Goal: Task Accomplishment & Management: Complete application form

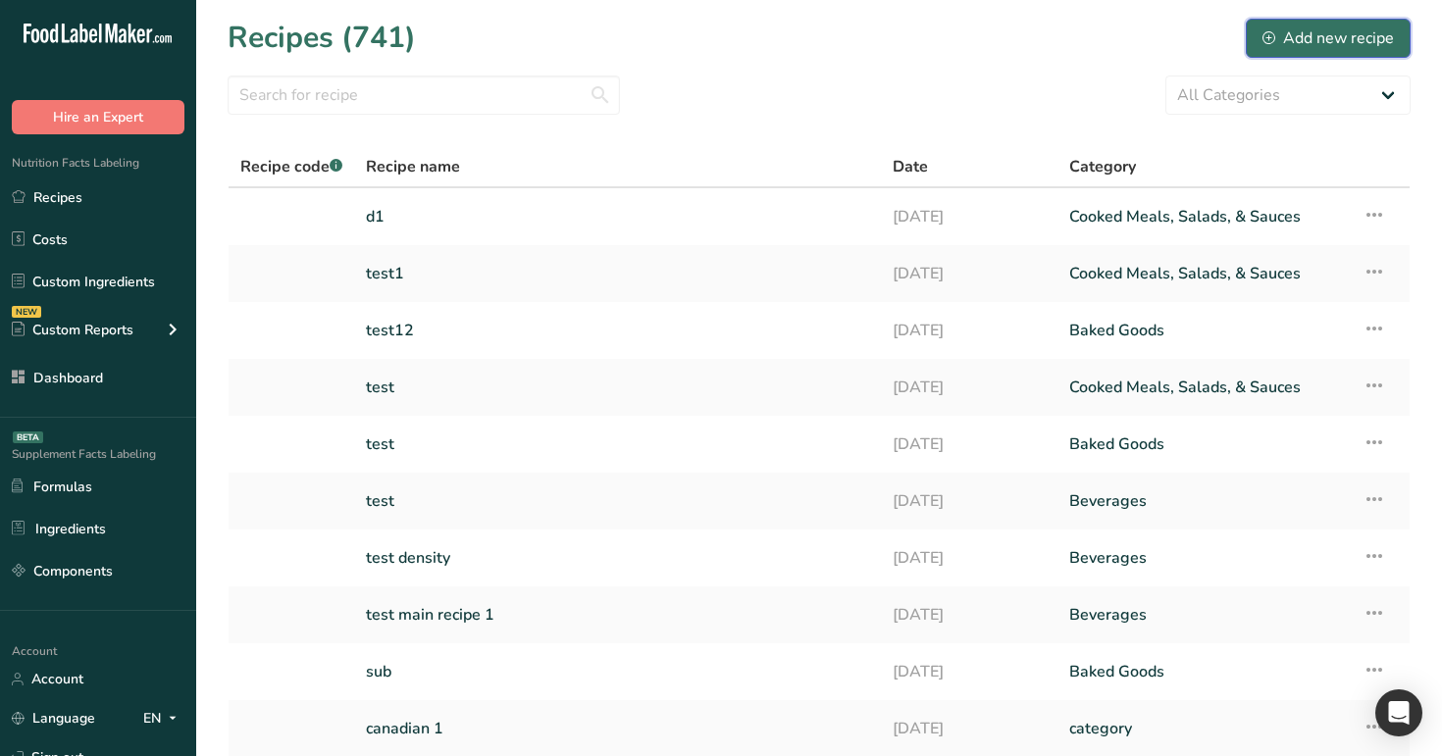
click at [1339, 35] on div "Add new recipe" at bounding box center [1328, 38] width 131 height 24
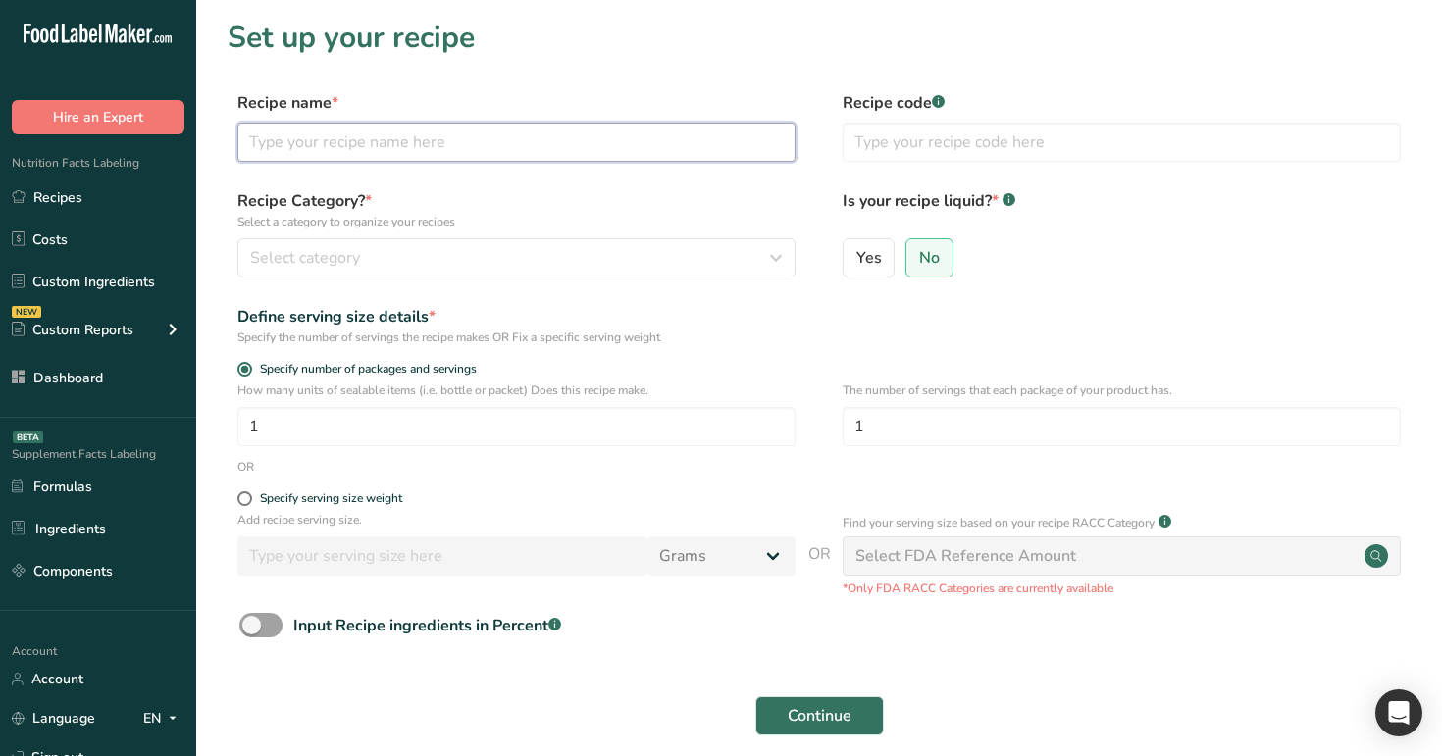
click at [546, 155] on input "text" at bounding box center [516, 142] width 558 height 39
type input "test123"
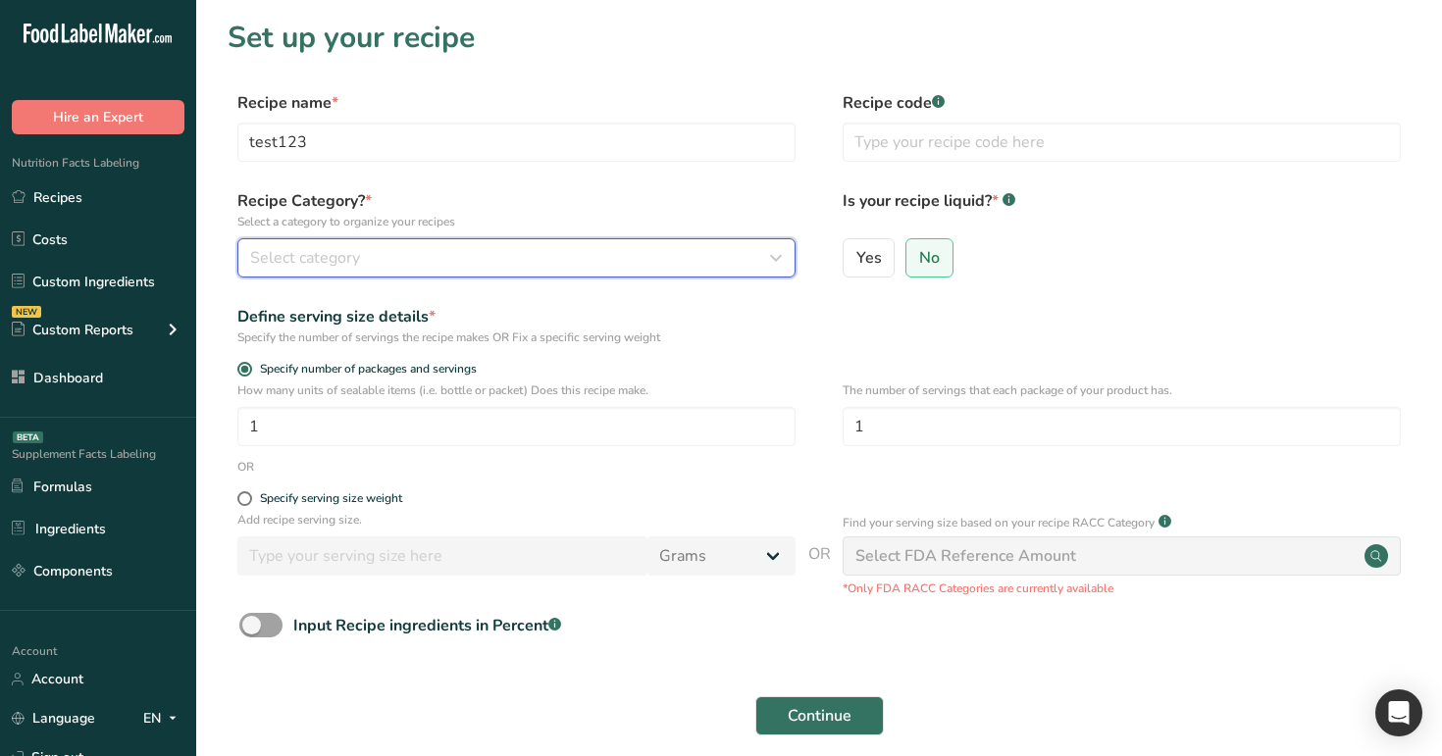
click at [522, 266] on div "Select category" at bounding box center [510, 258] width 521 height 24
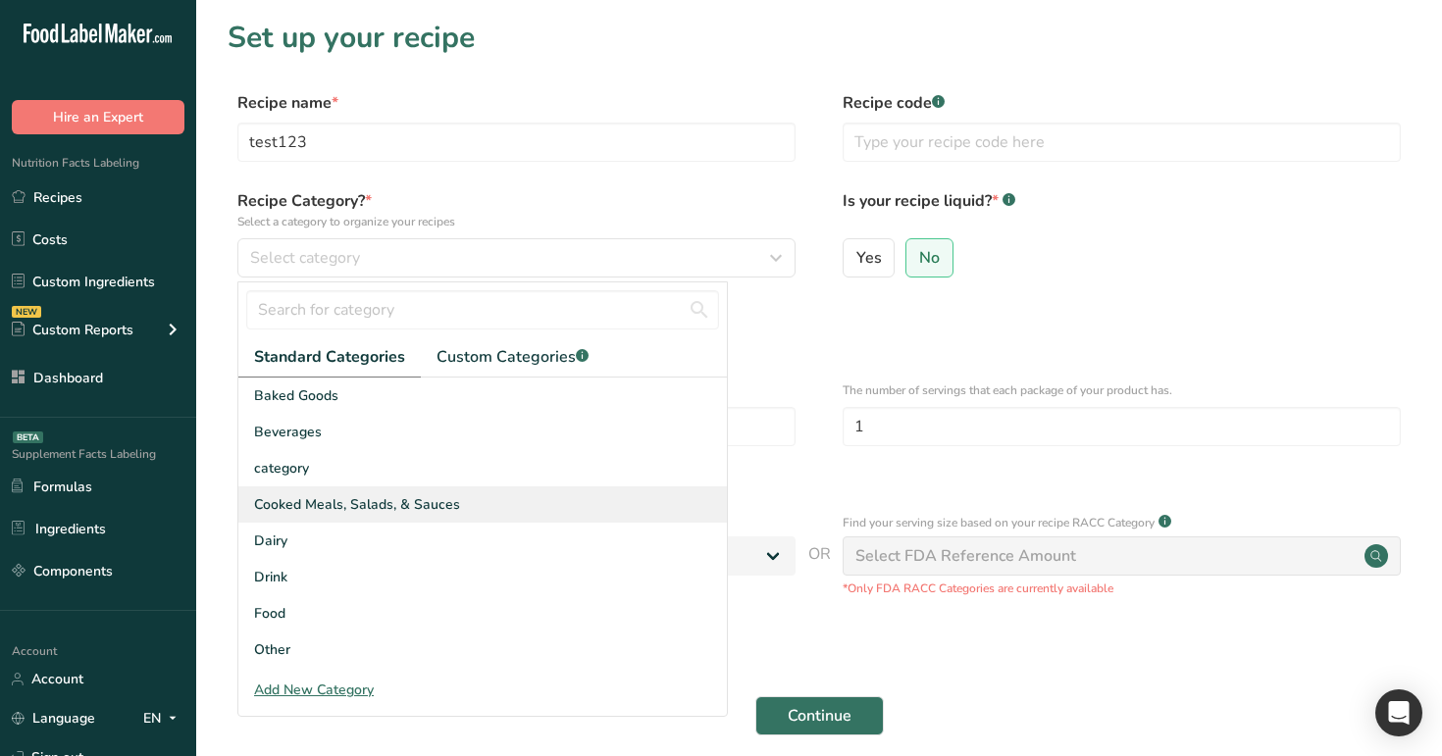
click at [493, 507] on div "Cooked Meals, Salads, & Sauces" at bounding box center [482, 505] width 489 height 36
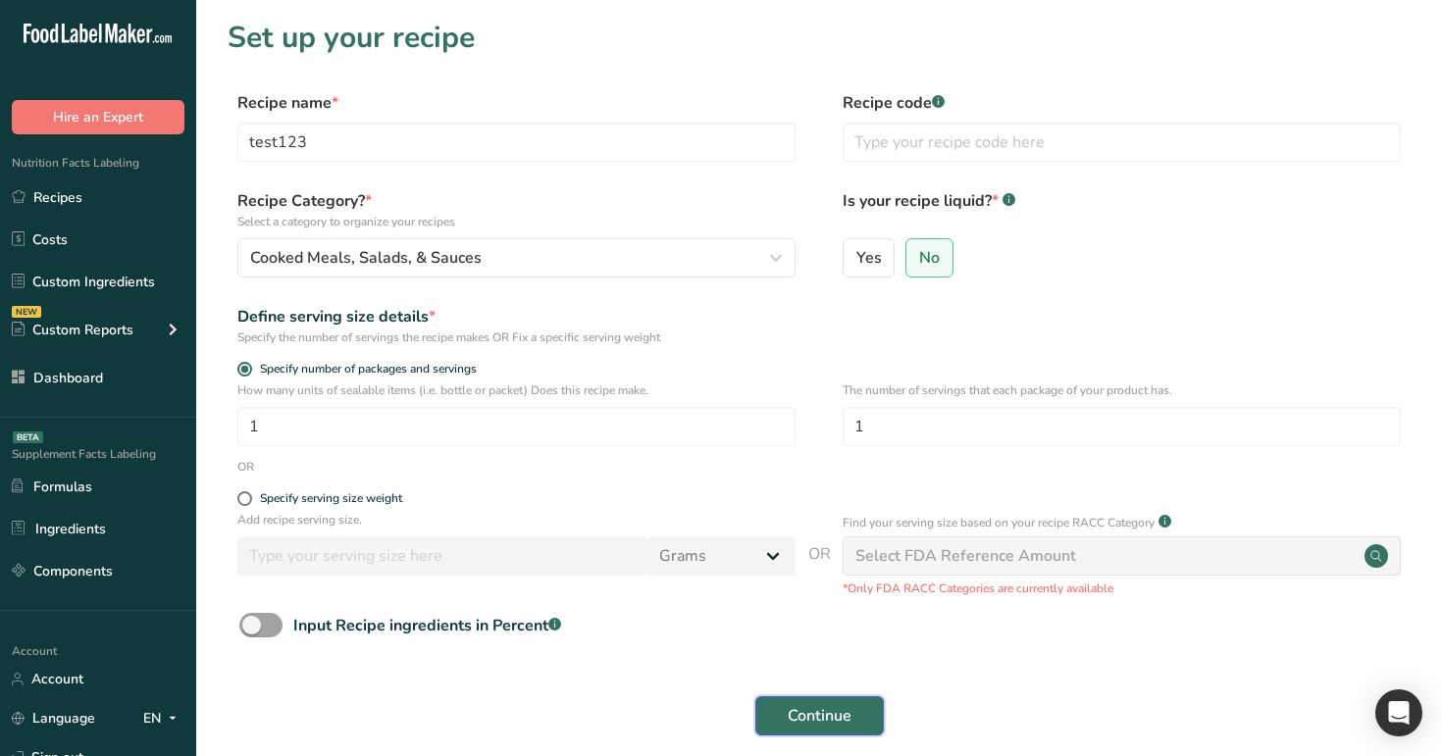
click at [785, 717] on button "Continue" at bounding box center [820, 716] width 129 height 39
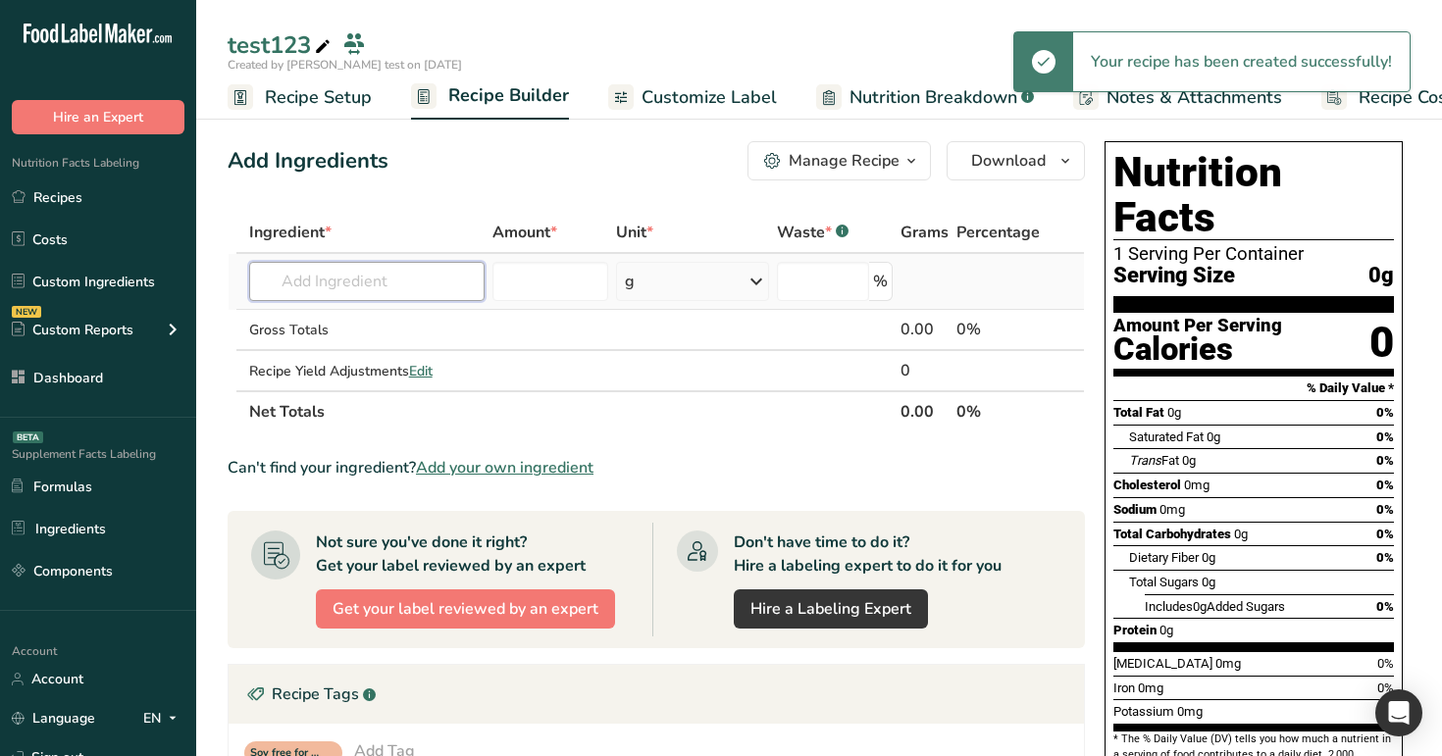
click at [371, 284] on input "text" at bounding box center [367, 281] width 236 height 39
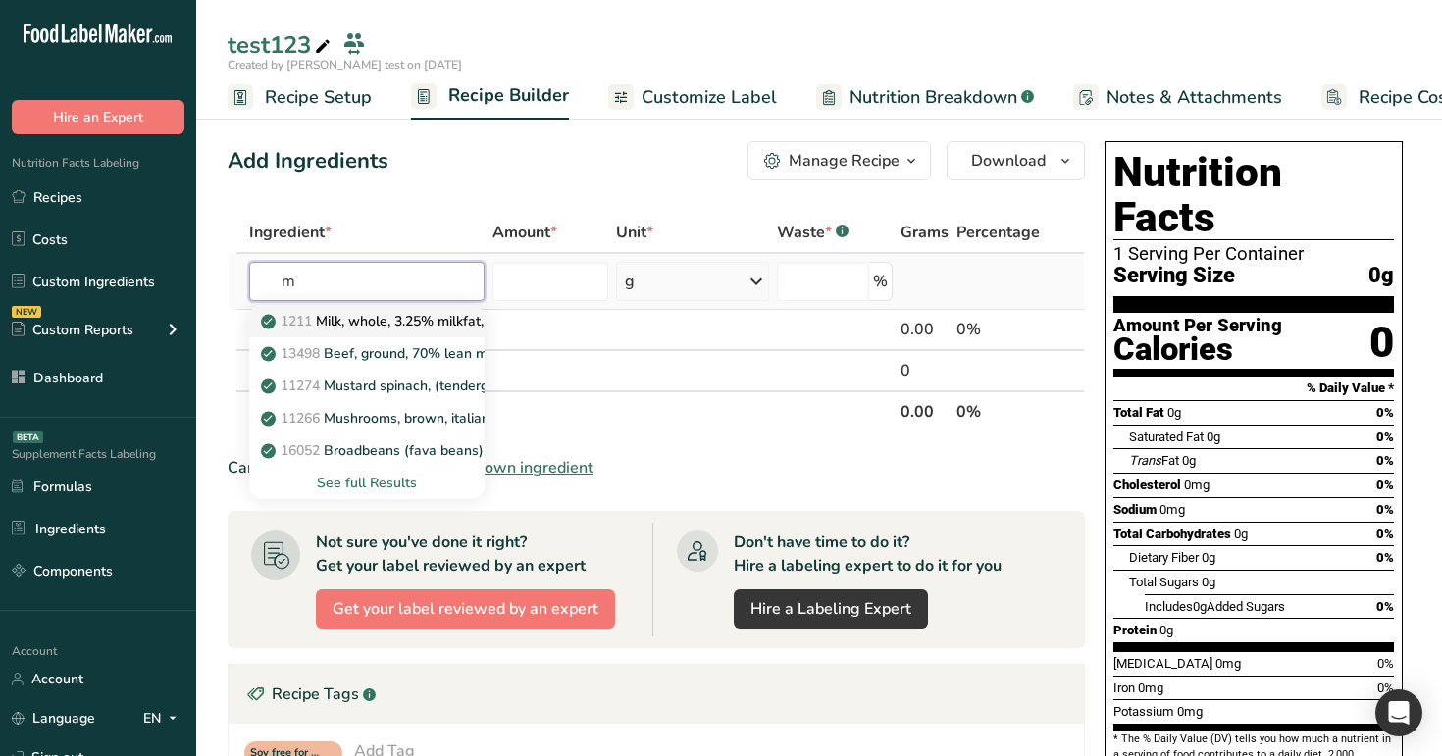
type input "m"
click at [358, 329] on p "1211 Milk, whole, 3.25% milkfat, without added vitamin A and vitamin D" at bounding box center [526, 321] width 523 height 21
type input "Milk, whole, 3.25% milkfat, without added vitamin A and vitamin D"
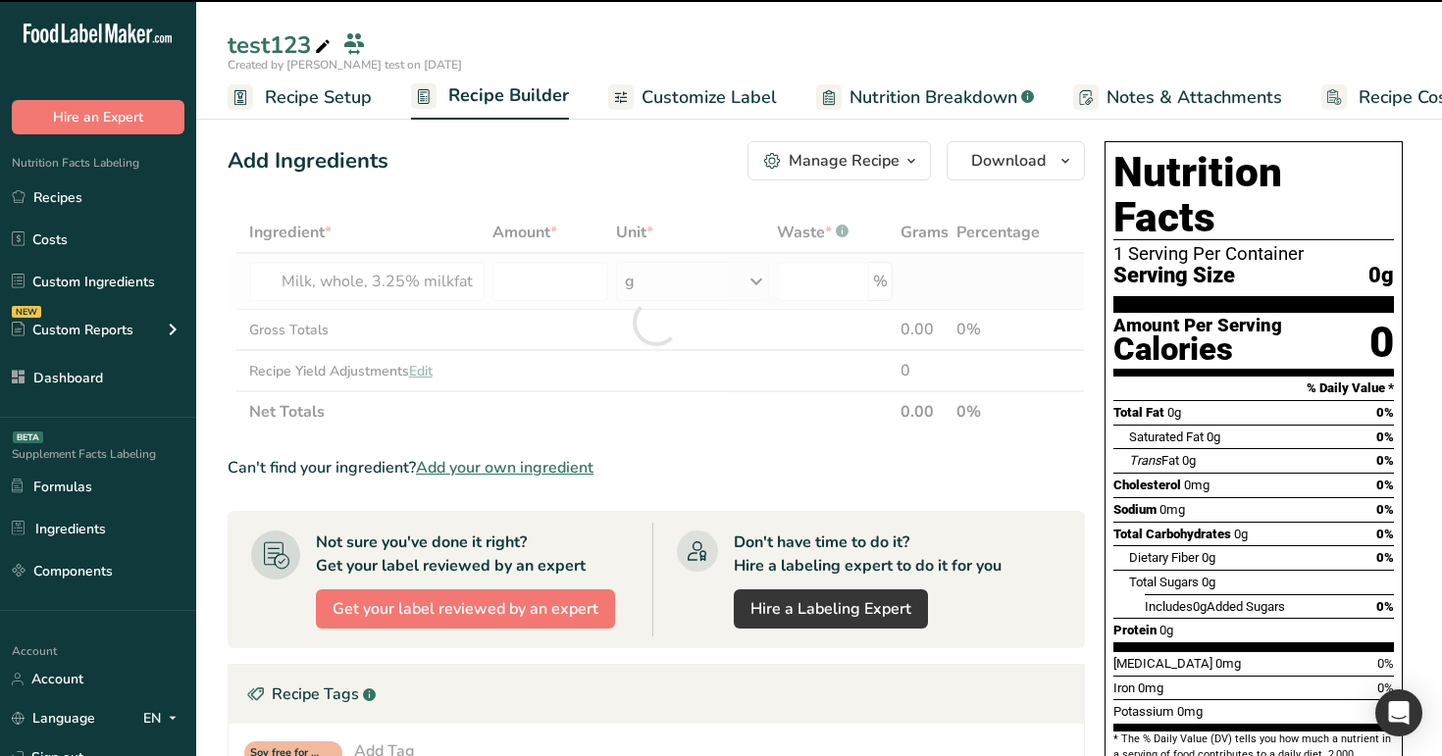
type input "0"
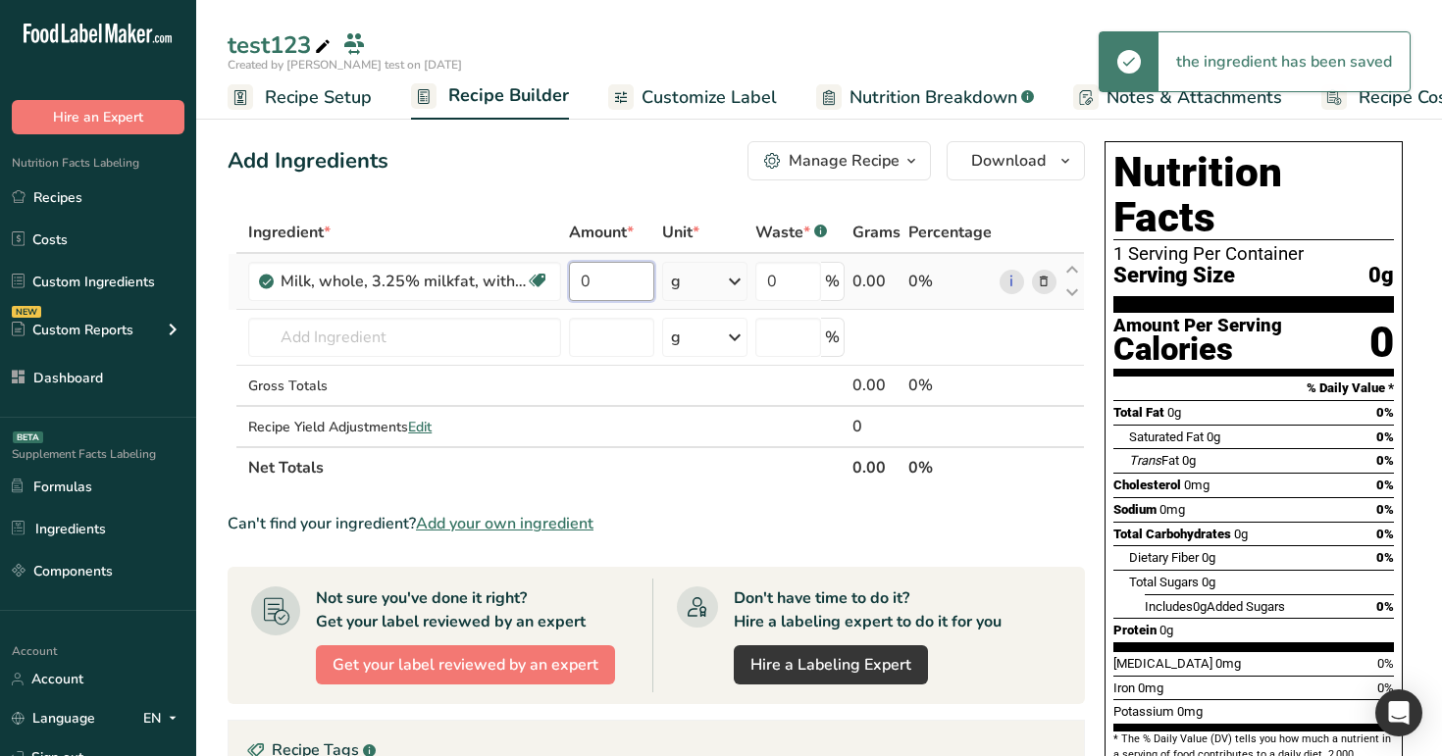
click at [585, 287] on input "0" at bounding box center [611, 281] width 84 height 39
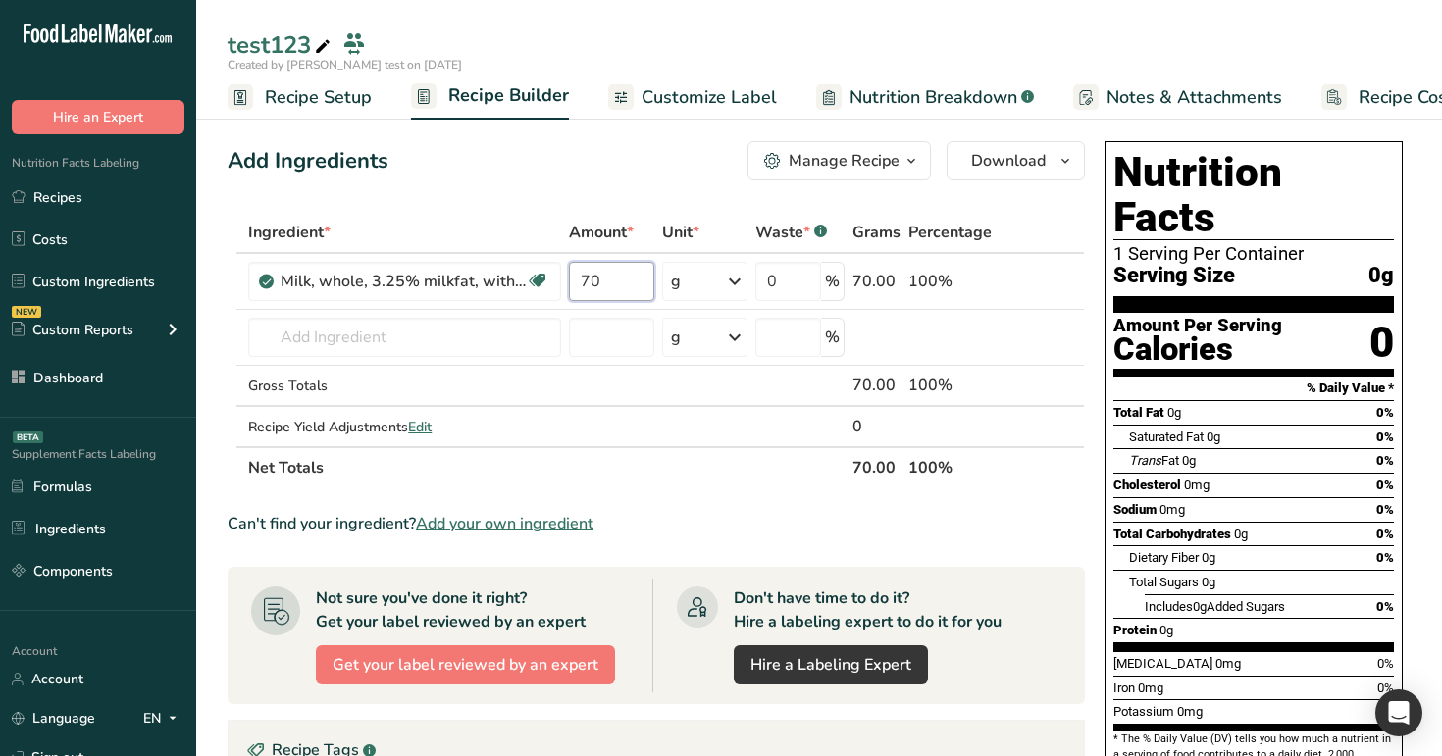
type input "70"
click at [890, 201] on div "Add Ingredients Manage Recipe Delete Recipe Duplicate Recipe Scale Recipe Save …" at bounding box center [662, 690] width 869 height 1114
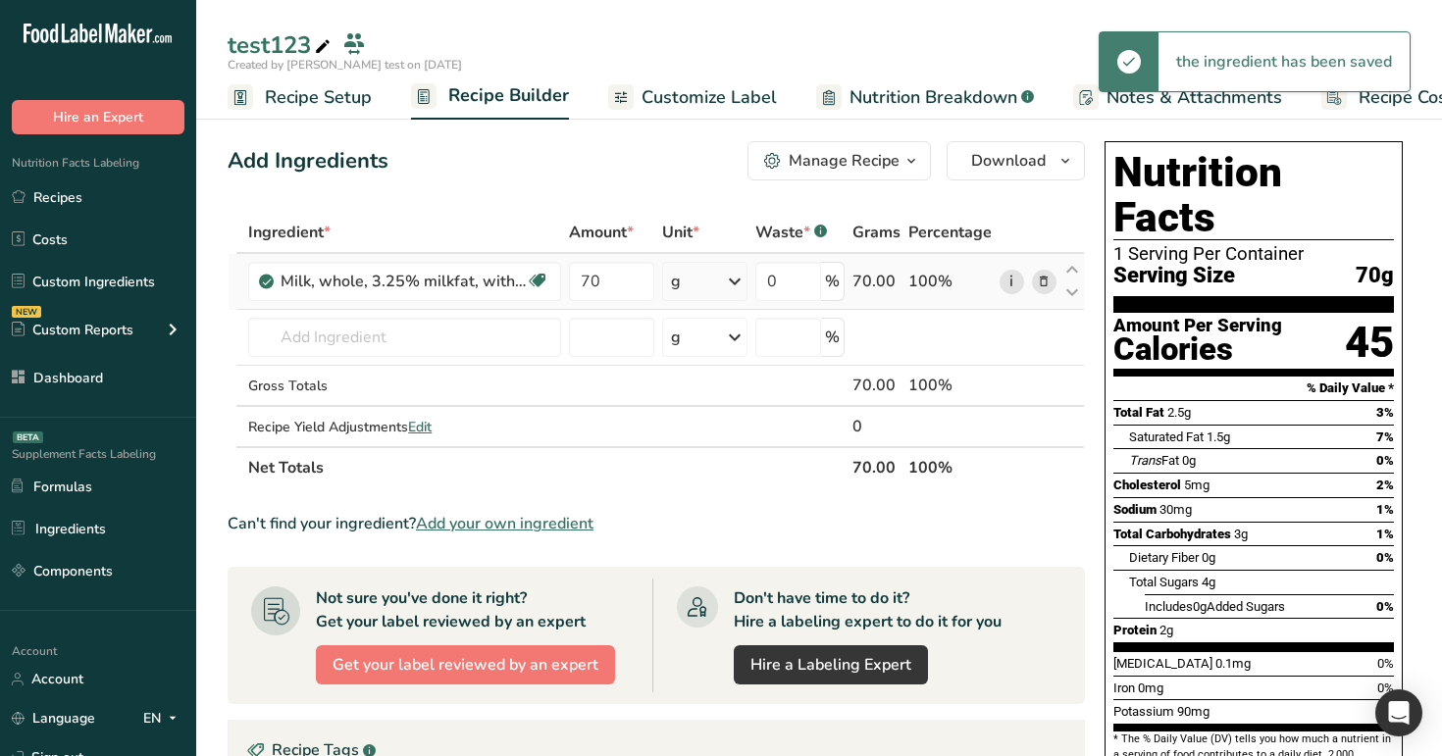
click at [1007, 283] on link "i" at bounding box center [1012, 282] width 25 height 25
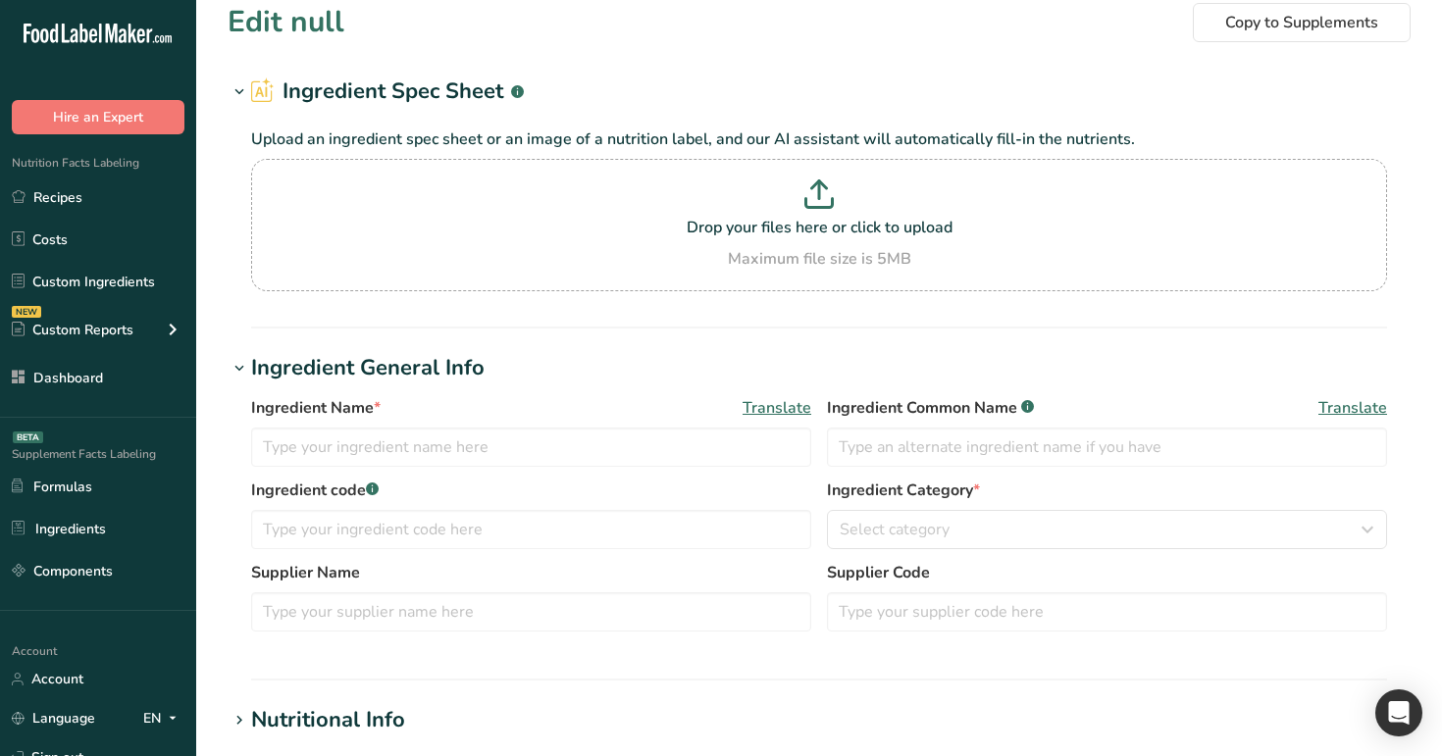
scroll to position [21, 0]
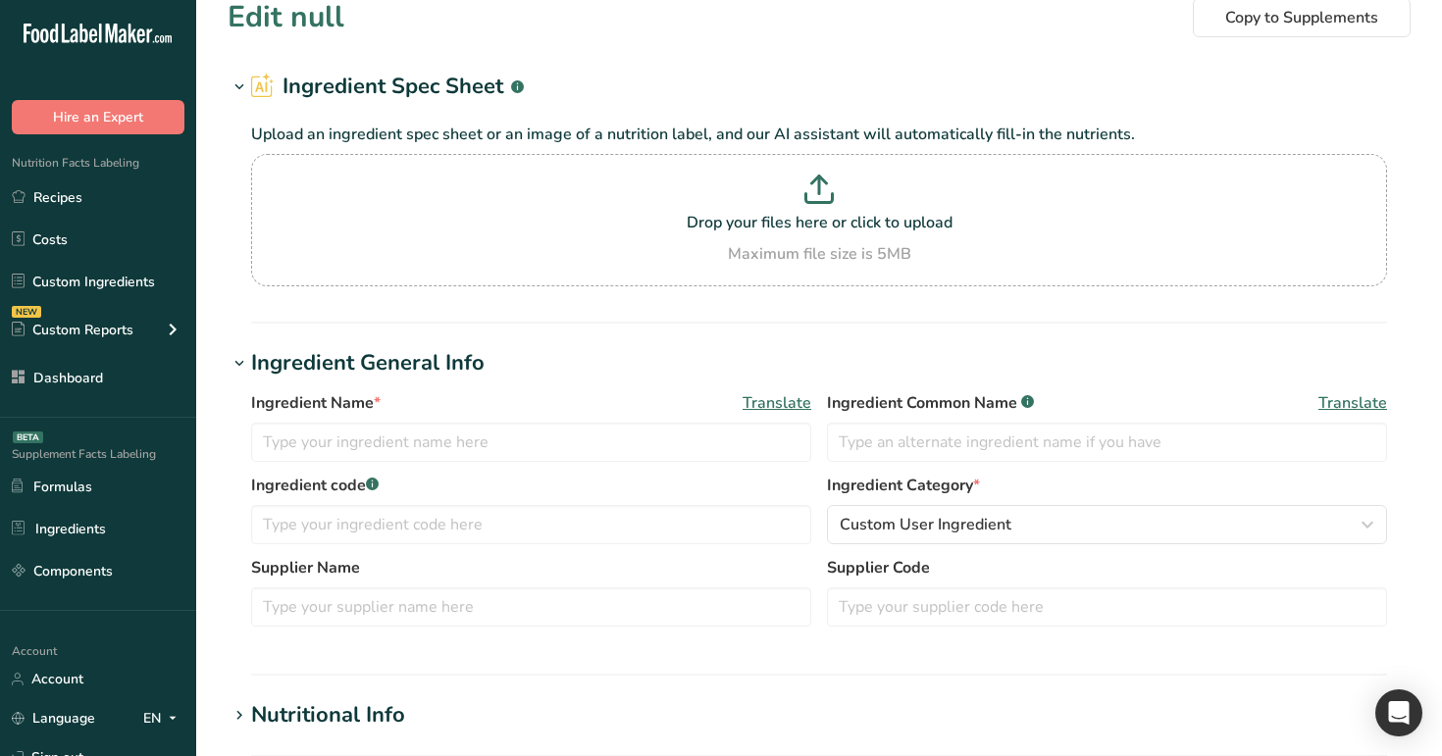
type input "Milk, whole, 3.25% milkfat, without added vitamin A and vitamin D"
type input "Milk"
type input "100"
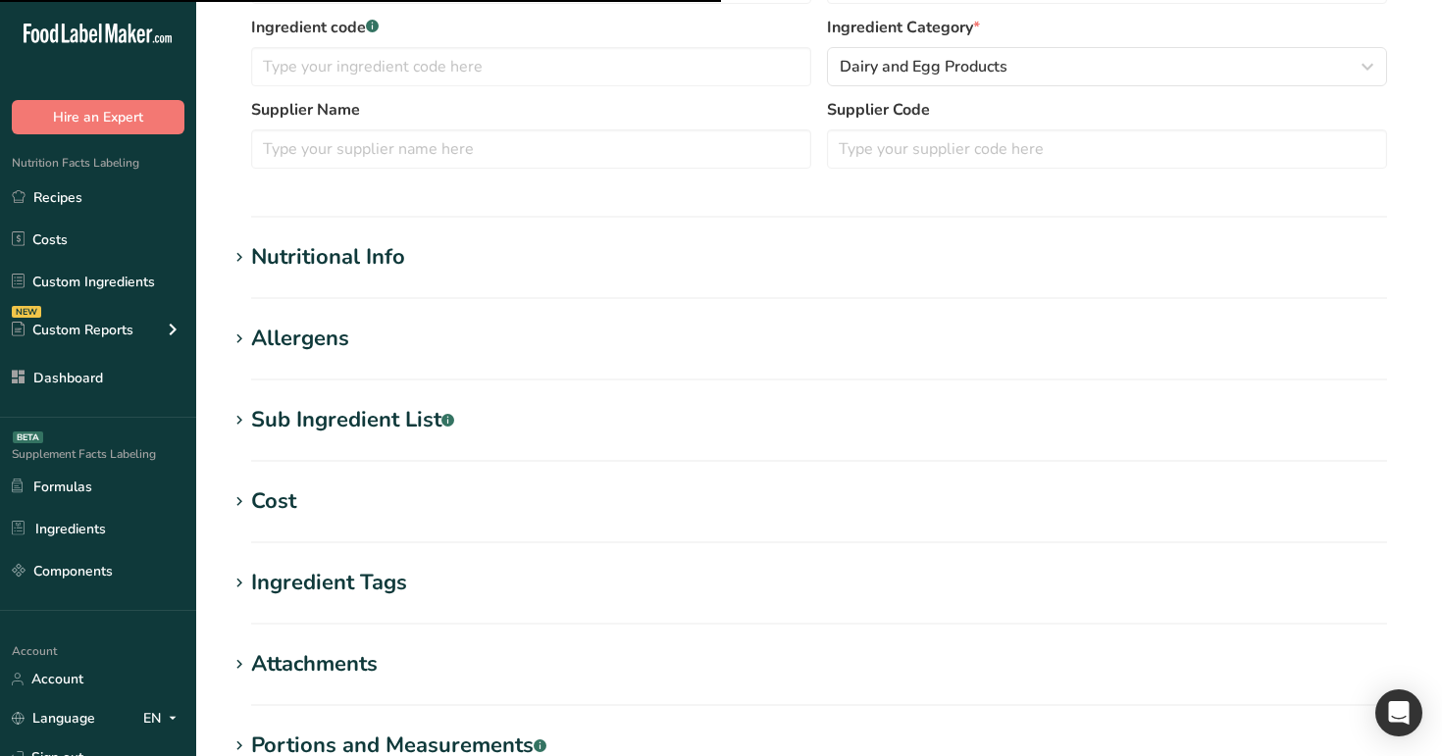
scroll to position [529, 0]
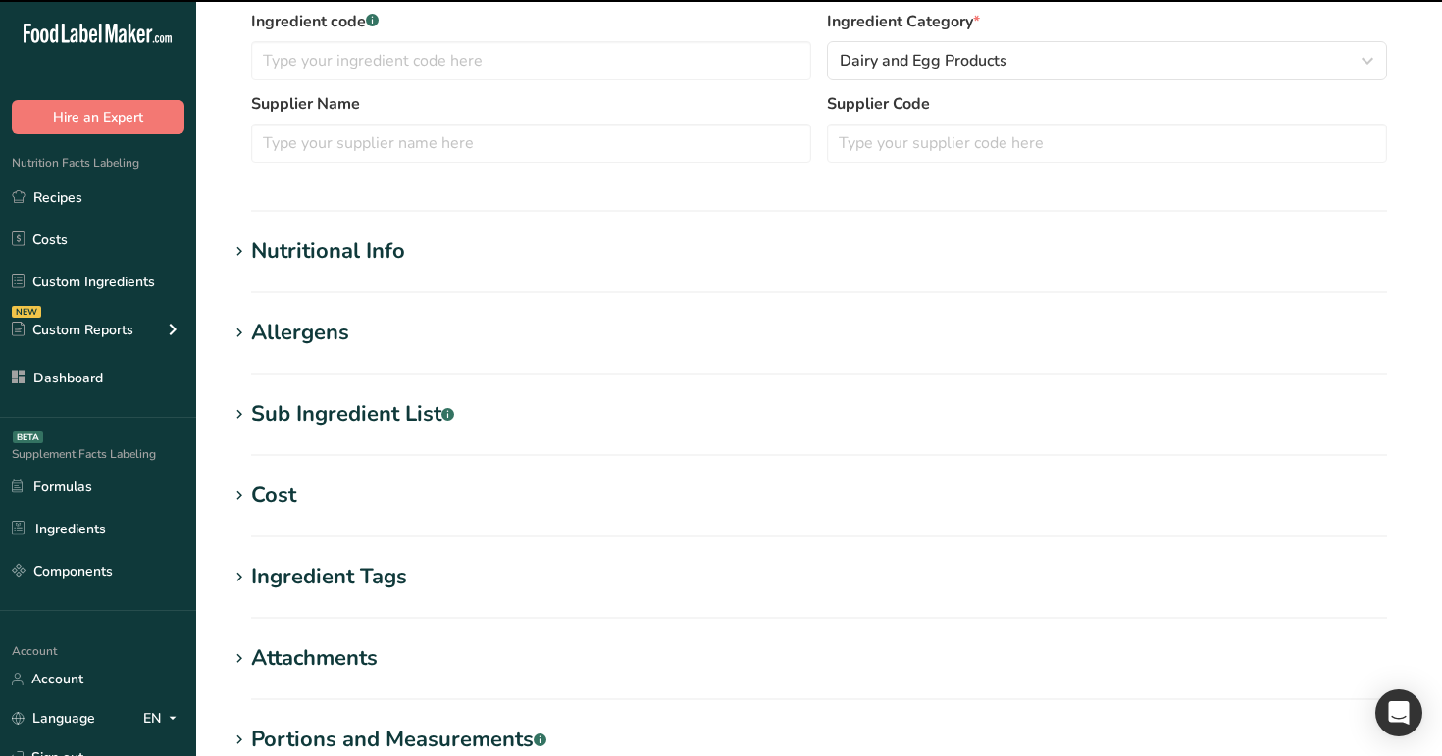
click at [454, 240] on h1 "Nutritional Info" at bounding box center [819, 251] width 1183 height 32
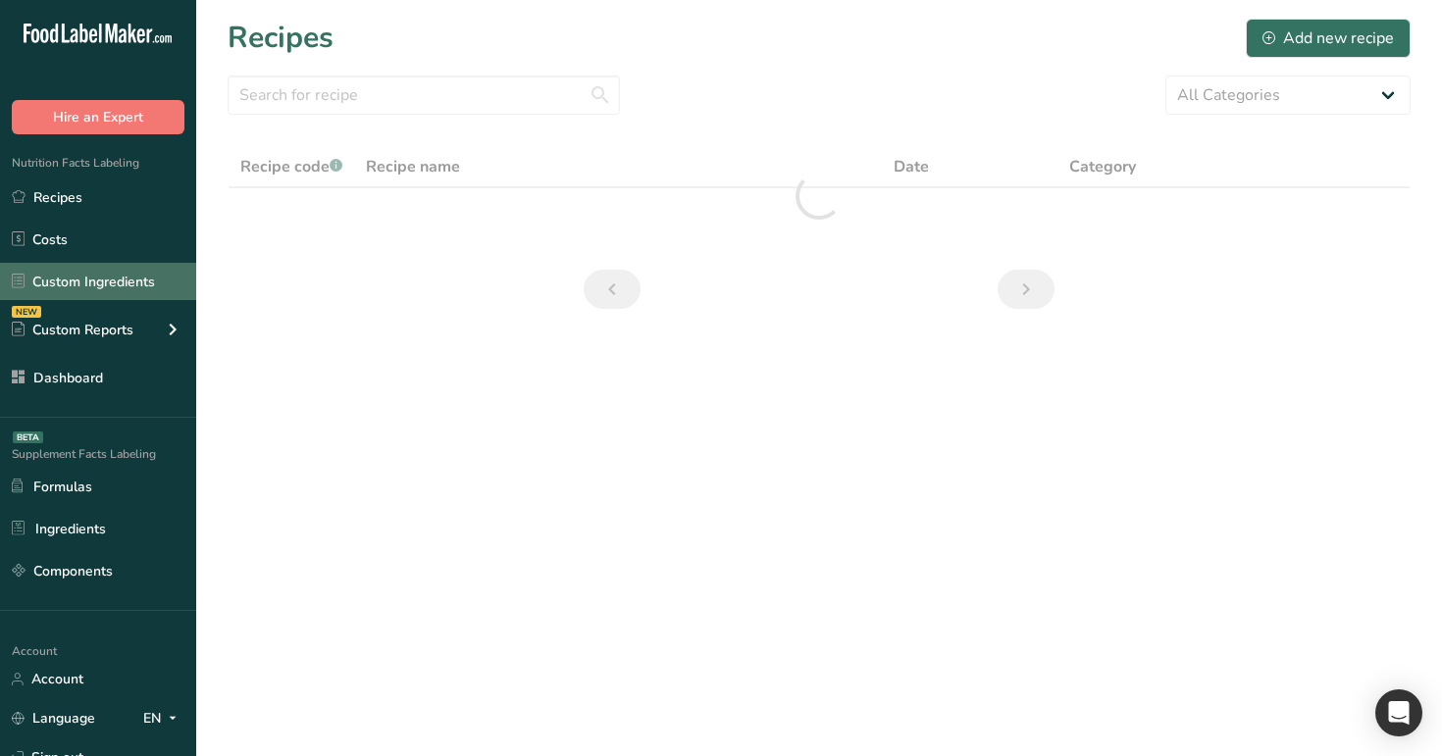
click at [101, 280] on link "Custom Ingredients" at bounding box center [98, 281] width 196 height 37
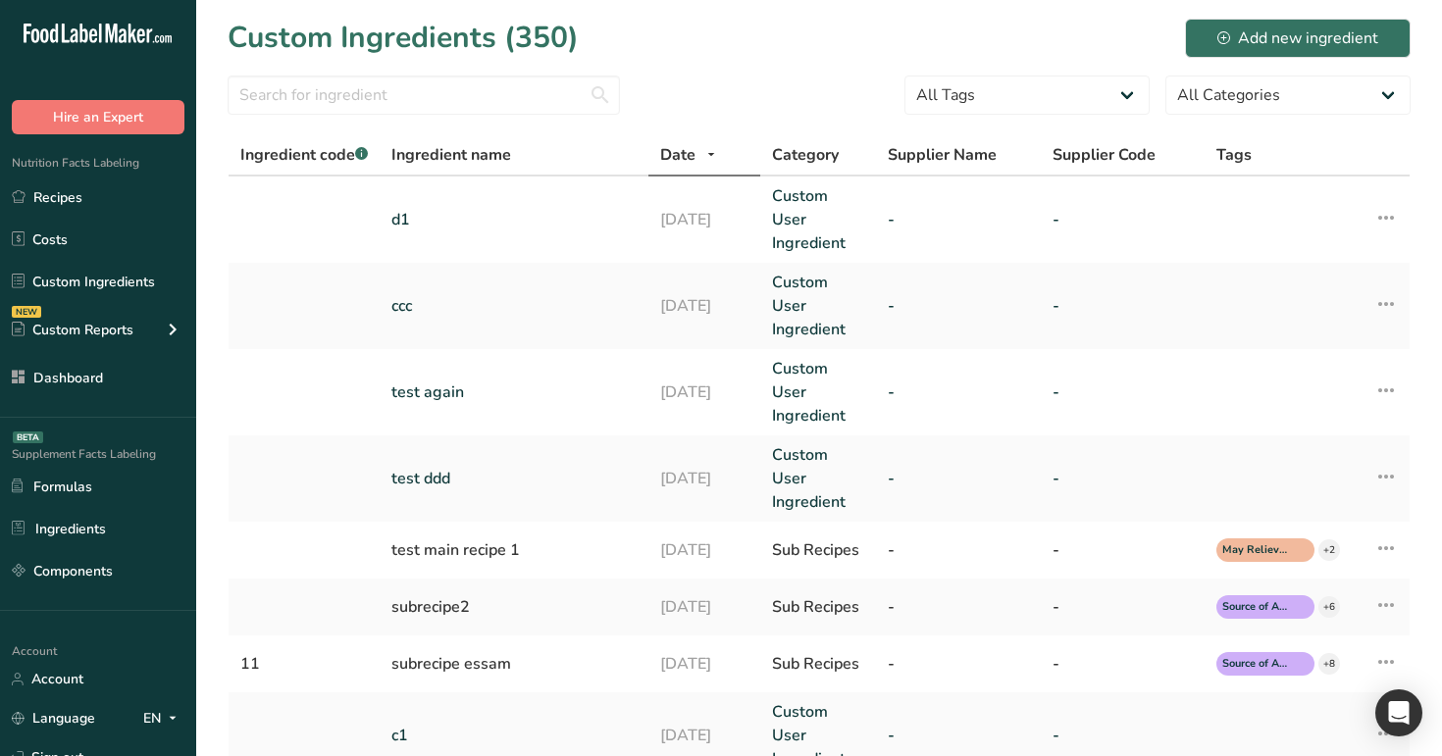
click at [77, 175] on div "Nutrition Facts Labeling Recipes Costs Custom Ingredients NEW Custom Reports Me…" at bounding box center [98, 276] width 196 height 284
click at [78, 185] on link "Recipes" at bounding box center [98, 197] width 196 height 37
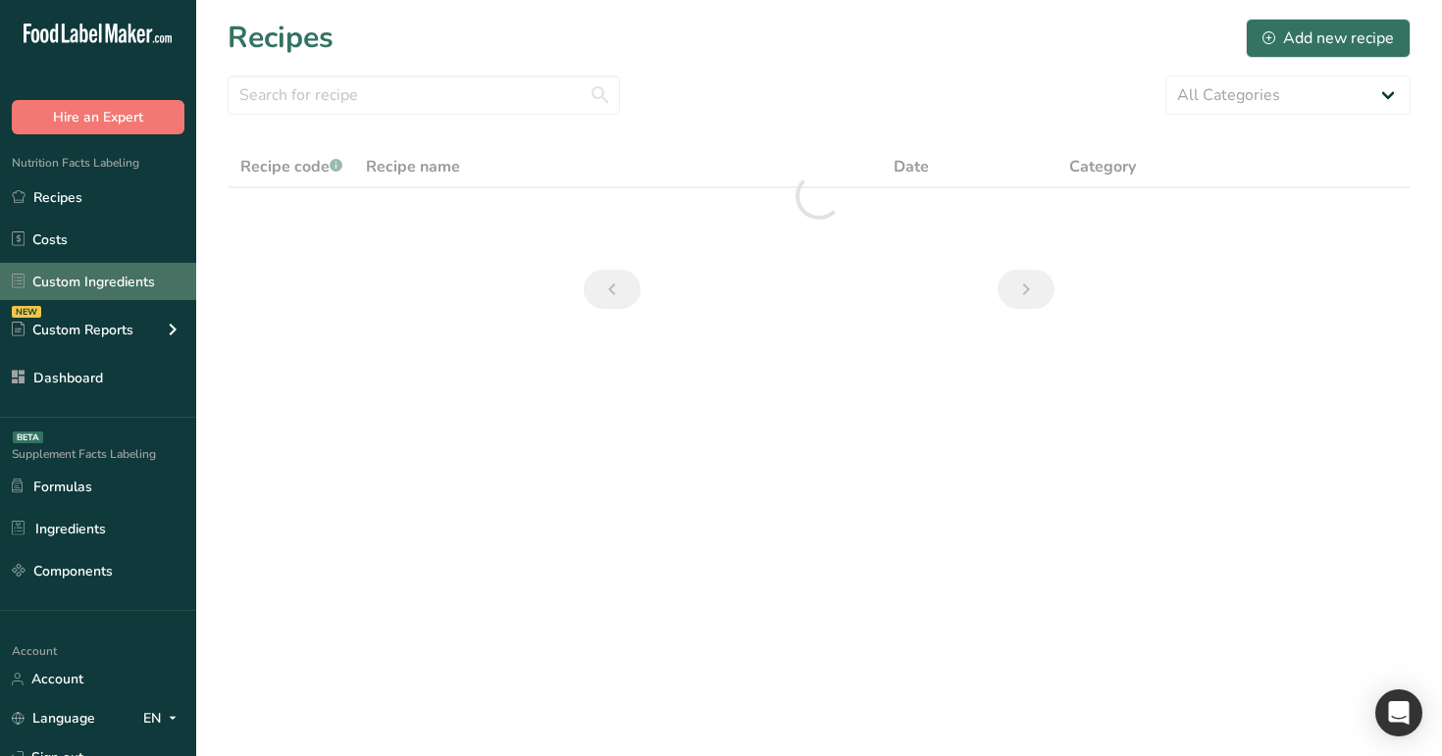
click at [163, 270] on link "Custom Ingredients" at bounding box center [98, 281] width 196 height 37
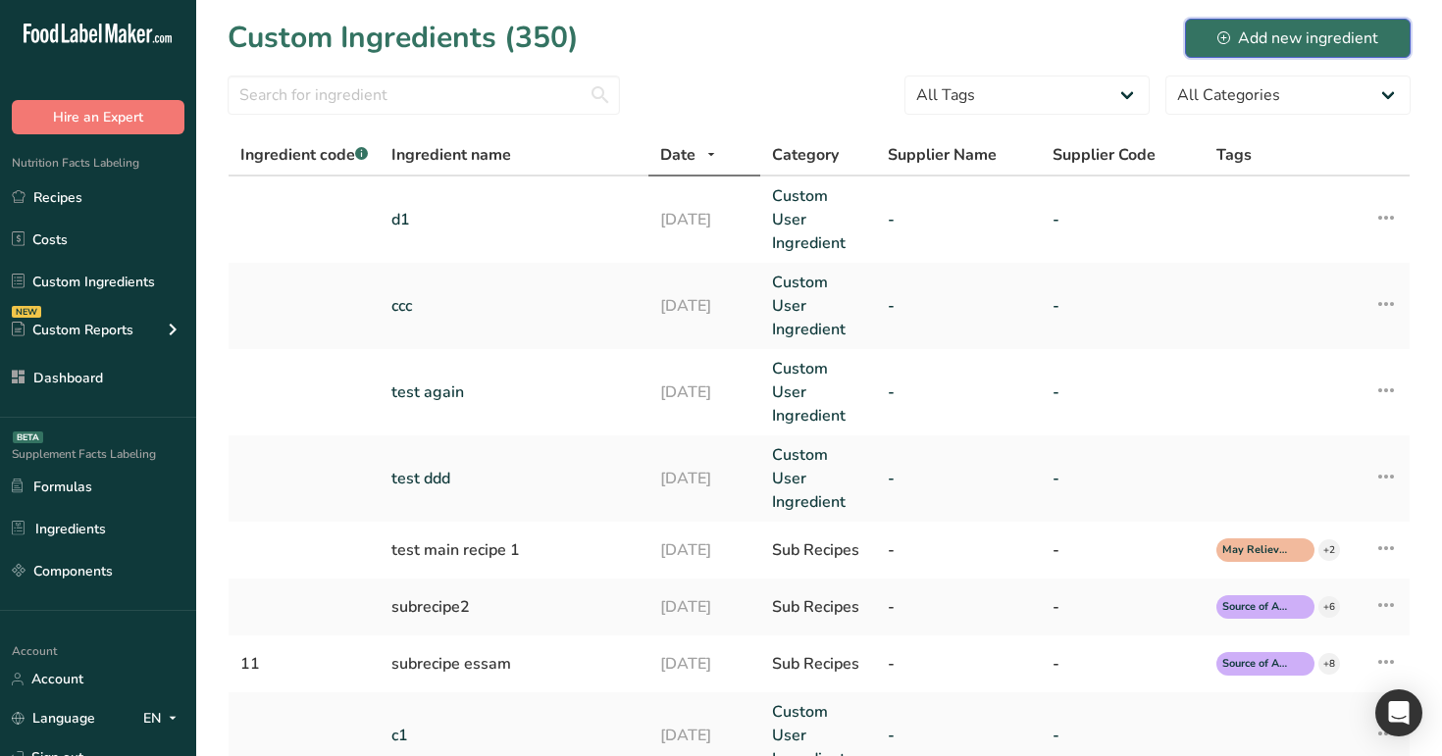
click at [1275, 30] on div "Add new ingredient" at bounding box center [1298, 38] width 161 height 24
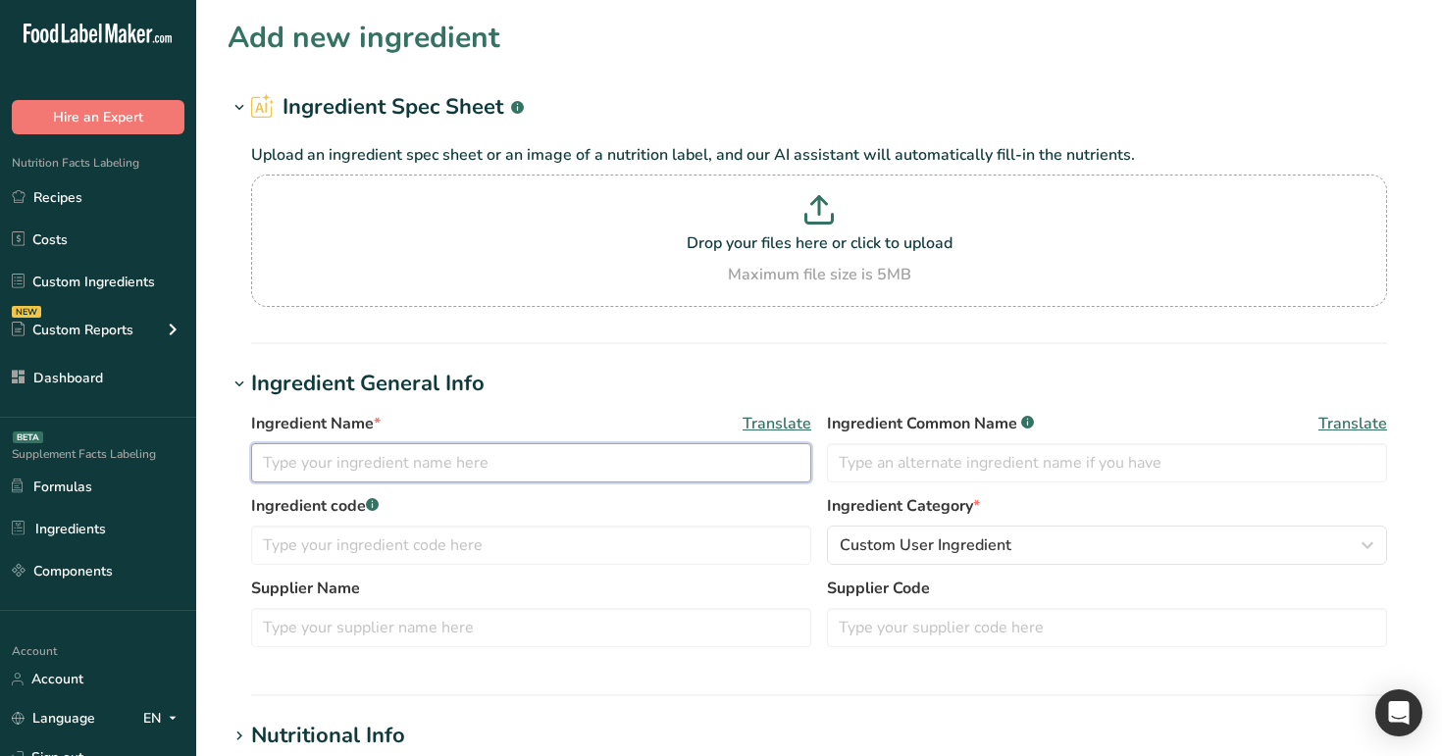
click at [556, 458] on input "text" at bounding box center [531, 462] width 560 height 39
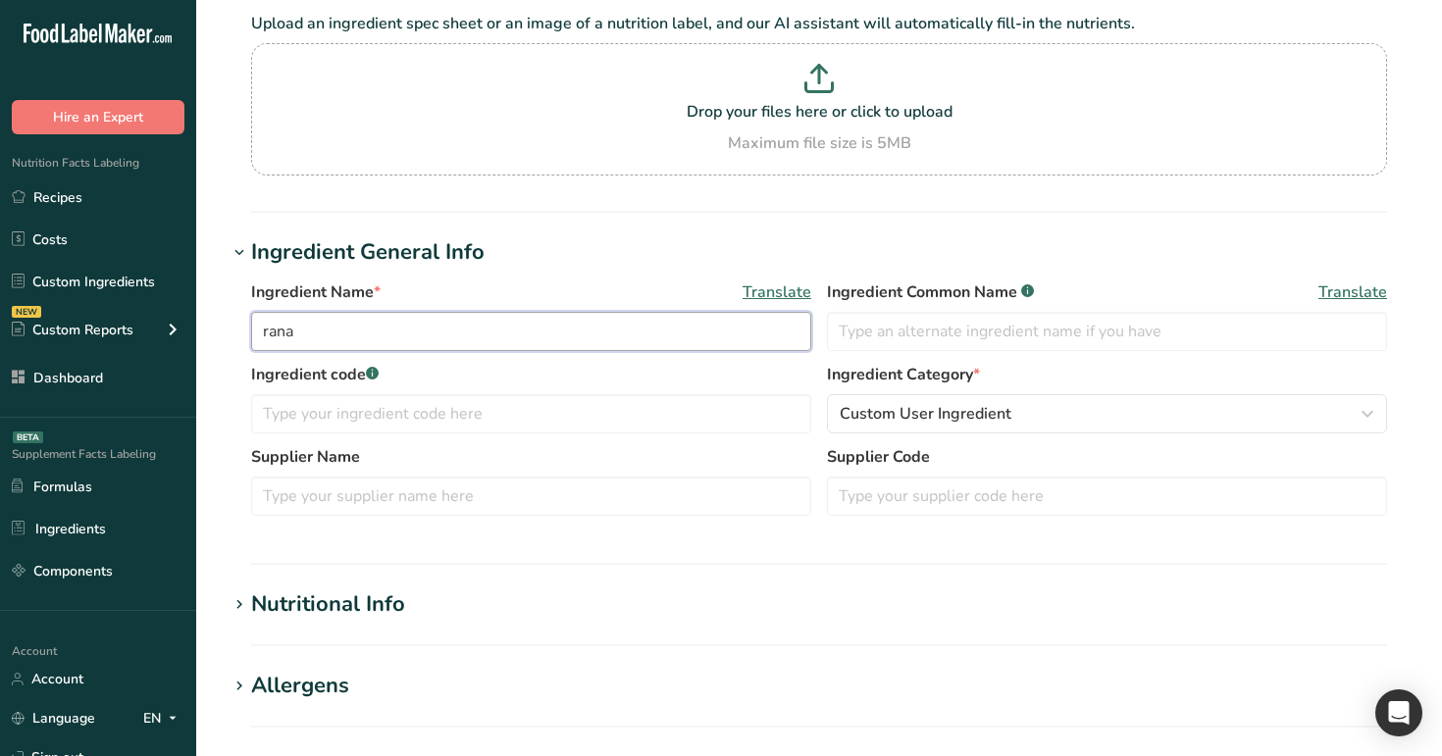
scroll to position [178, 0]
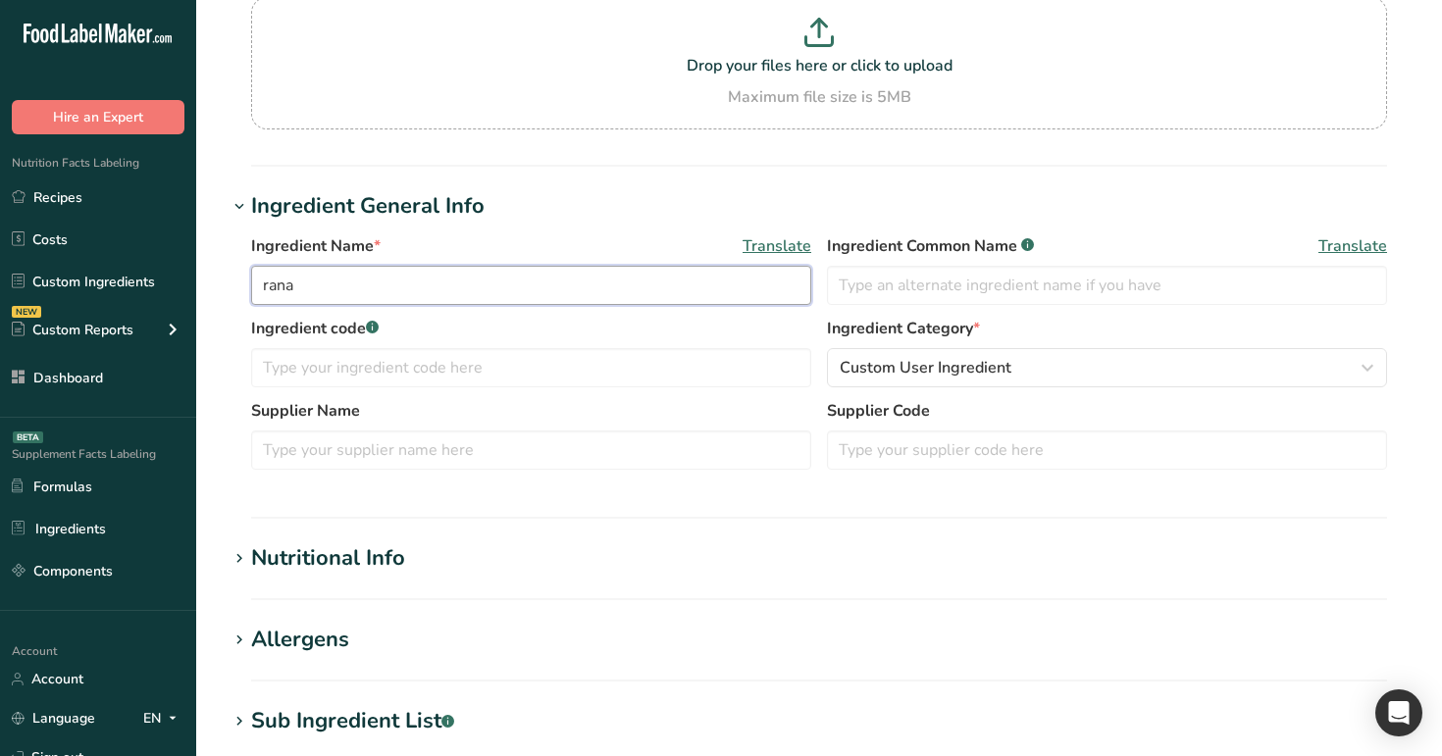
click at [395, 298] on input "rana" at bounding box center [531, 285] width 560 height 39
type input "rana ingredient"
click at [455, 565] on h1 "Nutritional Info" at bounding box center [819, 559] width 1183 height 32
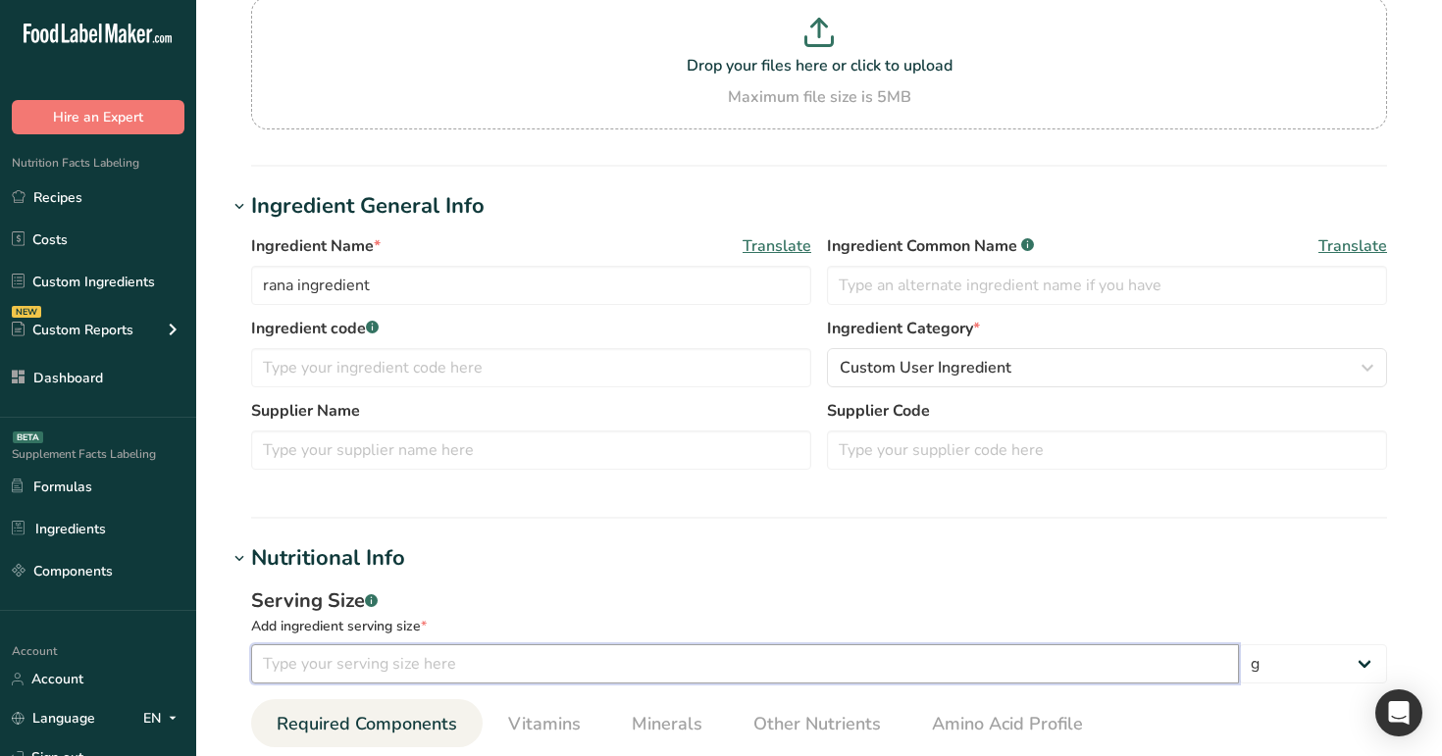
click at [440, 663] on input "number" at bounding box center [745, 664] width 988 height 39
type input "10"
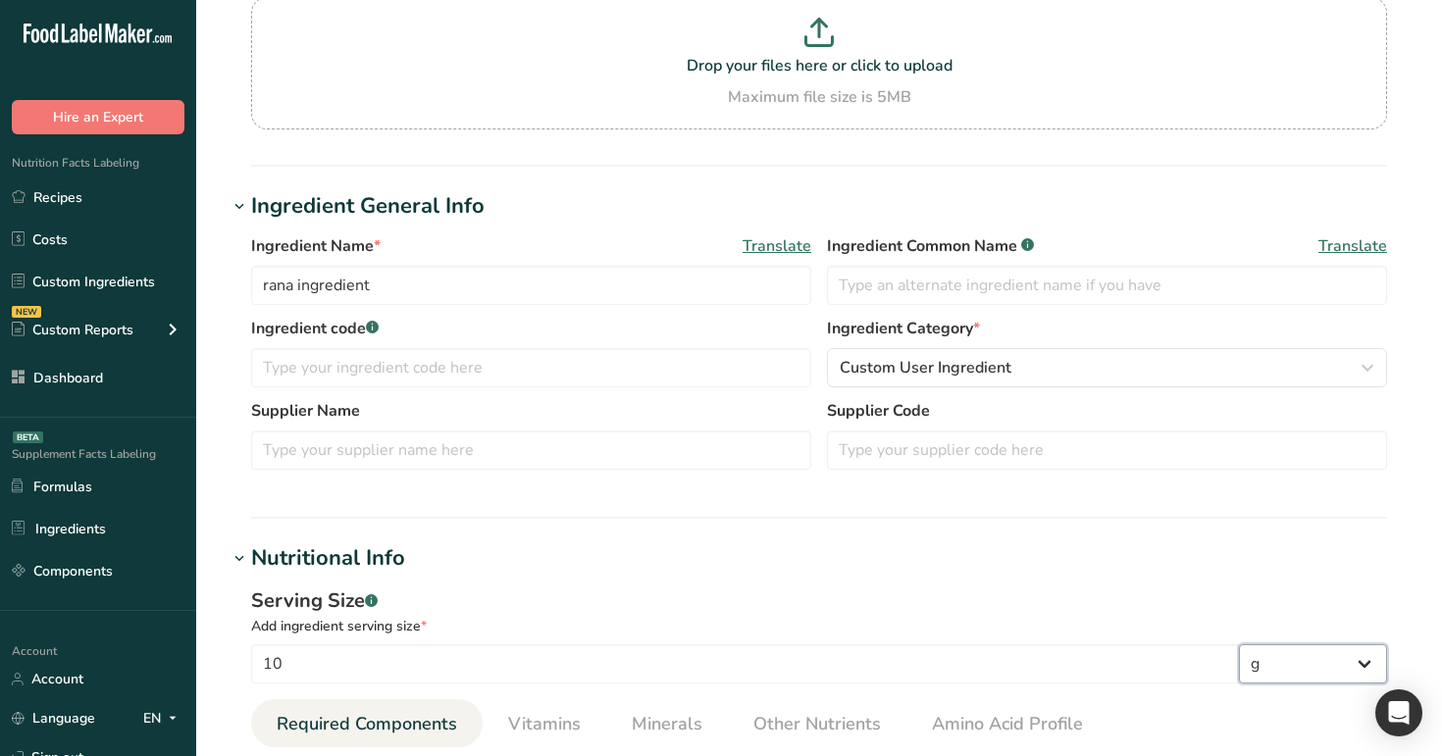
click at [1253, 672] on select "g ppm ug kg mg mcg lb oz quarter cup half cup l ml fl oz tbsp tsp cup qt gallon" at bounding box center [1313, 664] width 148 height 39
select select "28"
click at [1239, 645] on select "g ppm ug kg mg mcg lb oz quarter cup half cup l ml fl oz tbsp tsp cup qt gallon" at bounding box center [1313, 664] width 148 height 39
select select "29"
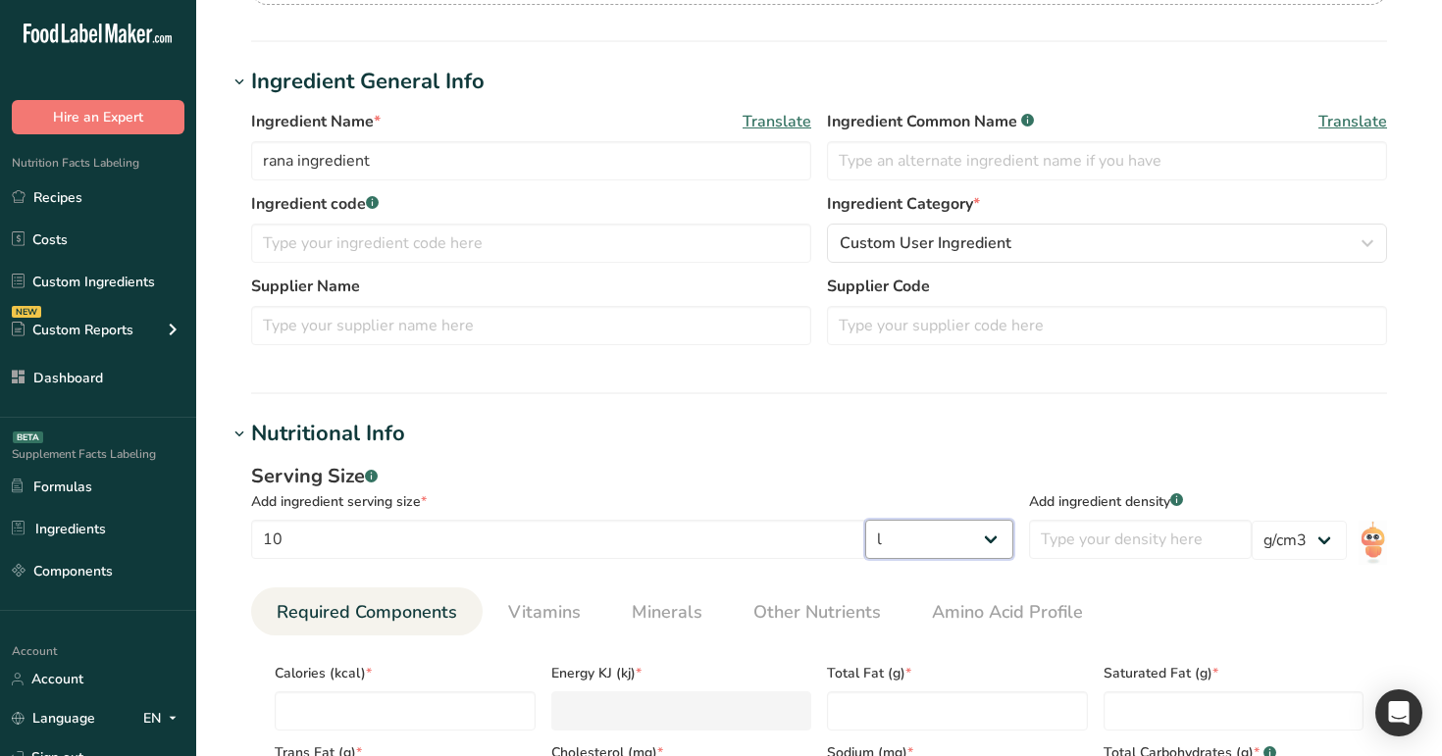
scroll to position [342, 0]
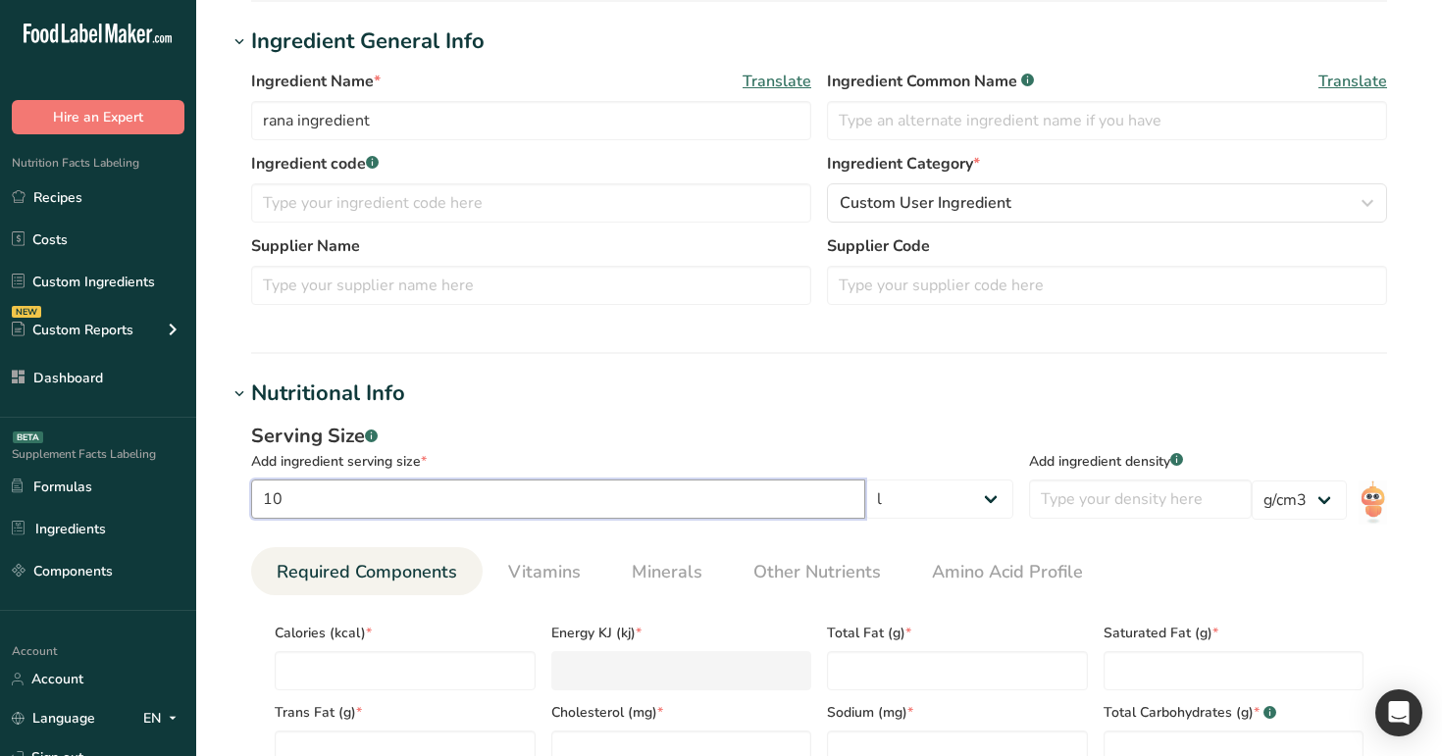
click at [652, 496] on input "10" at bounding box center [558, 499] width 614 height 39
type input "1"
click at [1160, 500] on input "number" at bounding box center [1140, 499] width 223 height 39
type input "1"
type input "0.5"
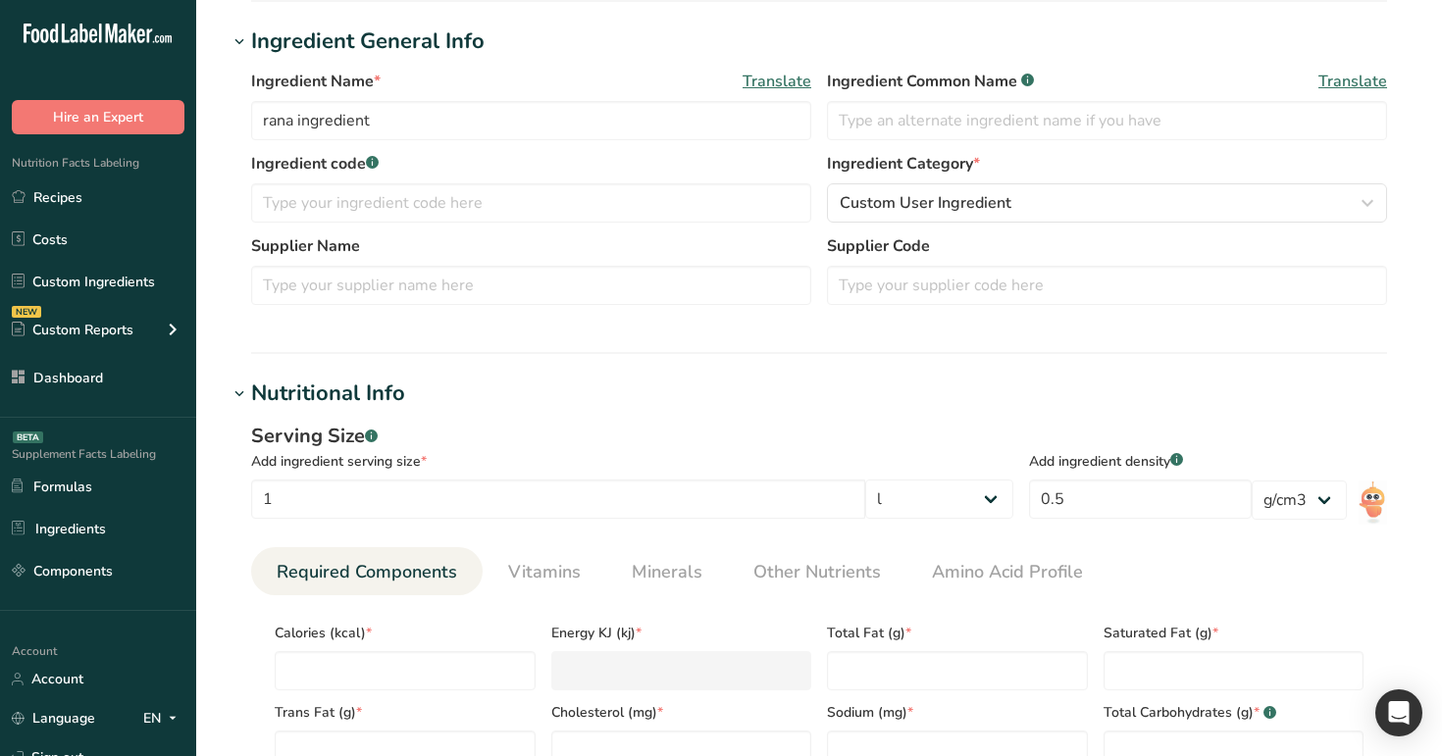
click at [217, 479] on section "Add new ingredient Ingredient Spec Sheet .a-a{fill:#347362;}.b-a{fill:#fff;} Up…" at bounding box center [819, 612] width 1246 height 1908
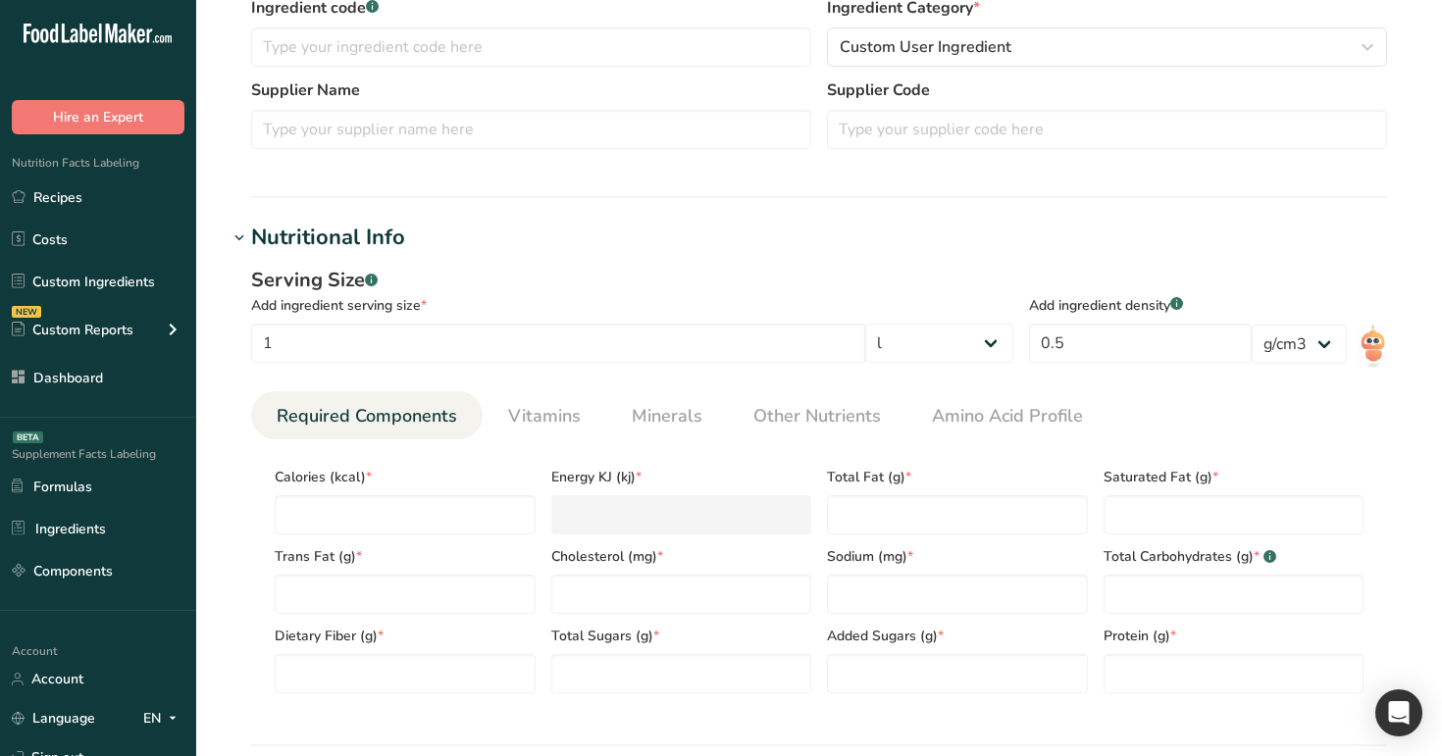
scroll to position [544, 0]
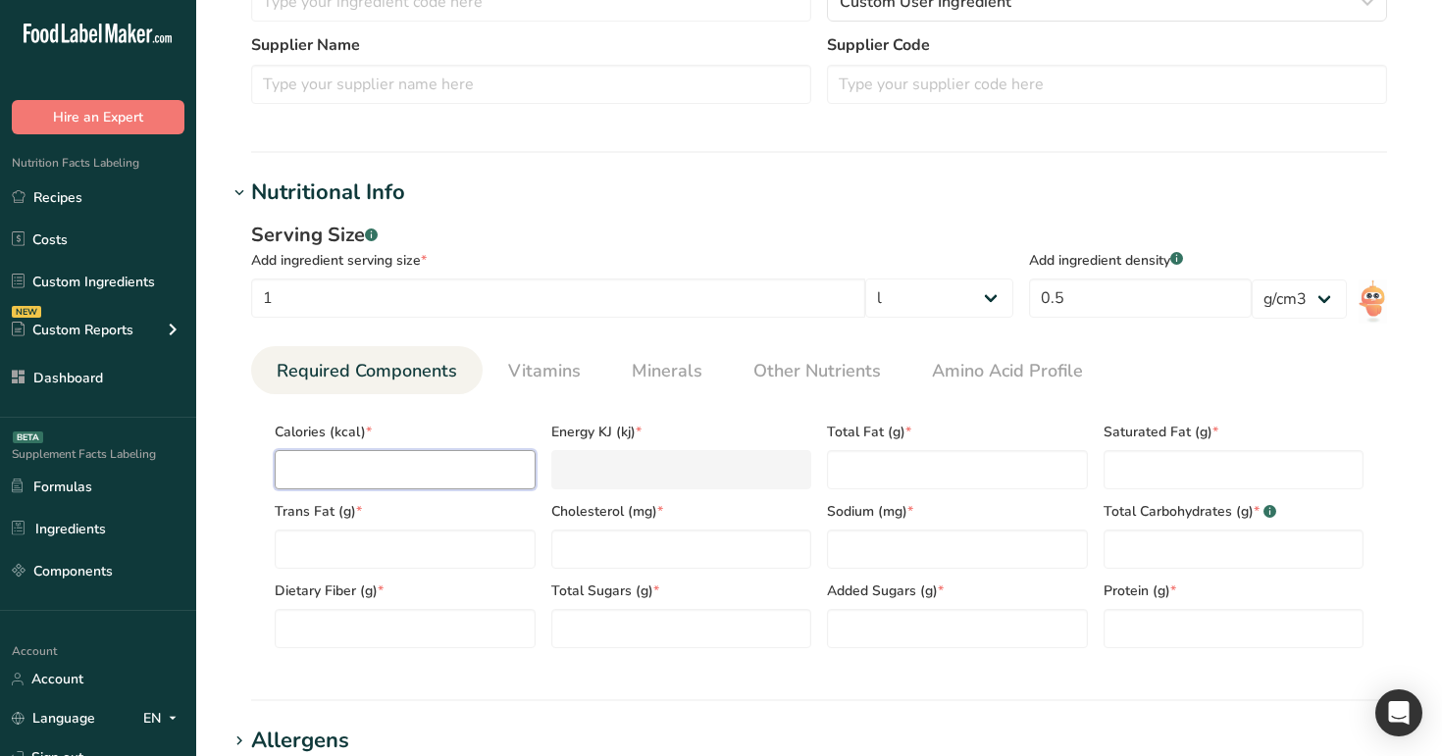
click at [371, 472] on input "number" at bounding box center [405, 469] width 261 height 39
type input "1"
type KJ "4.2"
type input "11"
type KJ "46"
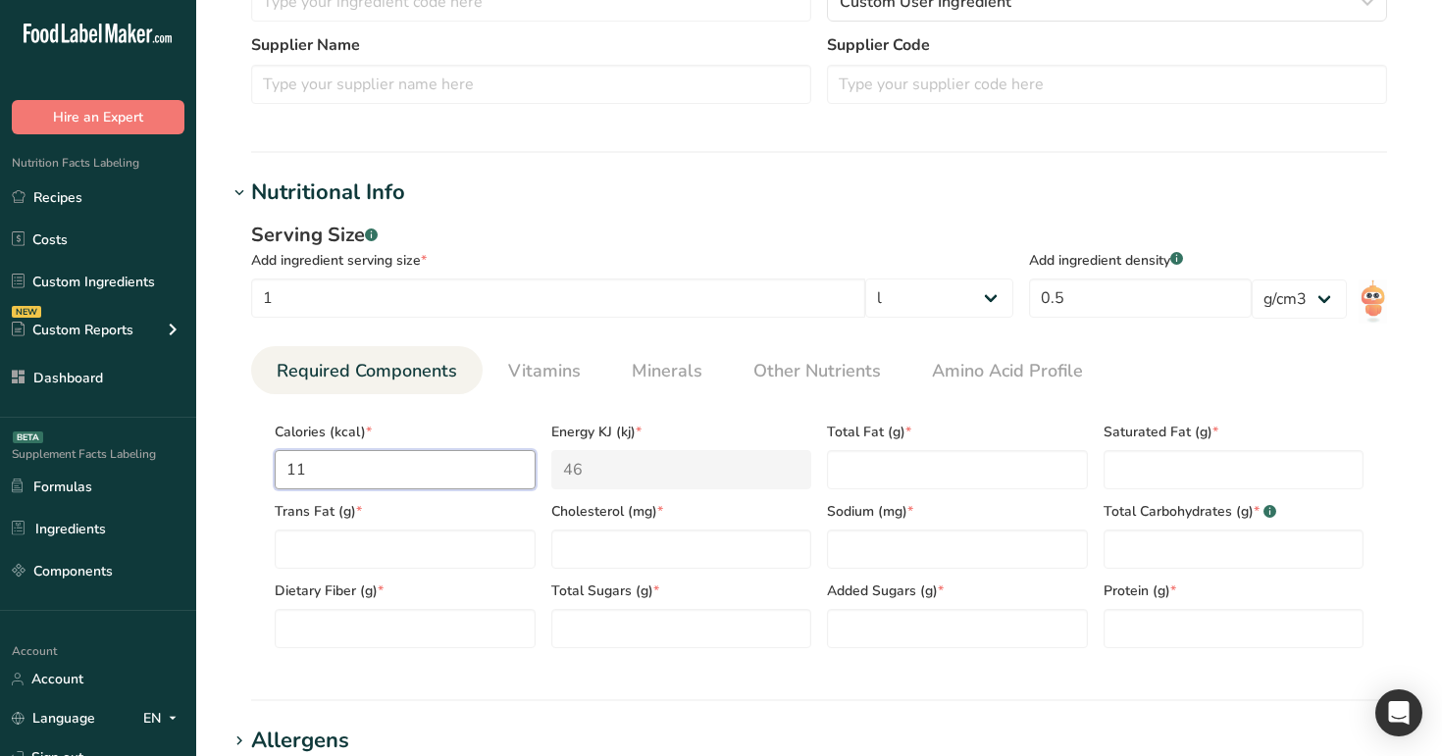
type input "11"
click at [1014, 470] on Fat "number" at bounding box center [957, 469] width 261 height 39
type Fat "11"
type Fat "1"
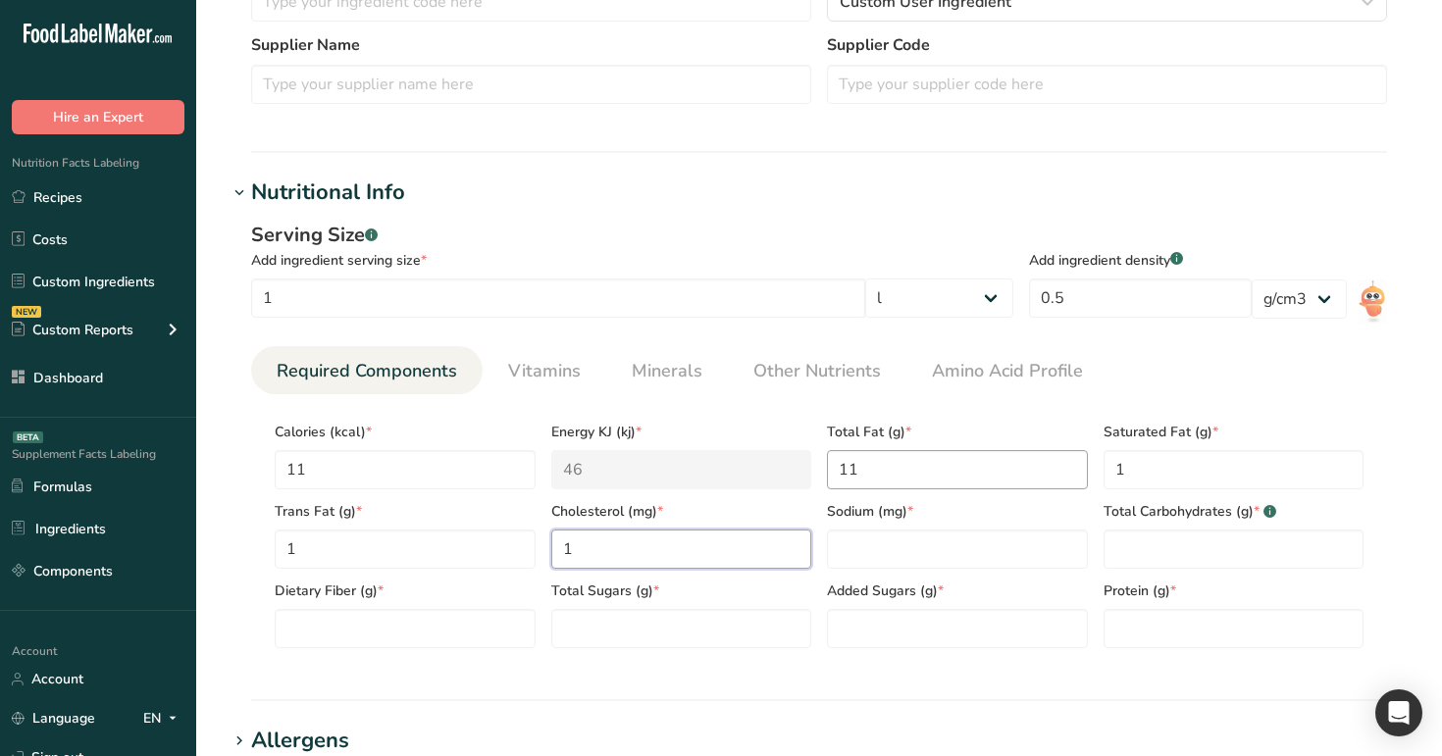
type input "1"
type Carbohydrates "1"
type Fiber "1"
type Sugars "1"
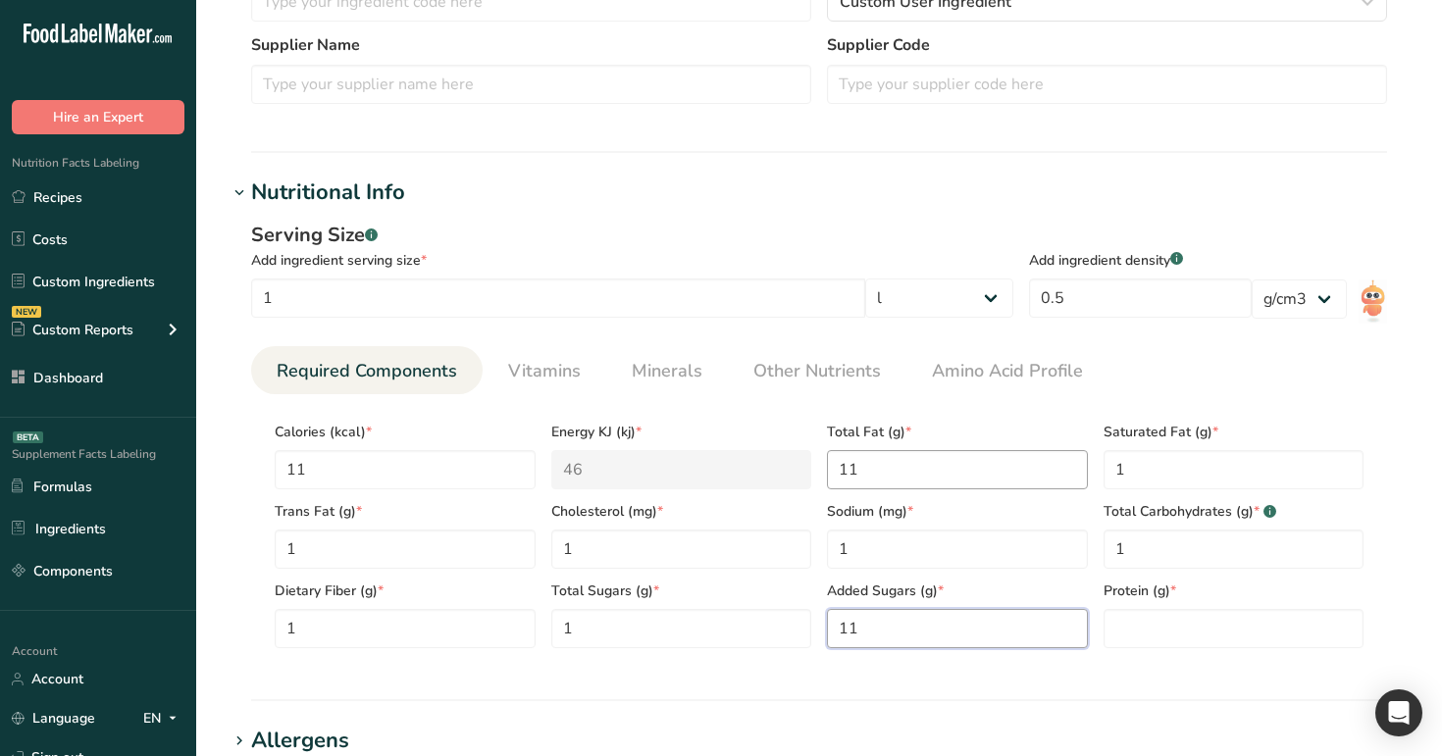
type Sugars "11"
type input "1"
click at [857, 636] on Sugars "11" at bounding box center [957, 628] width 261 height 39
type Sugars "1"
click at [879, 470] on Fat "11" at bounding box center [957, 469] width 261 height 39
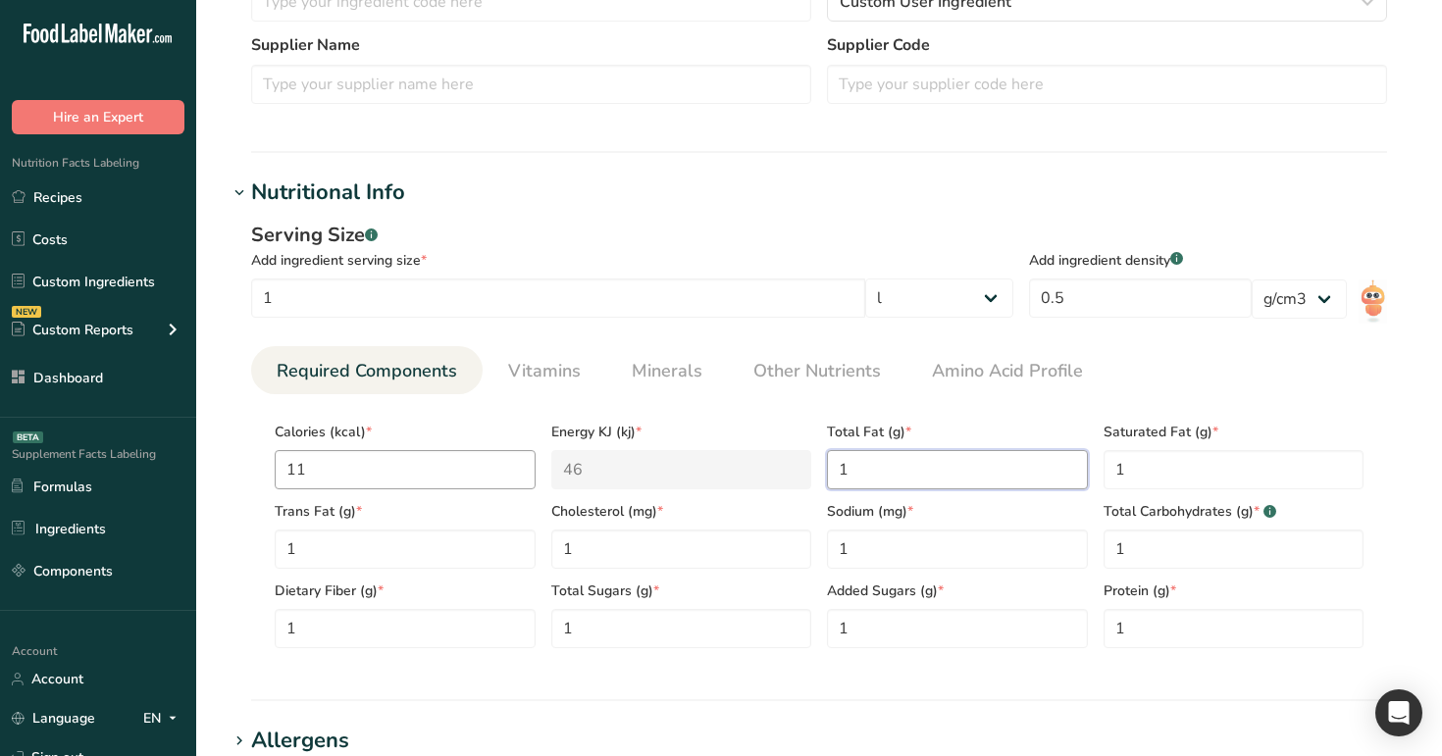
type Fat "1"
click at [402, 472] on input "11" at bounding box center [405, 469] width 261 height 39
type input "1"
type KJ "4.2"
type input "1"
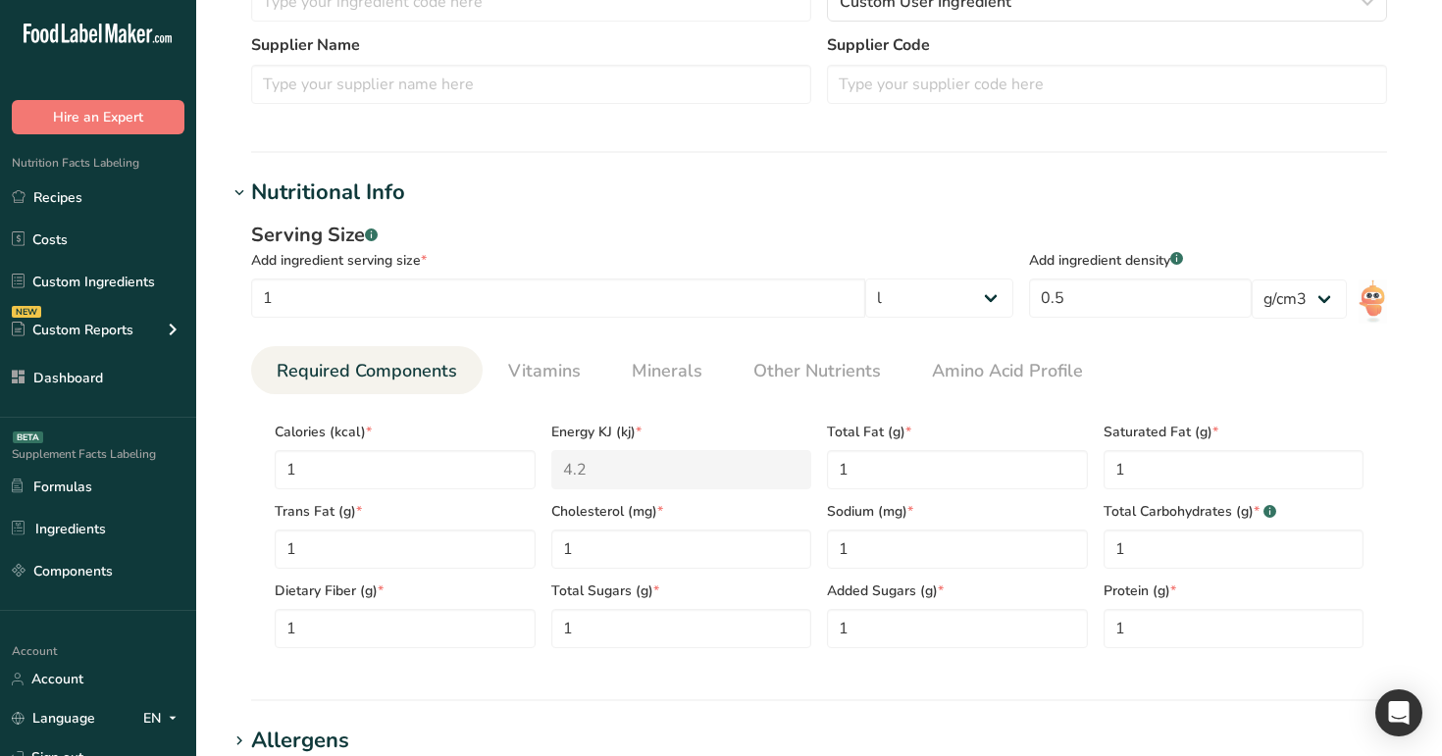
click at [230, 443] on div "Serving Size .a-a{fill:#347362;}.b-a{fill:#fff;} Add ingredient serving size * …" at bounding box center [819, 442] width 1183 height 467
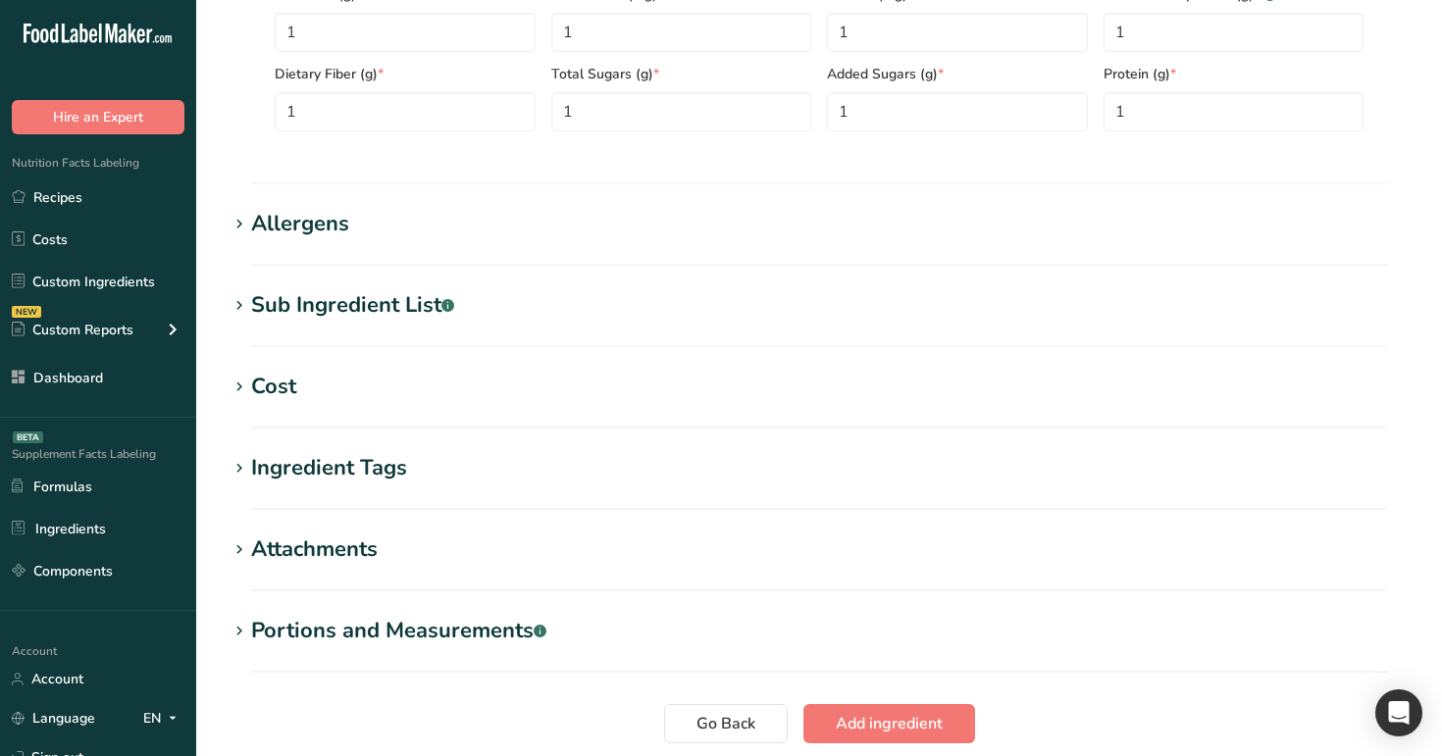
scroll to position [1209, 0]
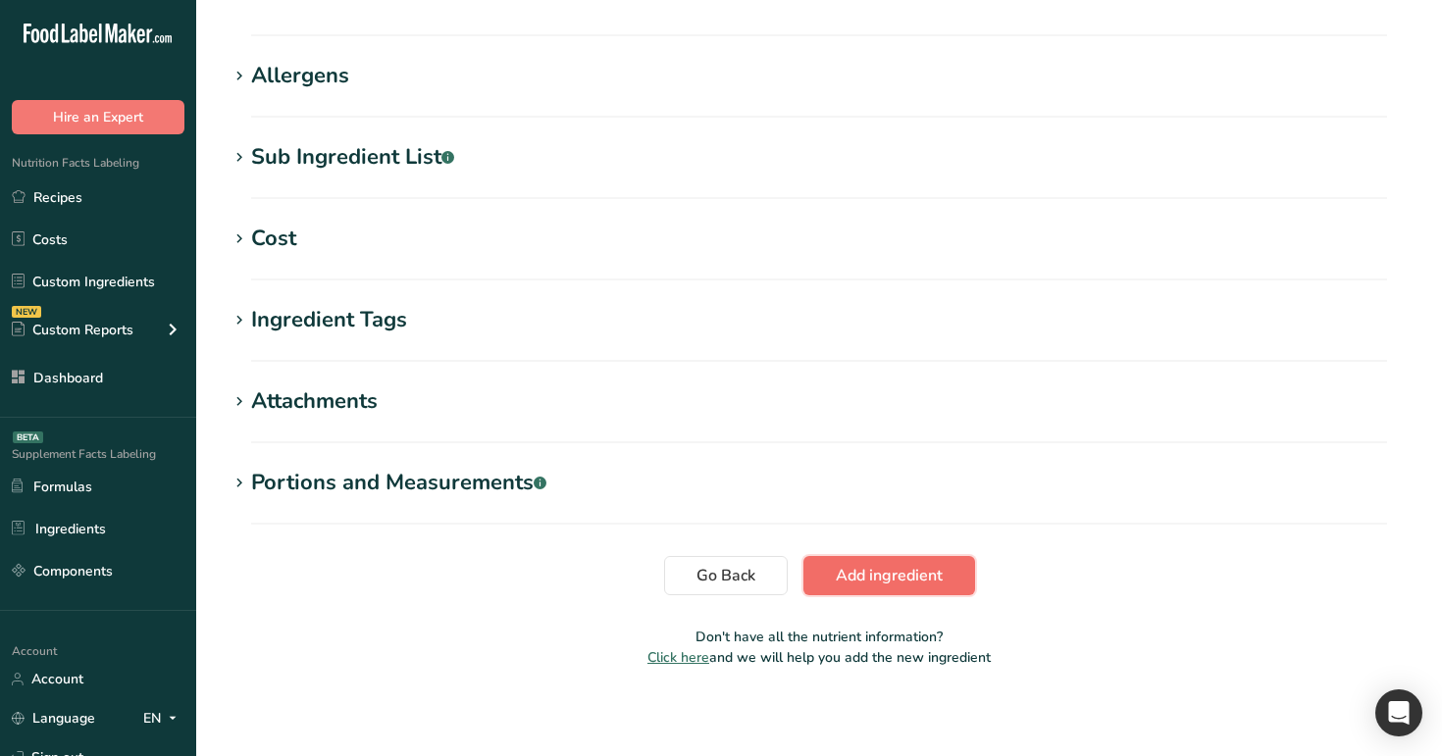
click at [938, 580] on span "Add ingredient" at bounding box center [889, 576] width 107 height 24
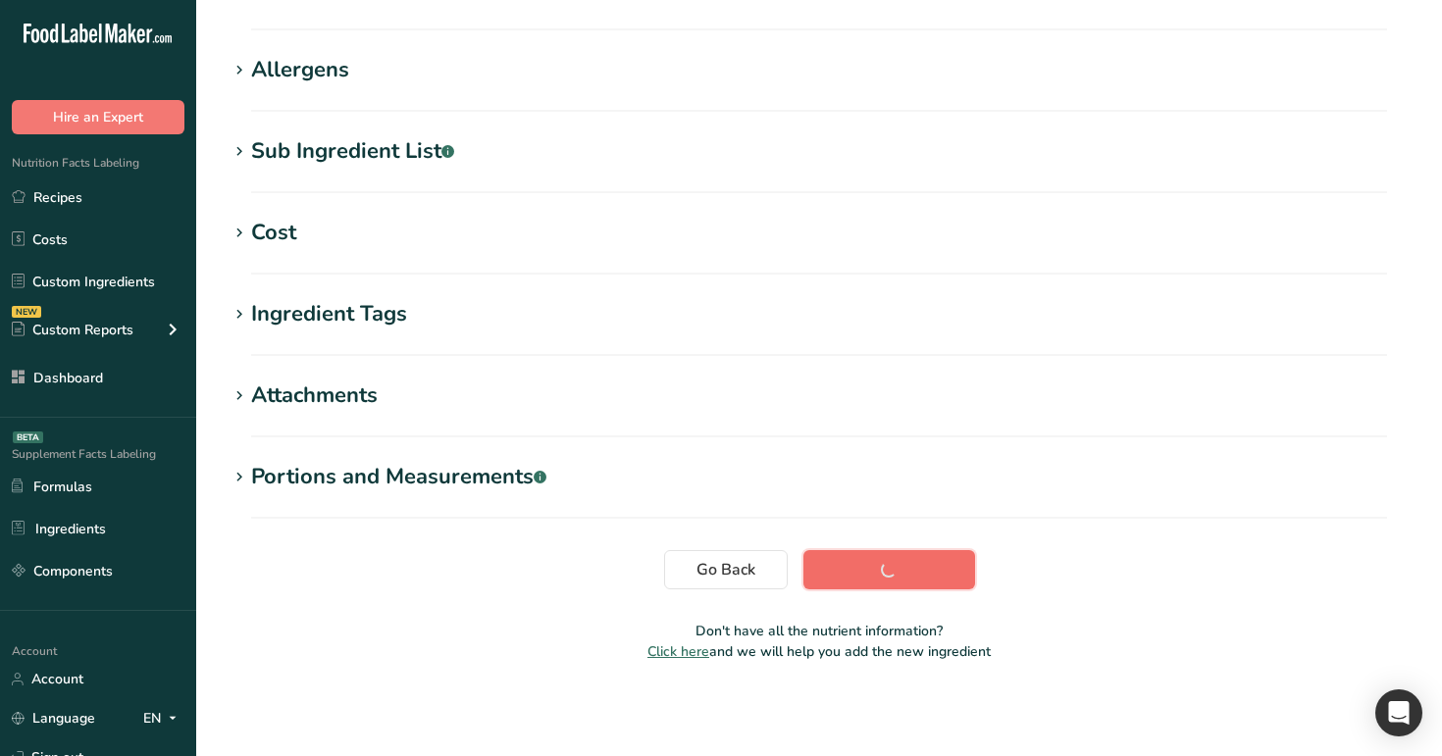
scroll to position [282, 0]
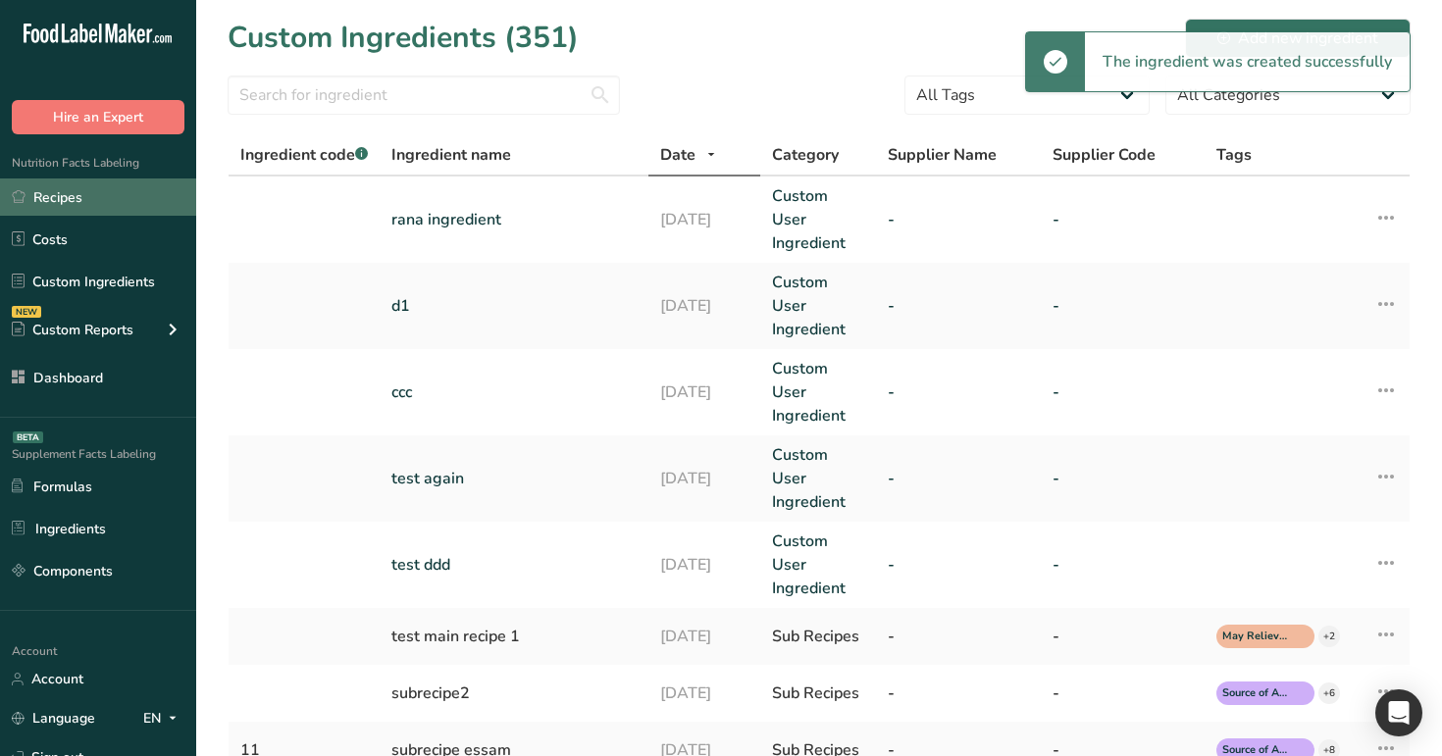
click at [104, 206] on link "Recipes" at bounding box center [98, 197] width 196 height 37
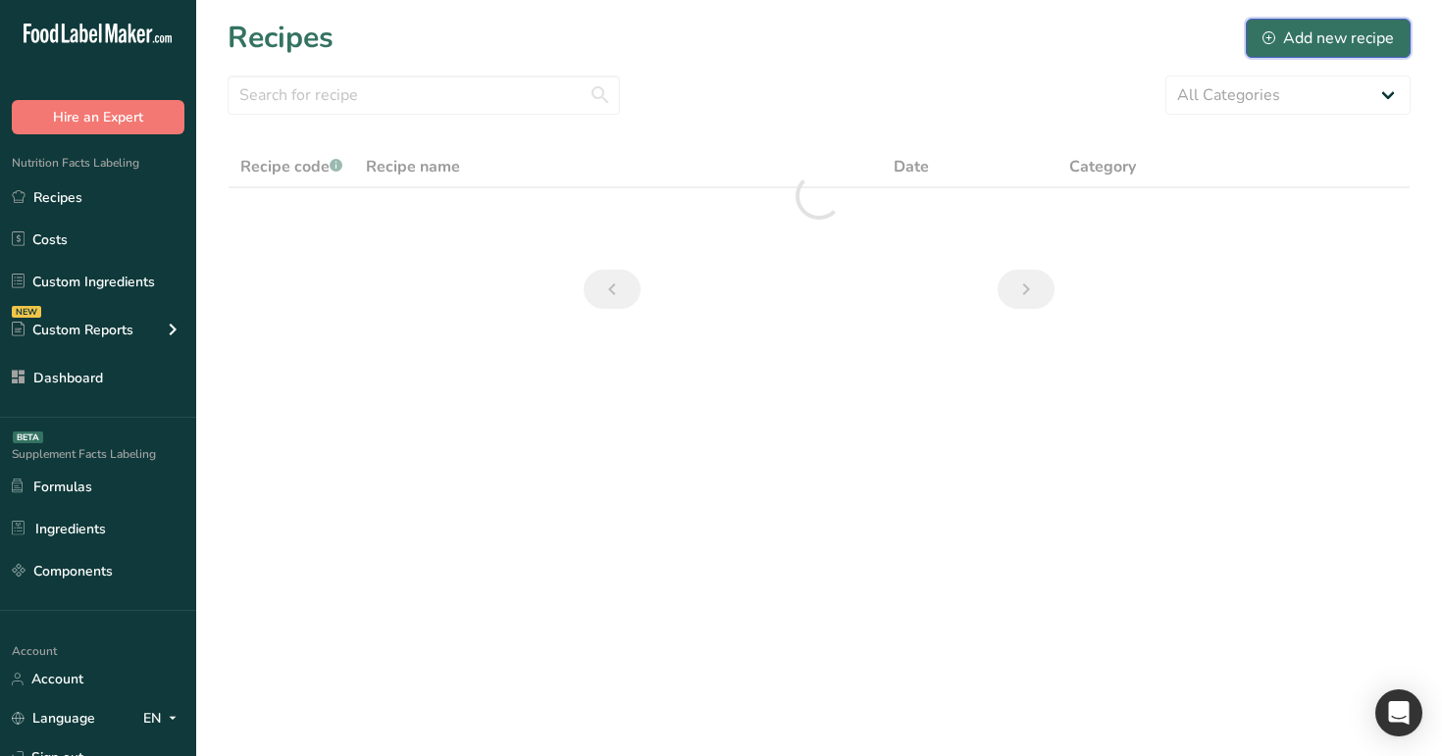
click at [1307, 49] on button "Add new recipe" at bounding box center [1328, 38] width 165 height 39
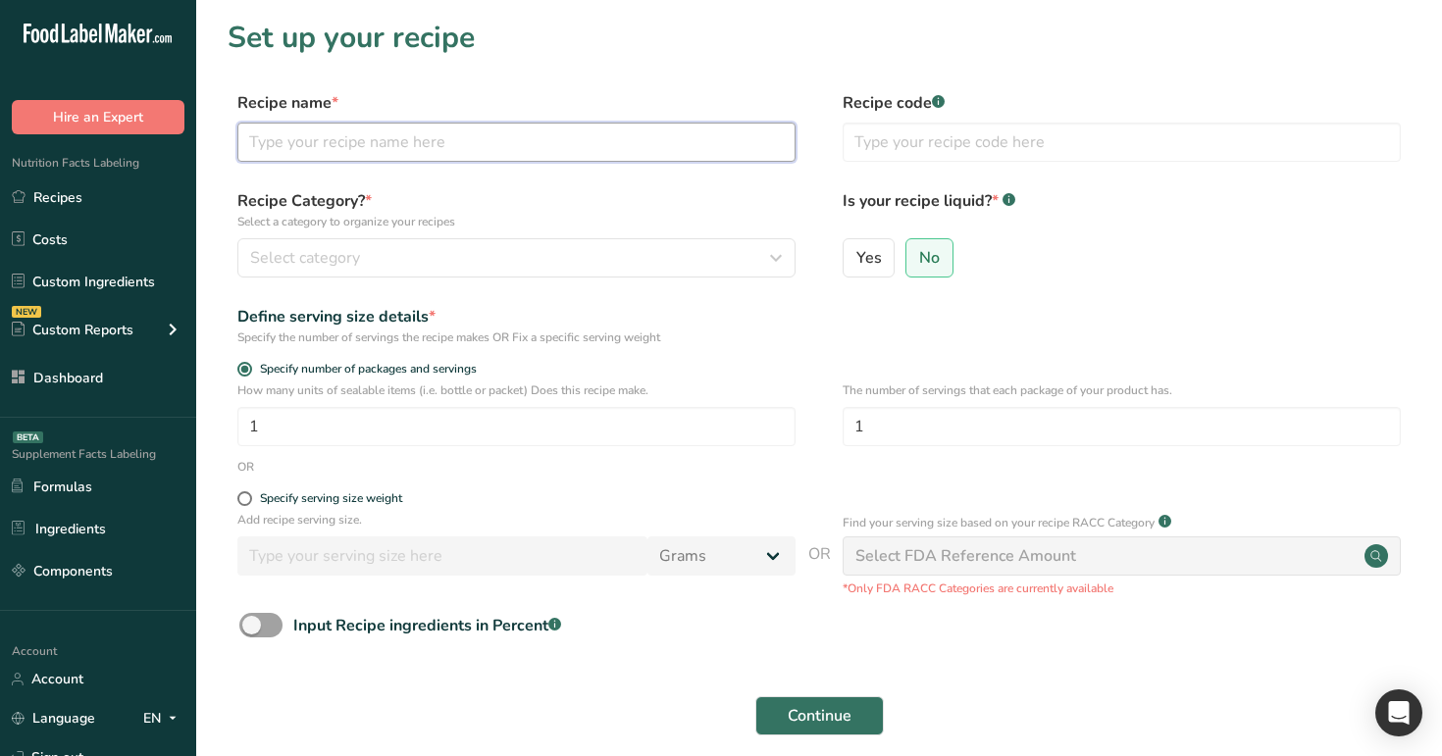
click at [698, 144] on input "text" at bounding box center [516, 142] width 558 height 39
paste input "rana ingredient"
type input "rana ingredient"
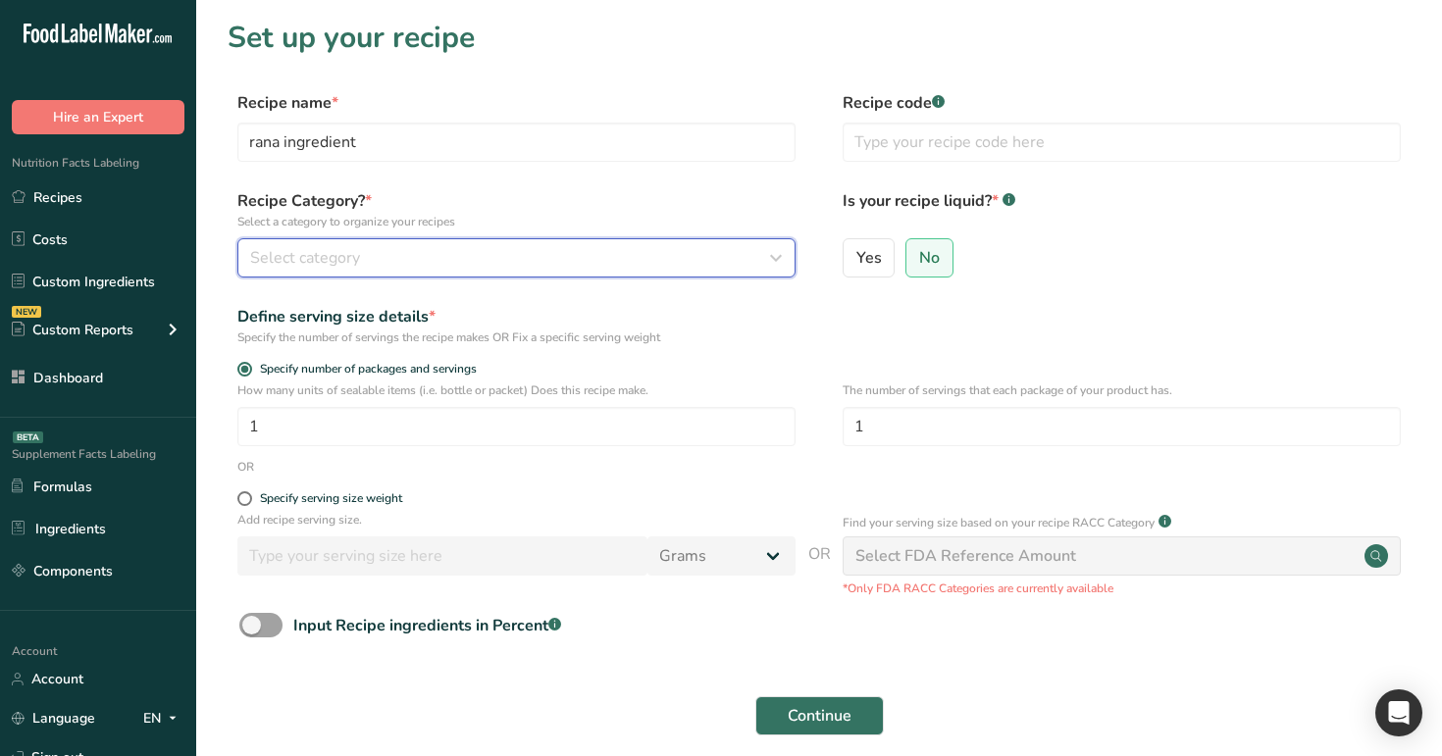
click at [576, 255] on div "Select category" at bounding box center [510, 258] width 521 height 24
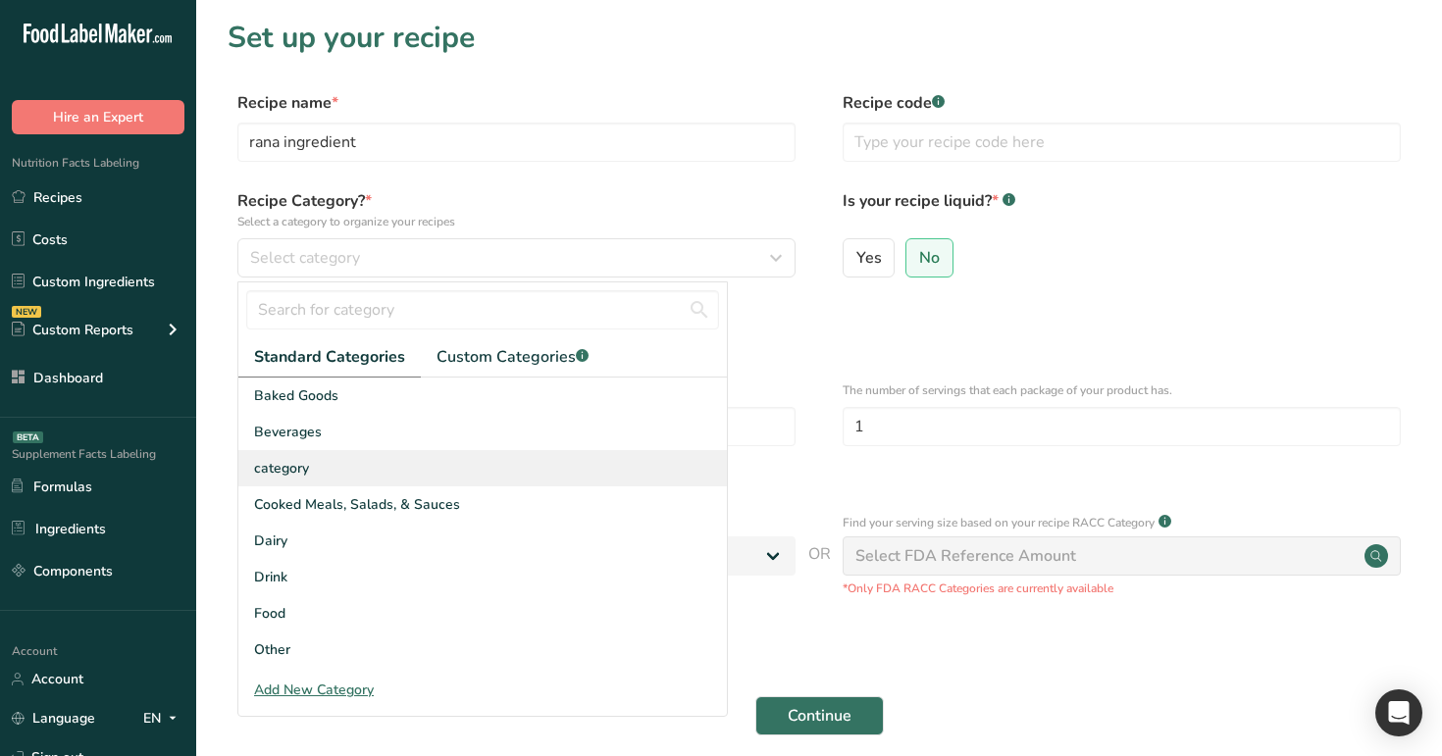
click at [511, 474] on div "category" at bounding box center [482, 468] width 489 height 36
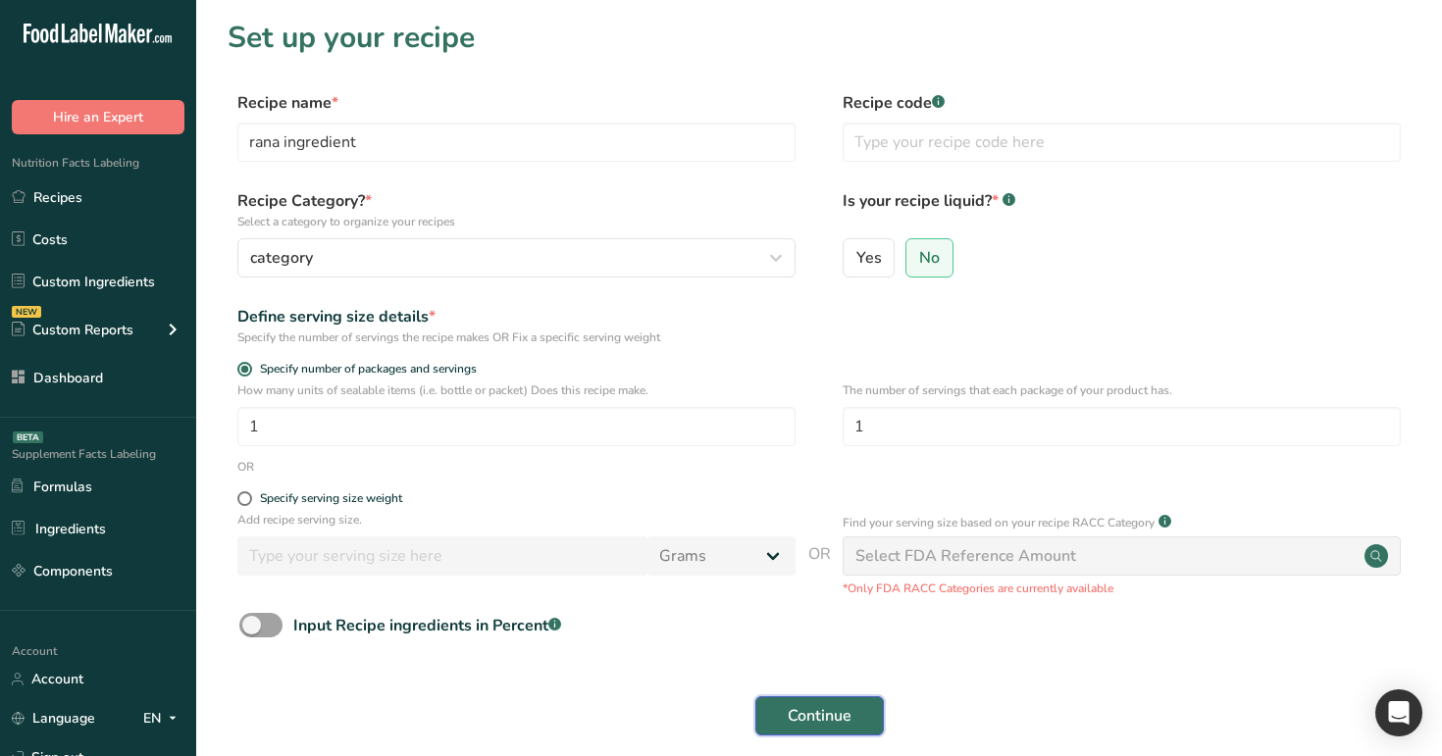
click at [799, 714] on span "Continue" at bounding box center [820, 716] width 64 height 24
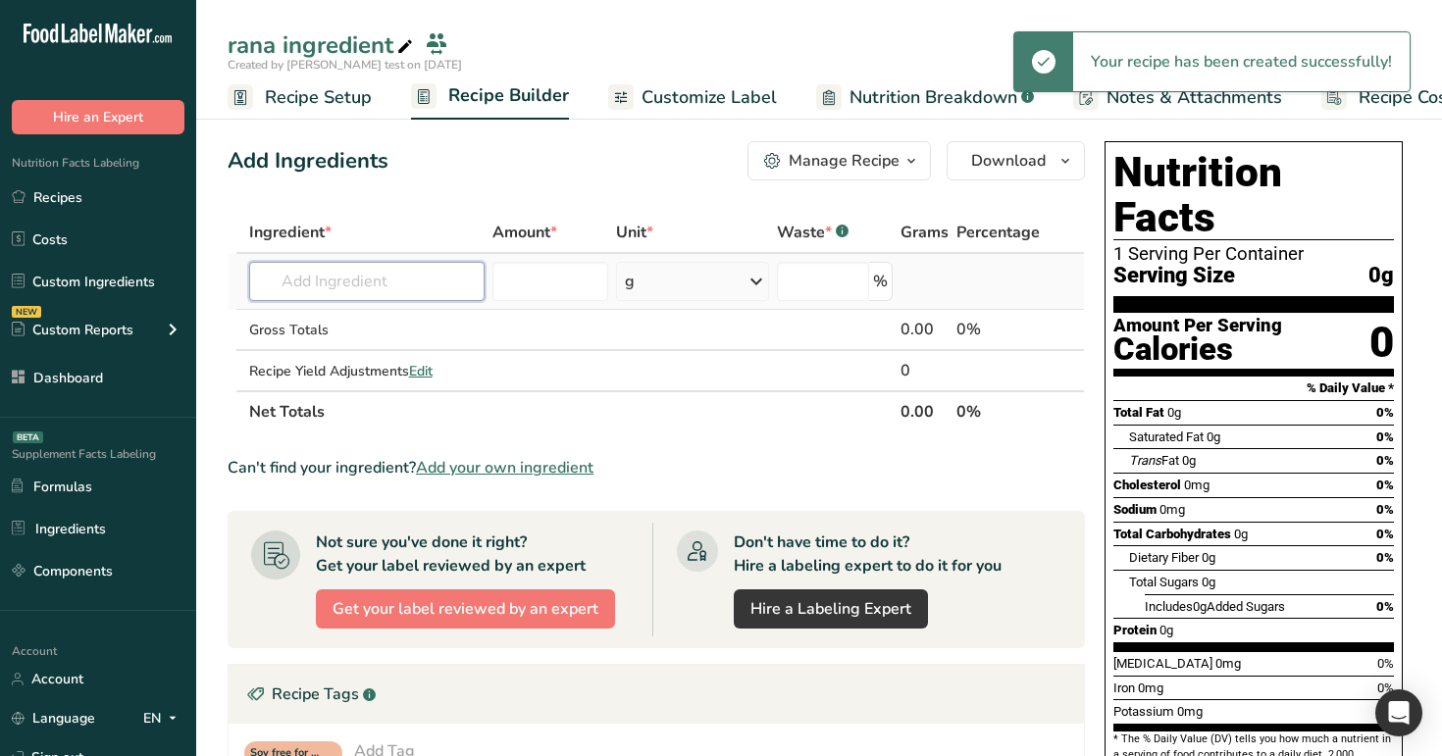
click at [350, 271] on input "text" at bounding box center [367, 281] width 236 height 39
paste input "rana ingredient"
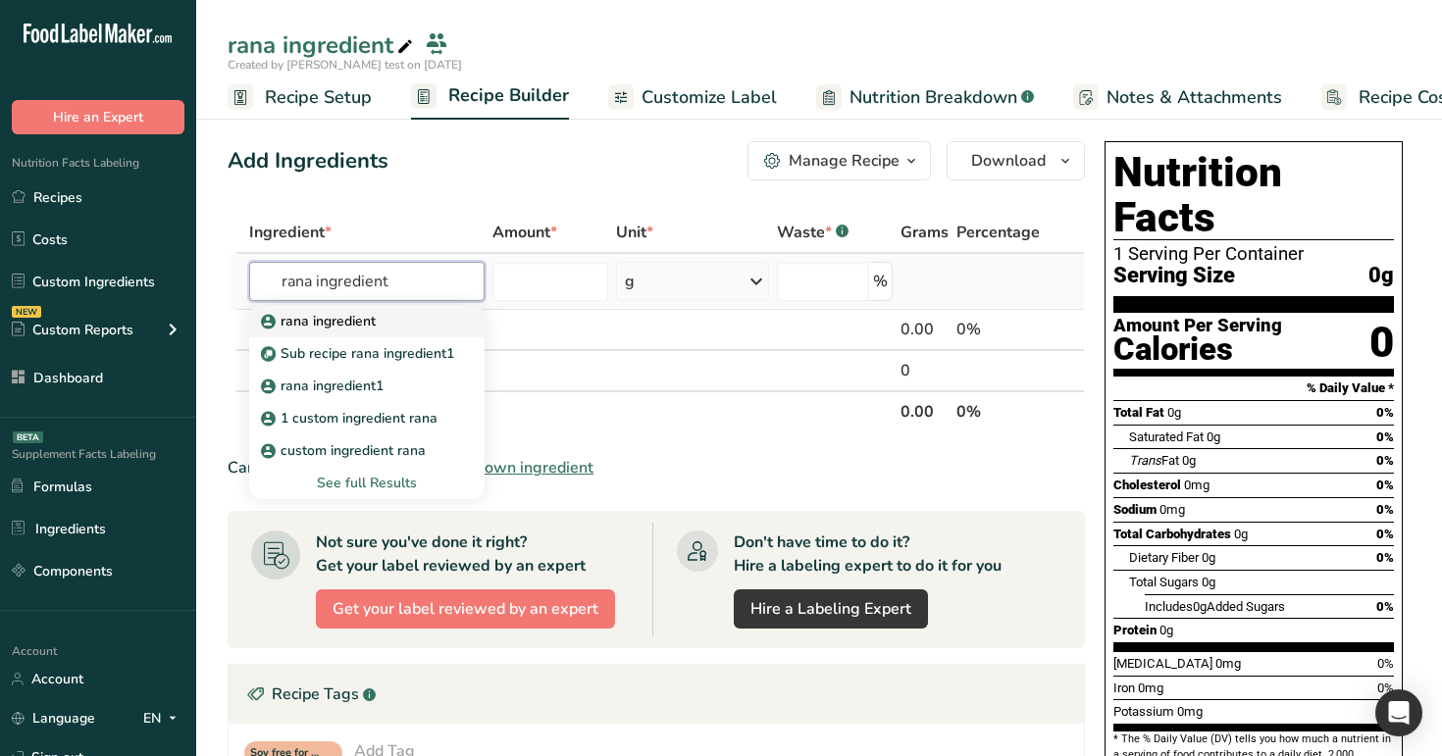
type input "rana ingredient"
click at [359, 323] on p "rana ingredient" at bounding box center [320, 321] width 111 height 21
type input "rana ingredient"
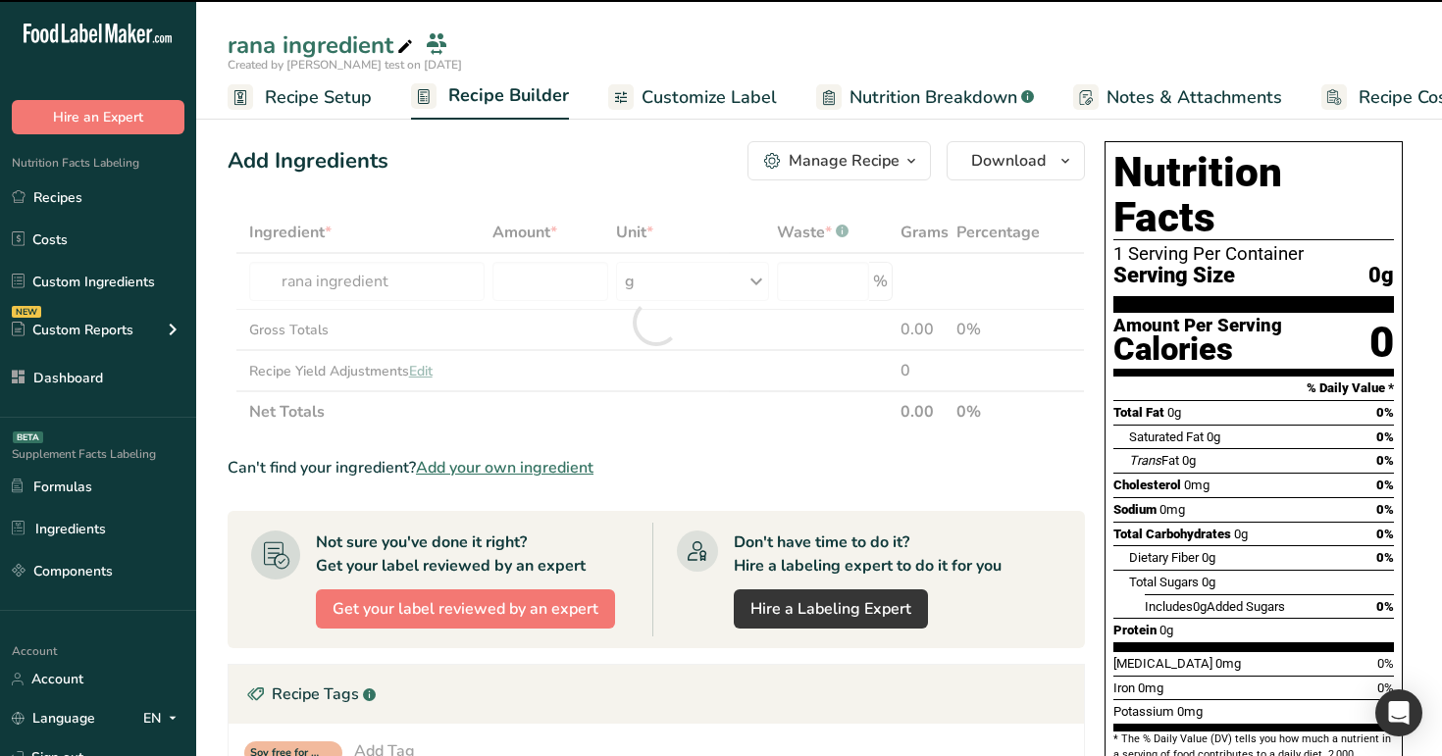
type input "0"
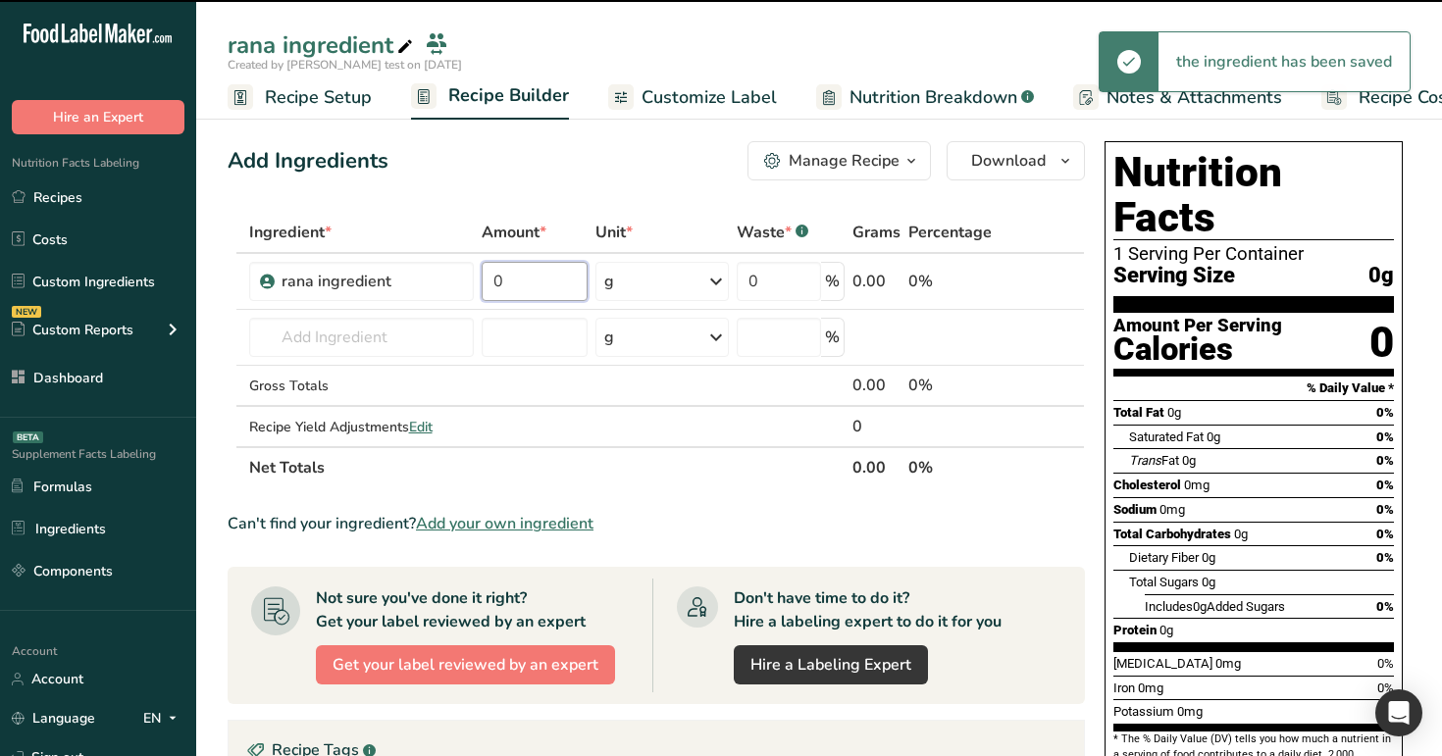
click at [558, 279] on input "0" at bounding box center [535, 281] width 106 height 39
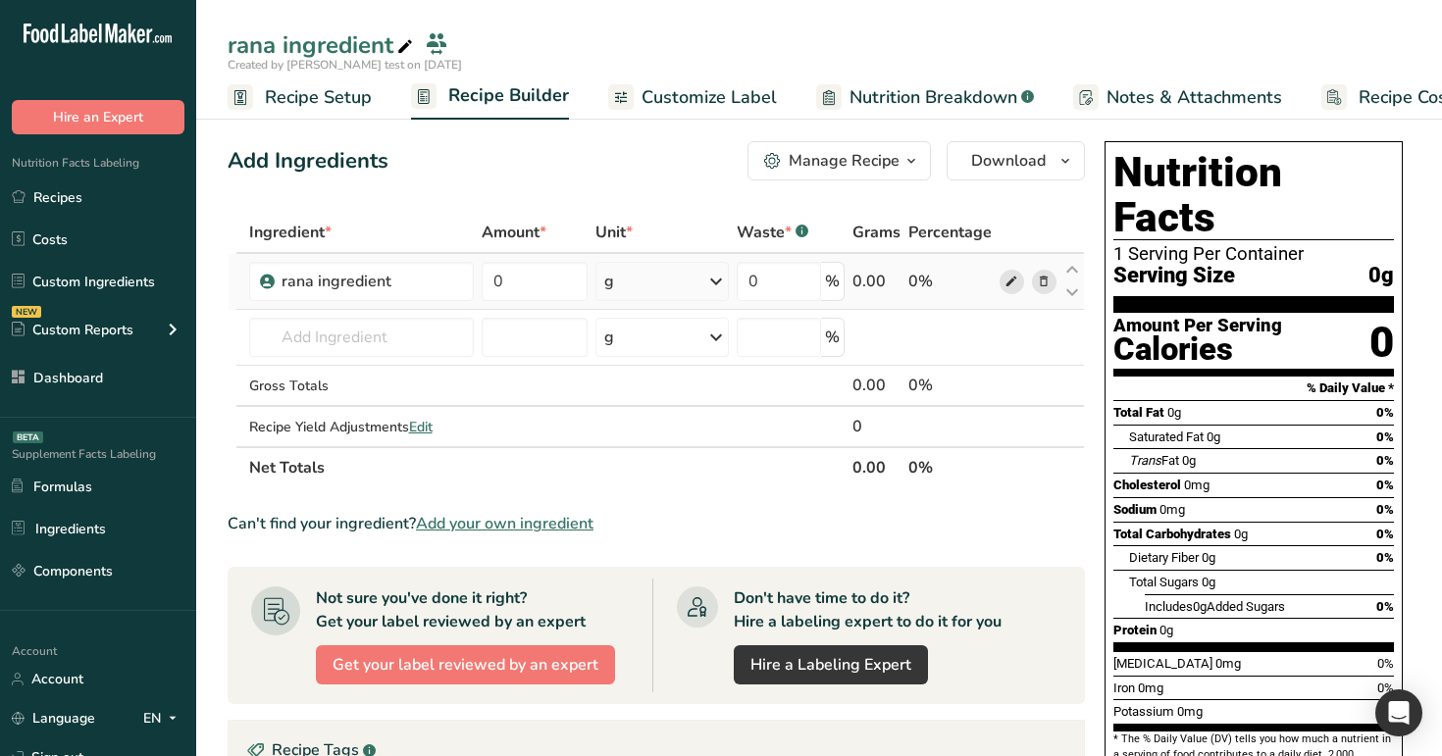
click at [1005, 287] on div "Ingredient * Amount * Unit * Waste * .a-a{fill:#347362;}.b-a{fill:#fff;} Grams …" at bounding box center [657, 350] width 858 height 277
click at [1016, 286] on icon at bounding box center [1012, 282] width 14 height 21
click at [655, 294] on div "g" at bounding box center [662, 281] width 133 height 39
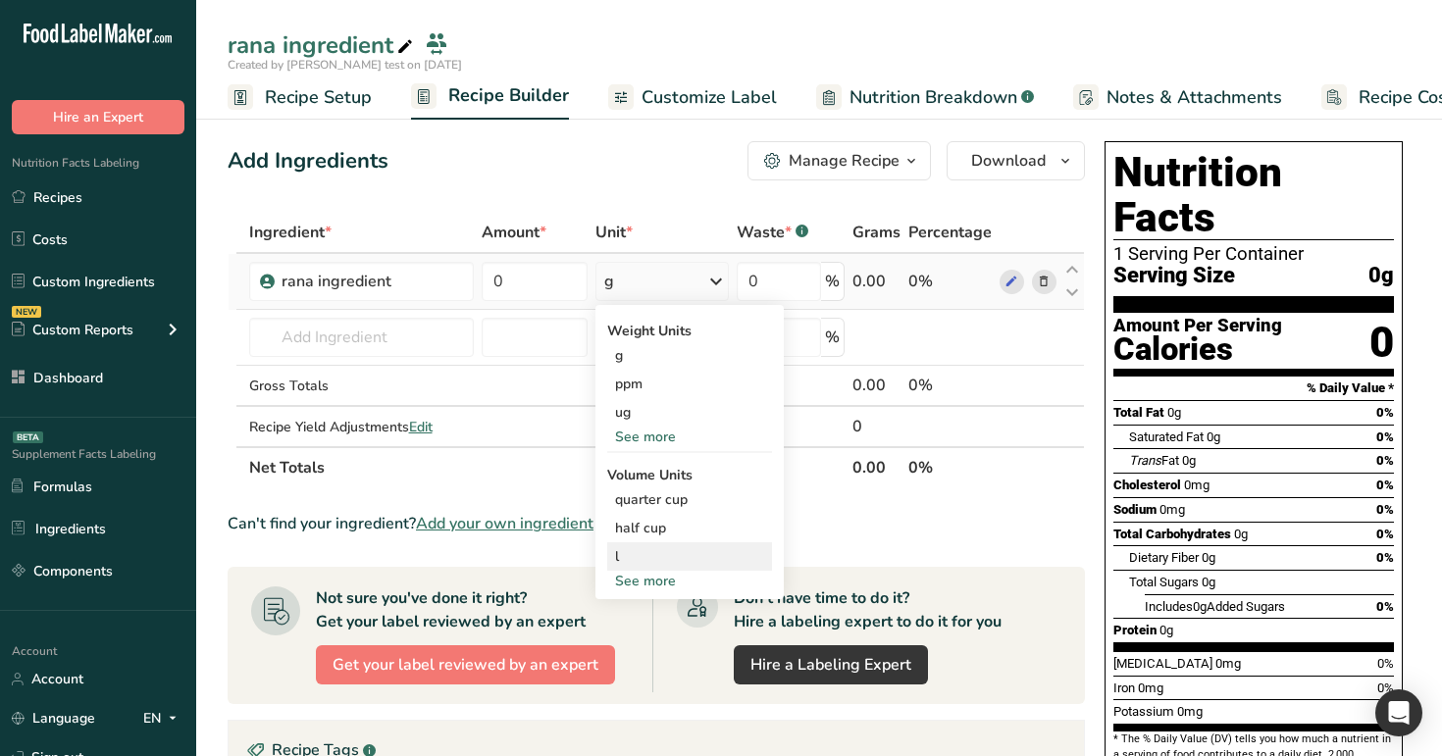
click at [697, 562] on div "l" at bounding box center [689, 557] width 149 height 21
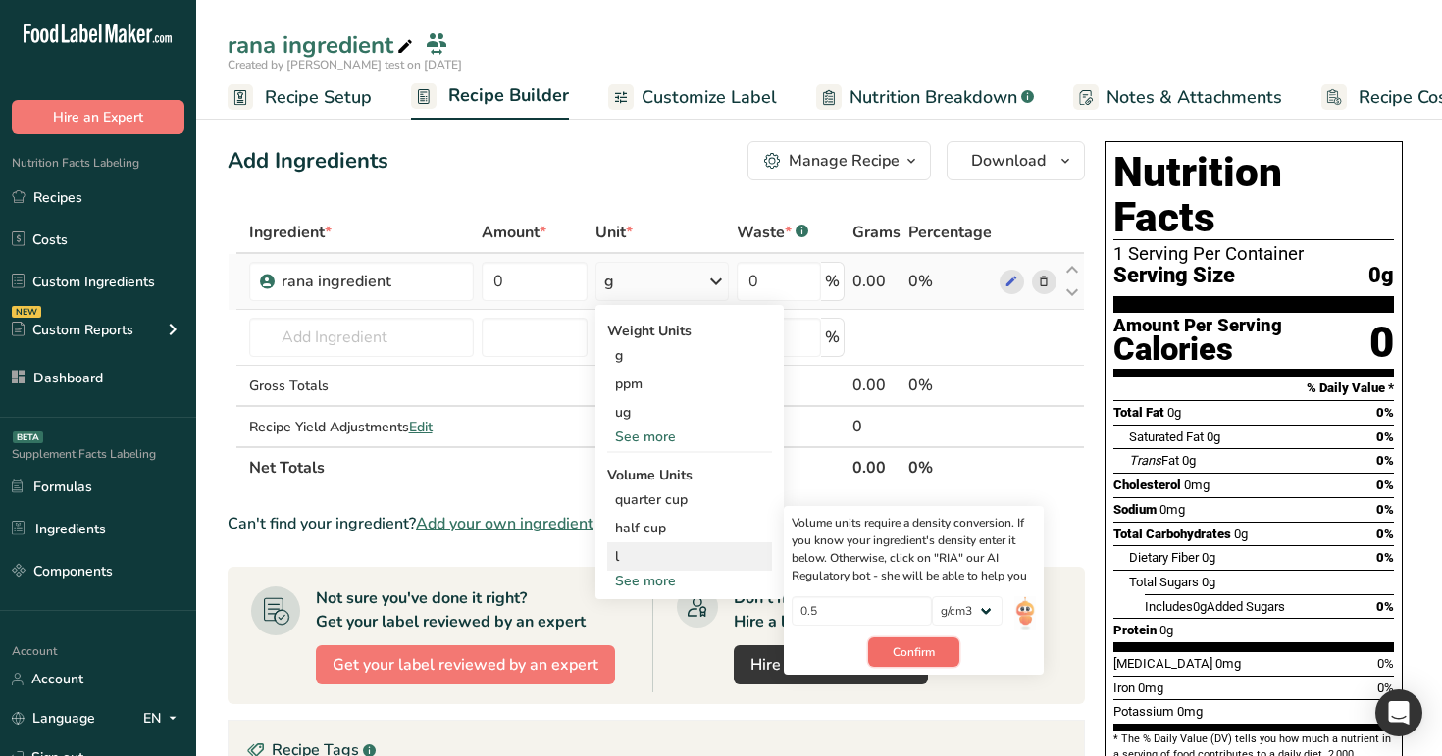
click at [922, 656] on span "Confirm" at bounding box center [914, 653] width 42 height 18
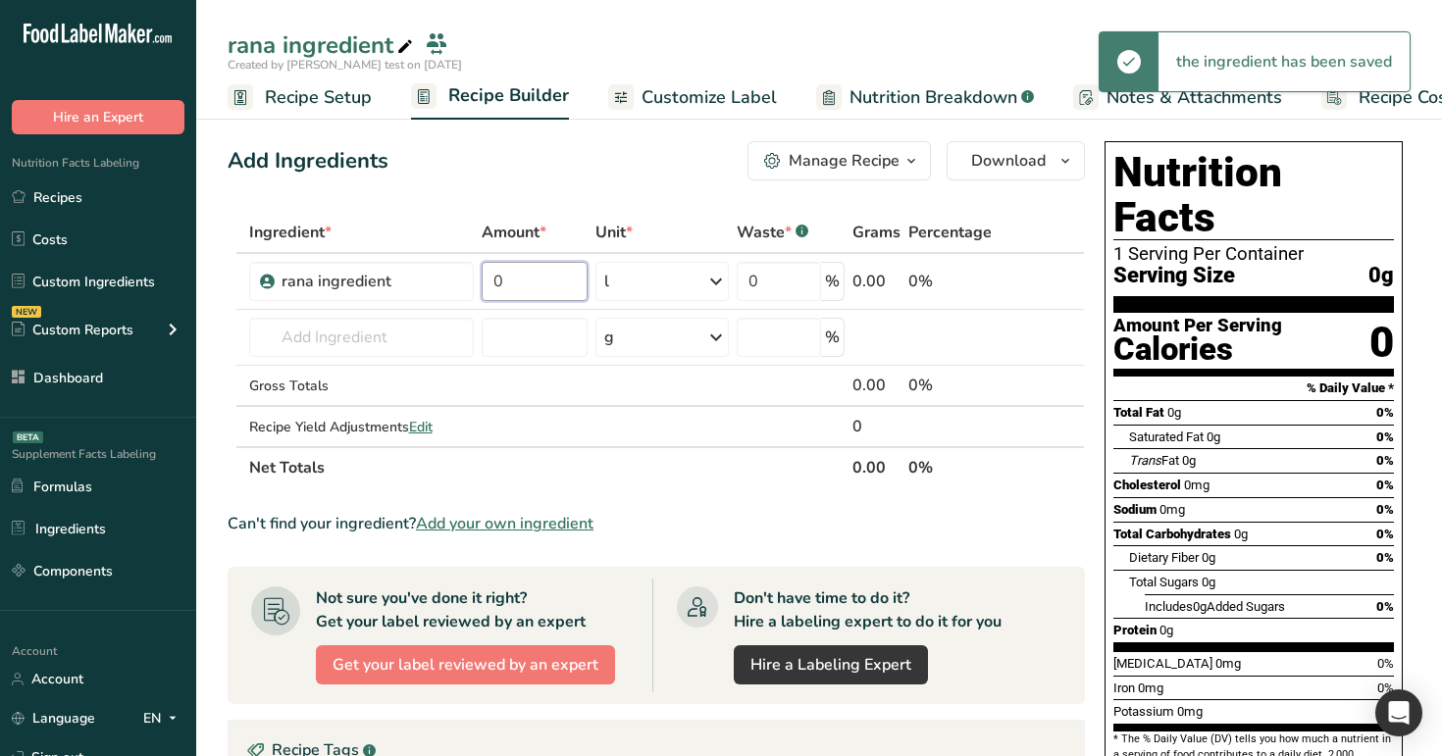
click at [548, 280] on input "0" at bounding box center [535, 281] width 106 height 39
type input "1"
click at [649, 143] on div "Add Ingredients Manage Recipe Delete Recipe Duplicate Recipe Scale Recipe Save …" at bounding box center [657, 160] width 858 height 39
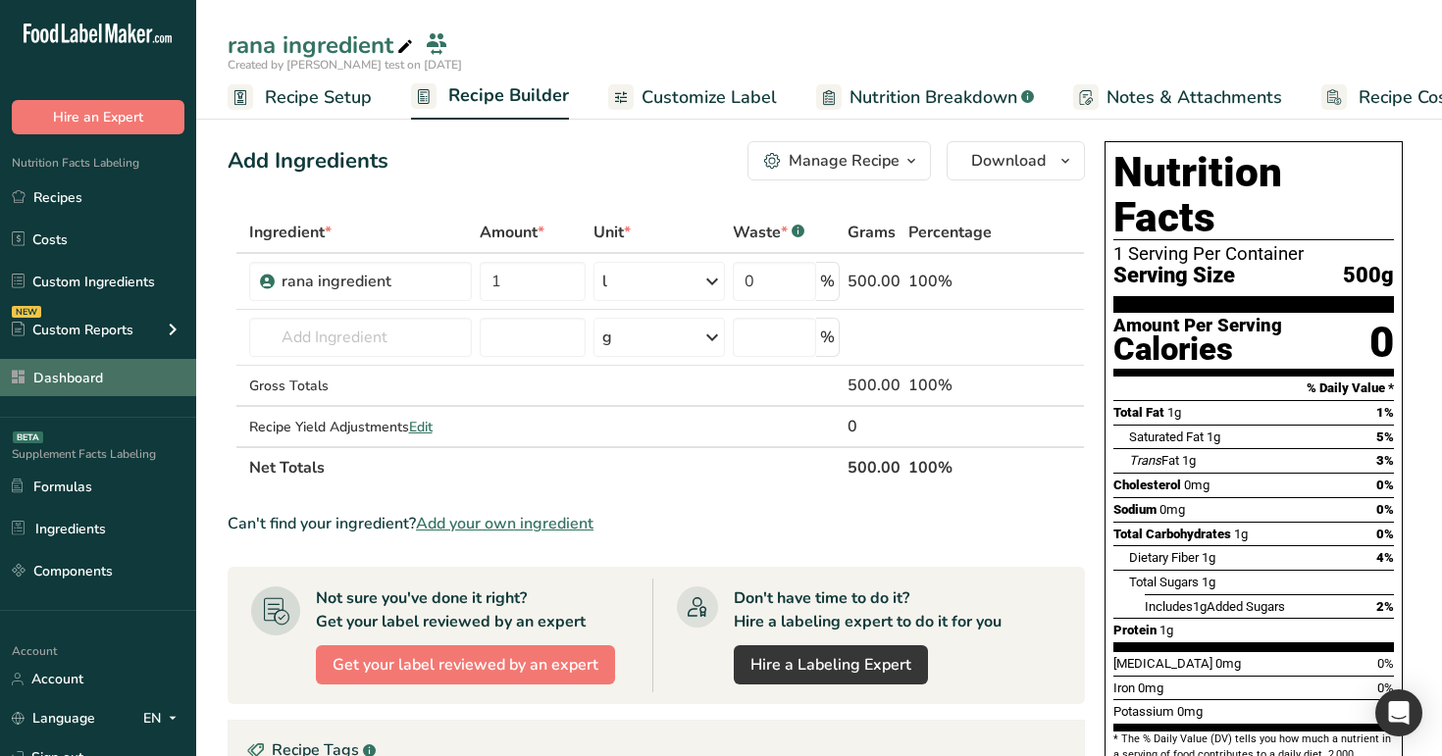
click at [81, 379] on link "Dashboard" at bounding box center [98, 377] width 196 height 37
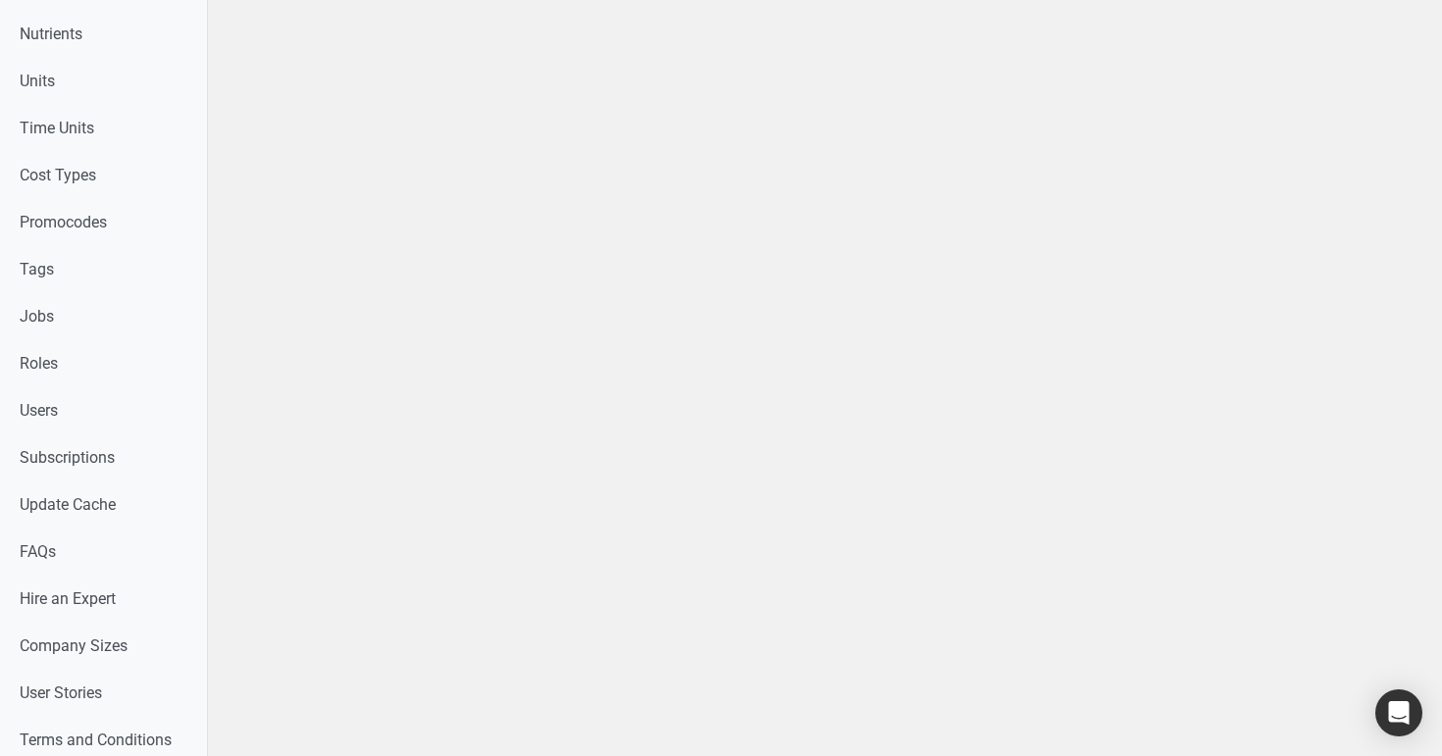
scroll to position [927, 0]
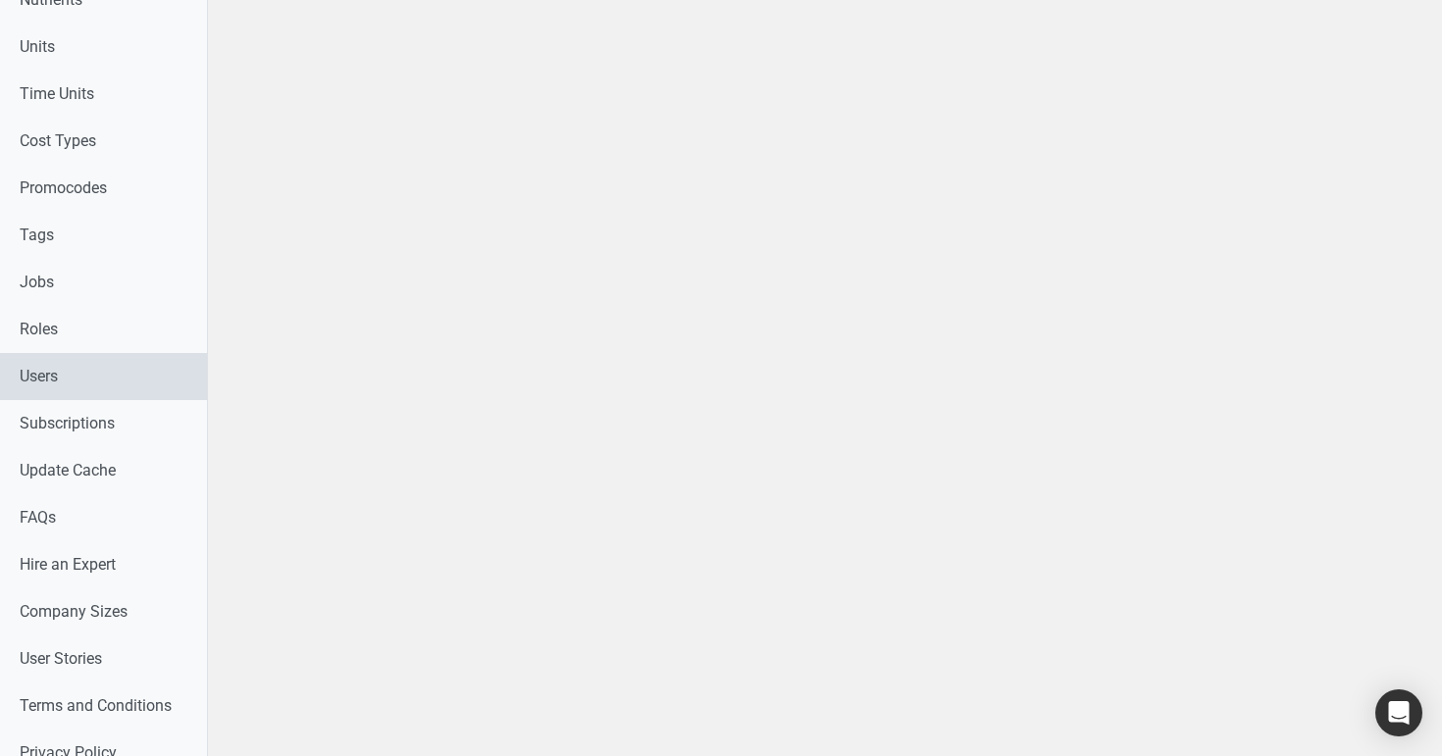
click at [68, 375] on link "Users" at bounding box center [103, 376] width 207 height 47
select select
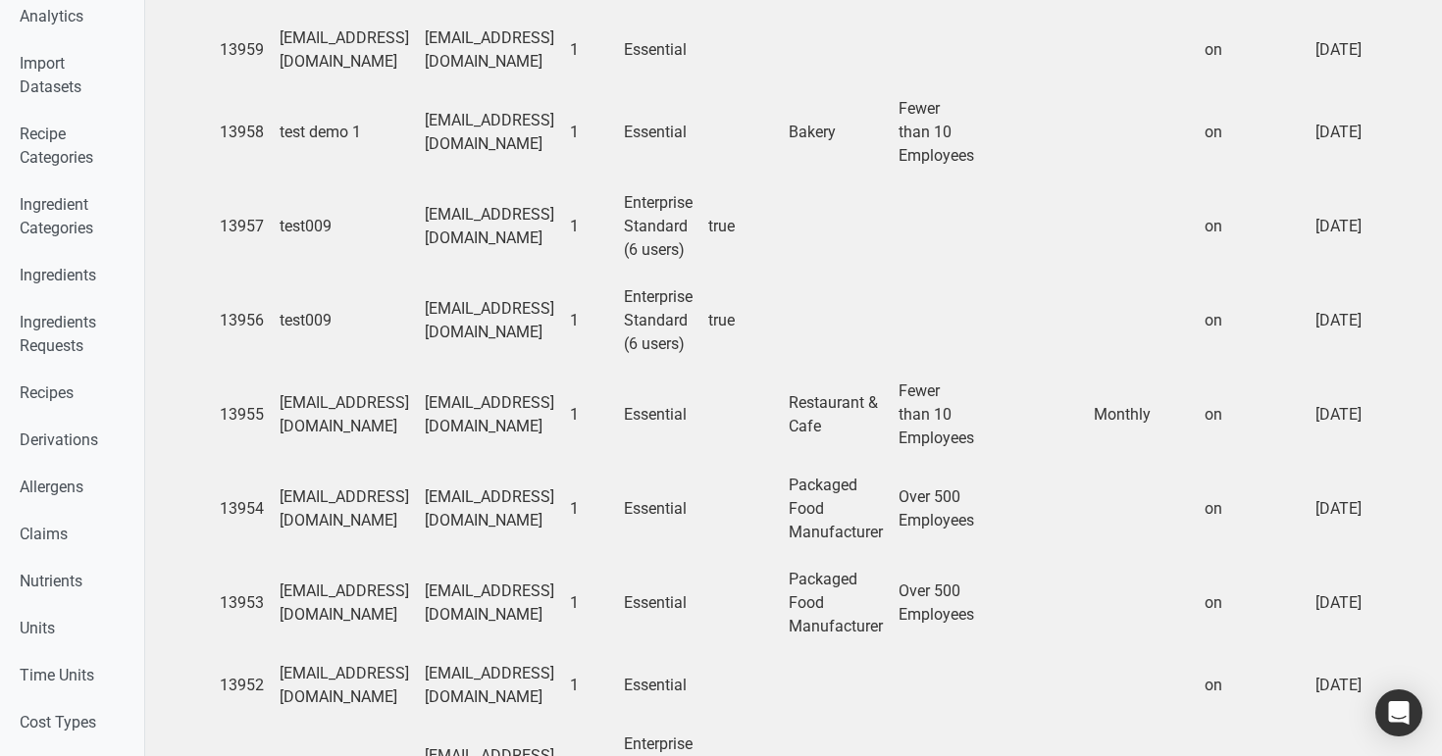
scroll to position [559, 0]
drag, startPoint x: 390, startPoint y: 416, endPoint x: 264, endPoint y: 410, distance: 125.7
click at [264, 410] on tr "13955 Test0999@9.co Test0999@9.co 1 Essential Restaurant & Cafe Fewer than 10 E…" at bounding box center [1196, 413] width 1968 height 94
copy tr "Test0999@9.co"
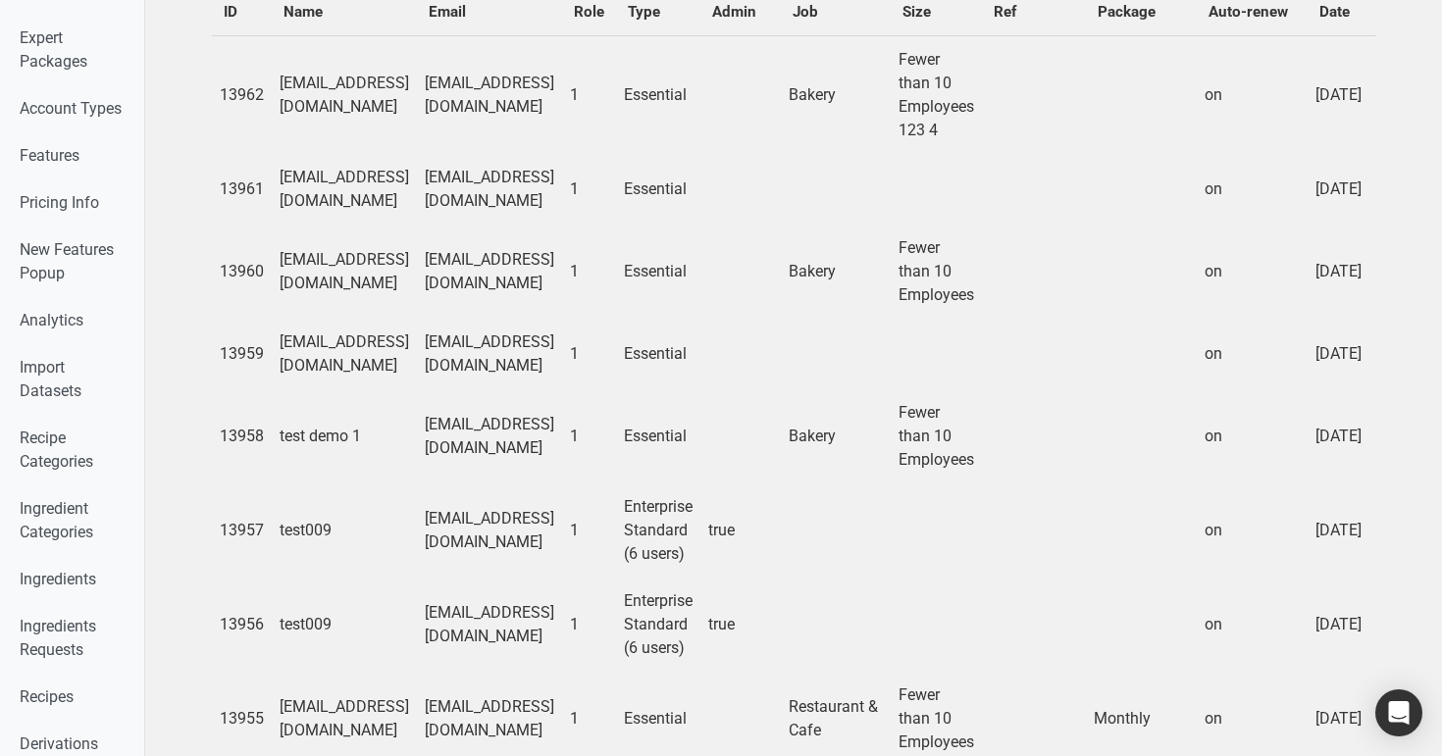
scroll to position [0, 0]
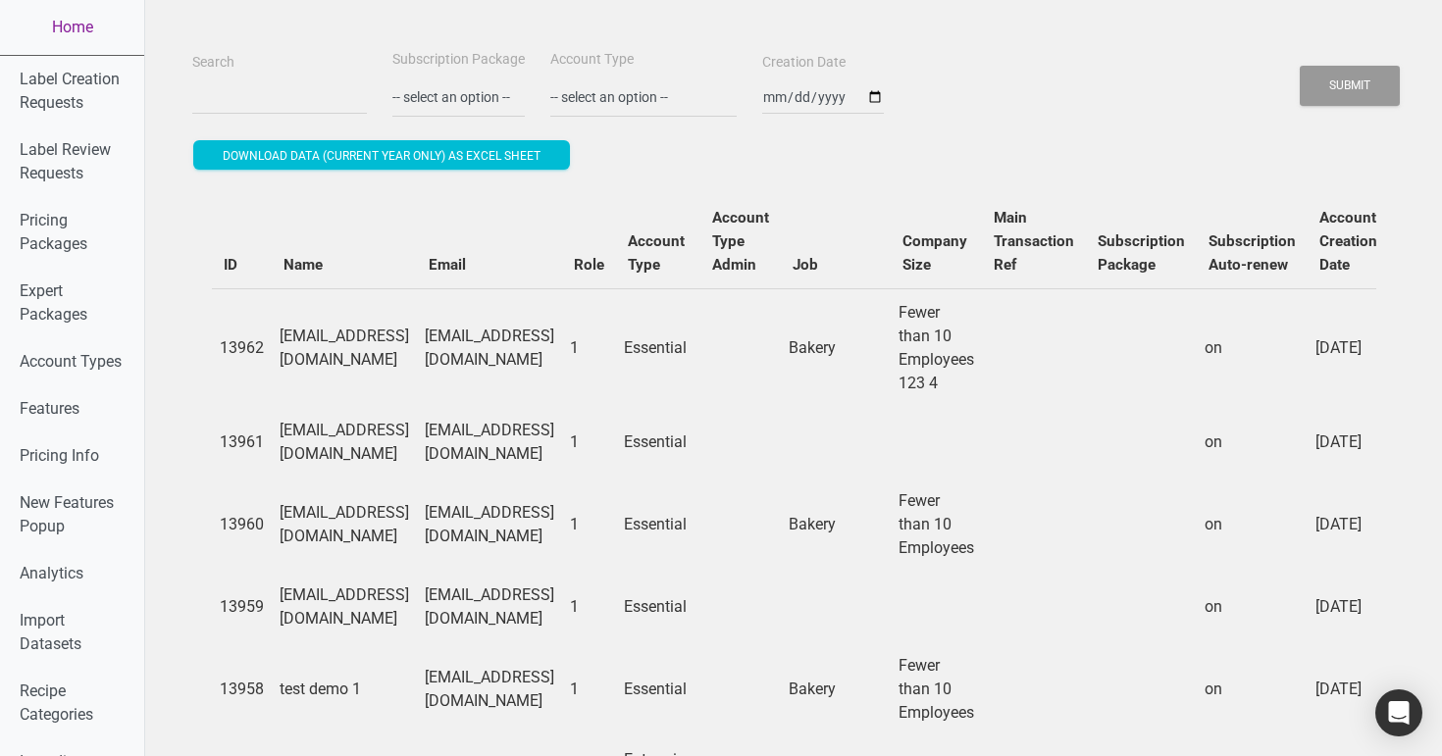
click at [44, 37] on link "Home" at bounding box center [72, 27] width 144 height 55
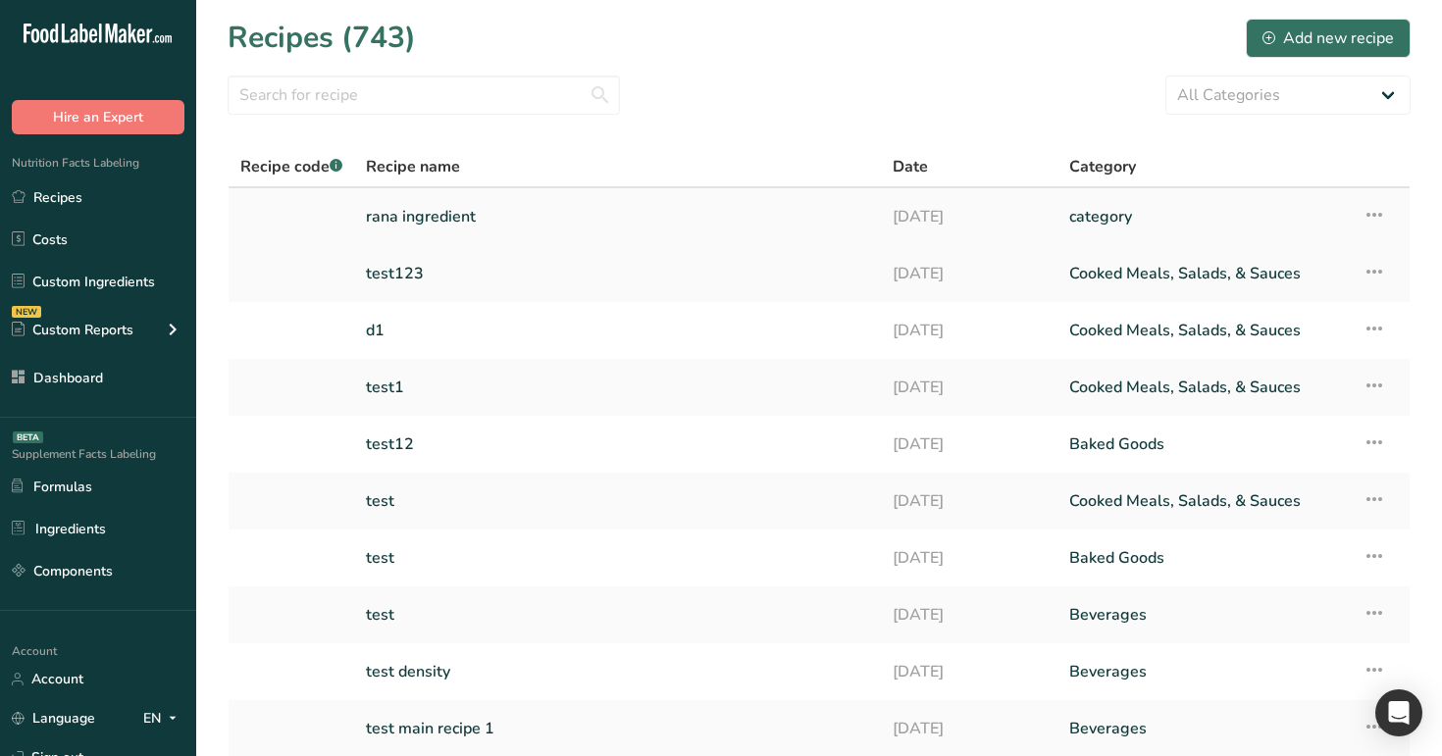
click at [498, 222] on link "rana ingredient" at bounding box center [617, 216] width 503 height 41
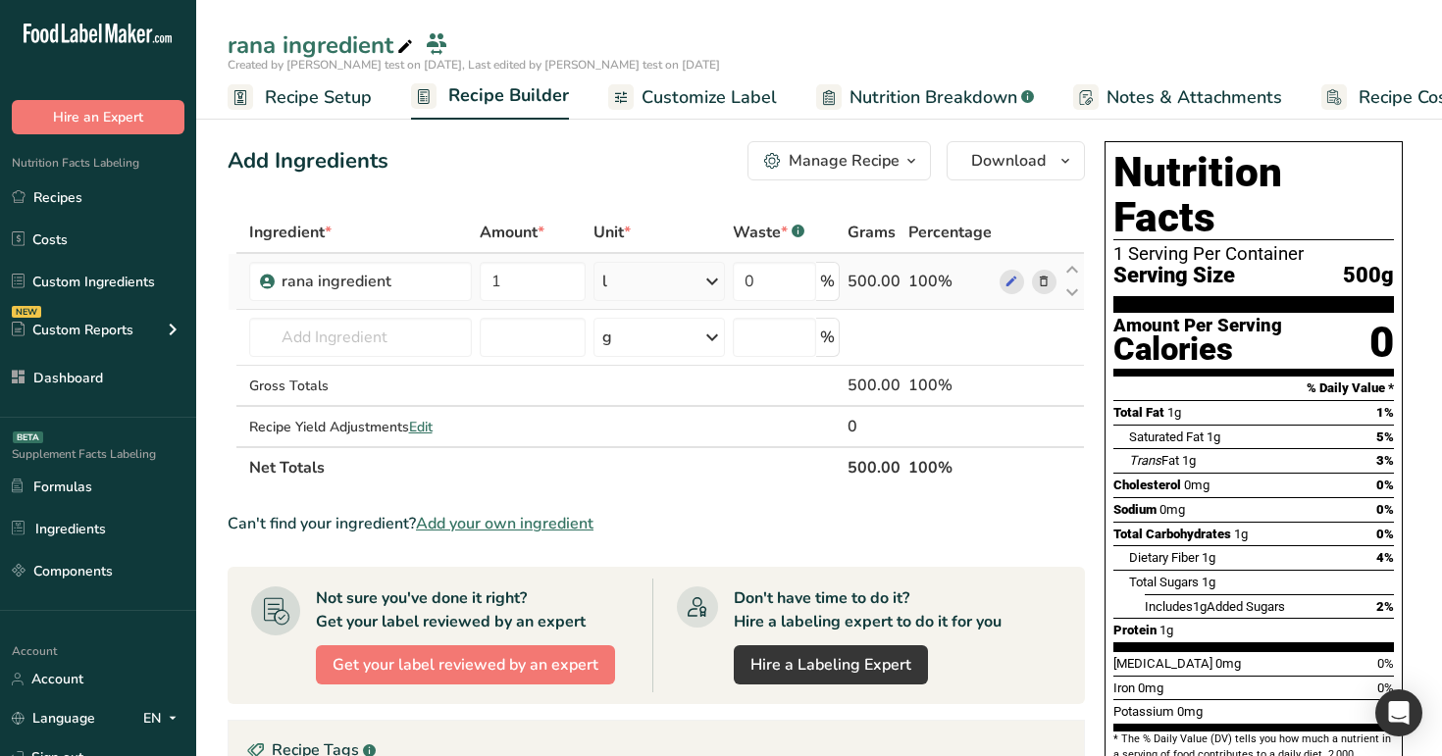
click at [652, 289] on div "l" at bounding box center [659, 281] width 131 height 39
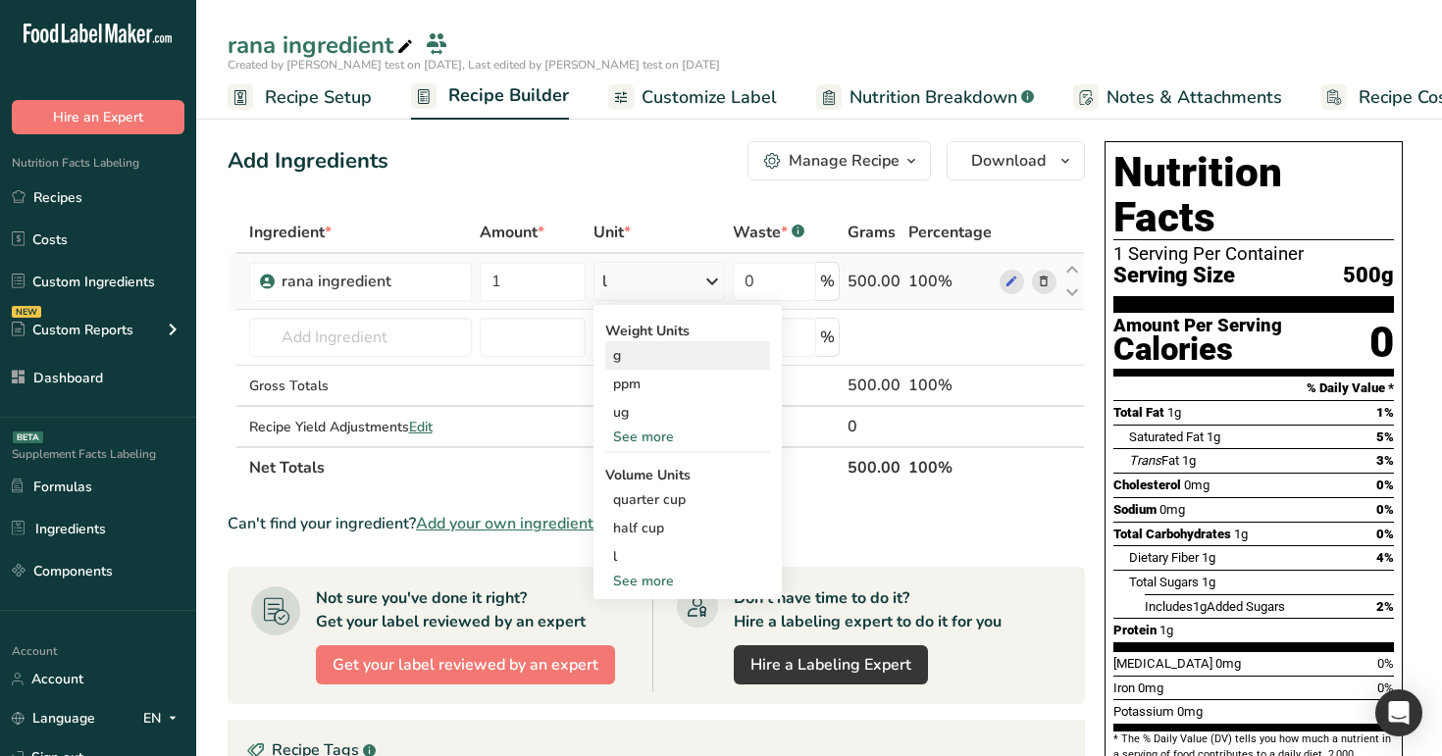
click at [653, 359] on div "g" at bounding box center [687, 355] width 165 height 28
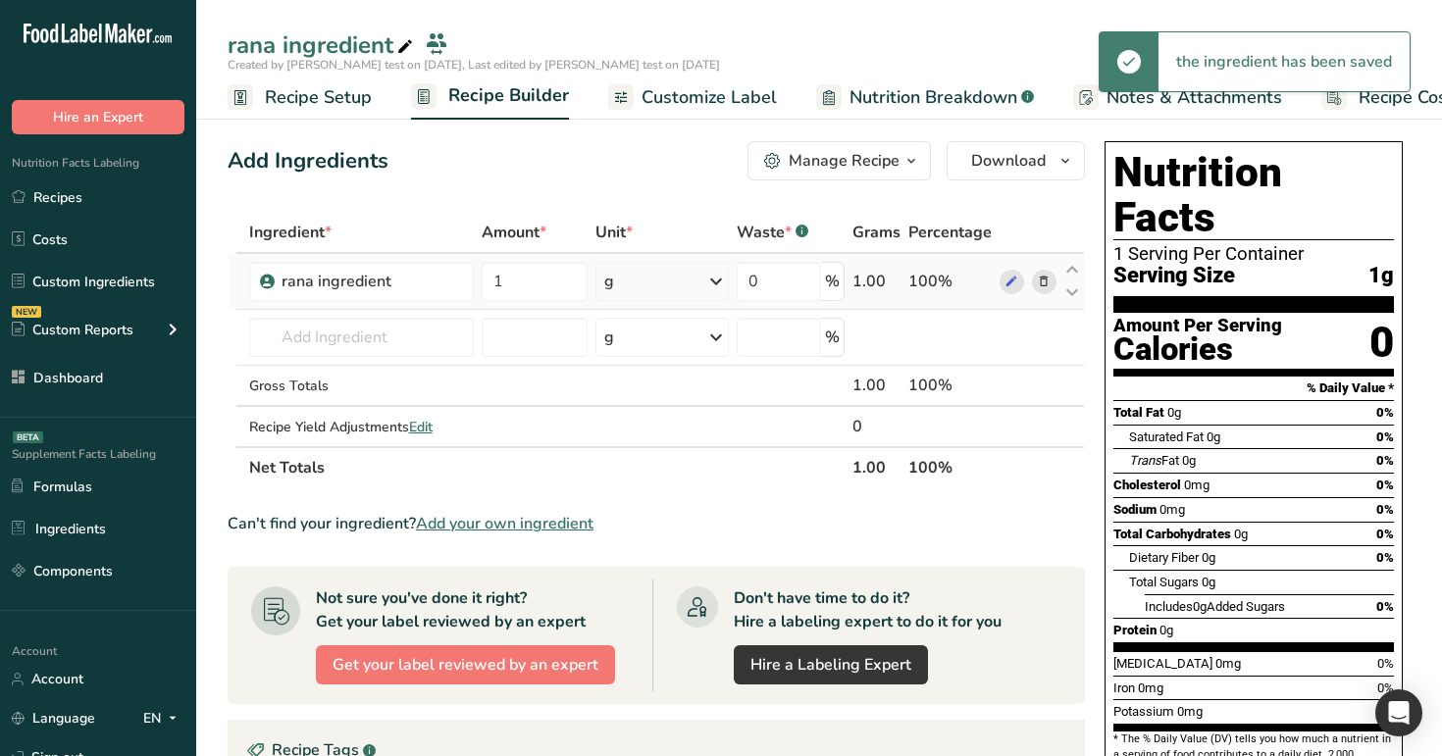
click at [691, 283] on div "g" at bounding box center [662, 281] width 133 height 39
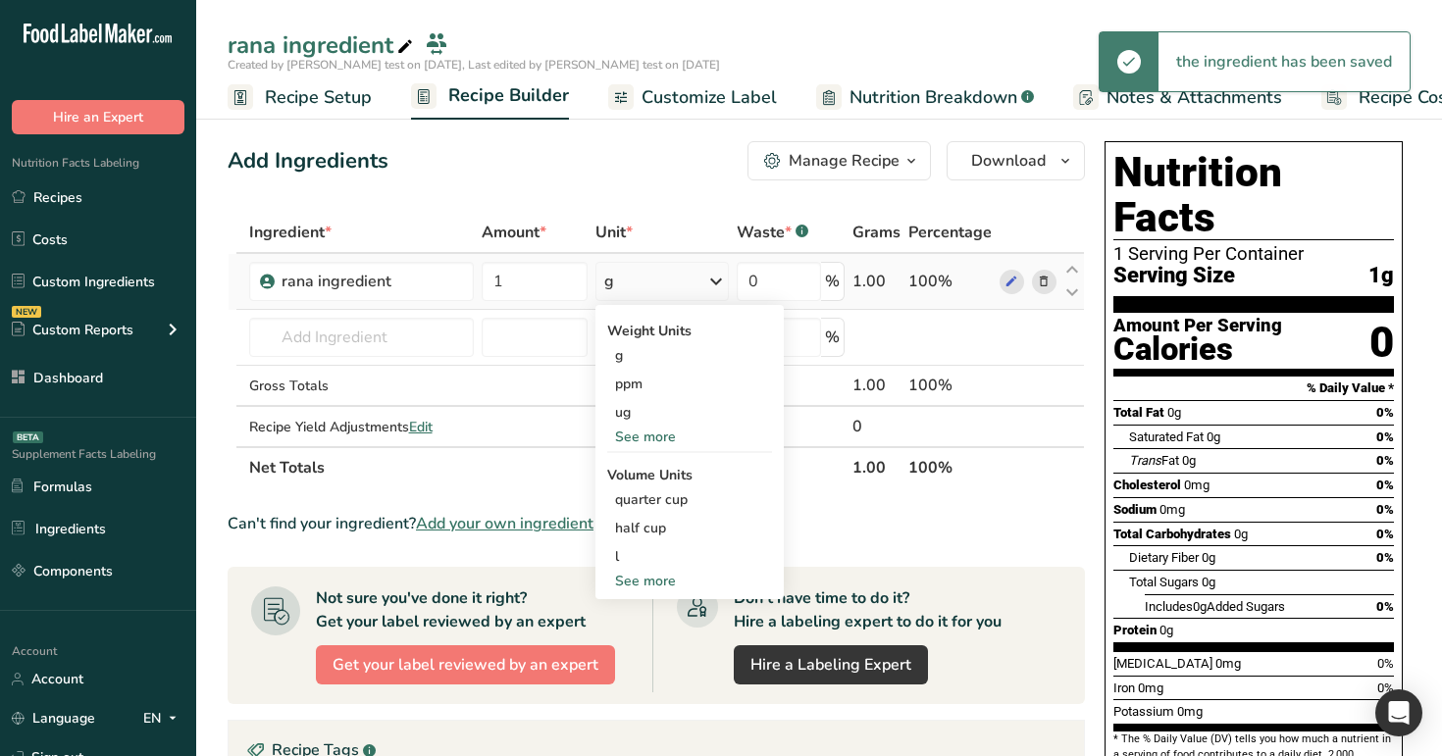
click at [652, 578] on div "See more" at bounding box center [689, 581] width 165 height 21
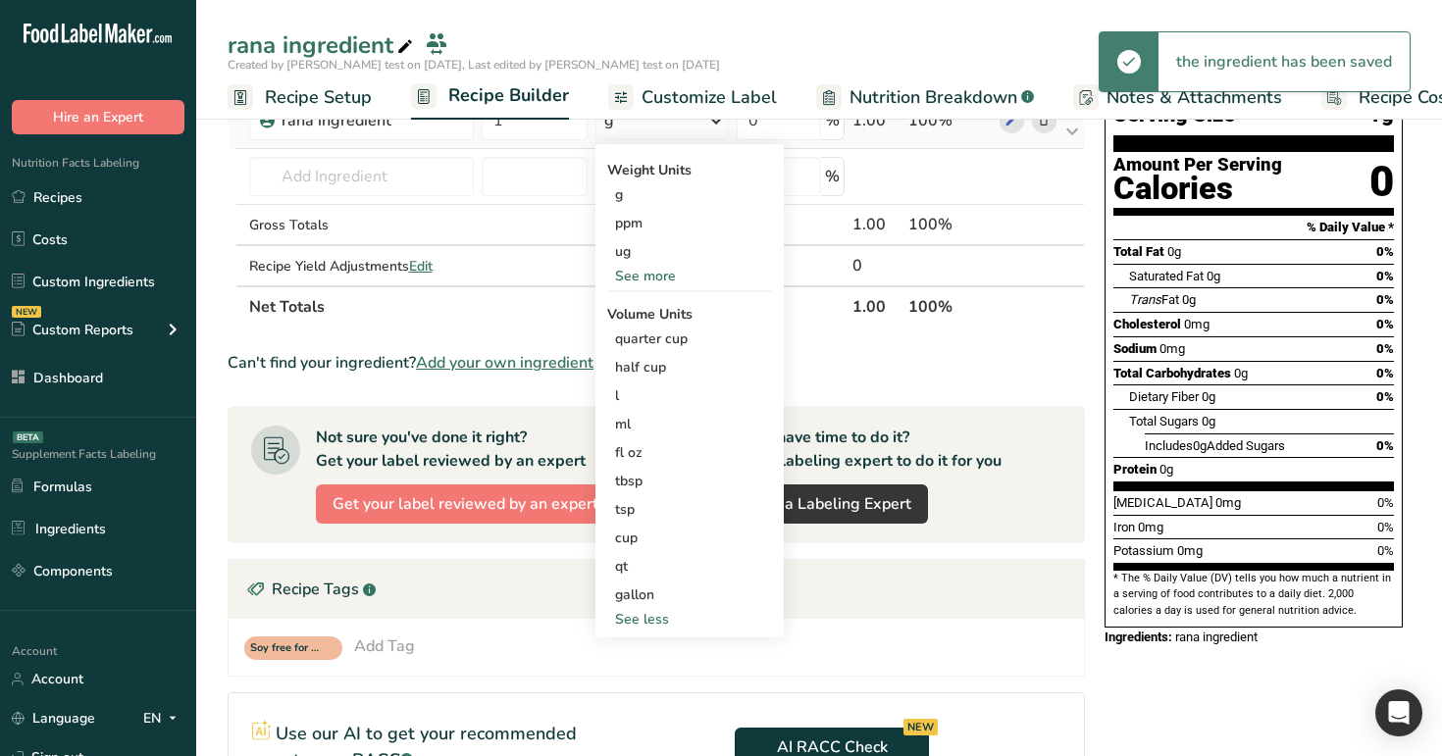
scroll to position [185, 0]
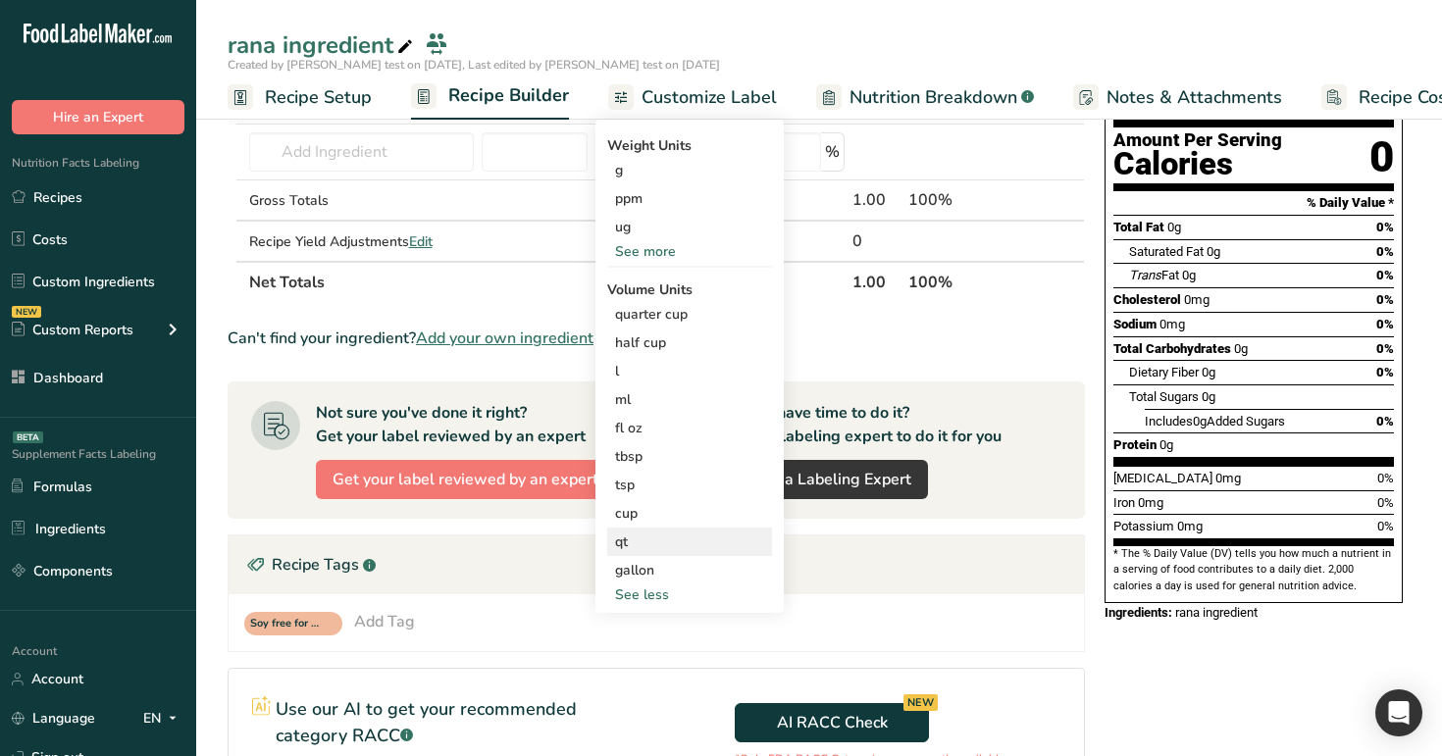
click at [647, 549] on div "qt" at bounding box center [689, 542] width 149 height 21
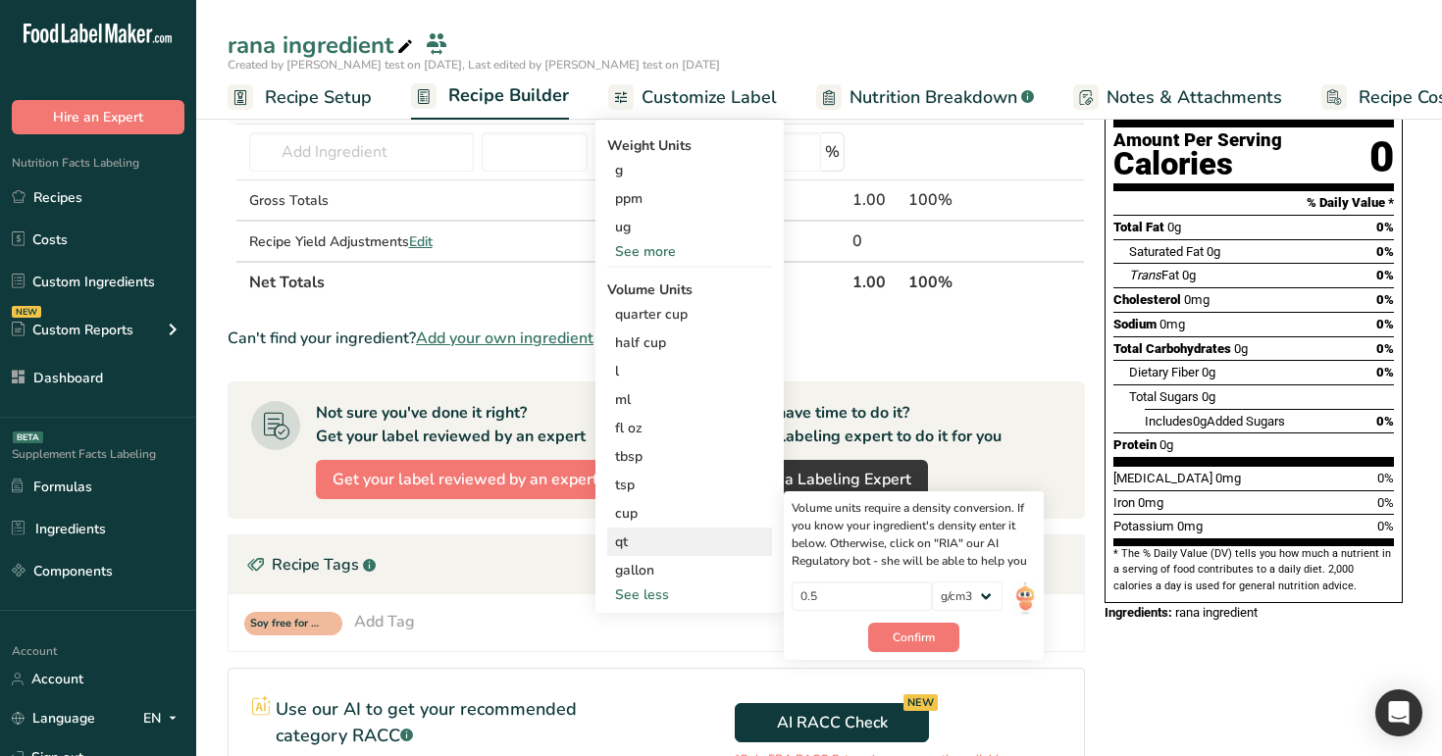
scroll to position [162, 0]
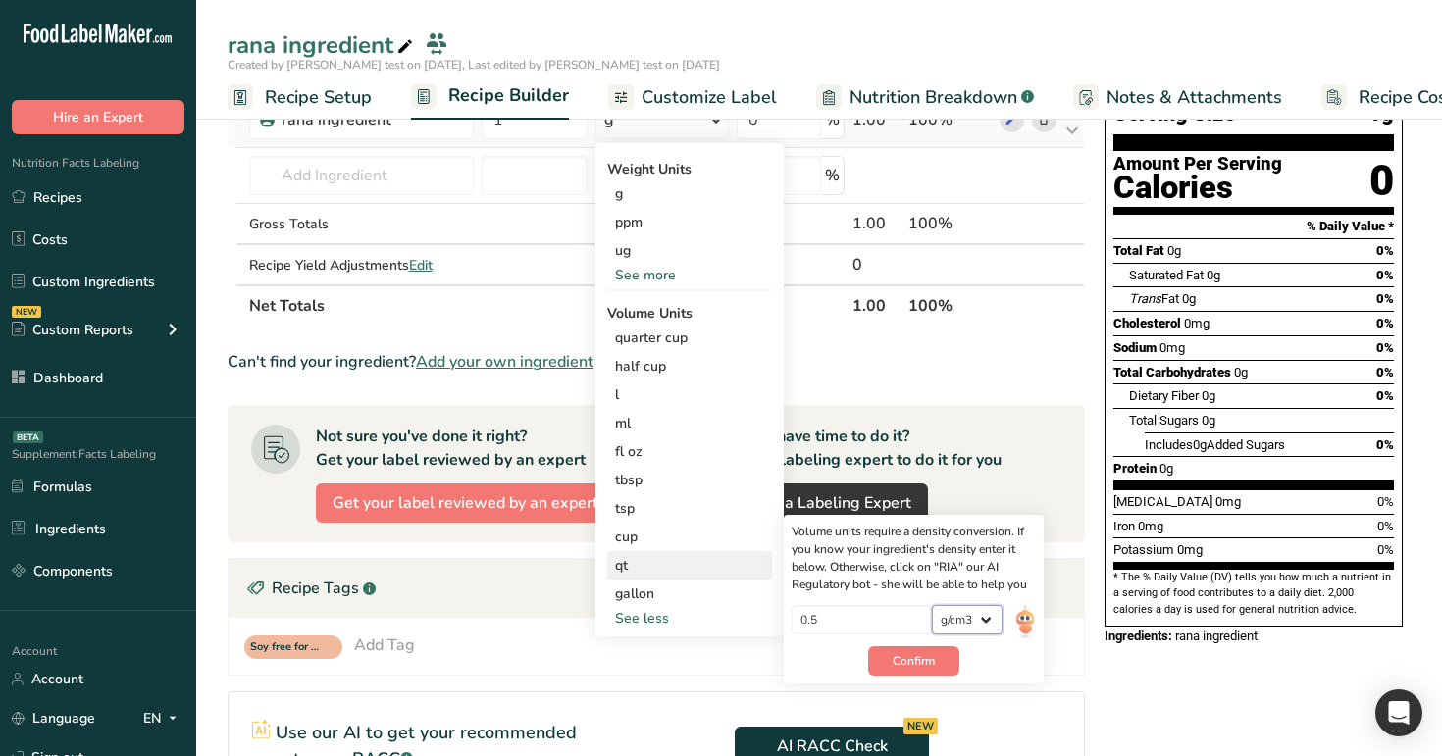
click at [979, 620] on select "lb/ft3 g/cm3" at bounding box center [967, 619] width 71 height 29
select select "30"
click at [932, 605] on select "lb/ft3 g/cm3" at bounding box center [967, 619] width 71 height 29
click at [930, 671] on button "Confirm" at bounding box center [913, 661] width 91 height 29
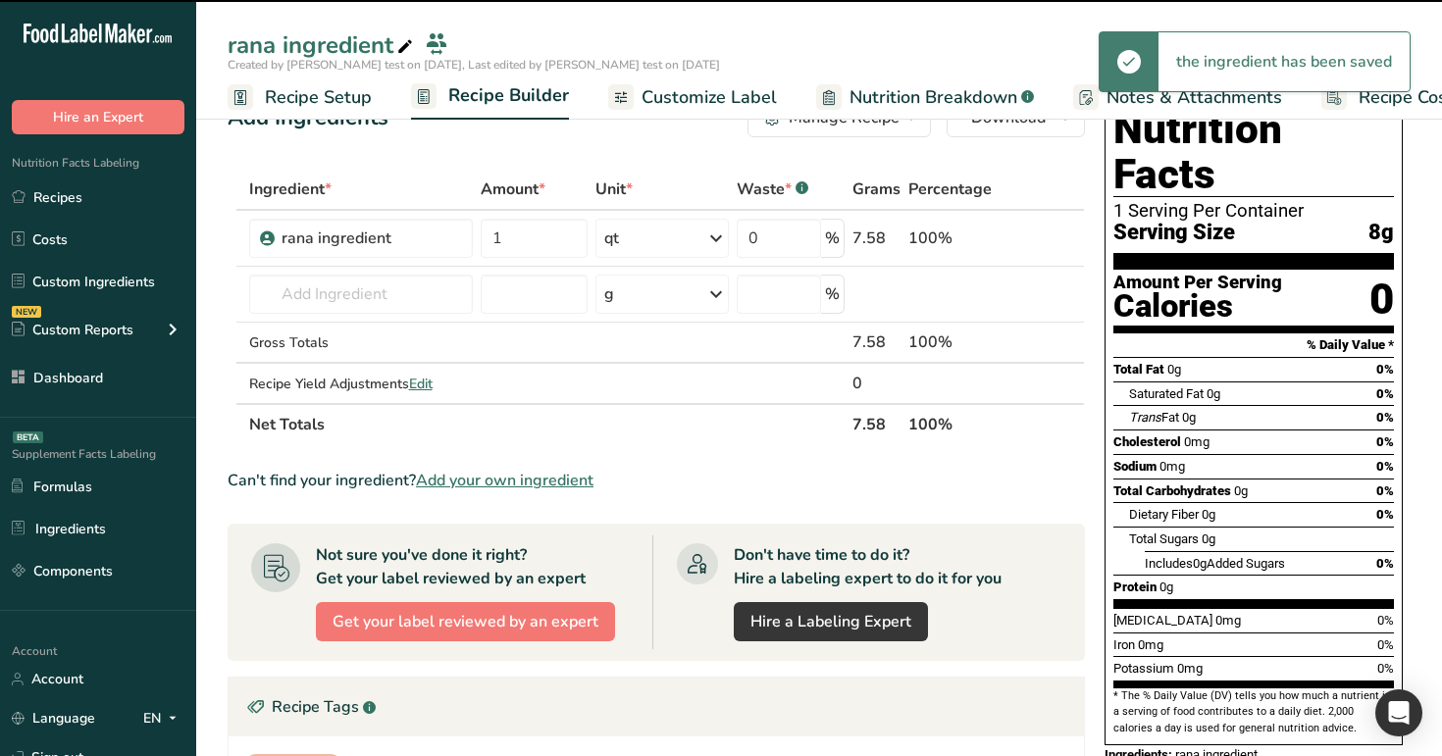
scroll to position [0, 0]
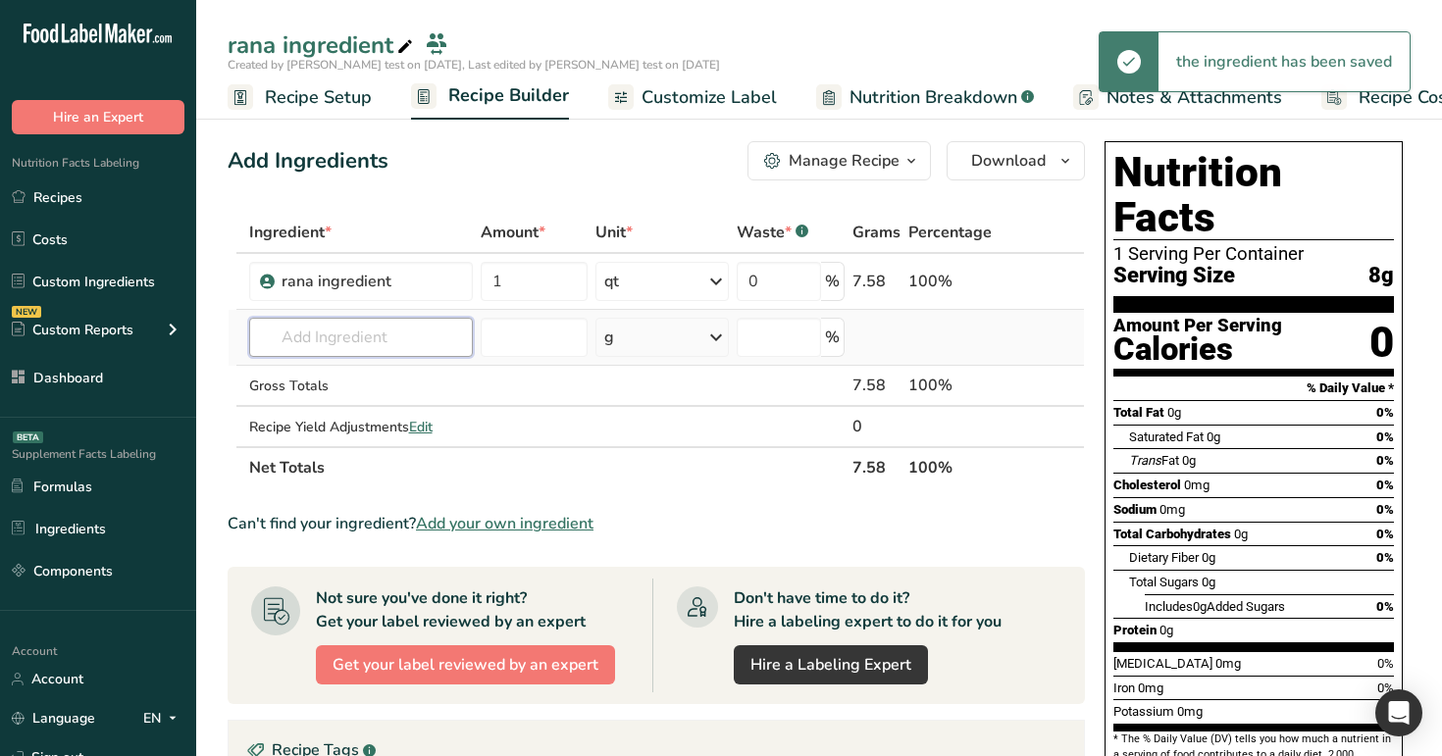
click at [360, 350] on input "text" at bounding box center [361, 337] width 225 height 39
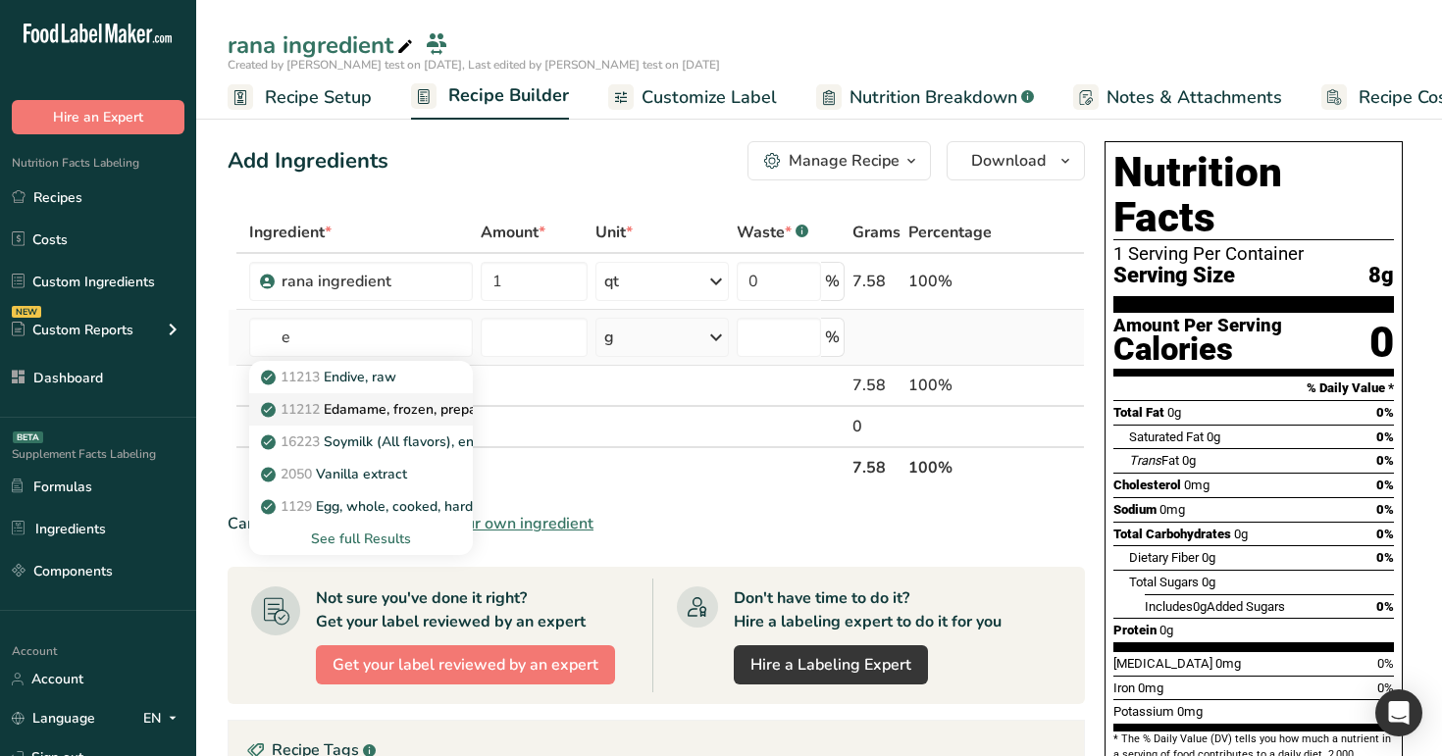
click at [350, 416] on p "11212 Edamame, frozen, prepared" at bounding box center [381, 409] width 233 height 21
type input "Edamame, frozen, prepared"
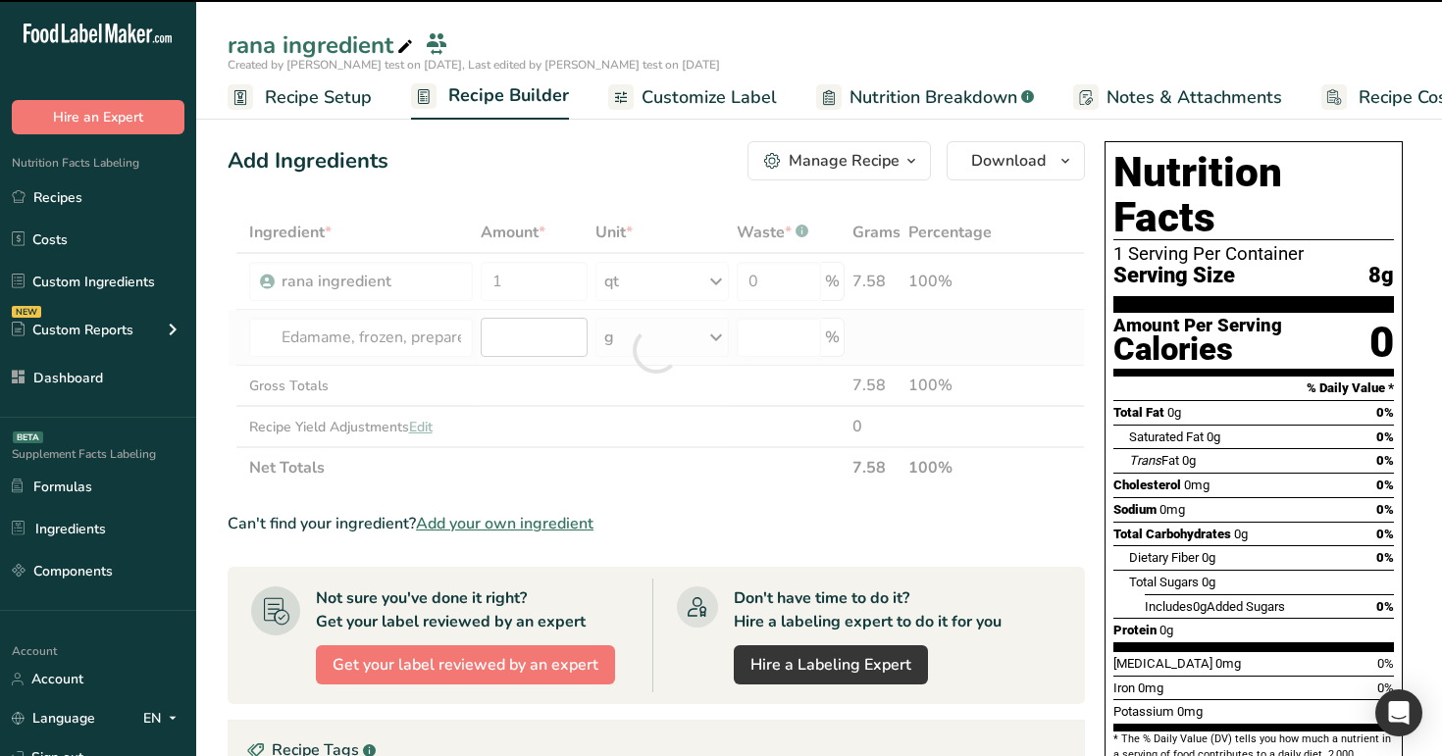
type input "0"
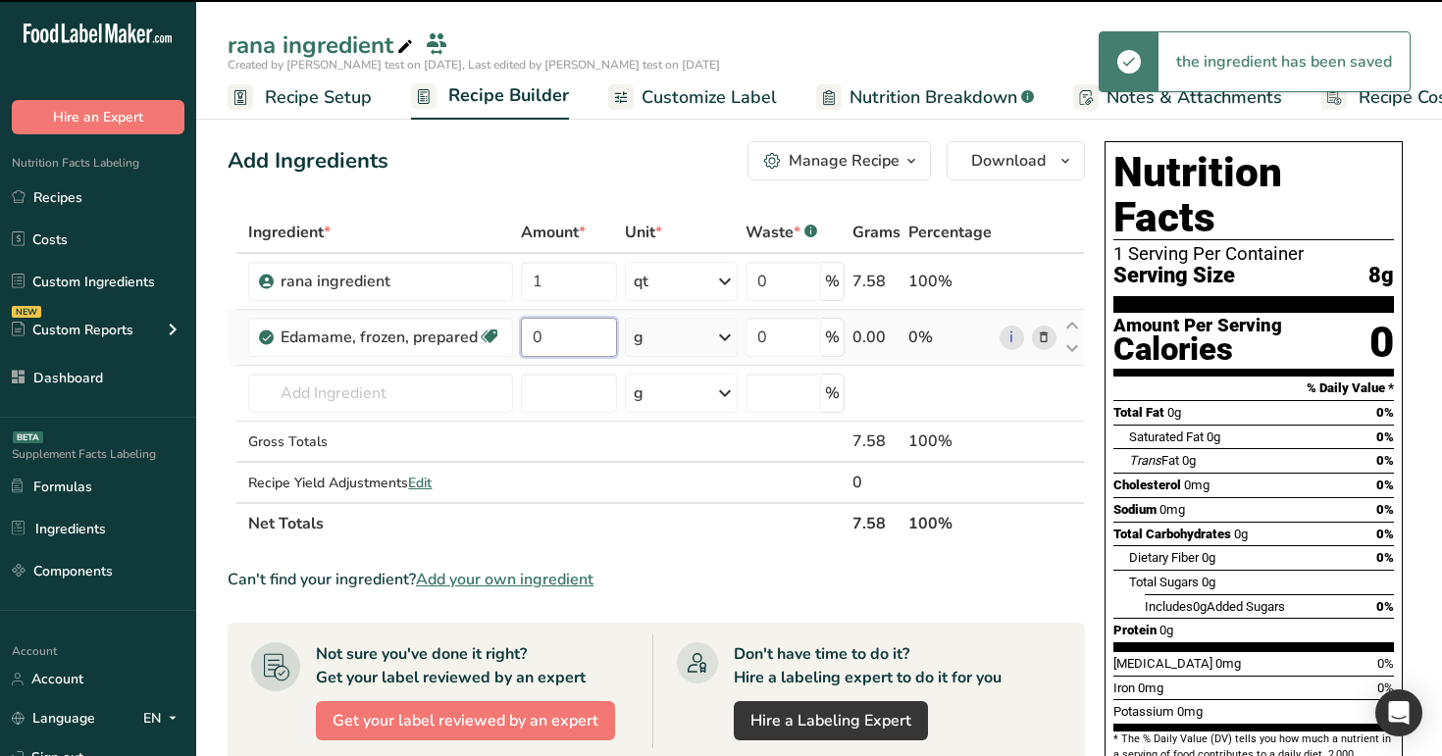
click at [549, 342] on input "0" at bounding box center [569, 337] width 96 height 39
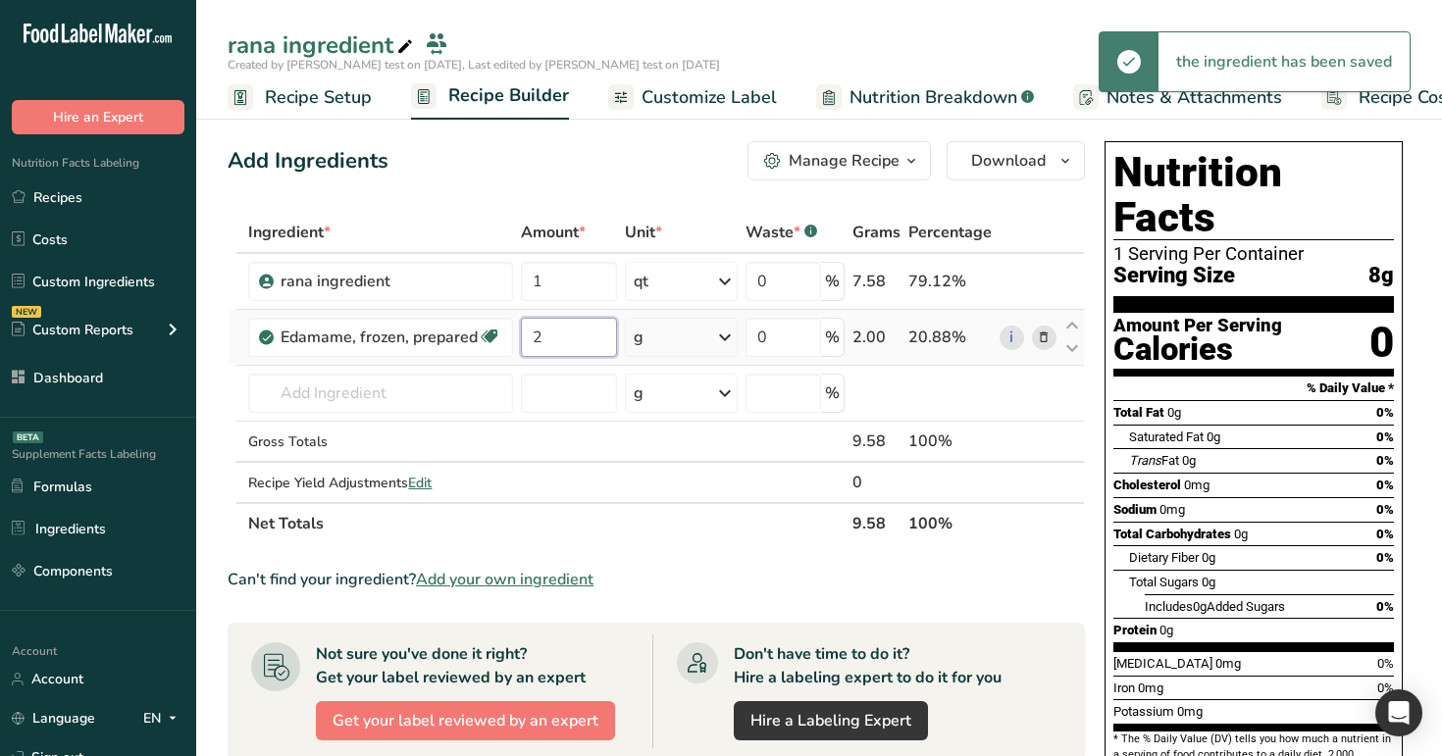
type input "2"
click at [682, 349] on div "Ingredient * Amount * Unit * Waste * .a-a{fill:#347362;}.b-a{fill:#fff;} Grams …" at bounding box center [657, 378] width 858 height 333
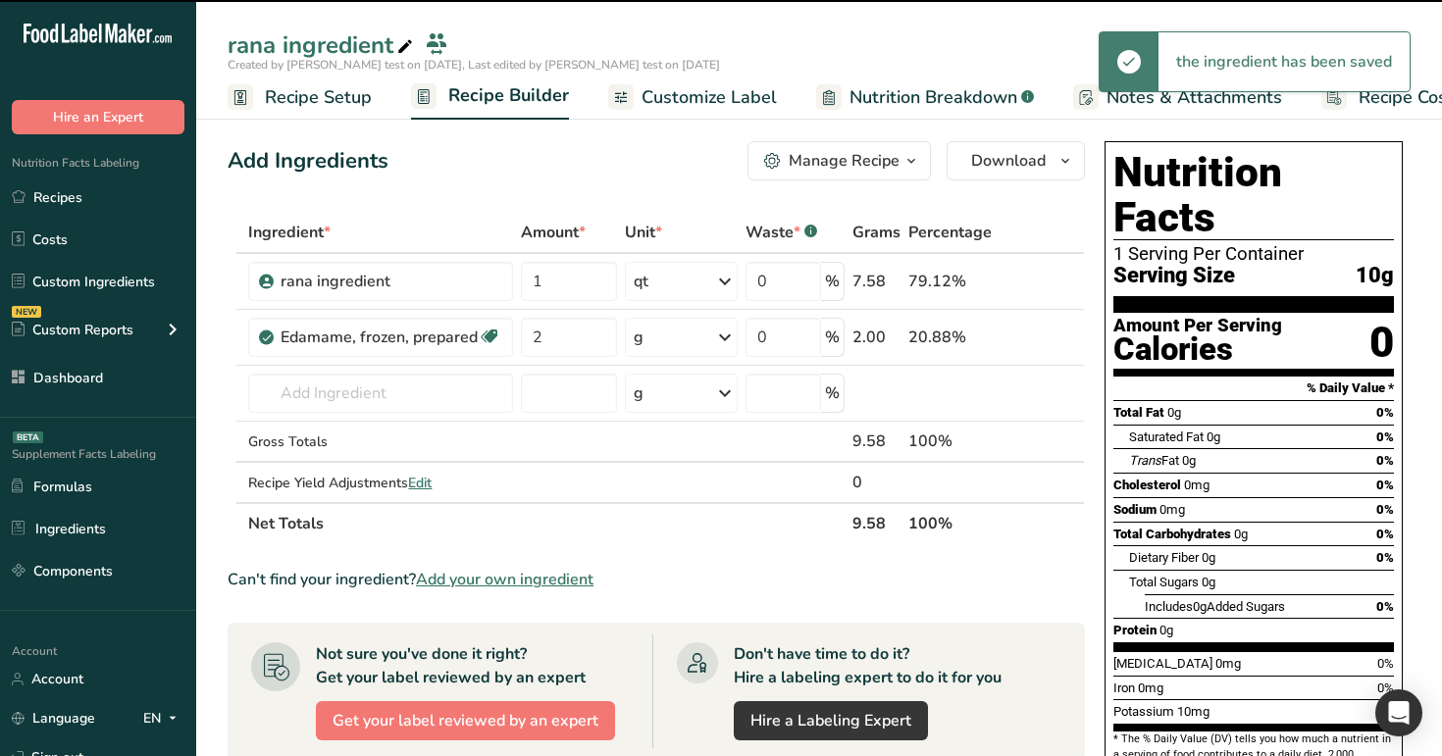
click at [674, 340] on div "g" at bounding box center [681, 337] width 113 height 39
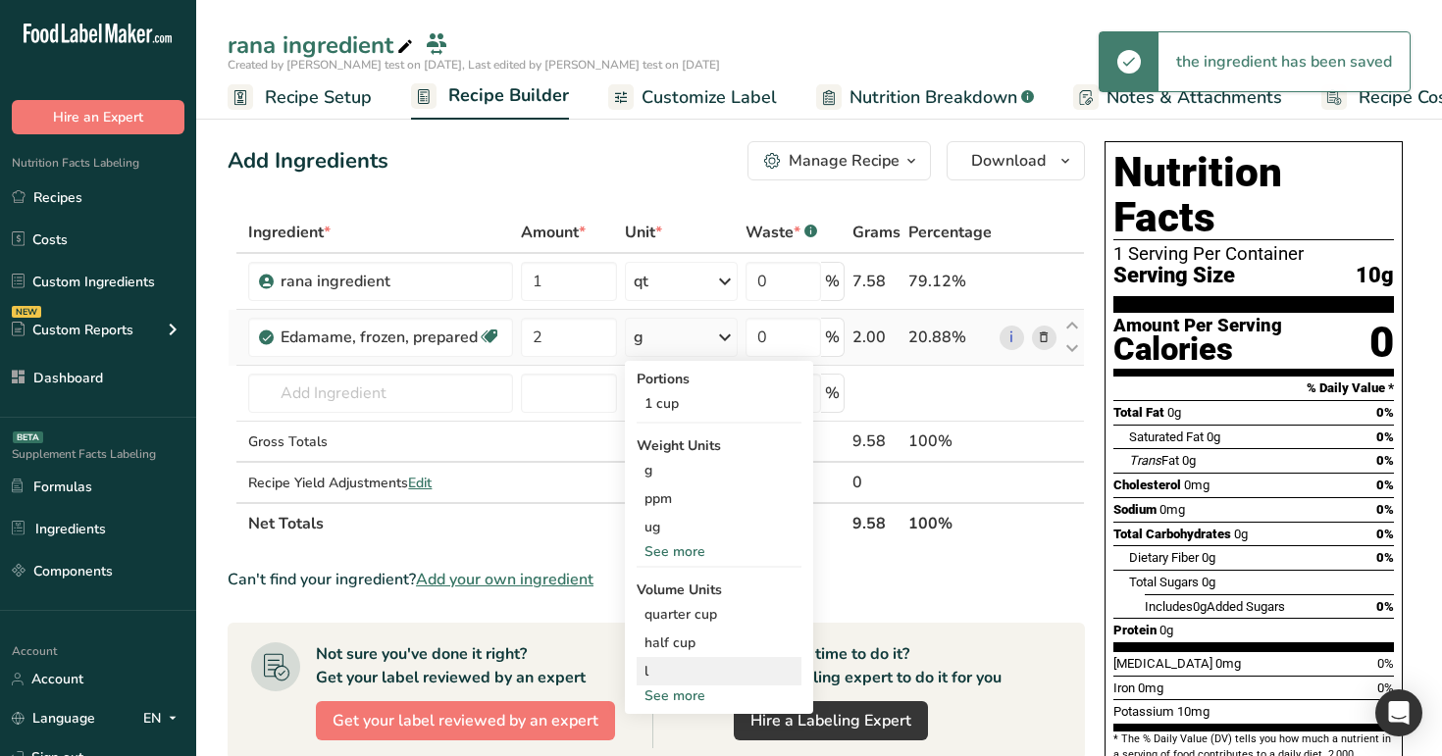
click at [683, 668] on div "l" at bounding box center [719, 671] width 149 height 21
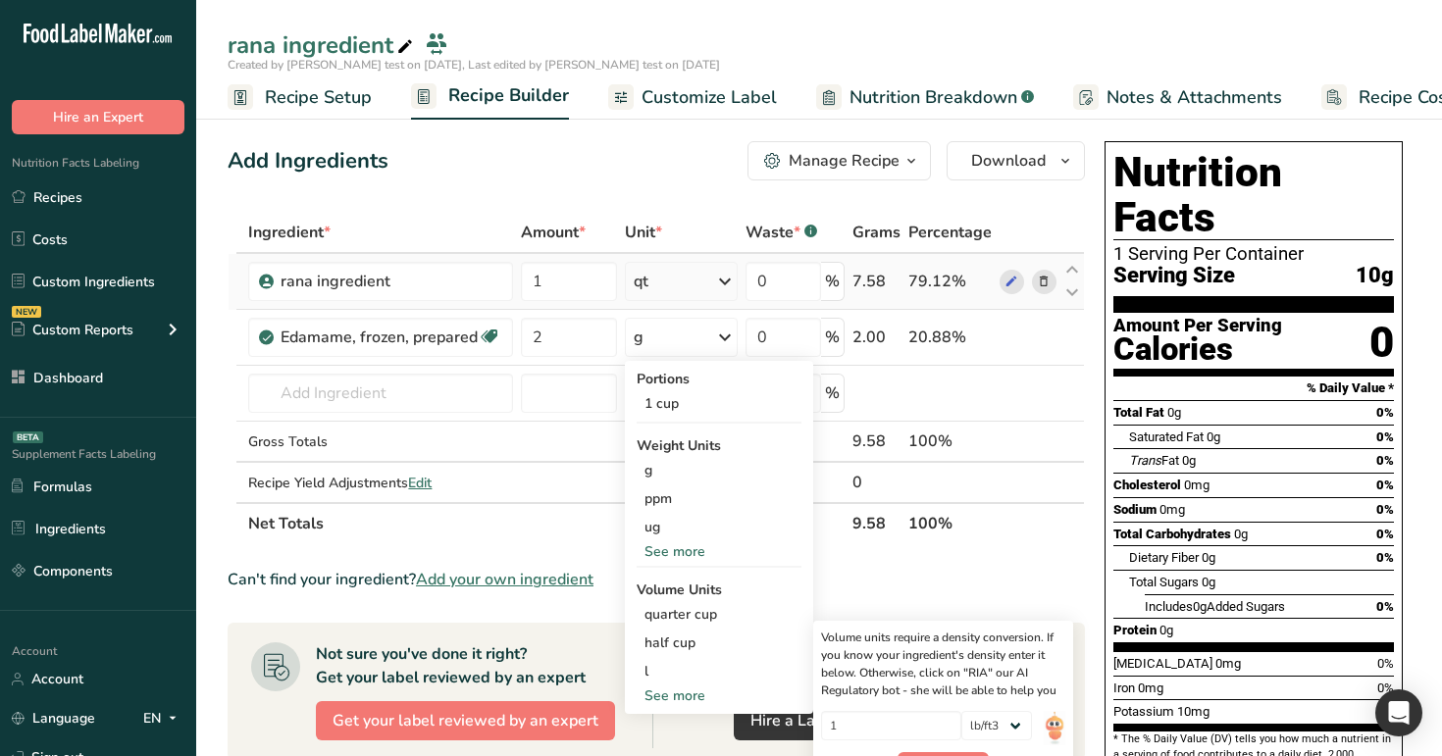
click at [718, 279] on icon at bounding box center [725, 281] width 24 height 35
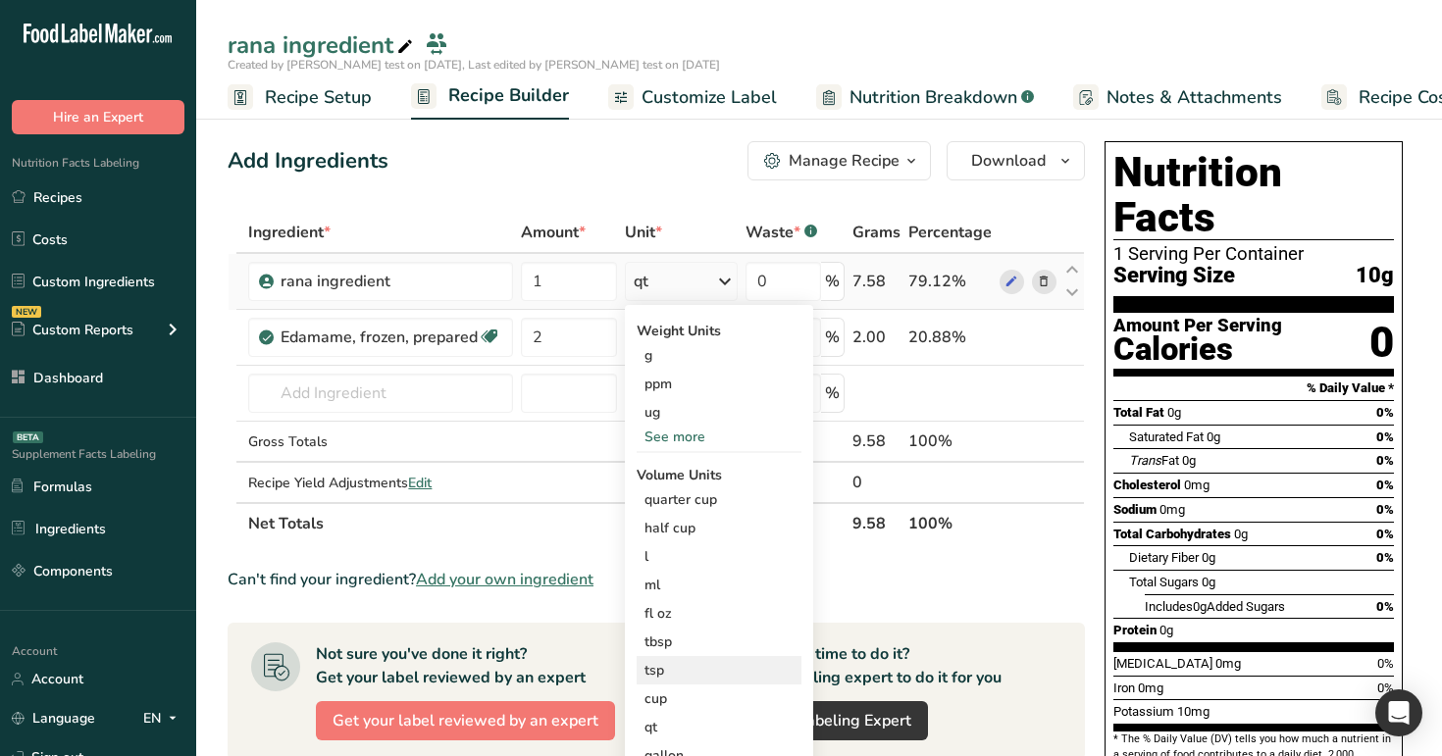
click at [707, 676] on div "tsp" at bounding box center [719, 670] width 149 height 21
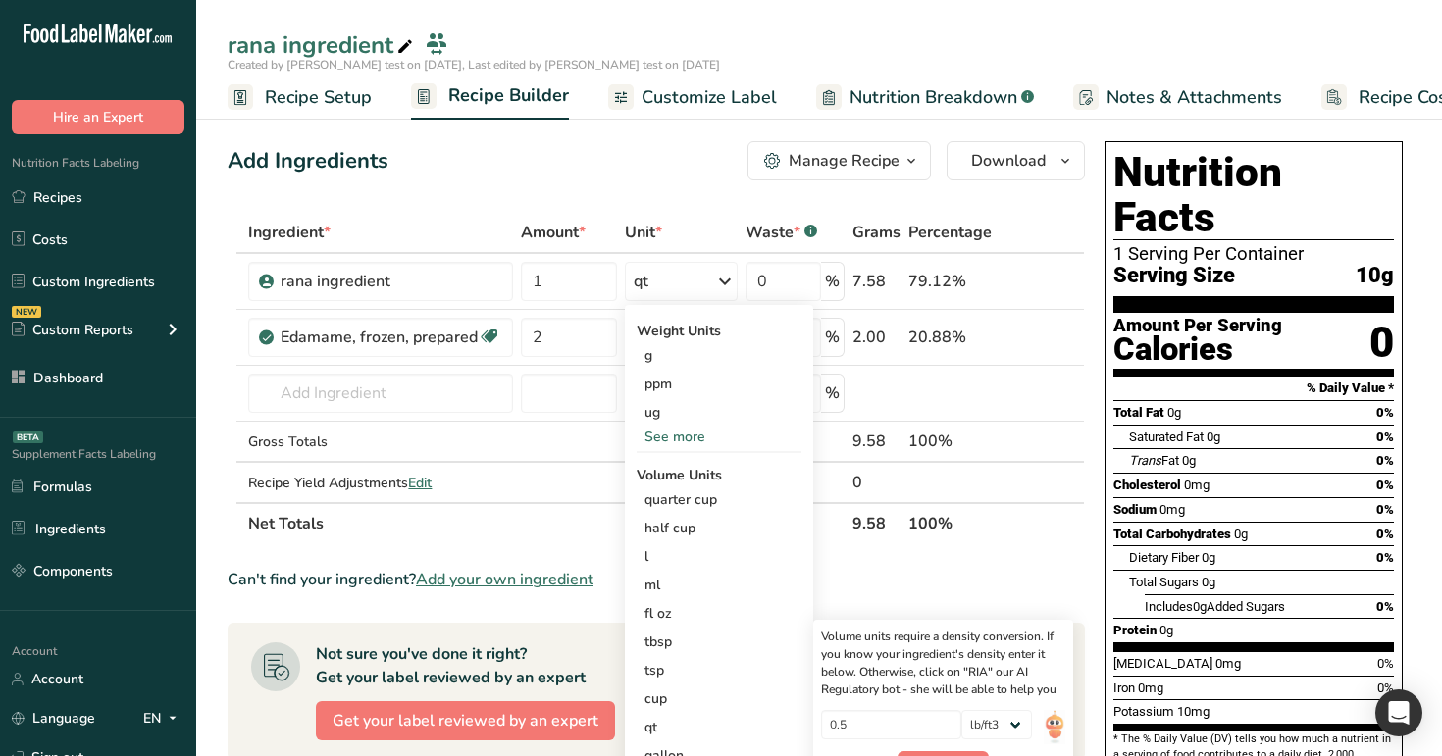
click at [719, 178] on div "Add Ingredients Manage Recipe Delete Recipe Duplicate Recipe Scale Recipe Save …" at bounding box center [657, 160] width 858 height 39
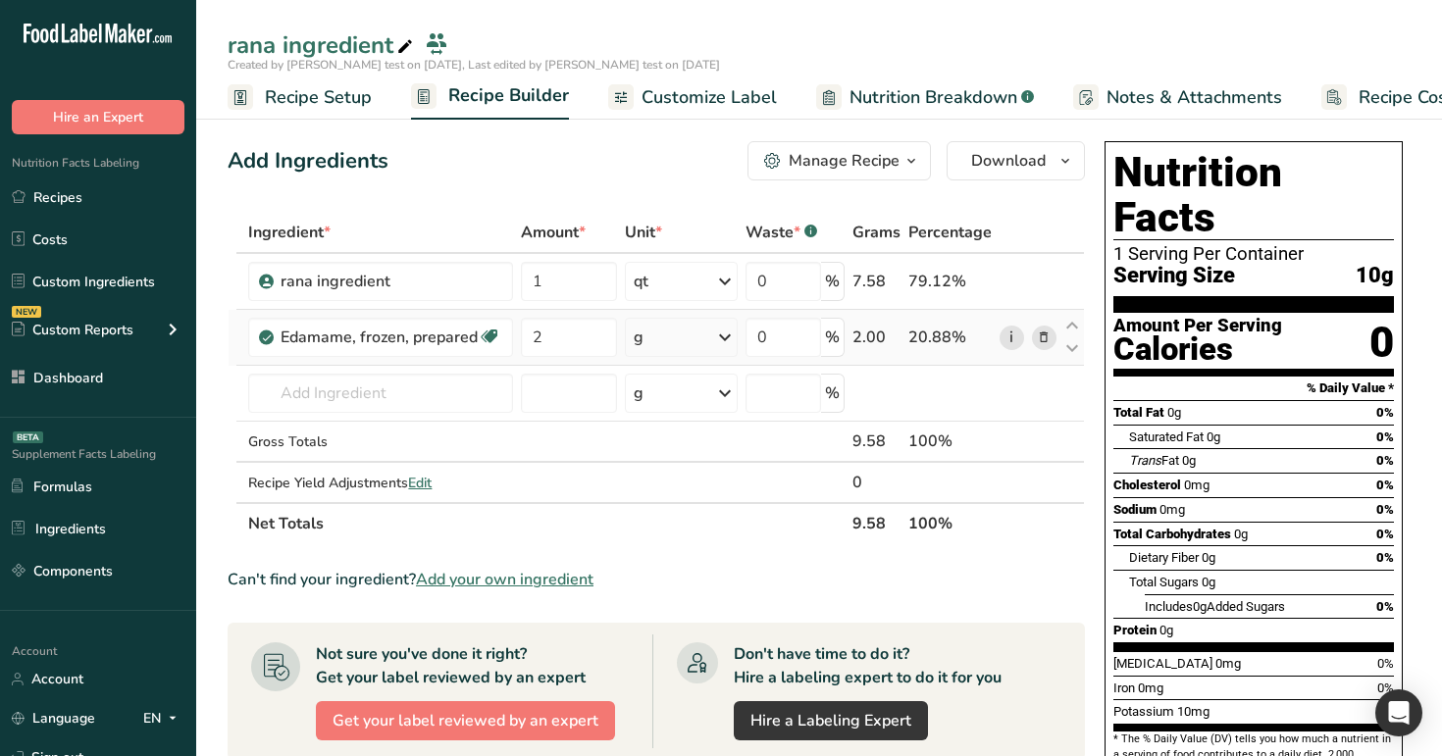
click at [1018, 339] on link "i" at bounding box center [1012, 338] width 25 height 25
click at [427, 400] on input "text" at bounding box center [380, 393] width 265 height 39
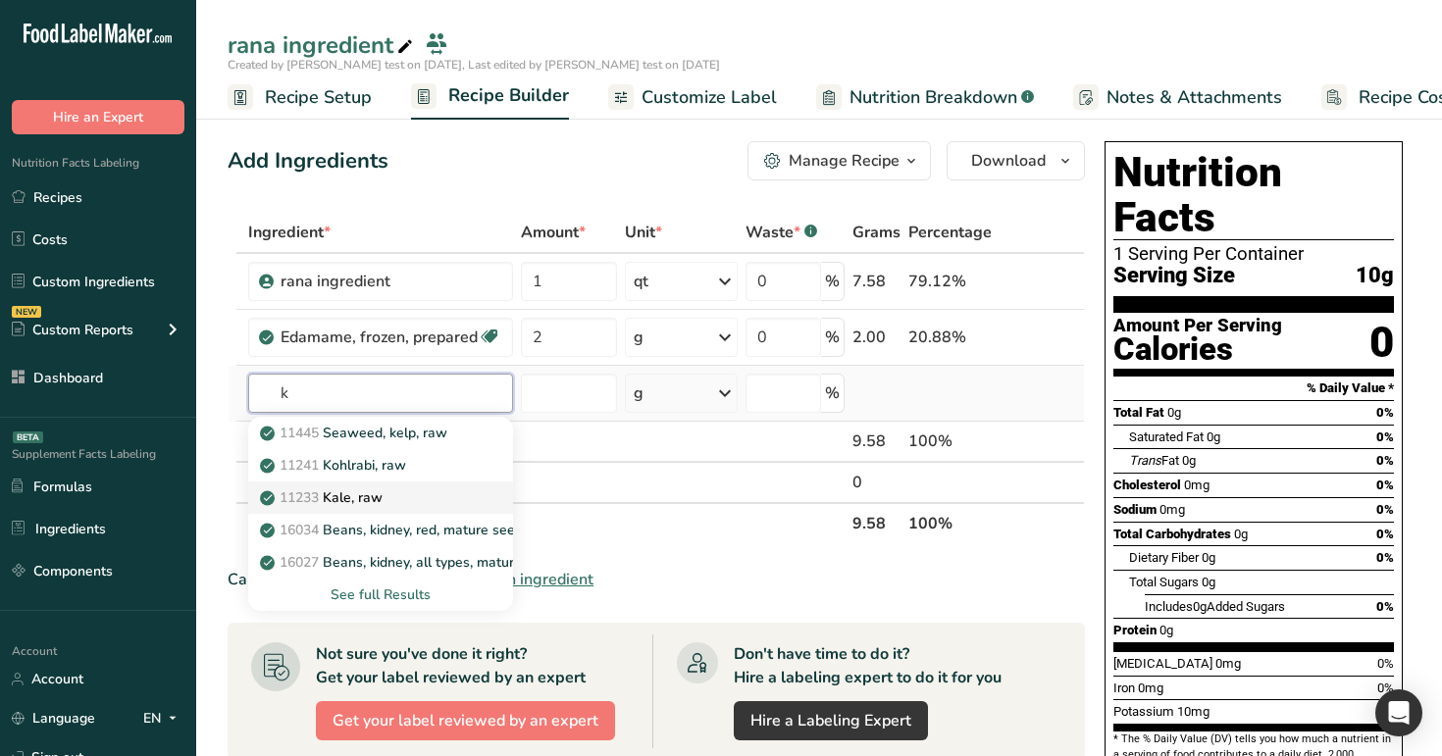
type input "k"
click at [428, 492] on div "11233 Kale, raw" at bounding box center [365, 498] width 202 height 21
type input "Kale, raw"
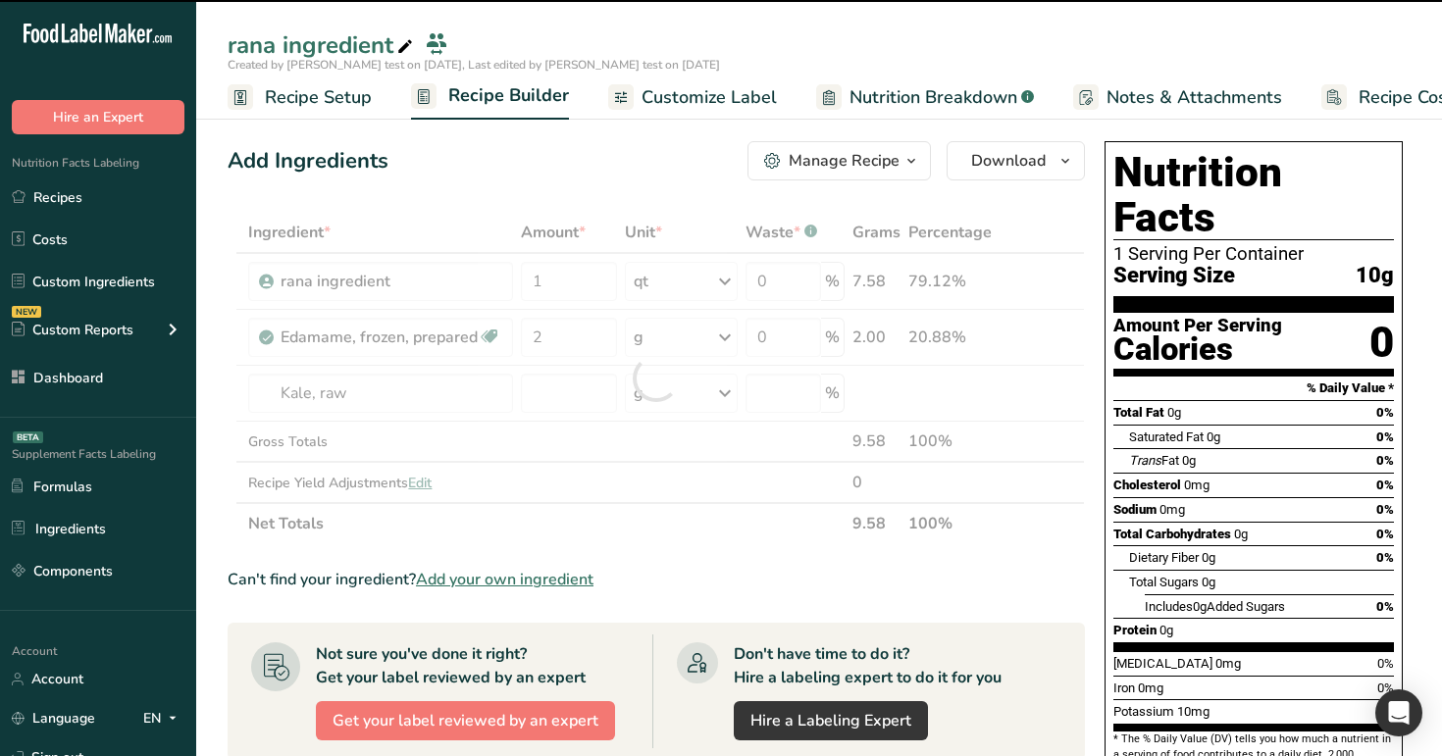
type input "0"
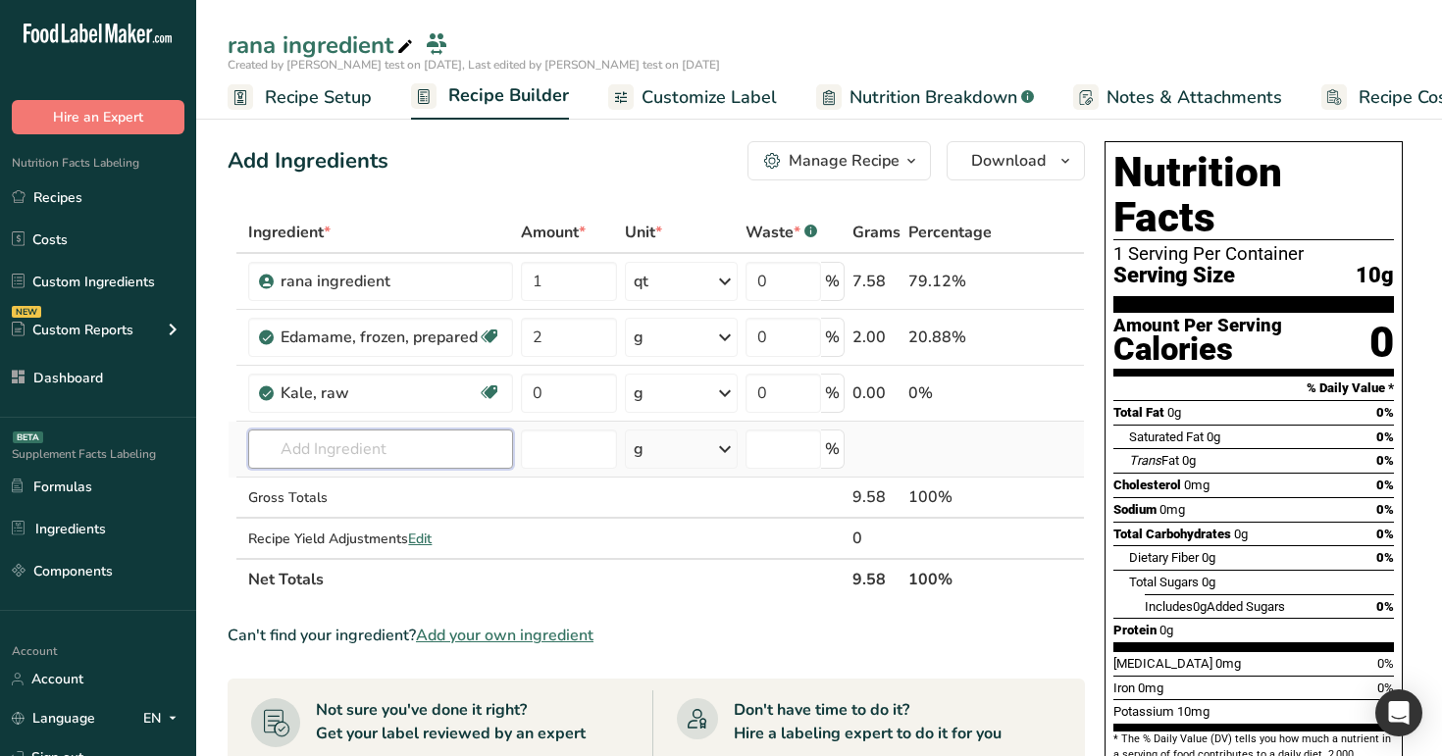
click at [400, 445] on input "text" at bounding box center [380, 449] width 265 height 39
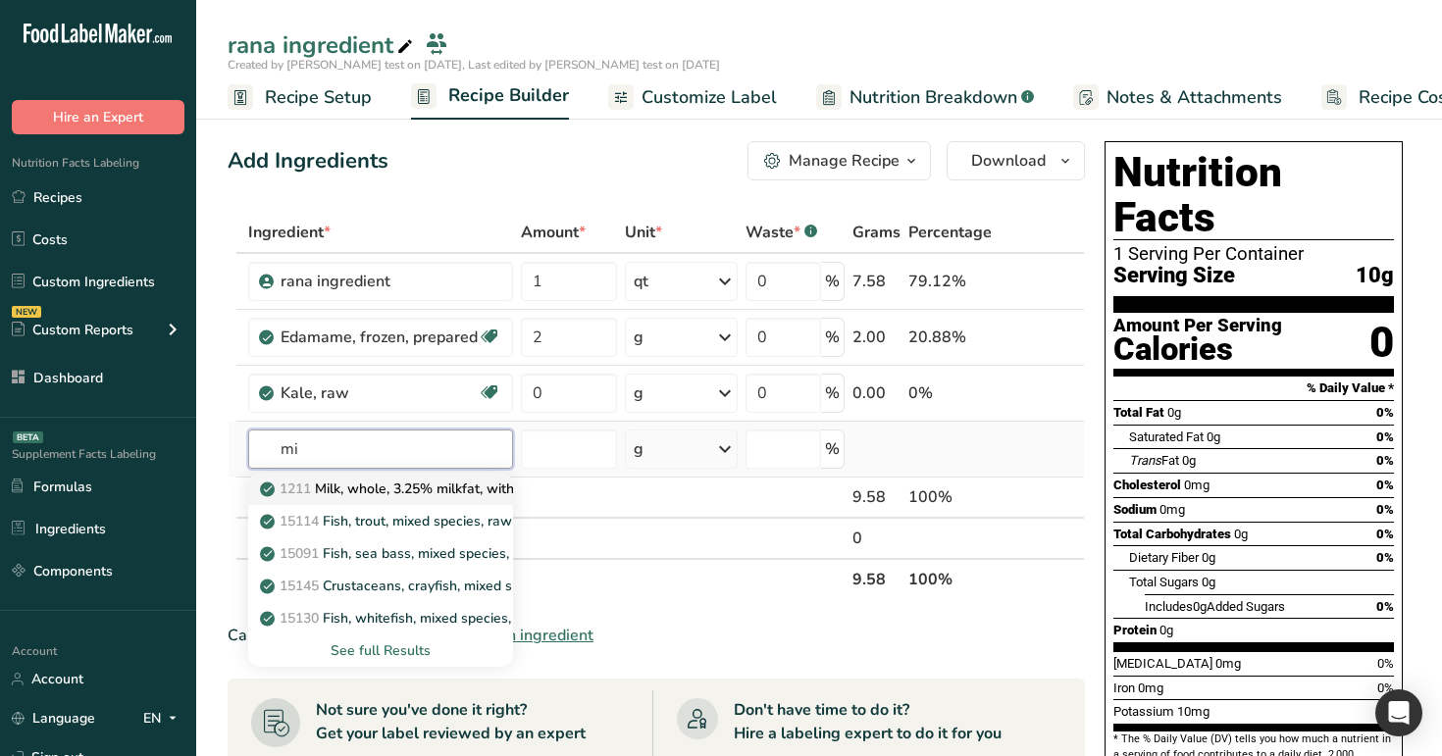
type input "mi"
click at [386, 484] on p "1211 Milk, whole, 3.25% milkfat, without added vitamin A and vitamin D" at bounding box center [525, 489] width 523 height 21
type input "Milk, whole, 3.25% milkfat, without added vitamin A and vitamin D"
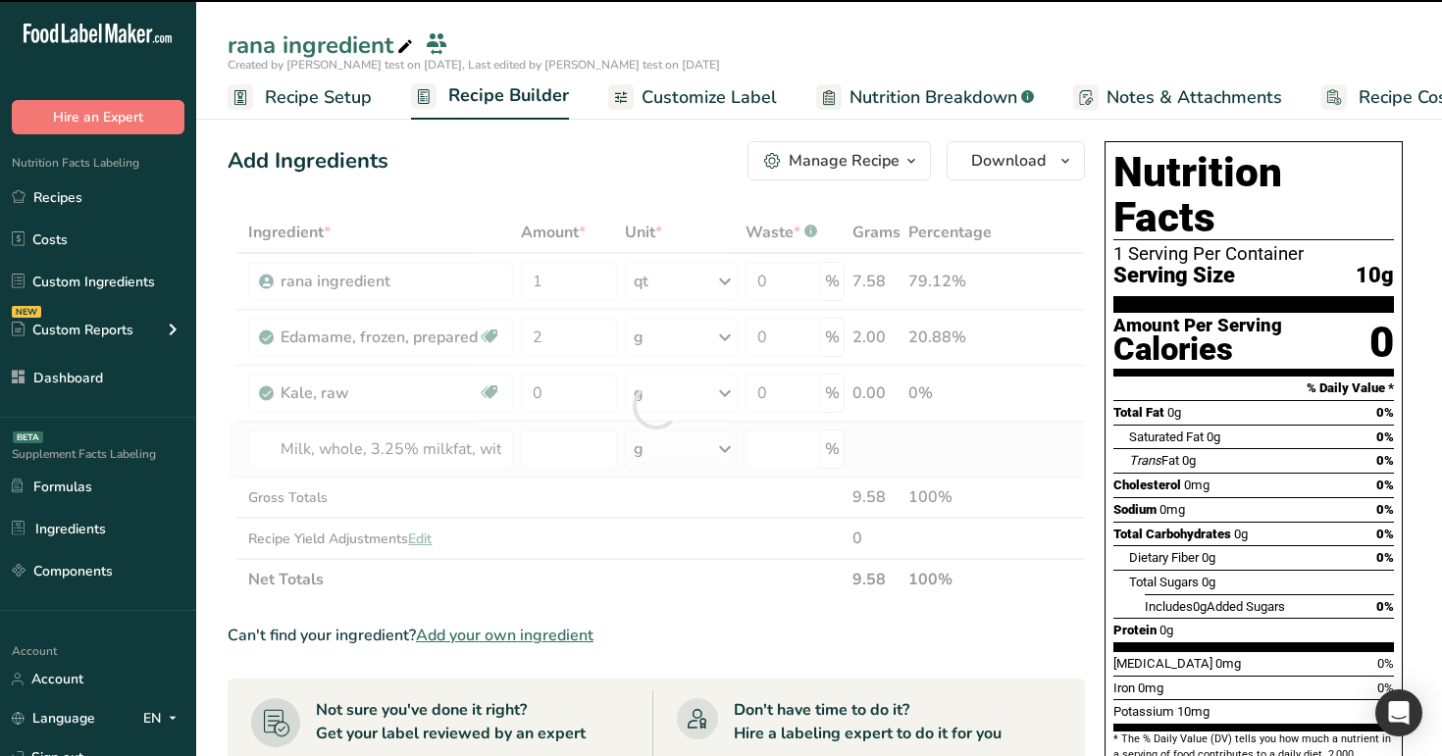
type input "0"
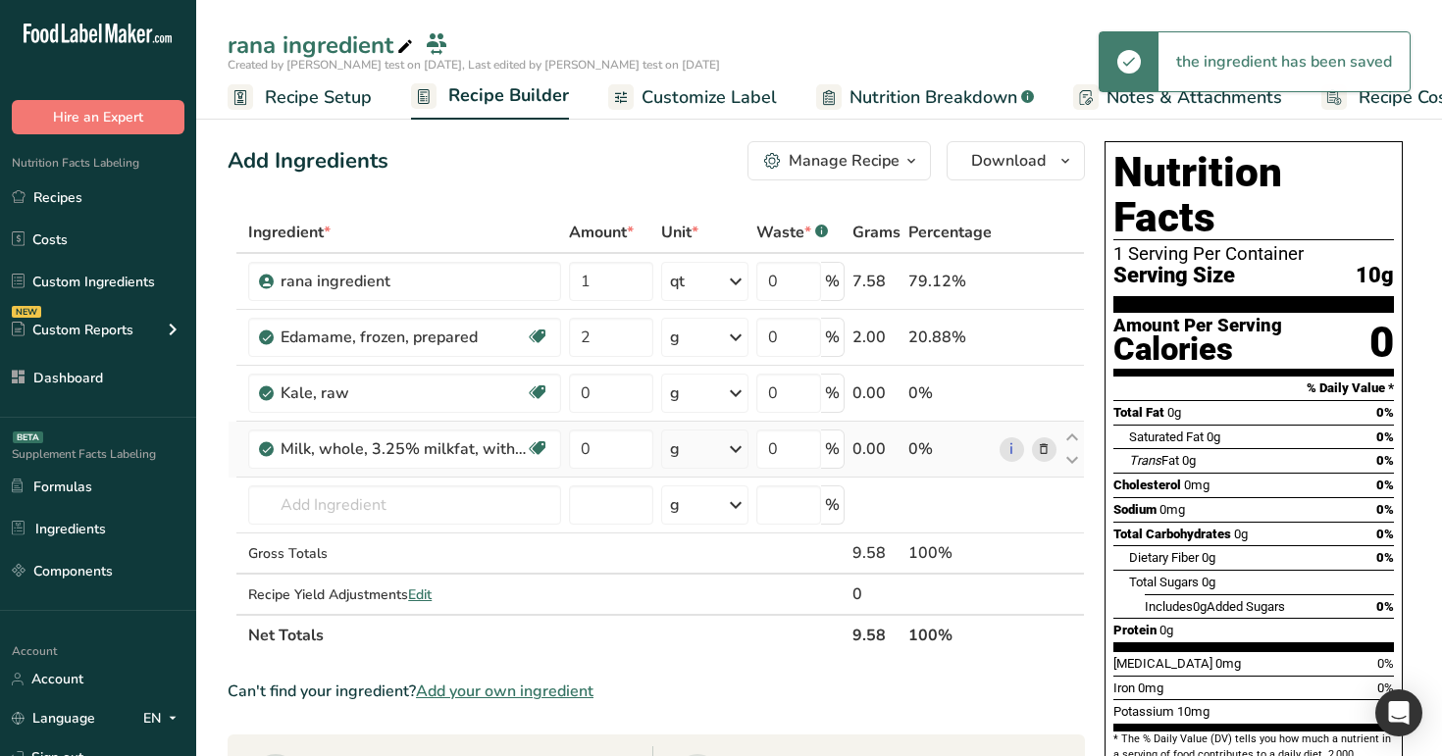
click at [705, 453] on div "g" at bounding box center [704, 449] width 87 height 39
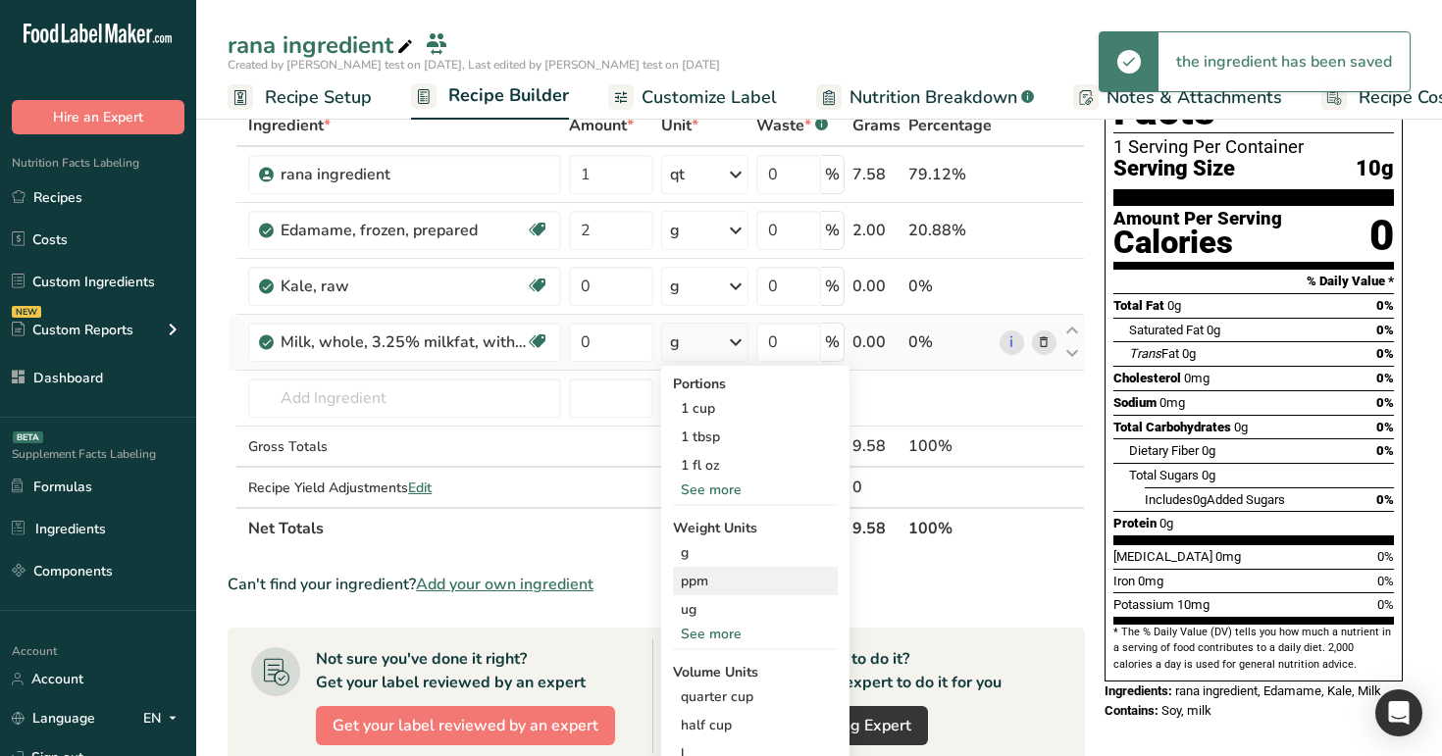
scroll to position [148, 0]
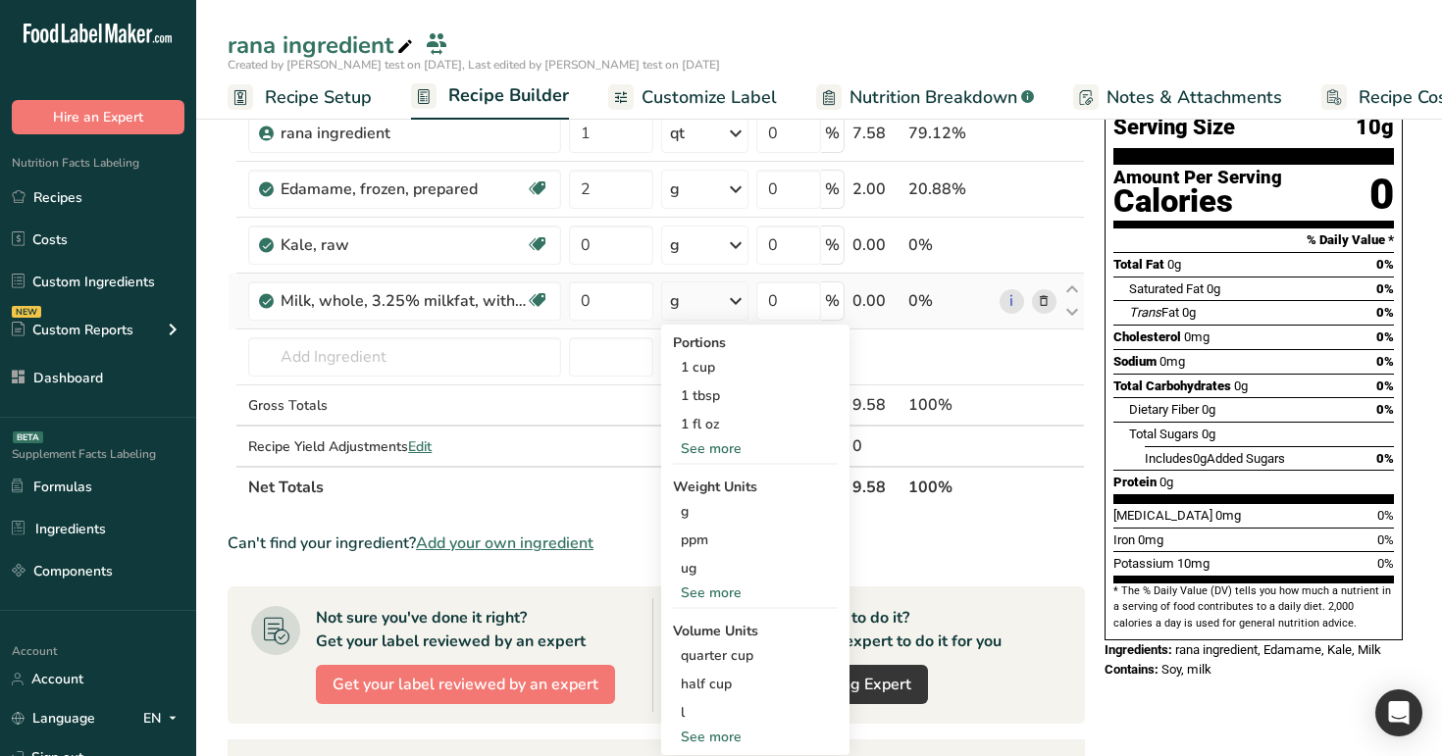
click at [719, 591] on div "See more" at bounding box center [755, 593] width 165 height 21
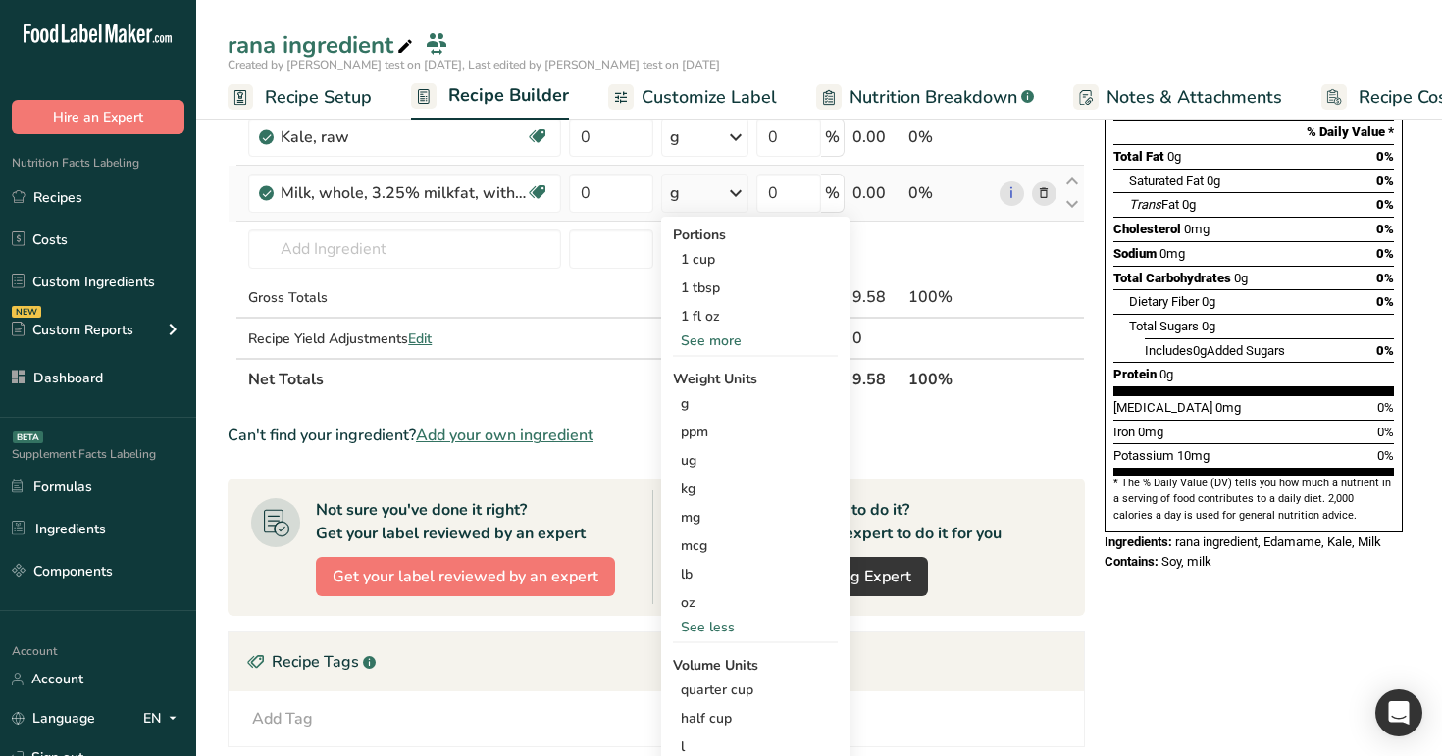
scroll to position [266, 0]
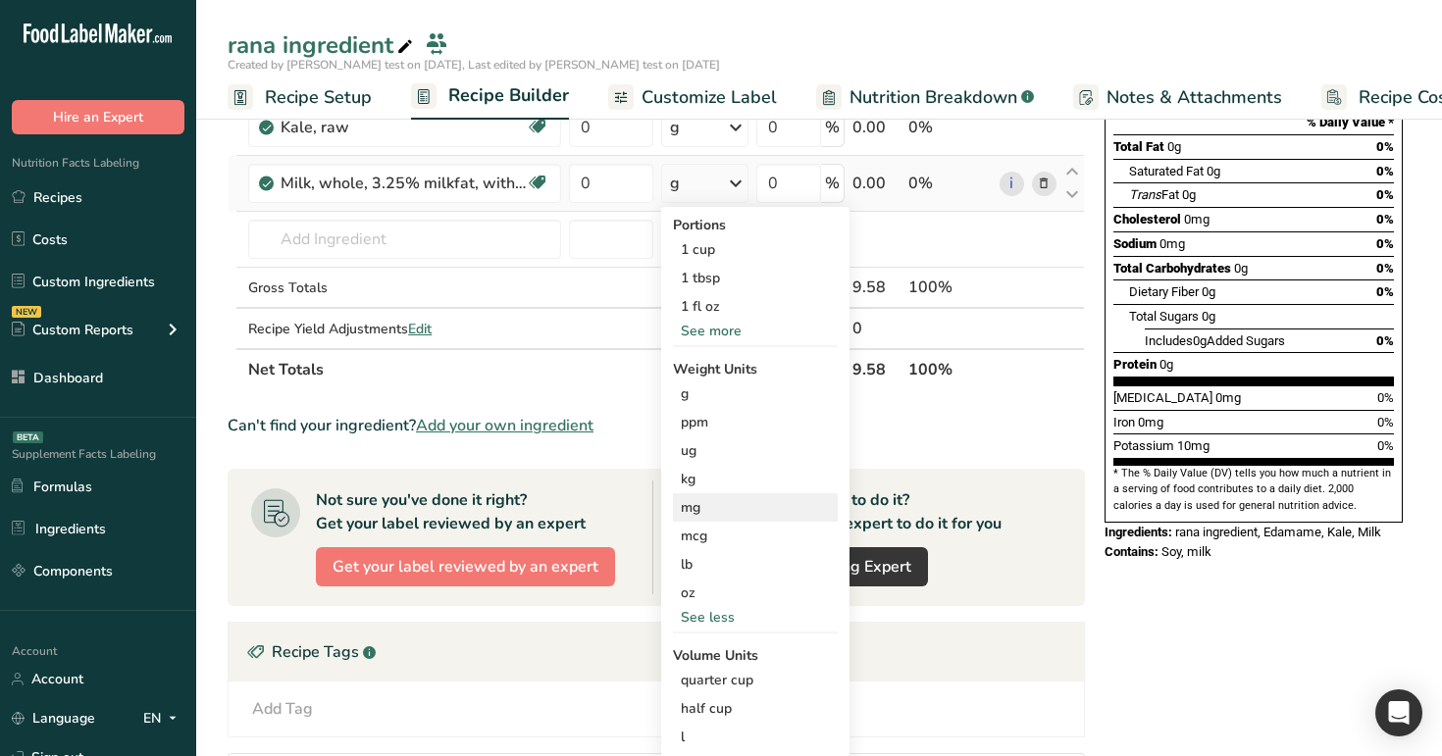
click at [704, 496] on div "mg" at bounding box center [755, 508] width 165 height 28
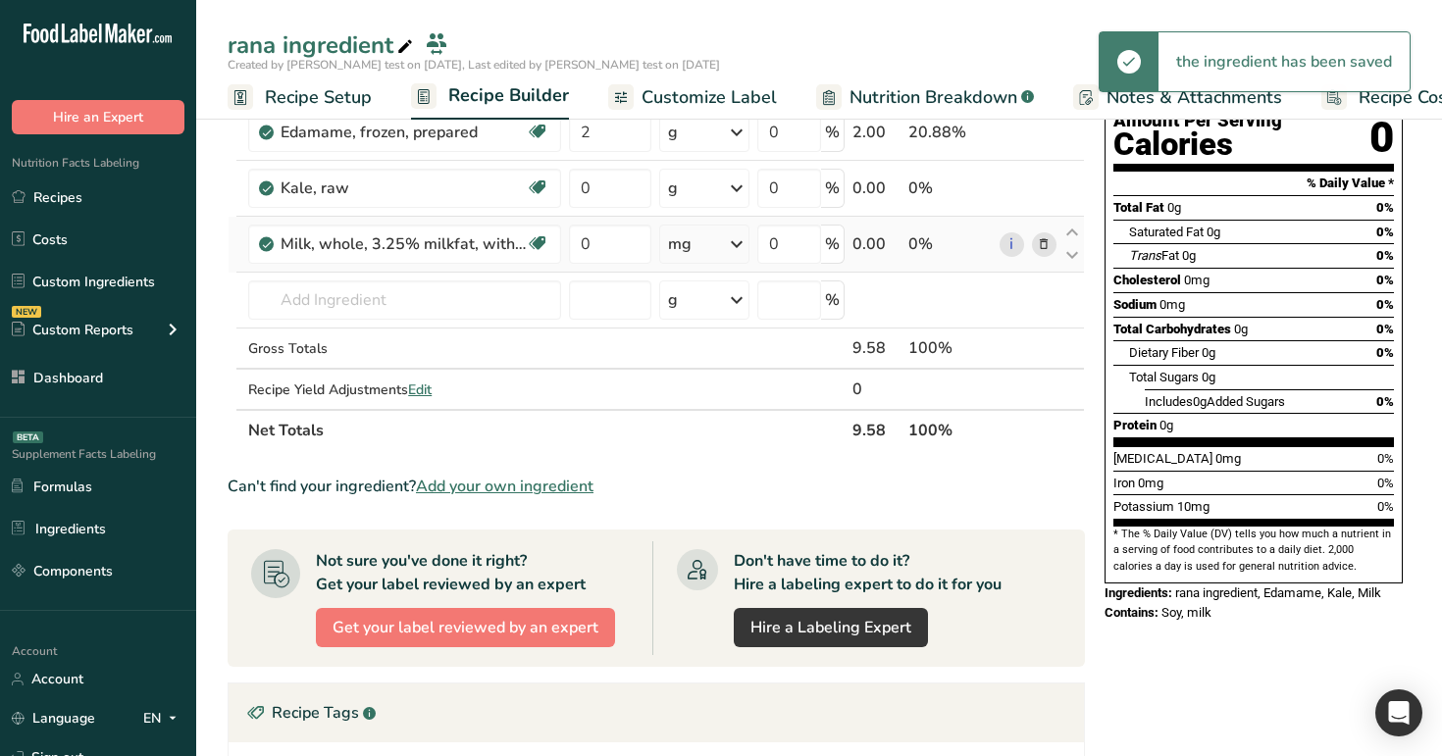
scroll to position [117, 0]
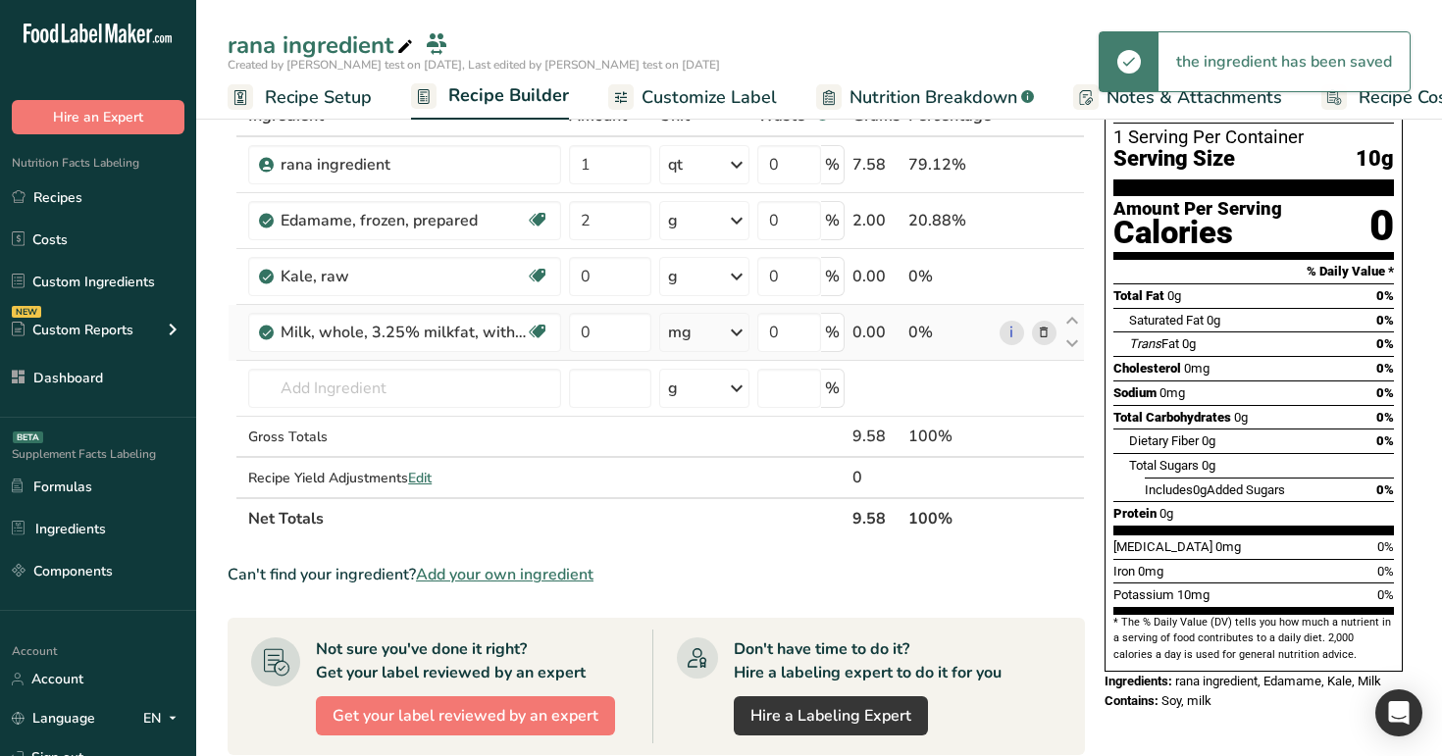
click at [709, 337] on div "mg" at bounding box center [704, 332] width 90 height 39
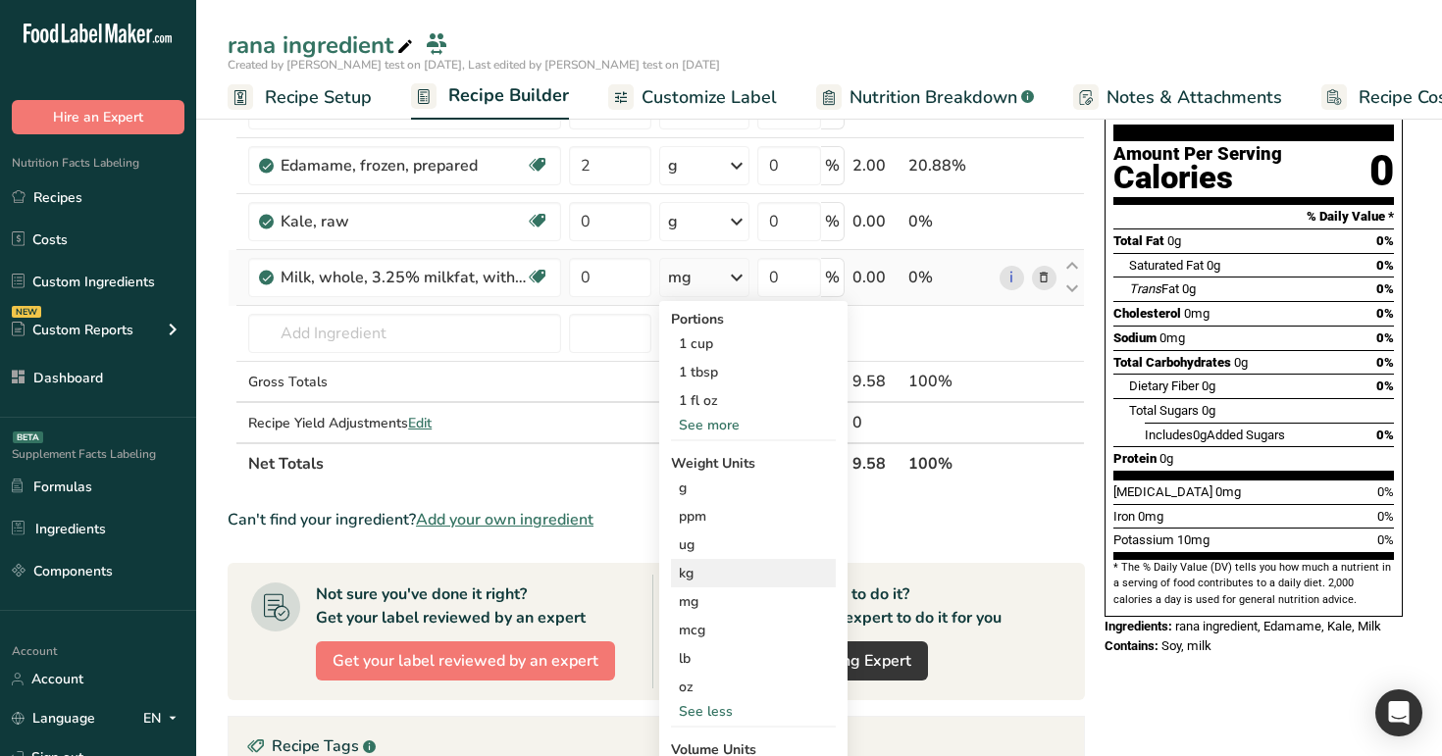
scroll to position [193, 0]
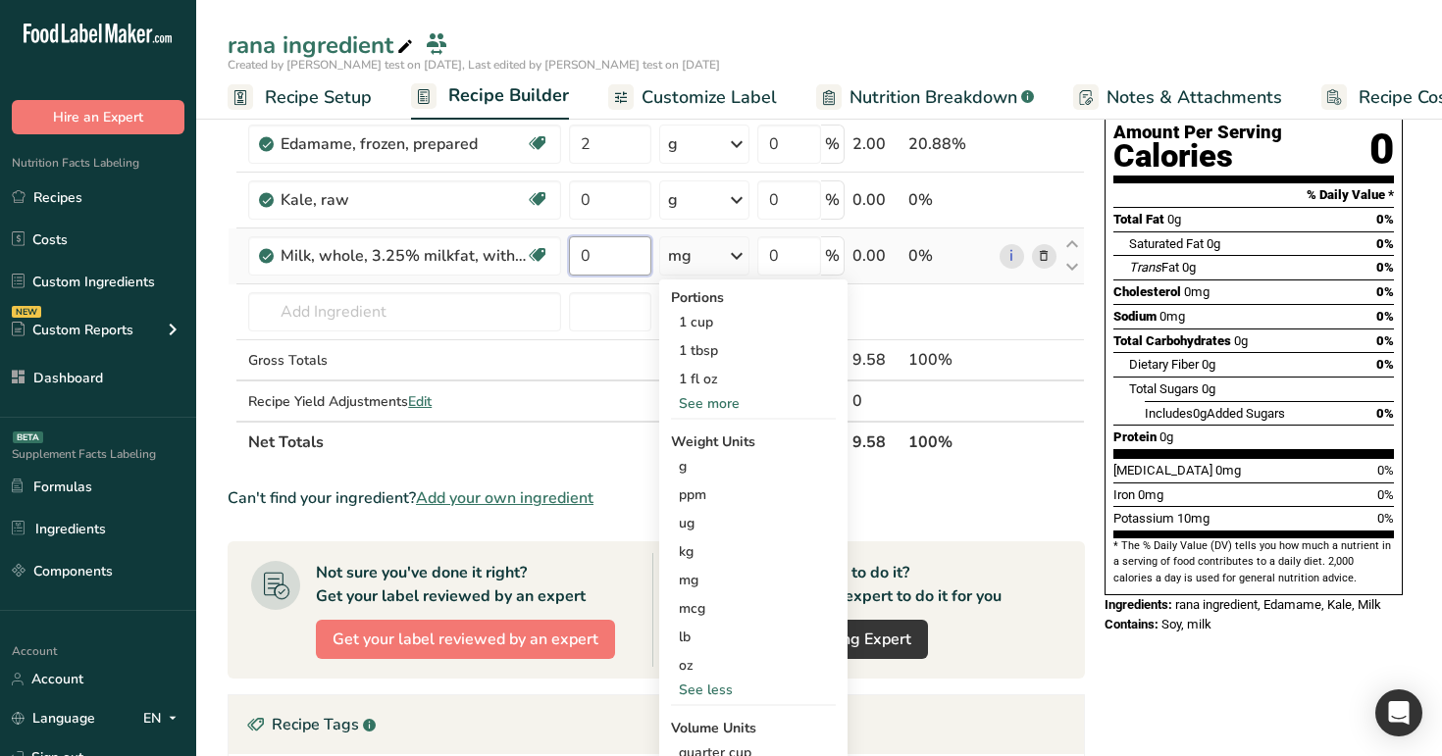
click at [610, 260] on input "0" at bounding box center [610, 255] width 82 height 39
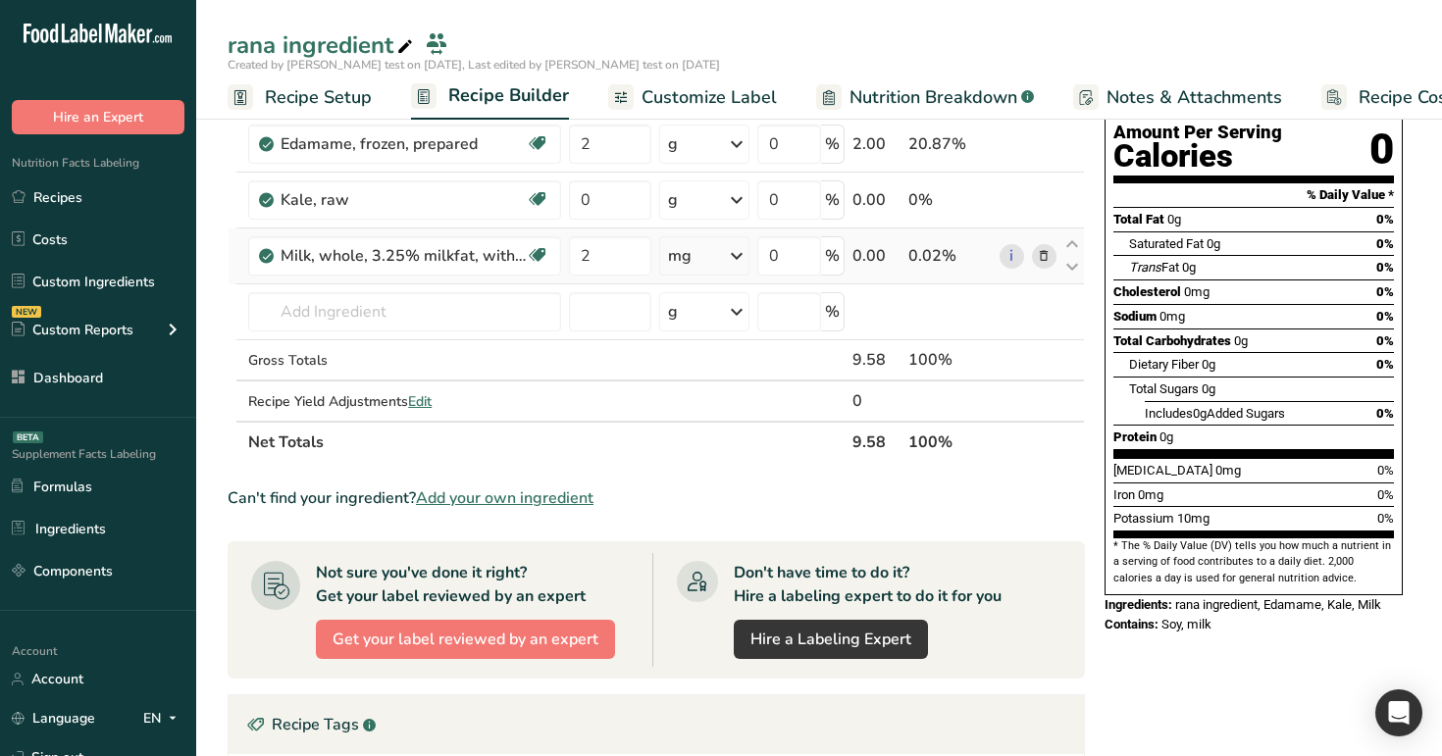
click at [690, 263] on div "Ingredient * Amount * Unit * Waste * .a-a{fill:#347362;}.b-a{fill:#fff;} Grams …" at bounding box center [657, 241] width 858 height 444
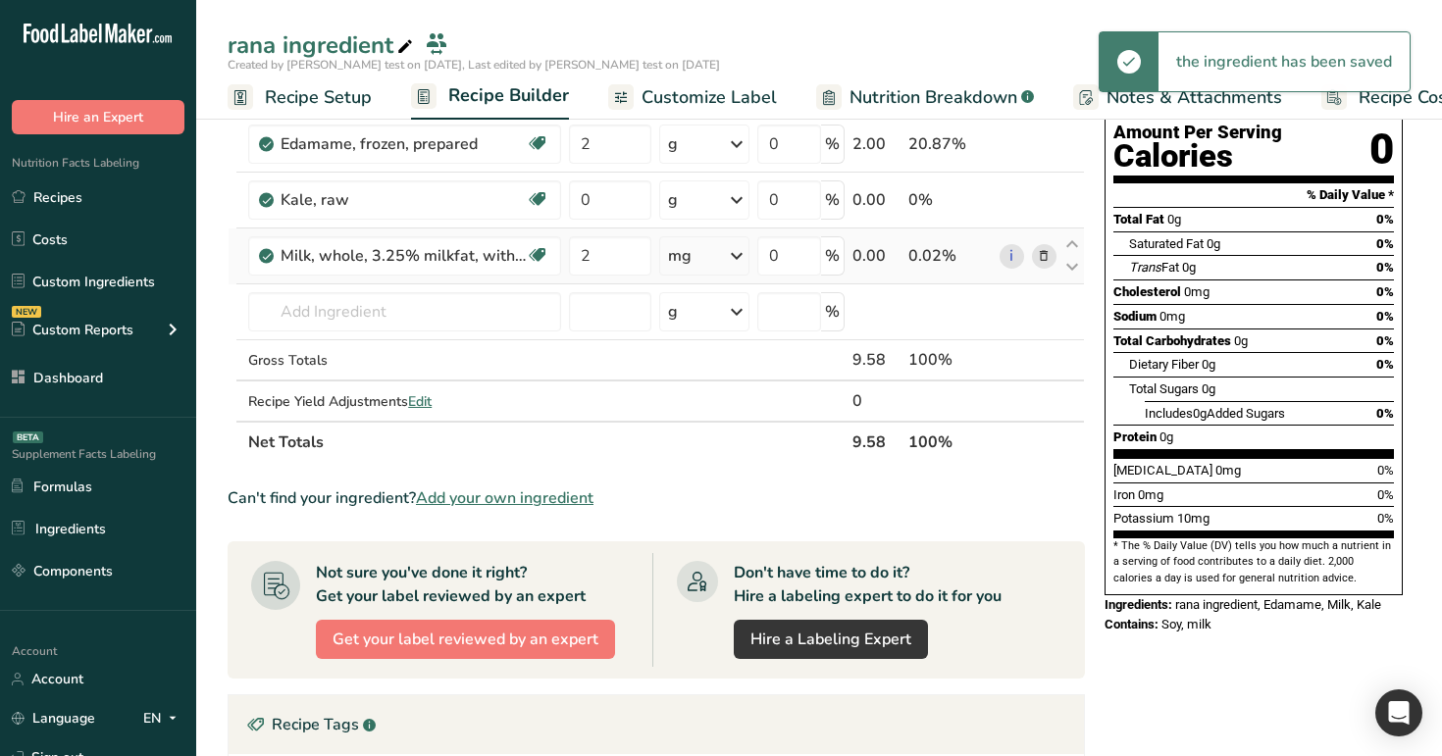
click at [729, 262] on icon at bounding box center [737, 255] width 24 height 35
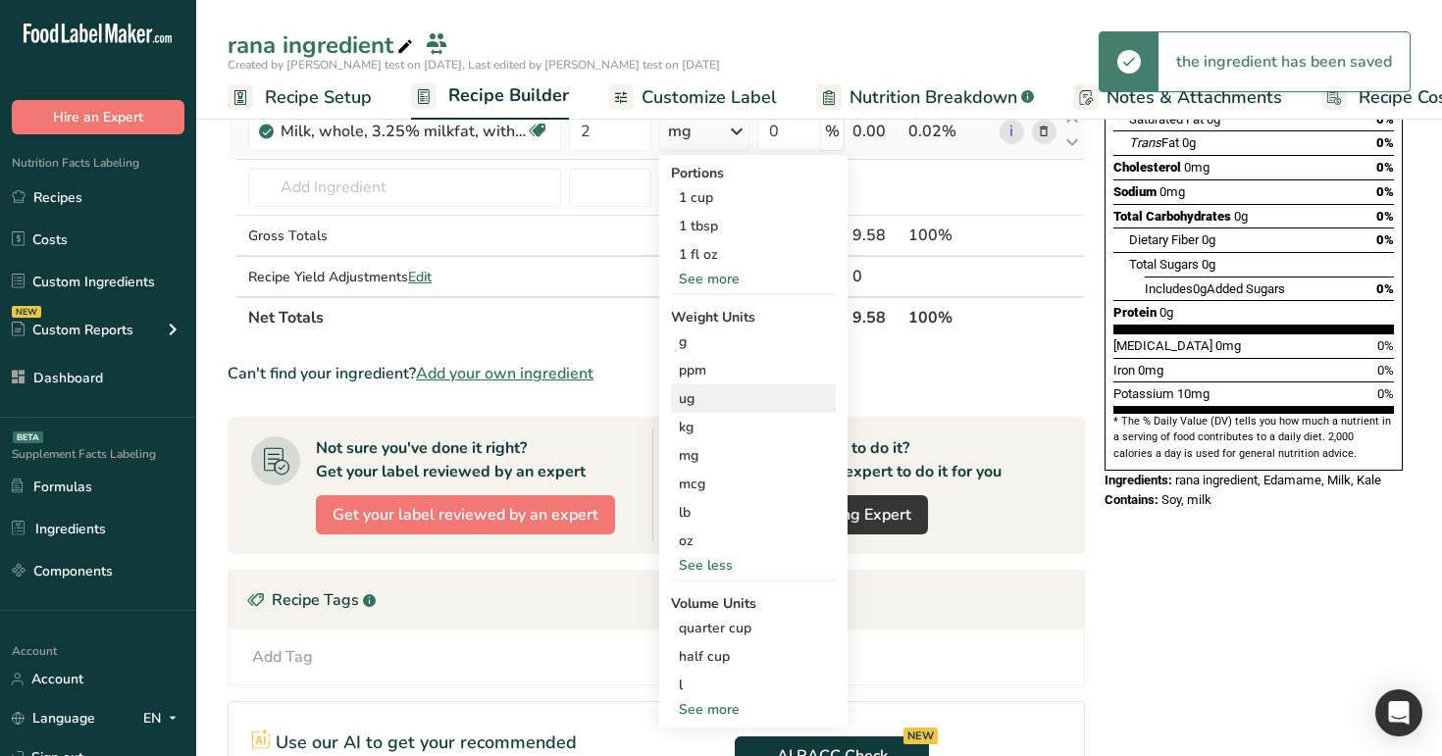
scroll to position [351, 0]
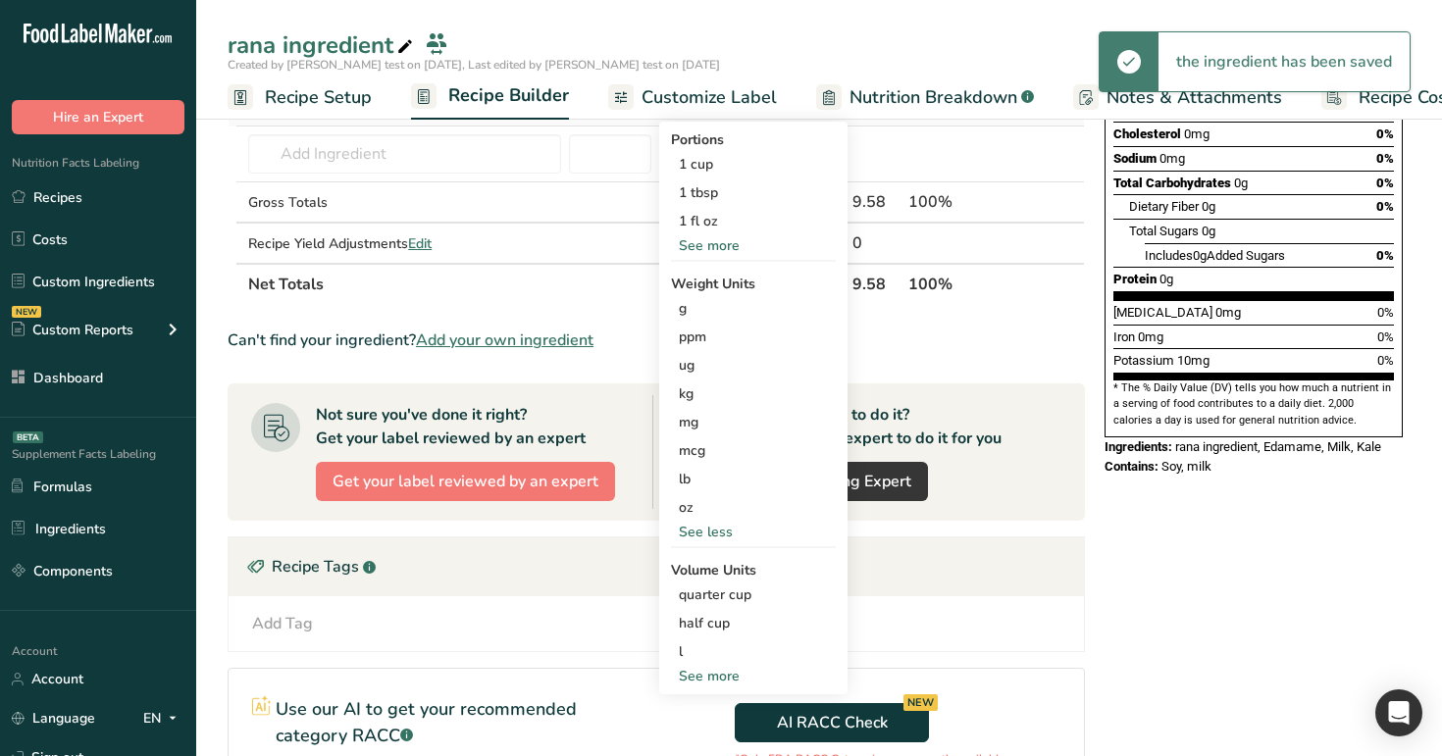
click at [724, 678] on div "See more" at bounding box center [753, 676] width 165 height 21
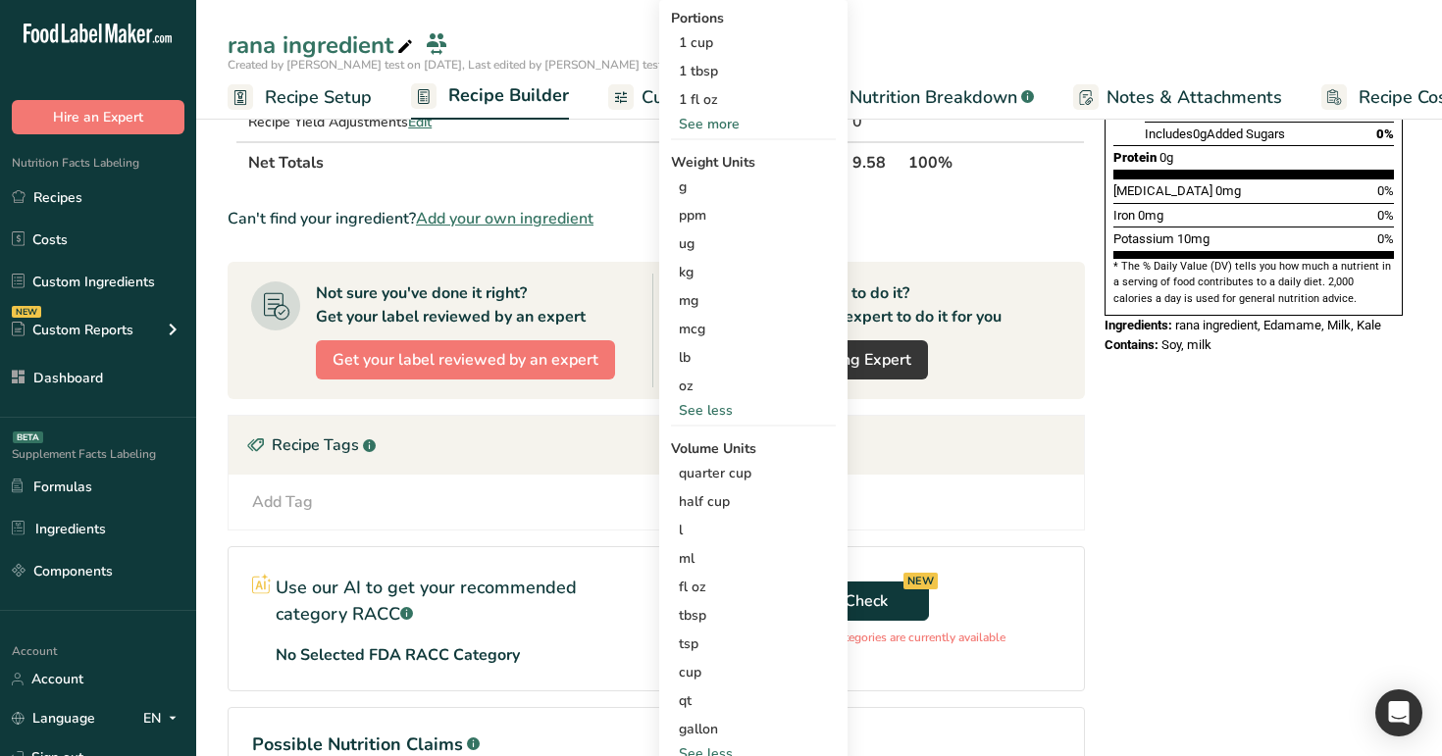
scroll to position [521, 0]
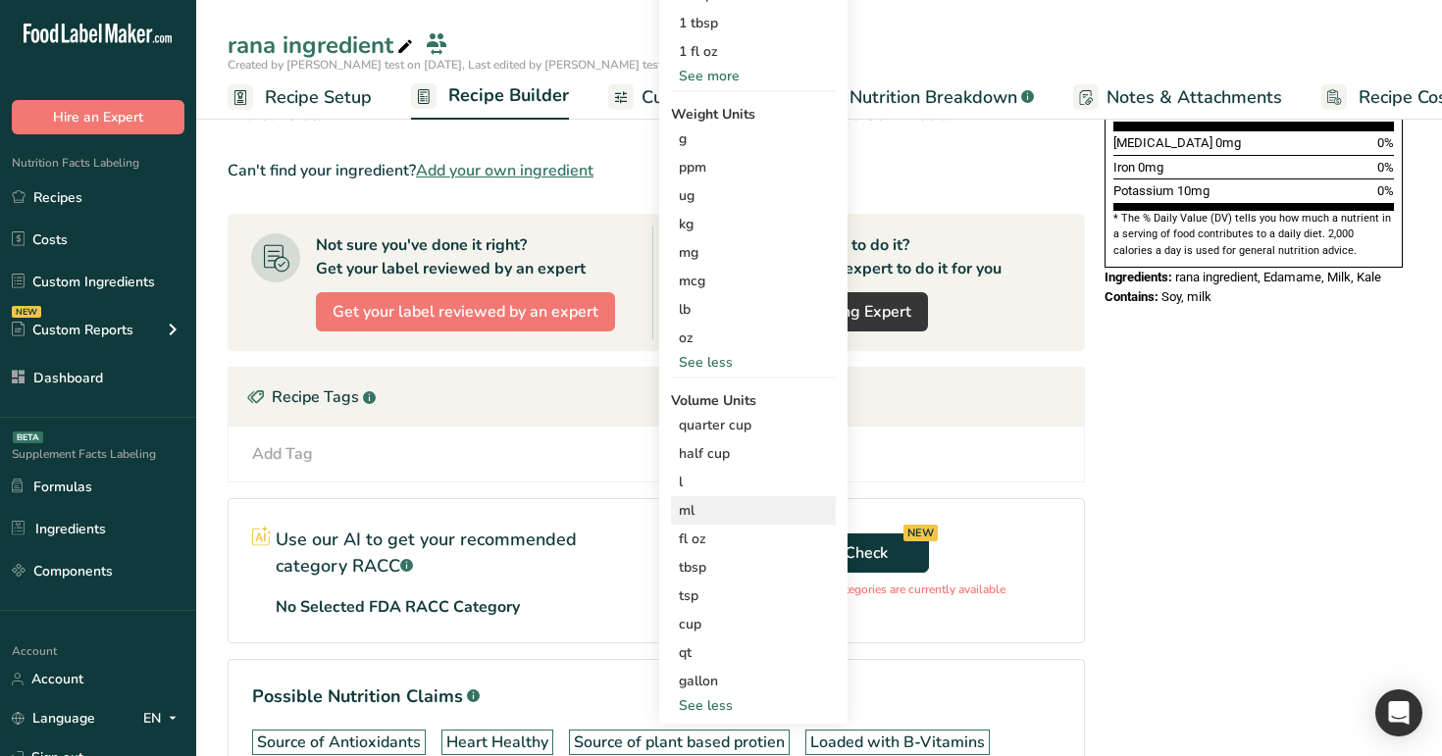
click at [708, 507] on div "ml" at bounding box center [753, 510] width 149 height 21
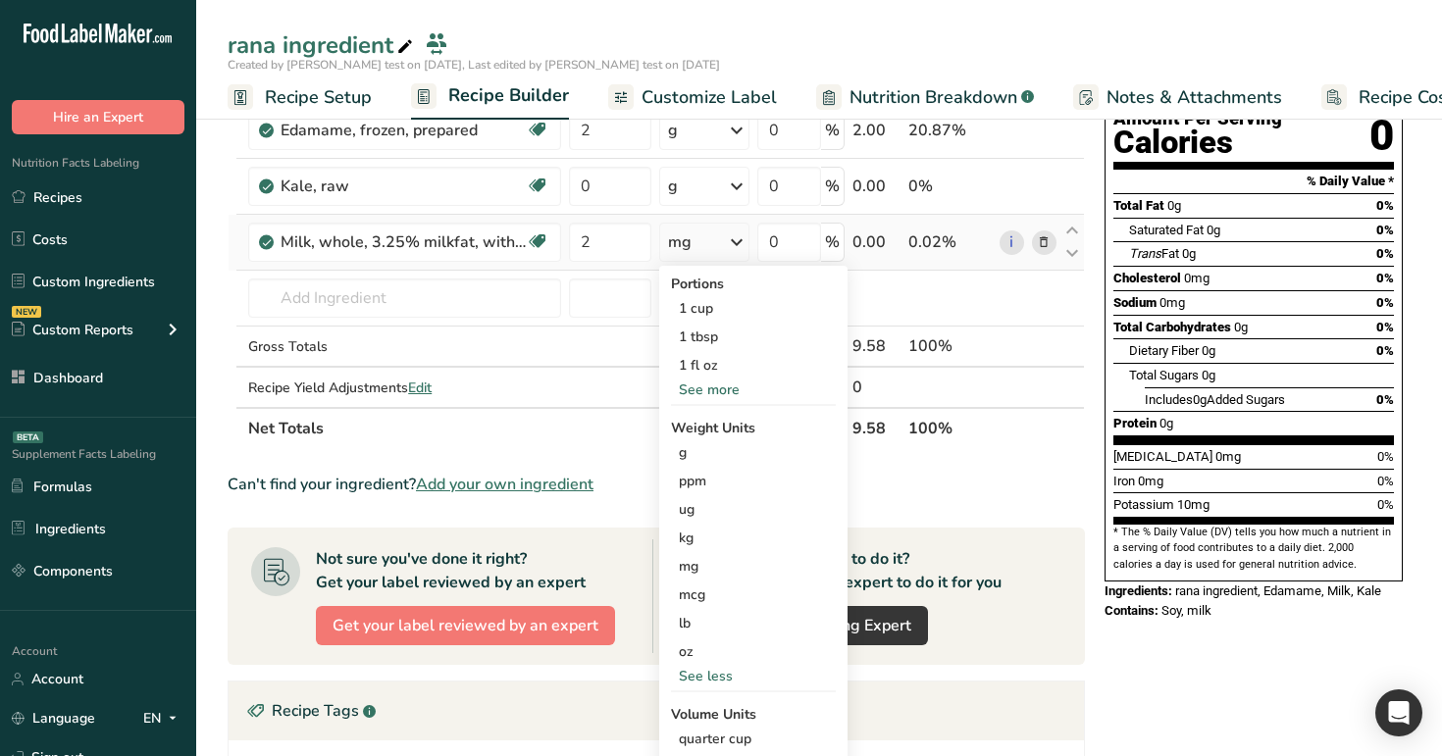
scroll to position [206, 0]
click at [610, 235] on input "2" at bounding box center [610, 243] width 82 height 39
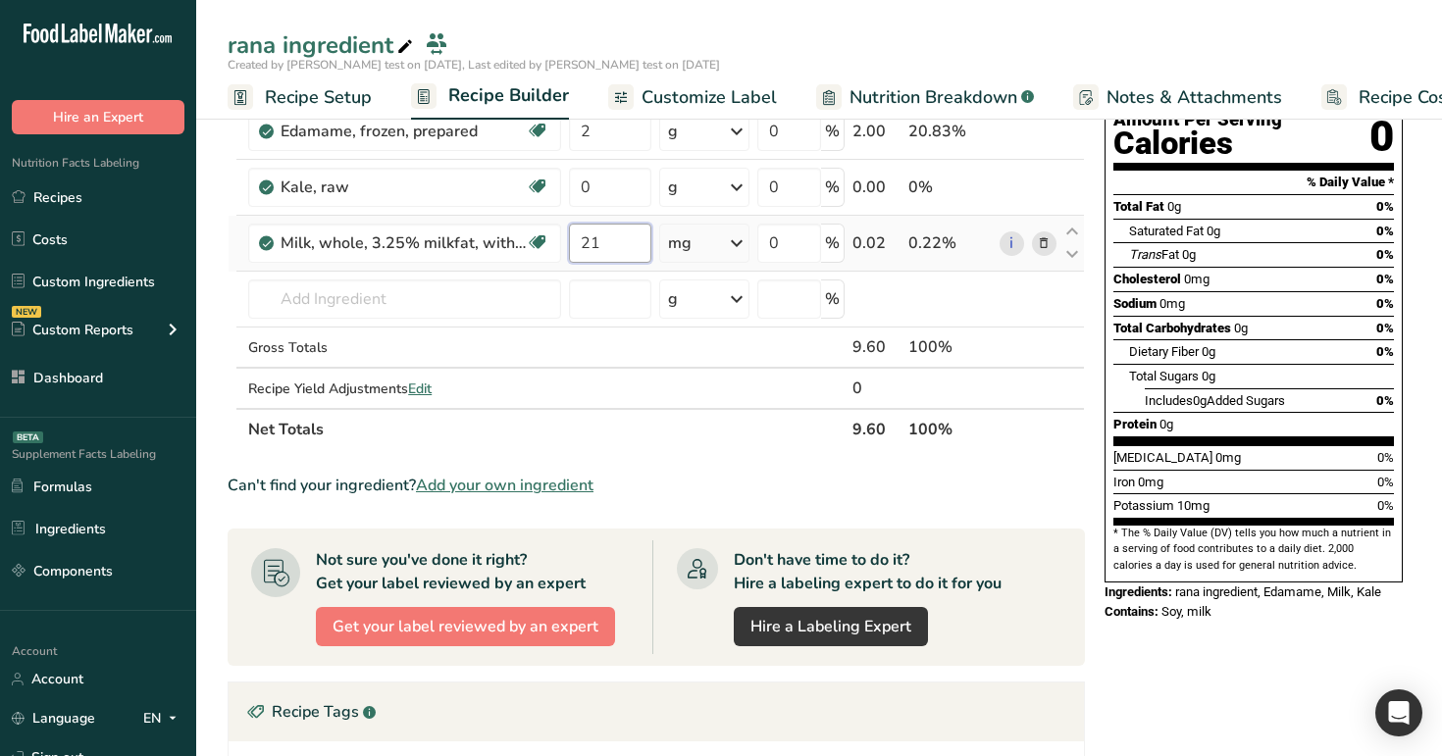
type input "2"
type input "1"
click at [1073, 312] on div "Ingredient * Amount * Unit * Waste * .a-a{fill:#347362;}.b-a{fill:#fff;} Grams …" at bounding box center [657, 228] width 858 height 444
click at [710, 246] on div "mg" at bounding box center [704, 243] width 90 height 39
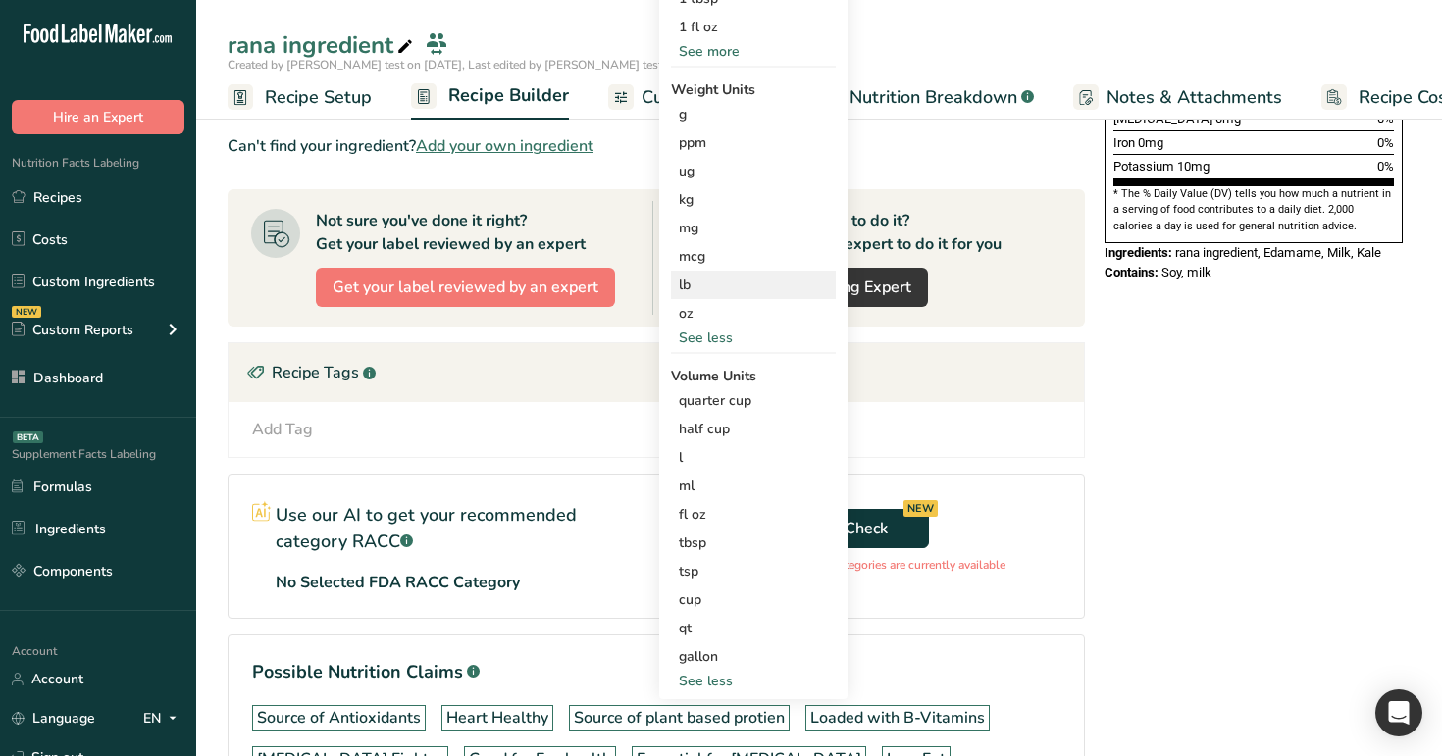
scroll to position [562, 0]
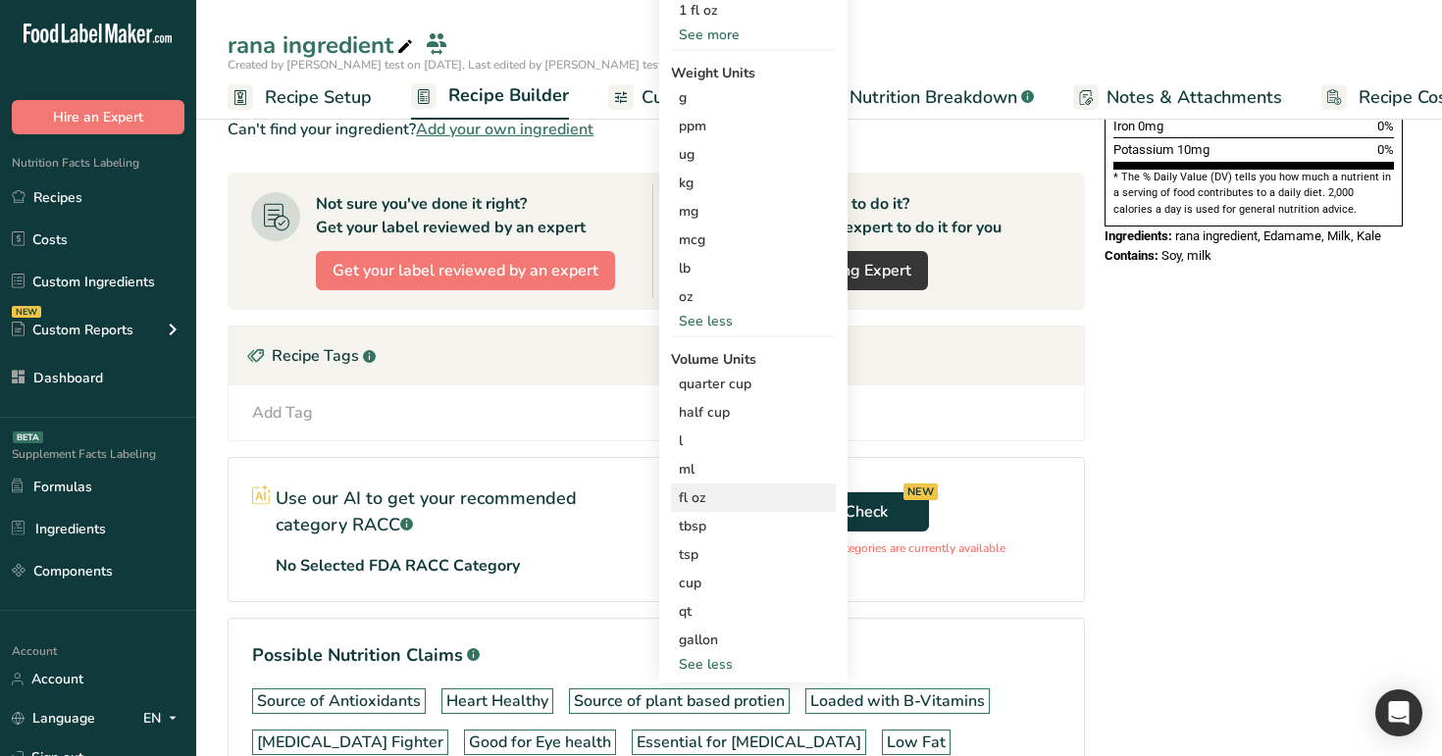
click at [732, 493] on div "fl oz" at bounding box center [753, 498] width 149 height 21
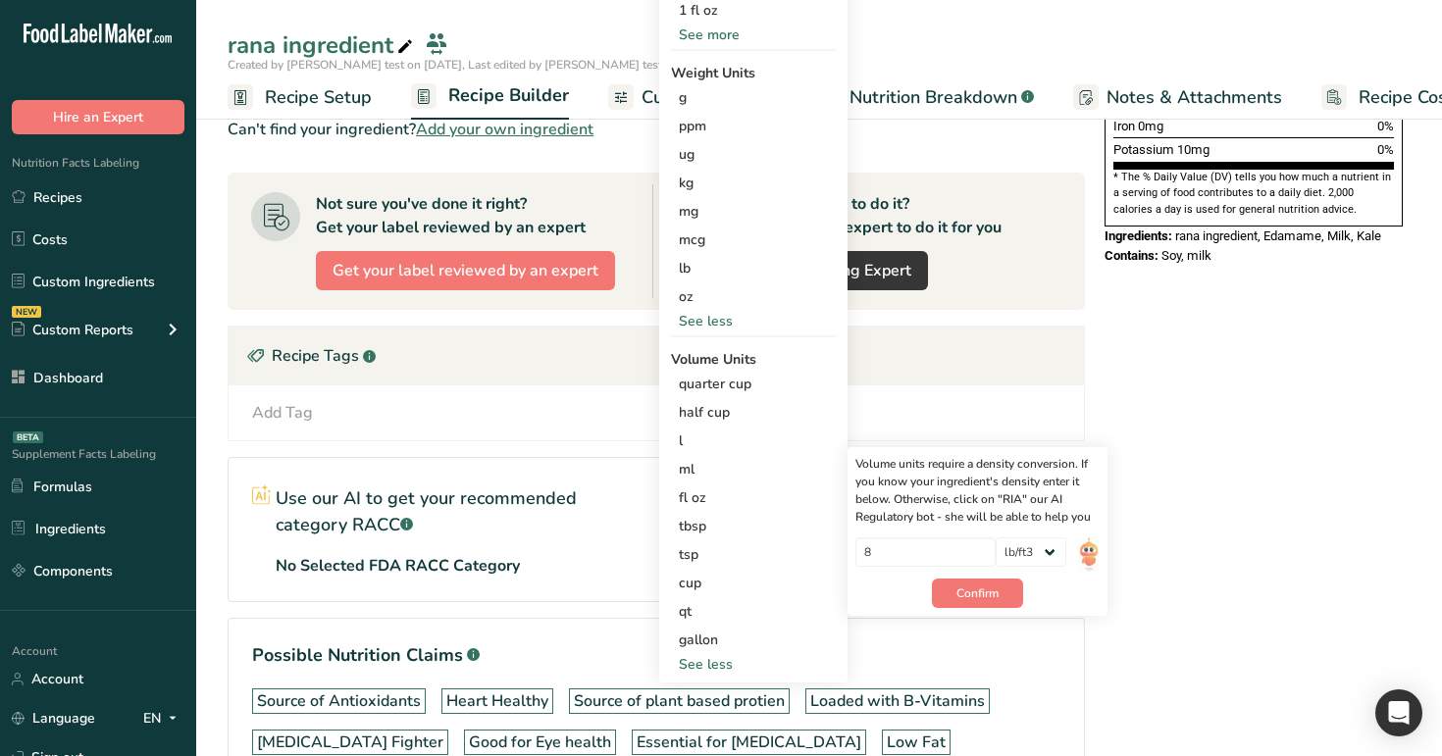
click at [1168, 347] on div "Nutrition Facts 1 Serving Per Container Serving Size 10g Amount Per Serving Cal…" at bounding box center [1254, 231] width 314 height 1321
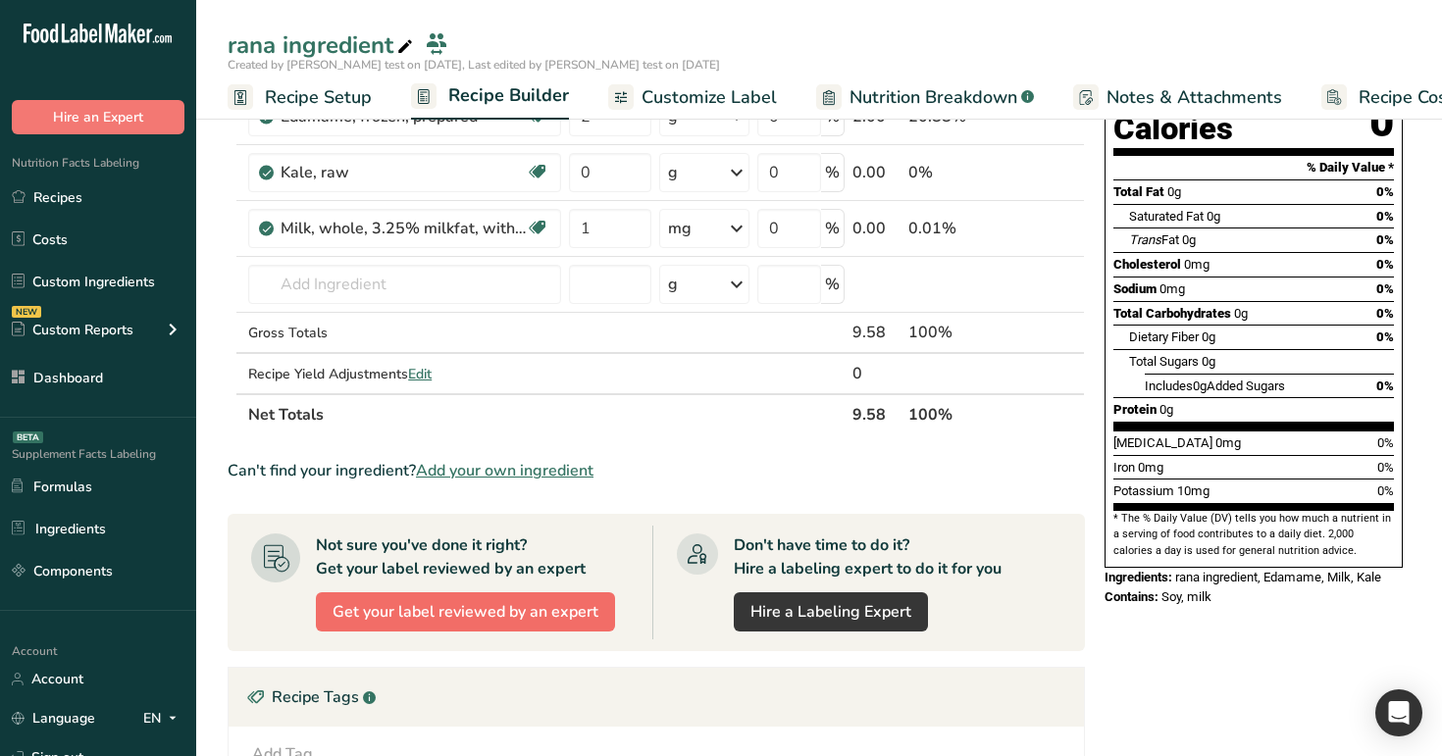
scroll to position [27, 0]
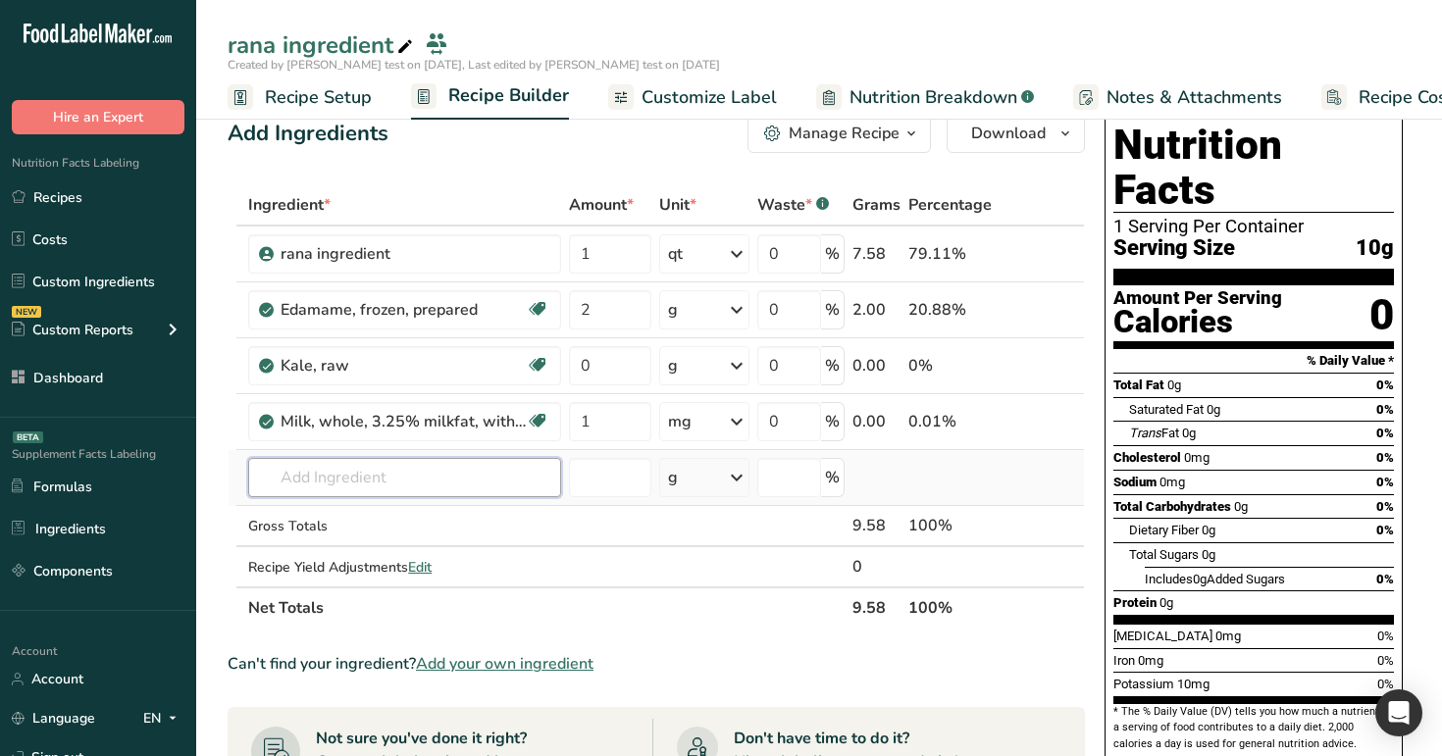
click at [363, 478] on input "text" at bounding box center [404, 477] width 313 height 39
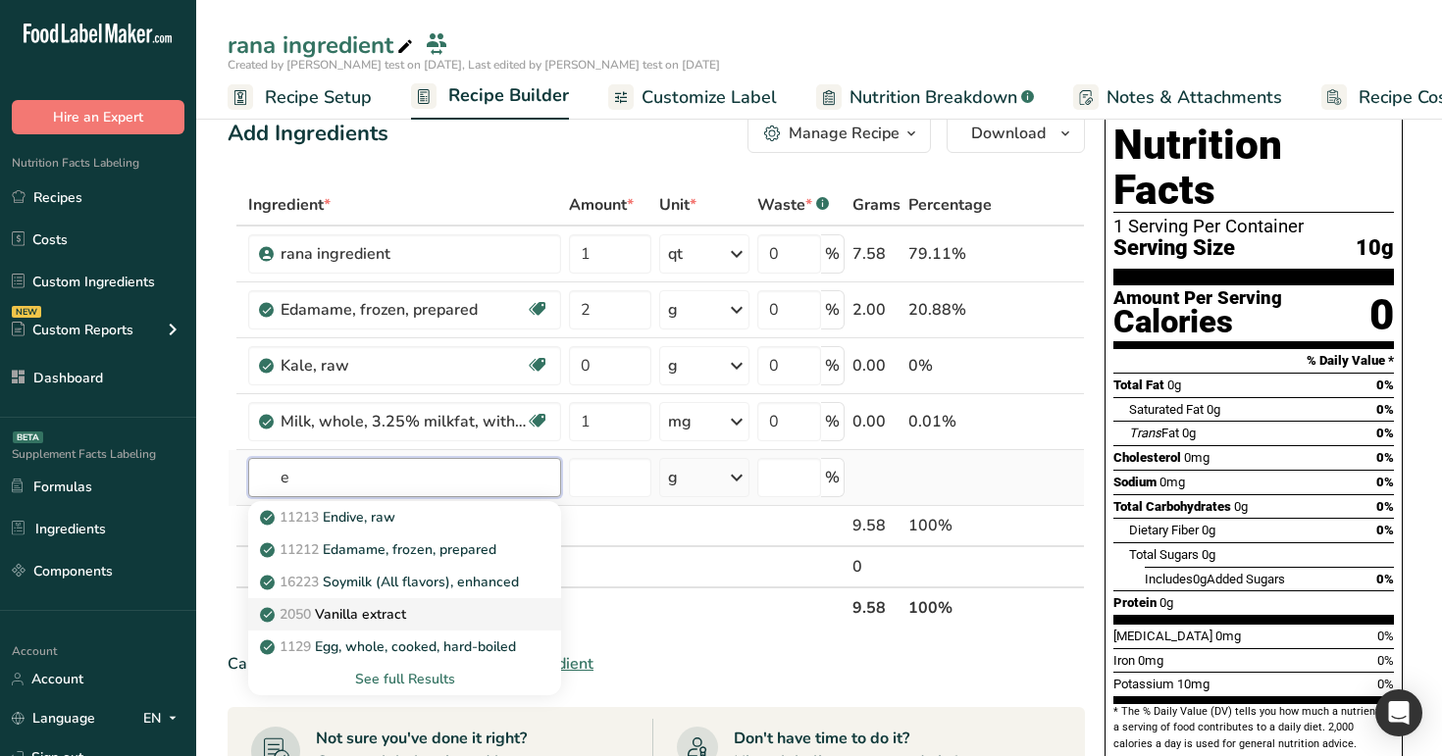
type input "e"
click at [405, 625] on link "2050 Vanilla extract" at bounding box center [404, 615] width 313 height 32
type input "Vanilla extract"
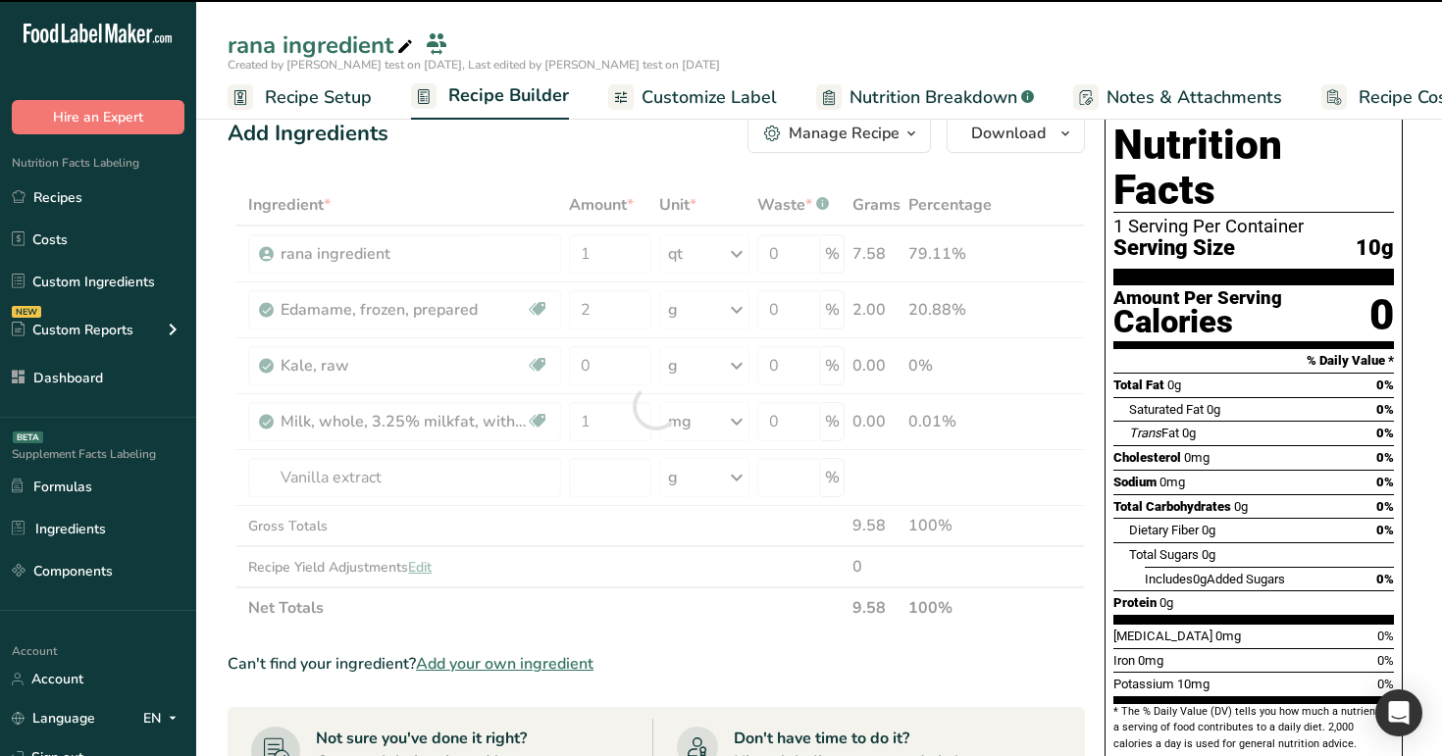
type input "0"
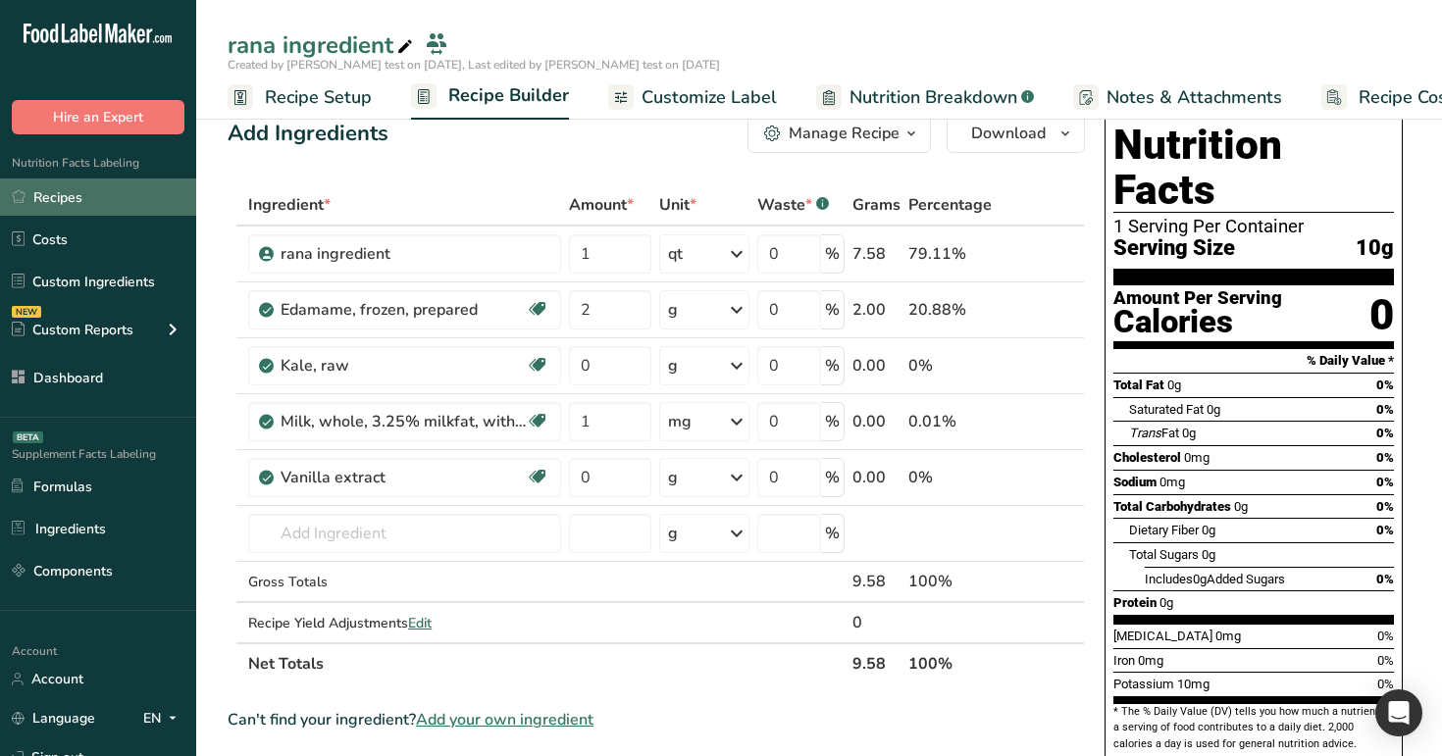
click at [73, 190] on link "Recipes" at bounding box center [98, 197] width 196 height 37
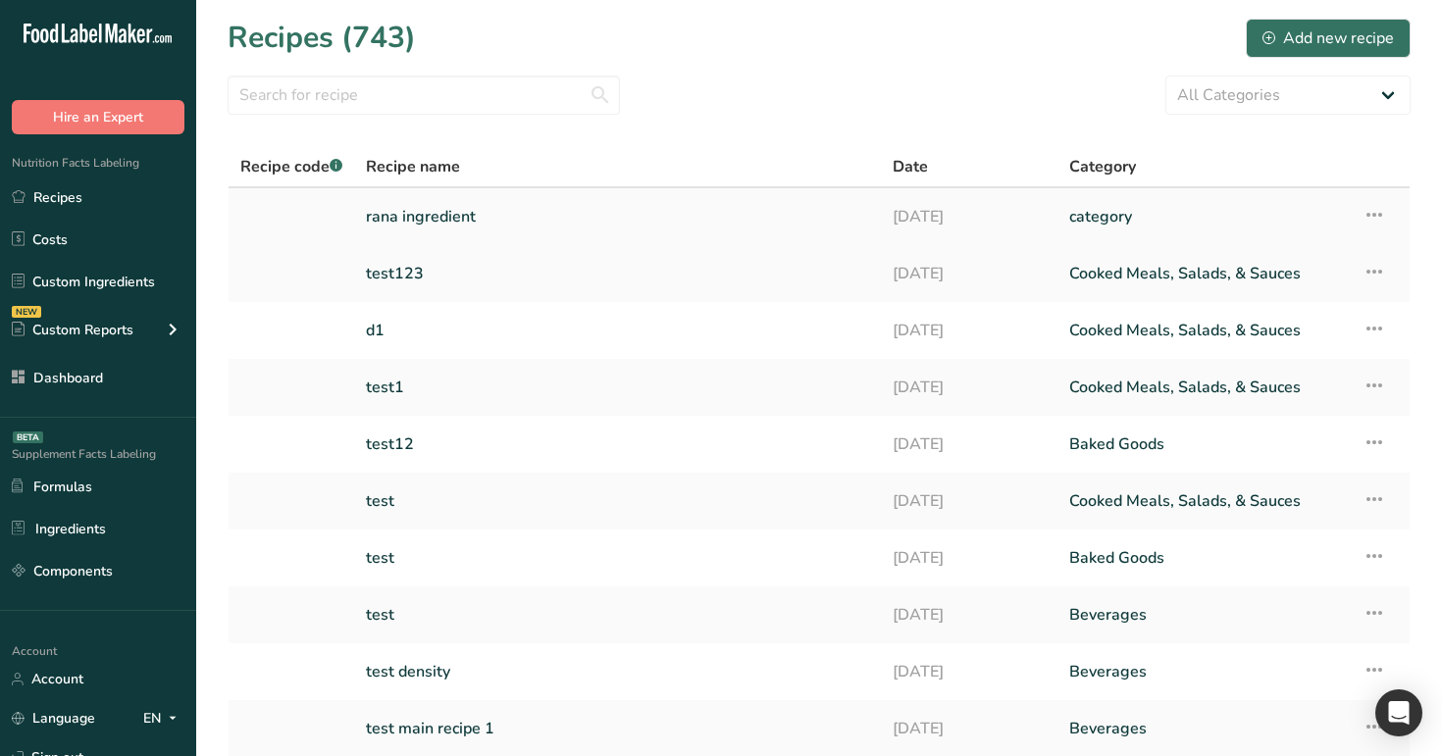
click at [476, 222] on link "rana ingredient" at bounding box center [617, 216] width 503 height 41
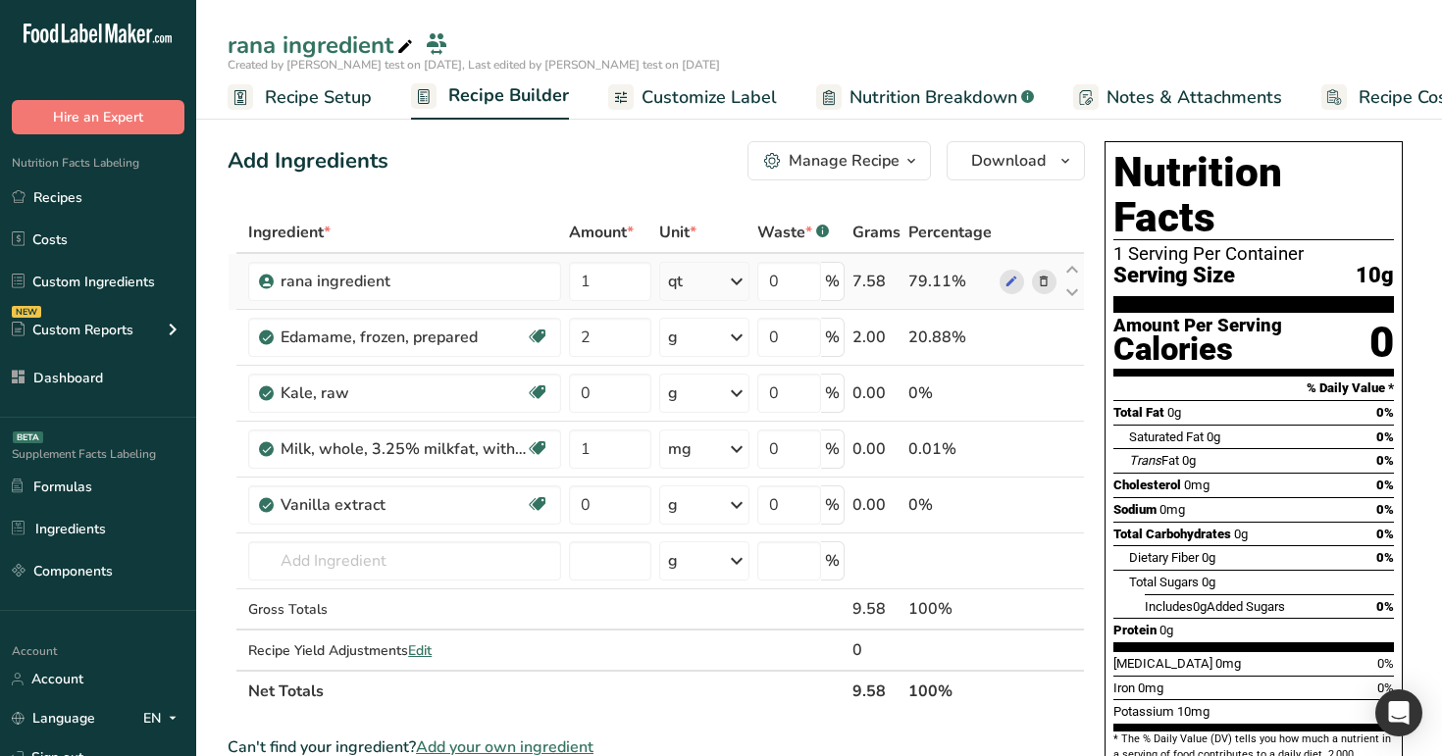
click at [731, 293] on icon at bounding box center [737, 281] width 24 height 35
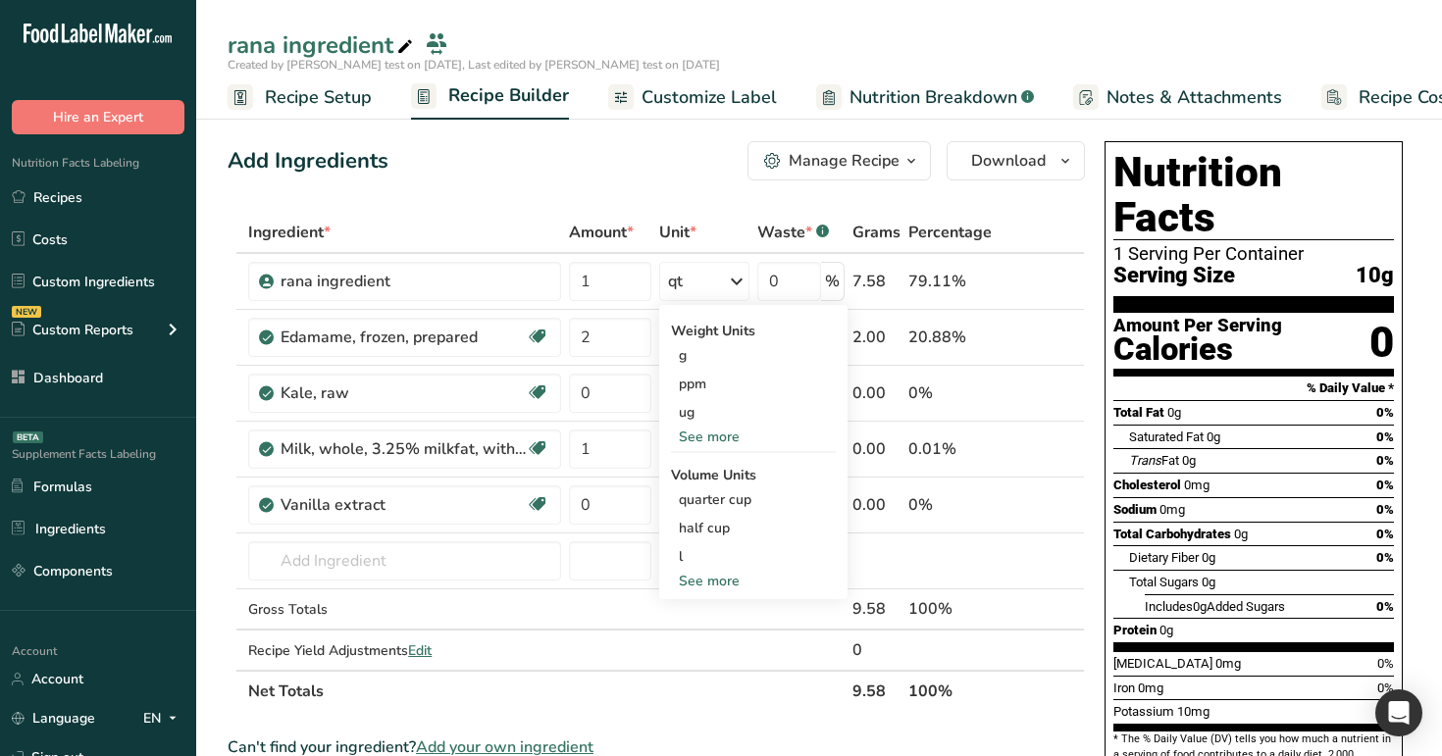
click at [733, 216] on th "Unit *" at bounding box center [704, 233] width 98 height 41
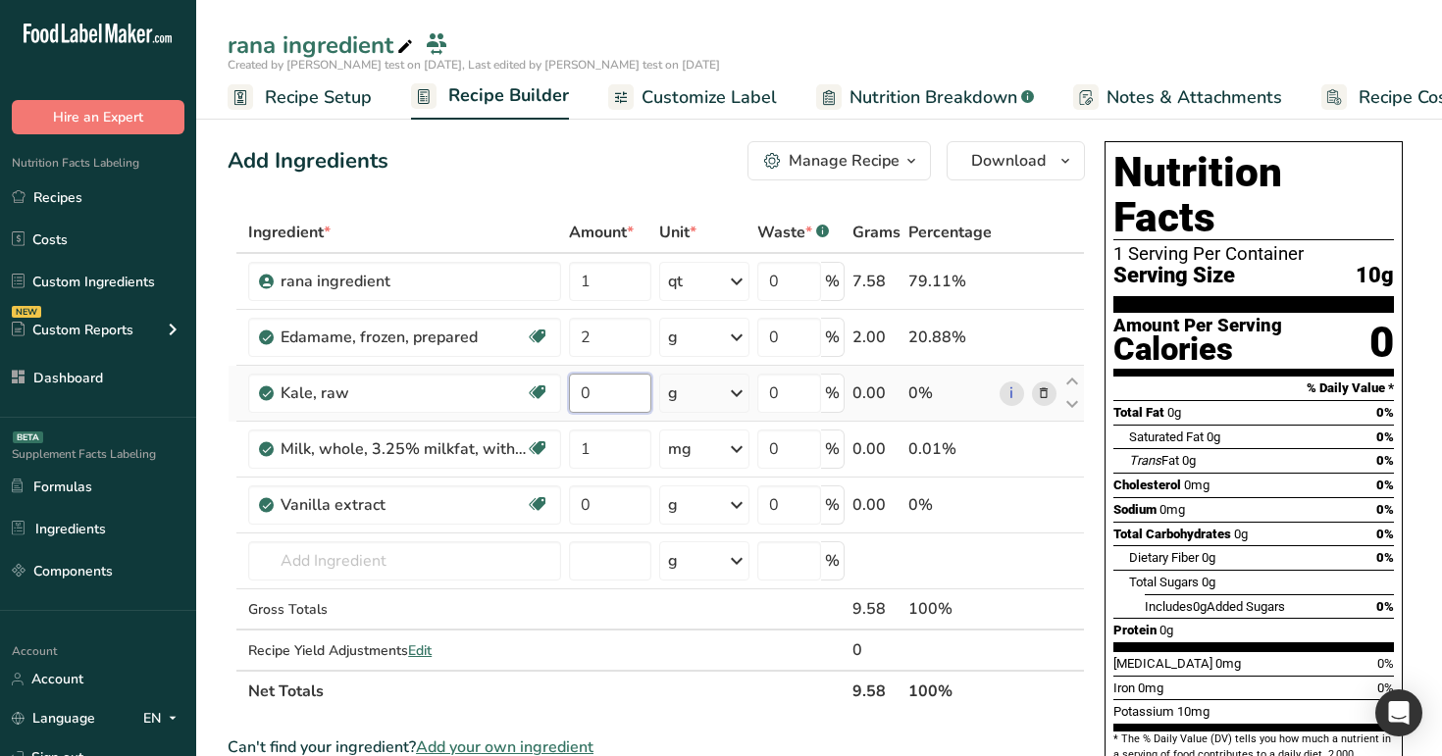
click at [606, 384] on input "0" at bounding box center [610, 393] width 82 height 39
type input "8"
click at [698, 397] on div "Ingredient * Amount * Unit * Waste * .a-a{fill:#347362;}.b-a{fill:#fff;} Grams …" at bounding box center [657, 462] width 858 height 500
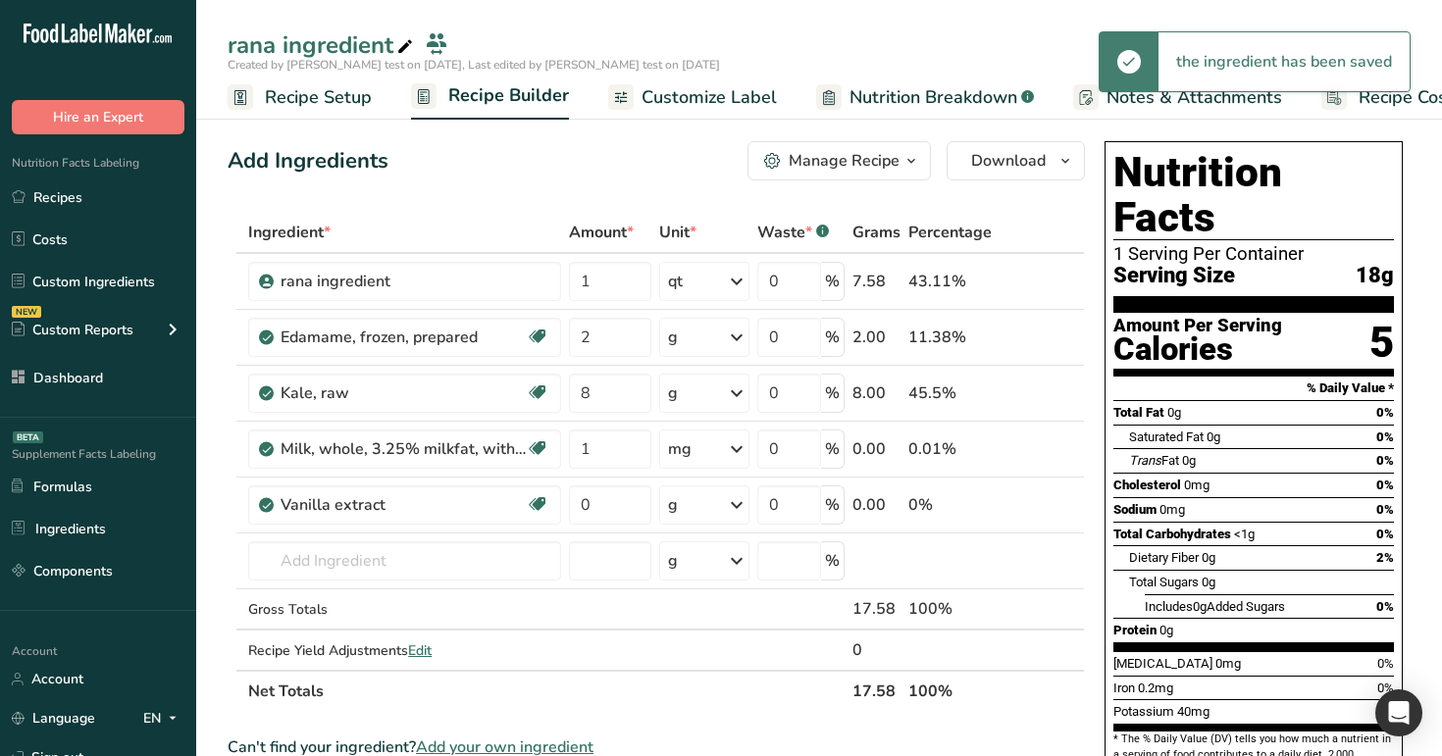
click at [704, 398] on div "g" at bounding box center [704, 393] width 90 height 39
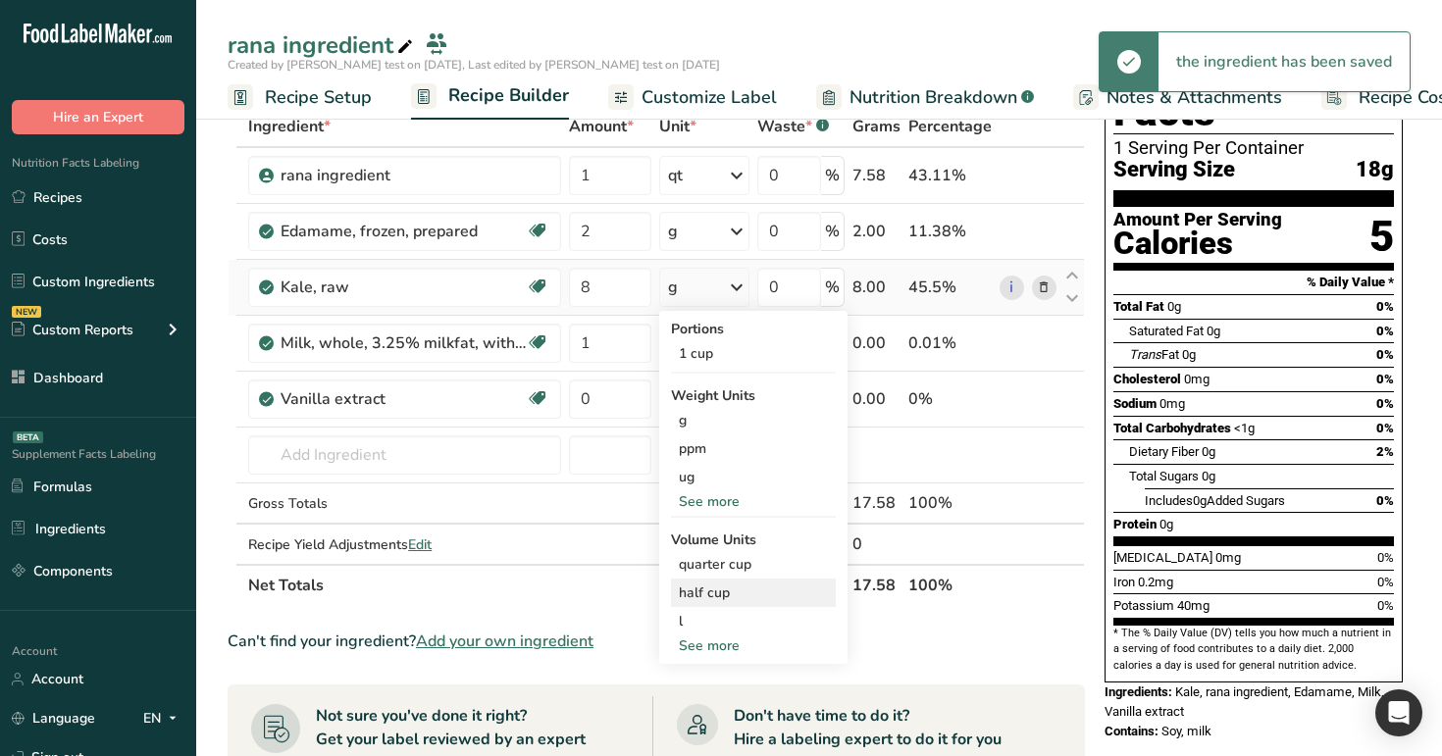
scroll to position [121, 0]
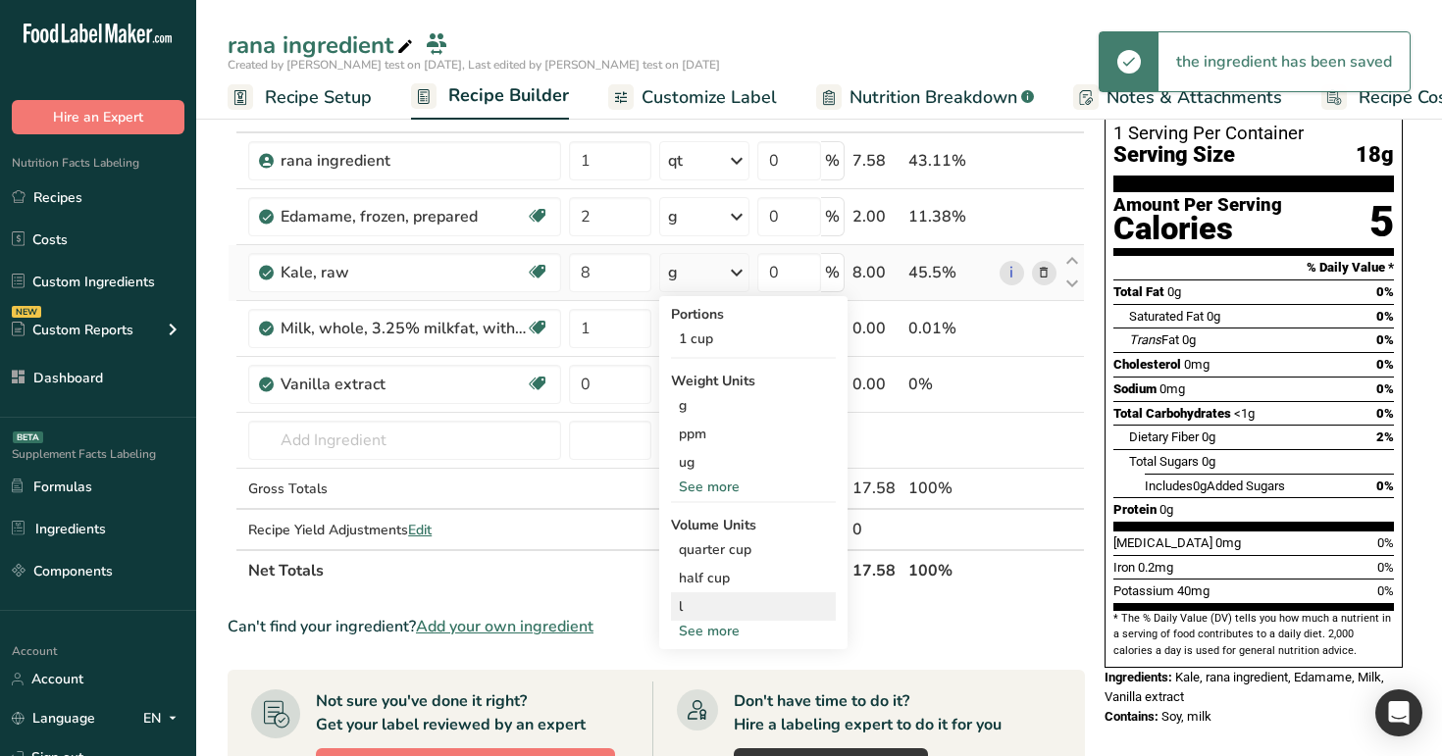
click at [749, 607] on div "l" at bounding box center [753, 607] width 149 height 21
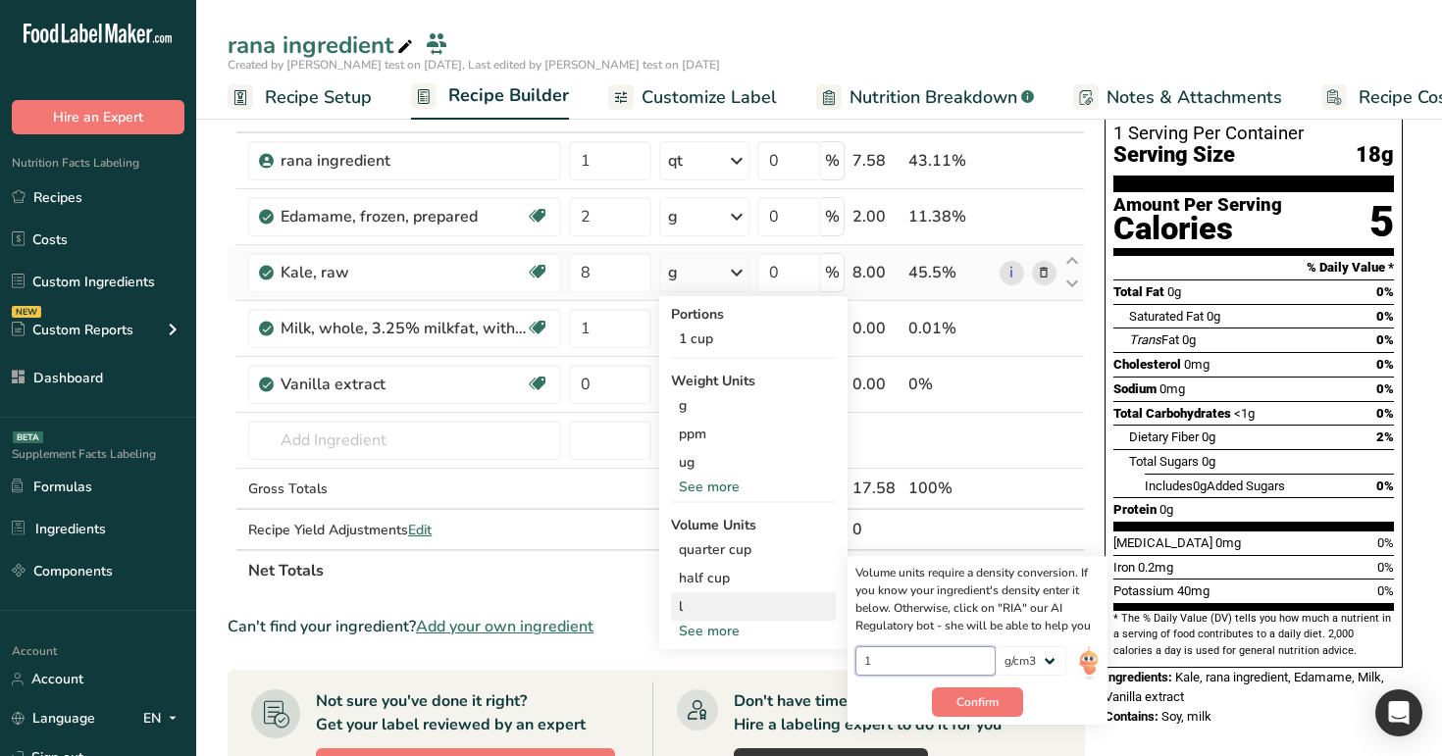
click at [916, 654] on input "1" at bounding box center [926, 661] width 140 height 29
type input "0.1"
click at [993, 711] on button "Confirm" at bounding box center [977, 702] width 91 height 29
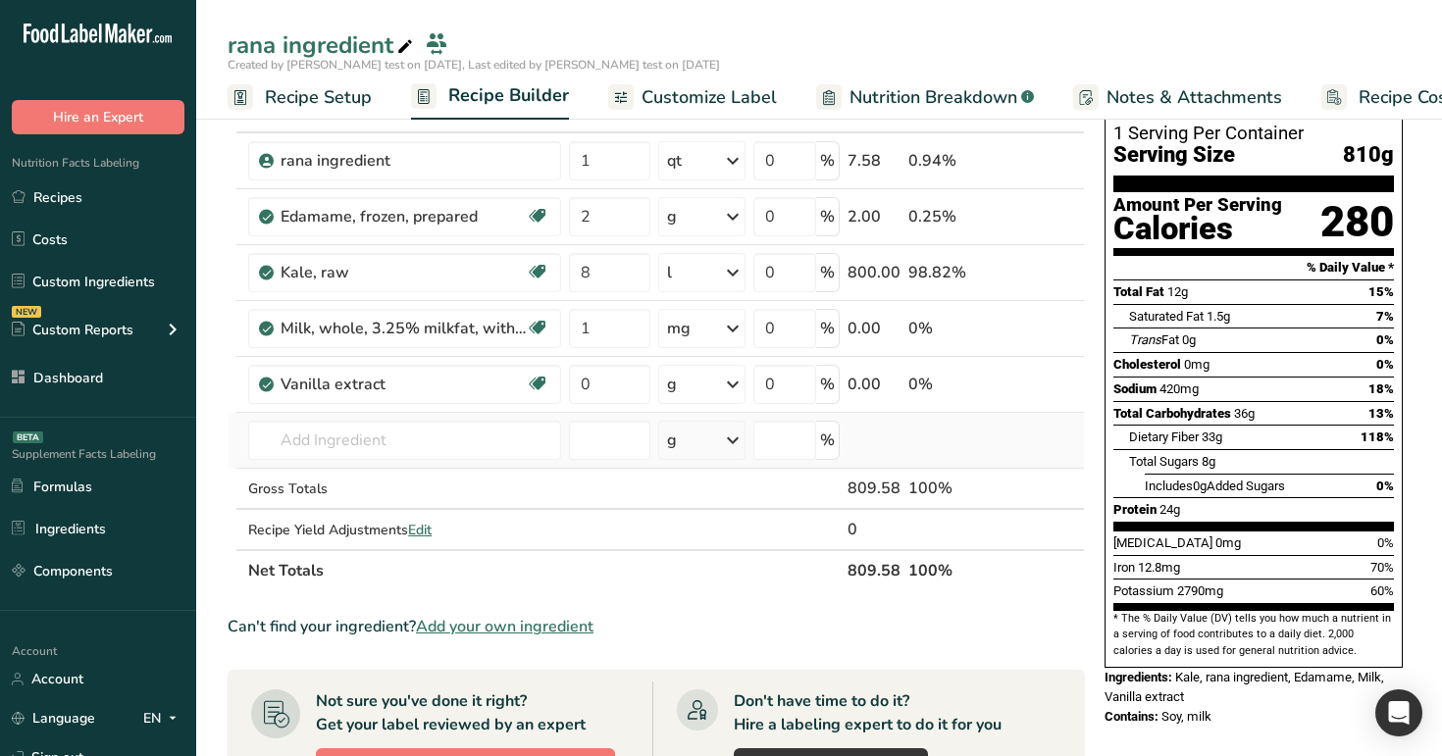
click at [1069, 422] on td at bounding box center [1073, 441] width 24 height 56
click at [624, 377] on input "0" at bounding box center [609, 384] width 81 height 39
type input "2"
click at [1087, 581] on div "Add Ingredients Manage Recipe Delete Recipe Duplicate Recipe Scale Recipe Save …" at bounding box center [662, 742] width 869 height 1459
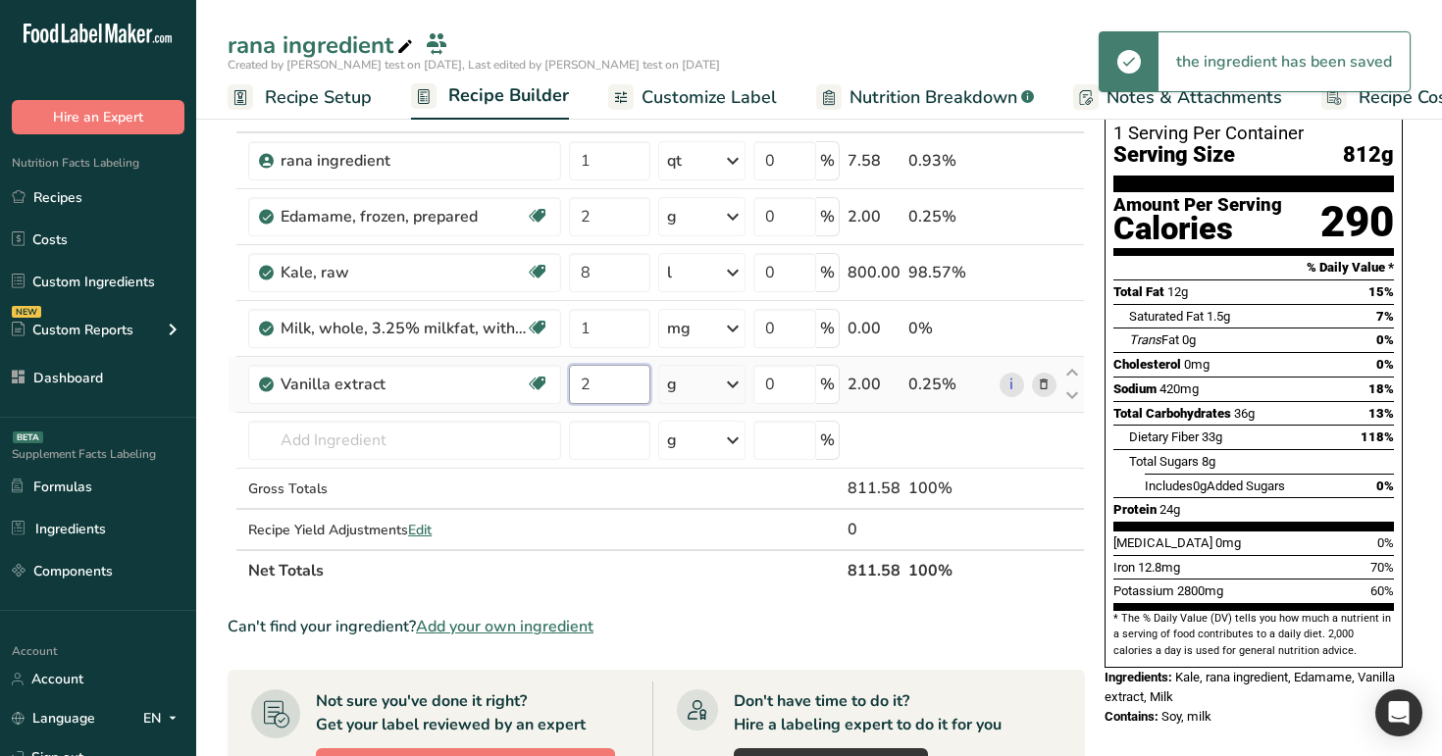
click at [600, 384] on input "2" at bounding box center [609, 384] width 81 height 39
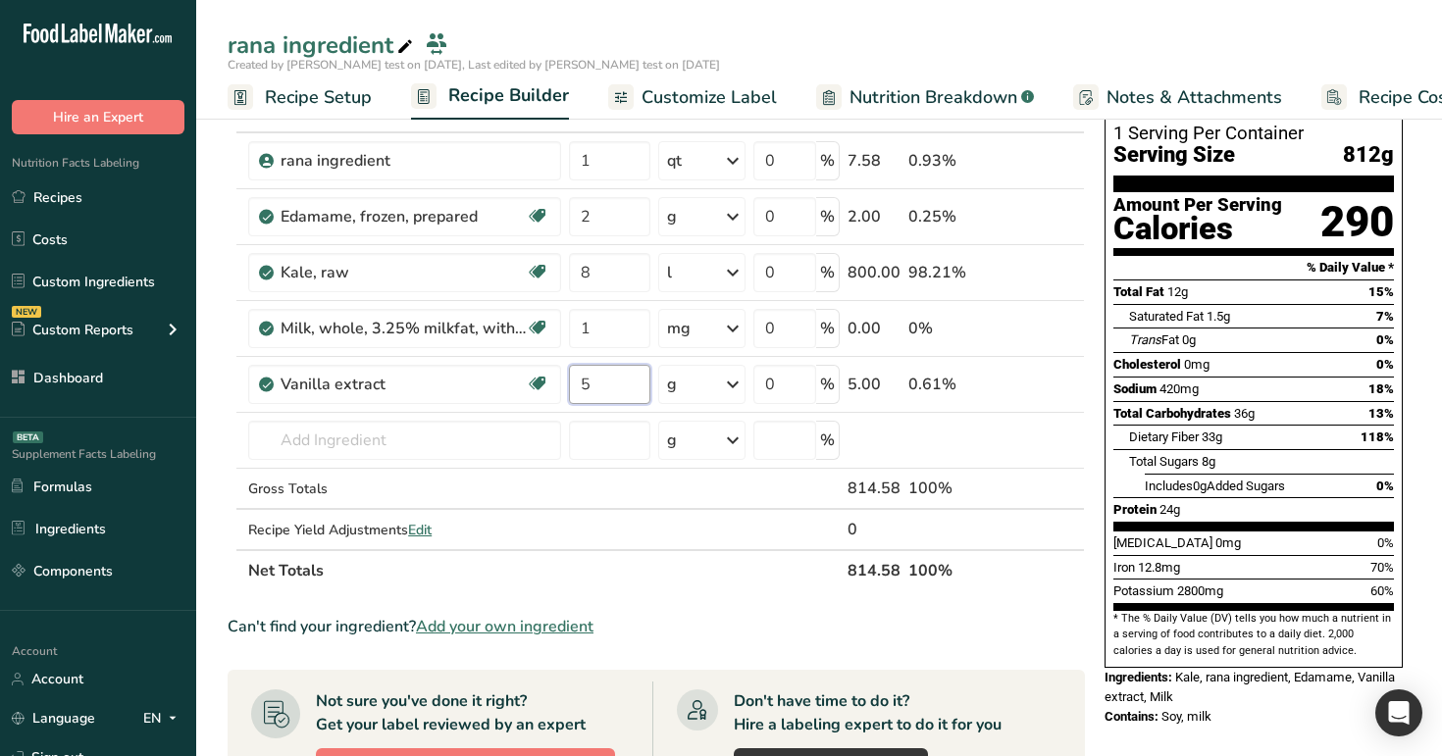
type input "5"
click at [1072, 589] on div "Ingredient * Amount * Unit * Waste * .a-a{fill:#347362;}.b-a{fill:#fff;} Grams …" at bounding box center [657, 341] width 858 height 500
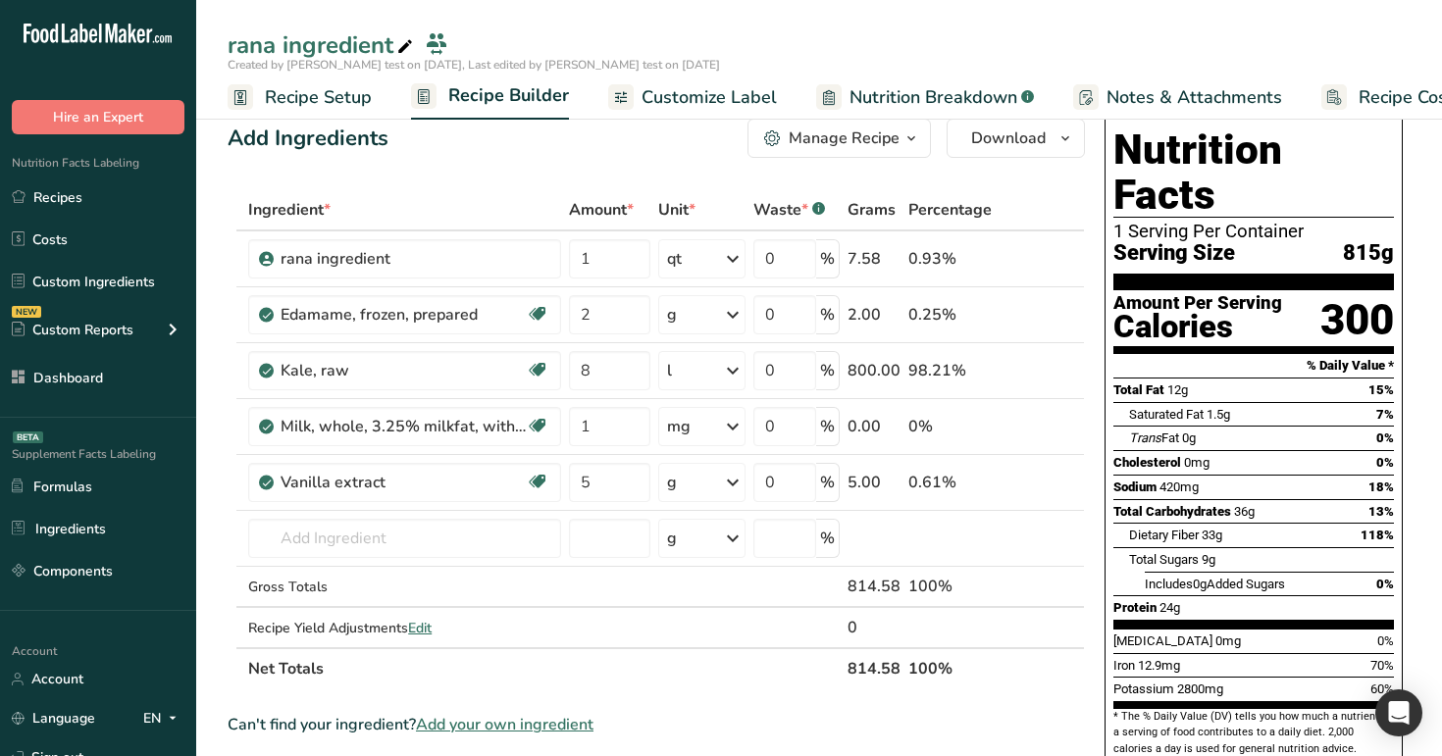
scroll to position [0, 0]
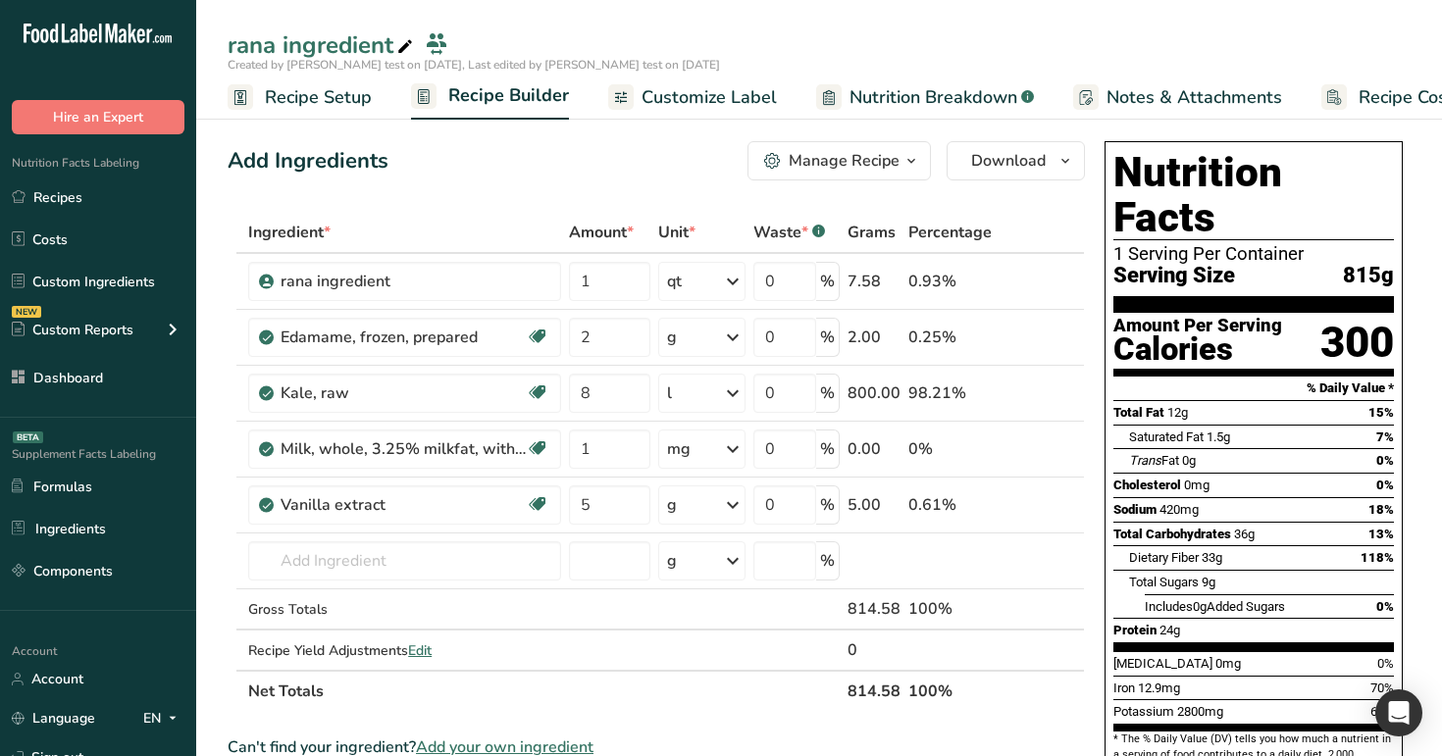
click at [721, 104] on span "Customize Label" at bounding box center [709, 97] width 135 height 26
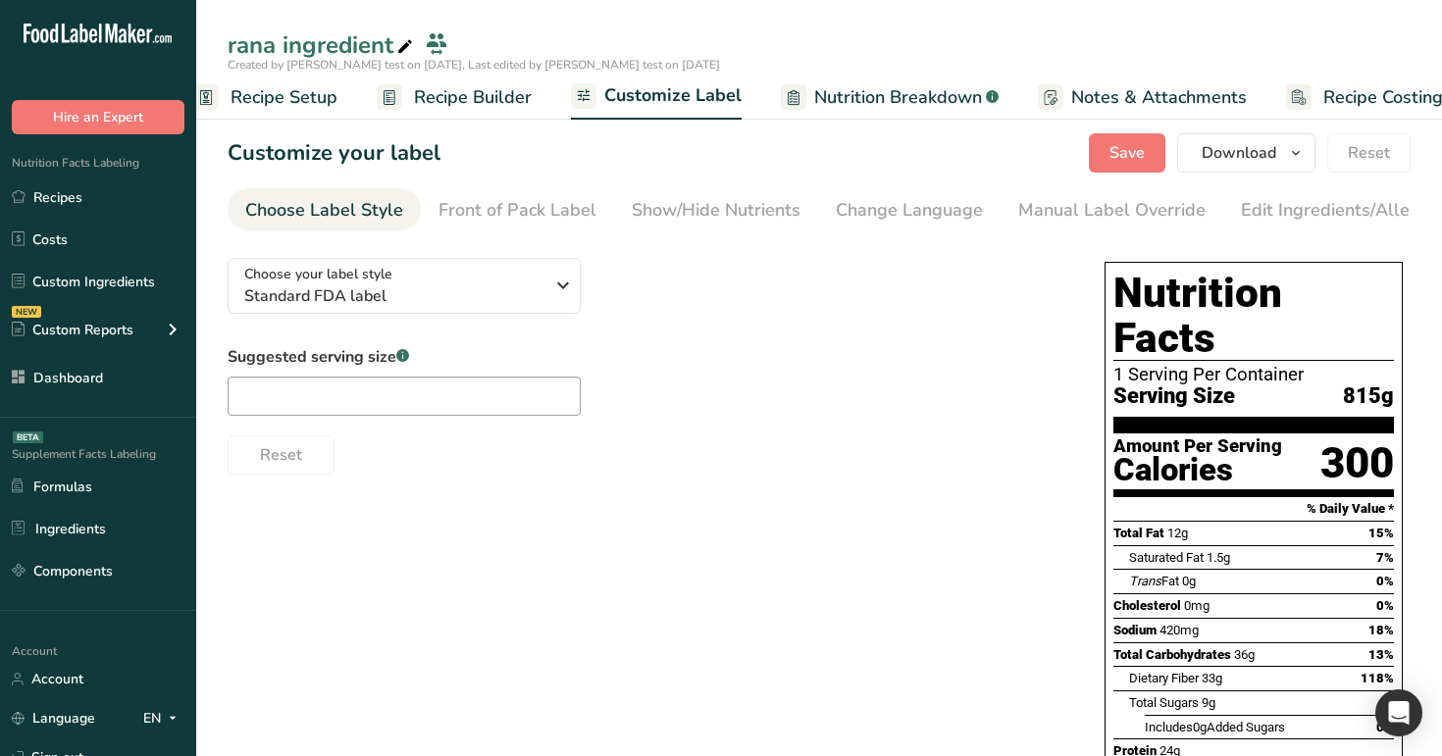
scroll to position [0, 67]
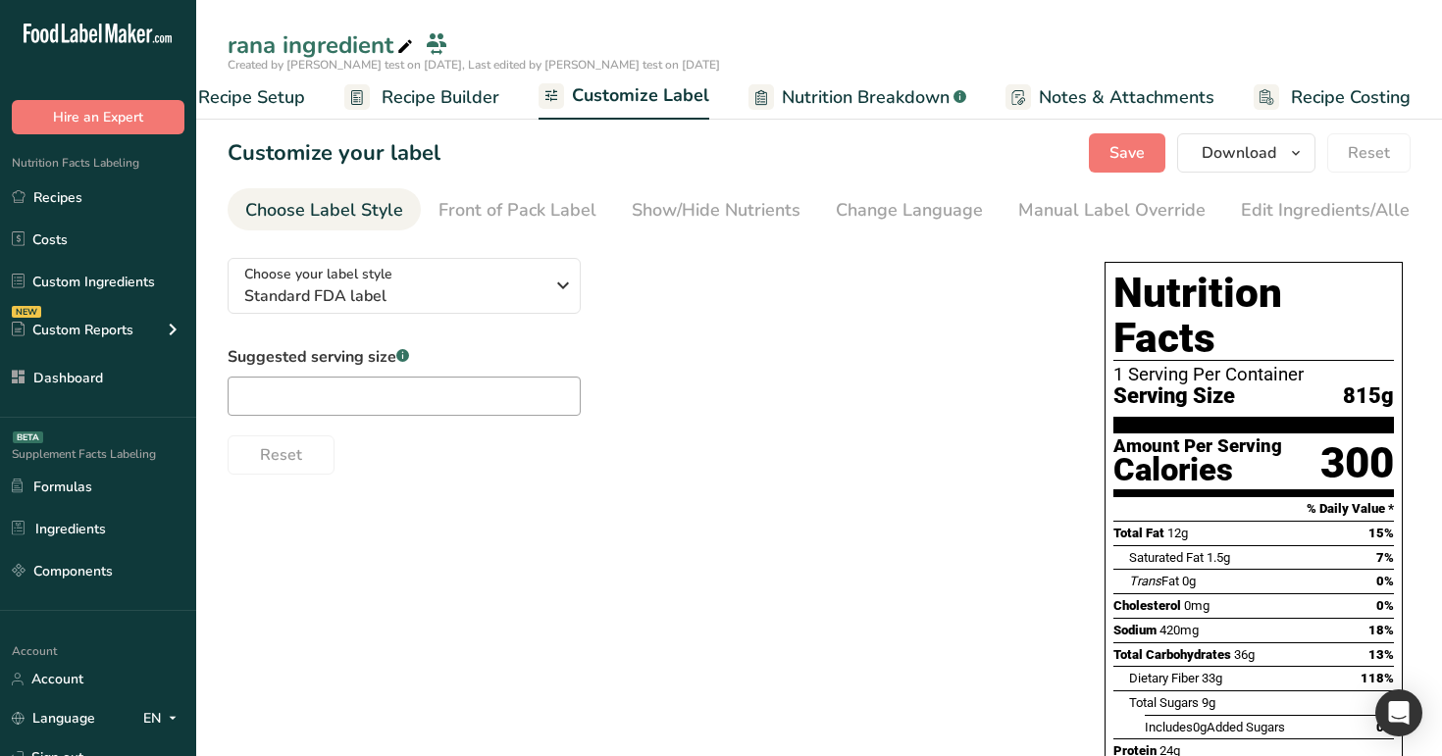
click at [901, 90] on span "Nutrition Breakdown" at bounding box center [866, 97] width 168 height 26
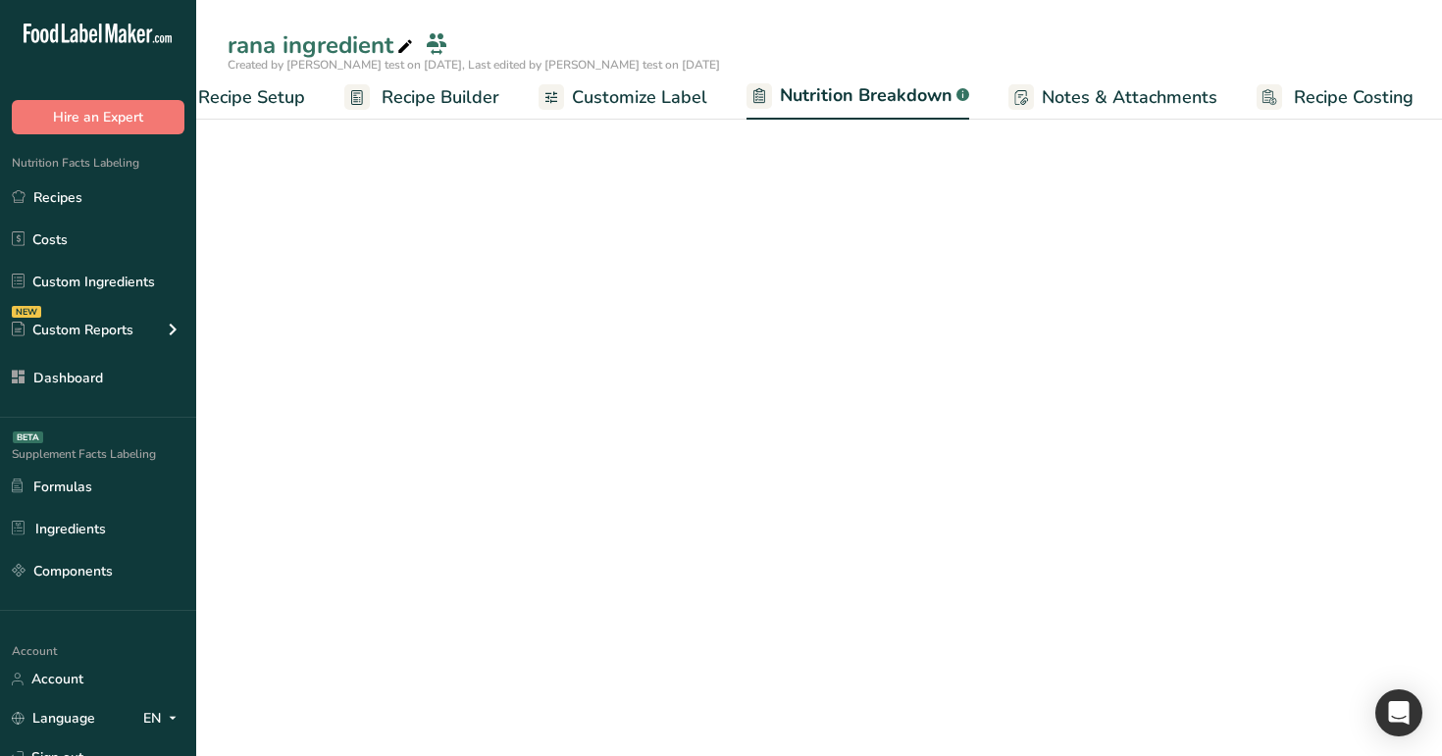
scroll to position [0, 69]
select select "Calories"
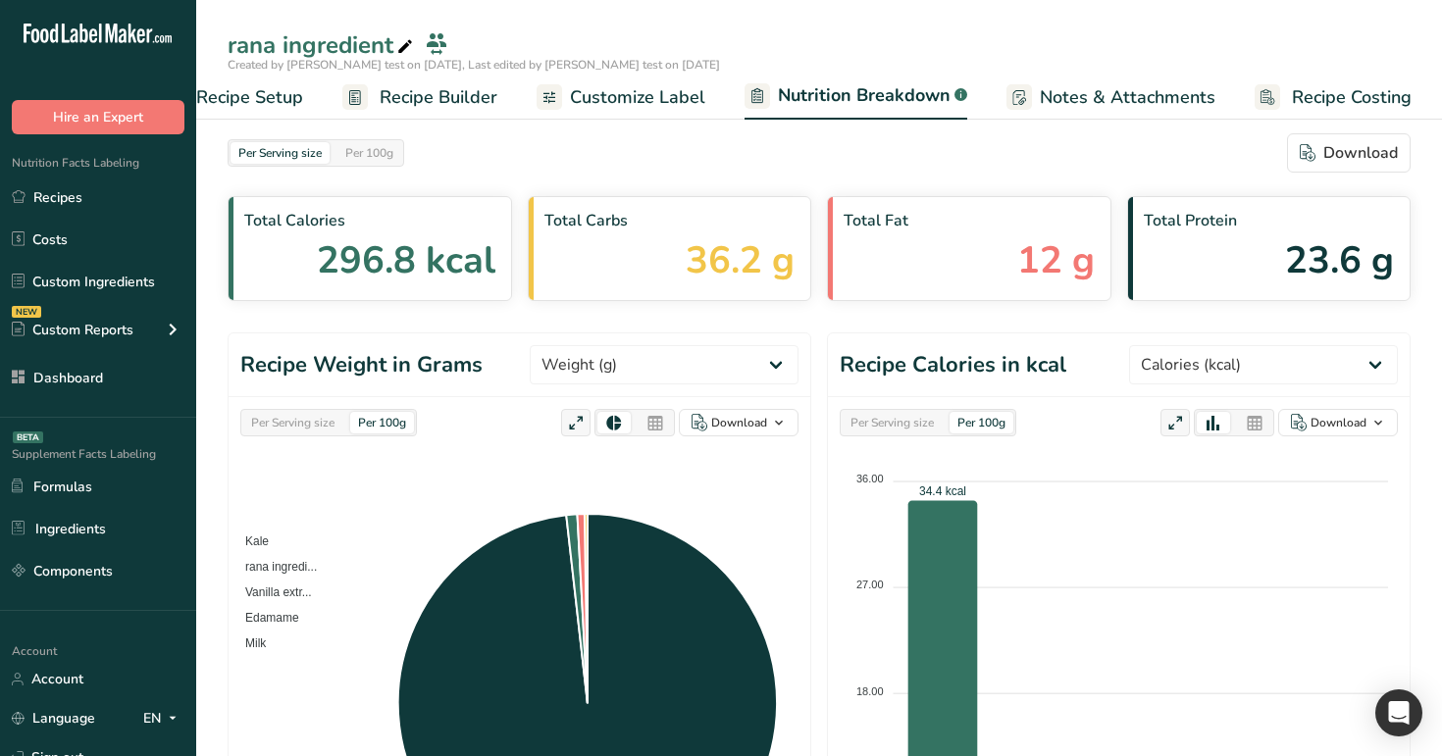
click at [431, 84] on span "Recipe Builder" at bounding box center [439, 97] width 118 height 26
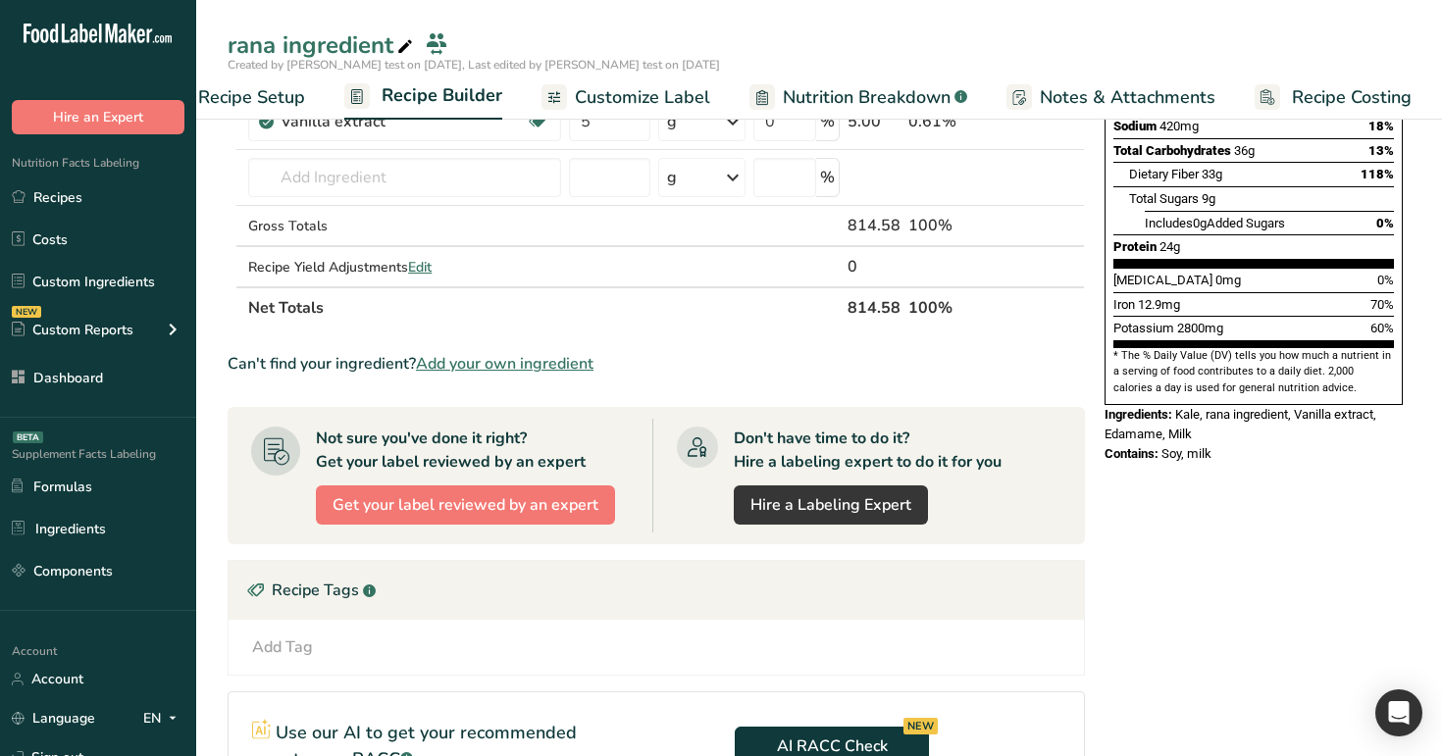
scroll to position [391, 0]
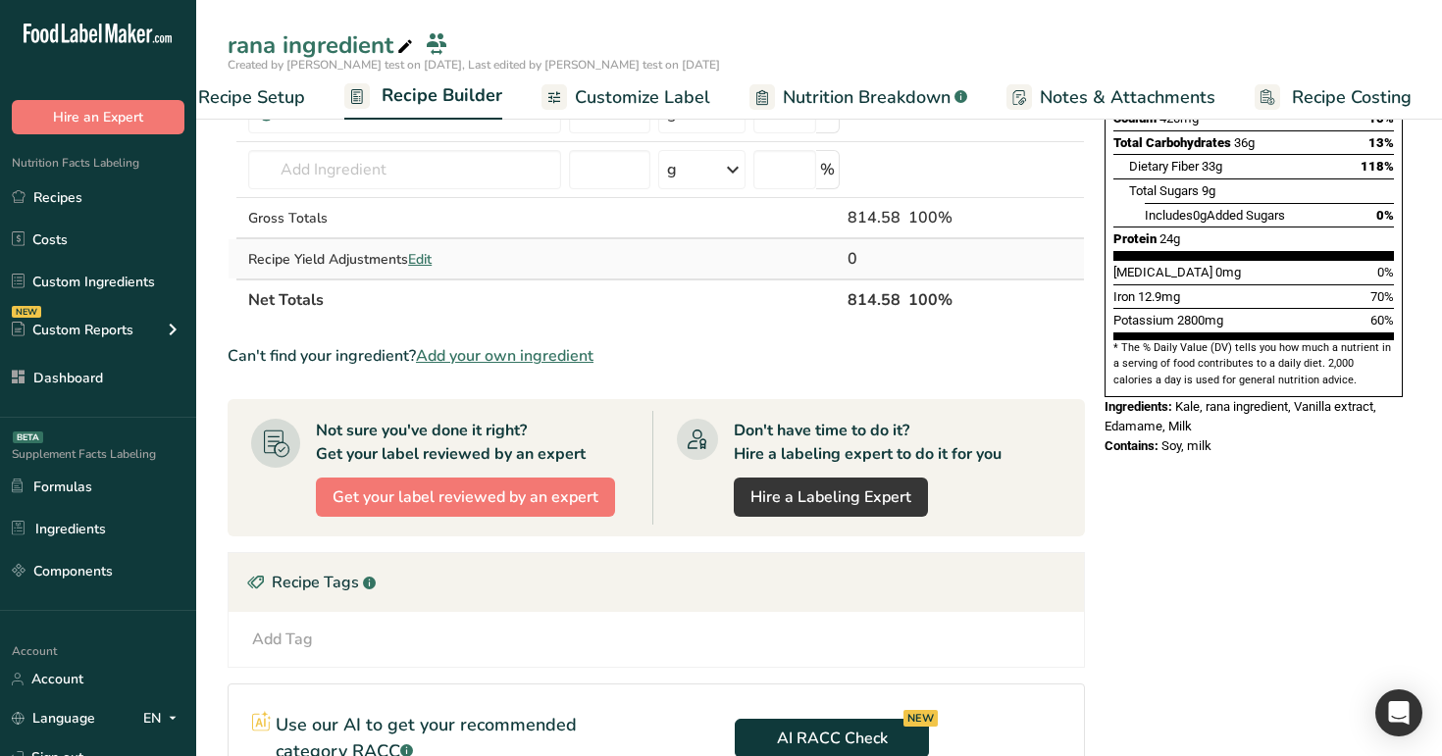
click at [431, 260] on span "Edit" at bounding box center [420, 259] width 24 height 19
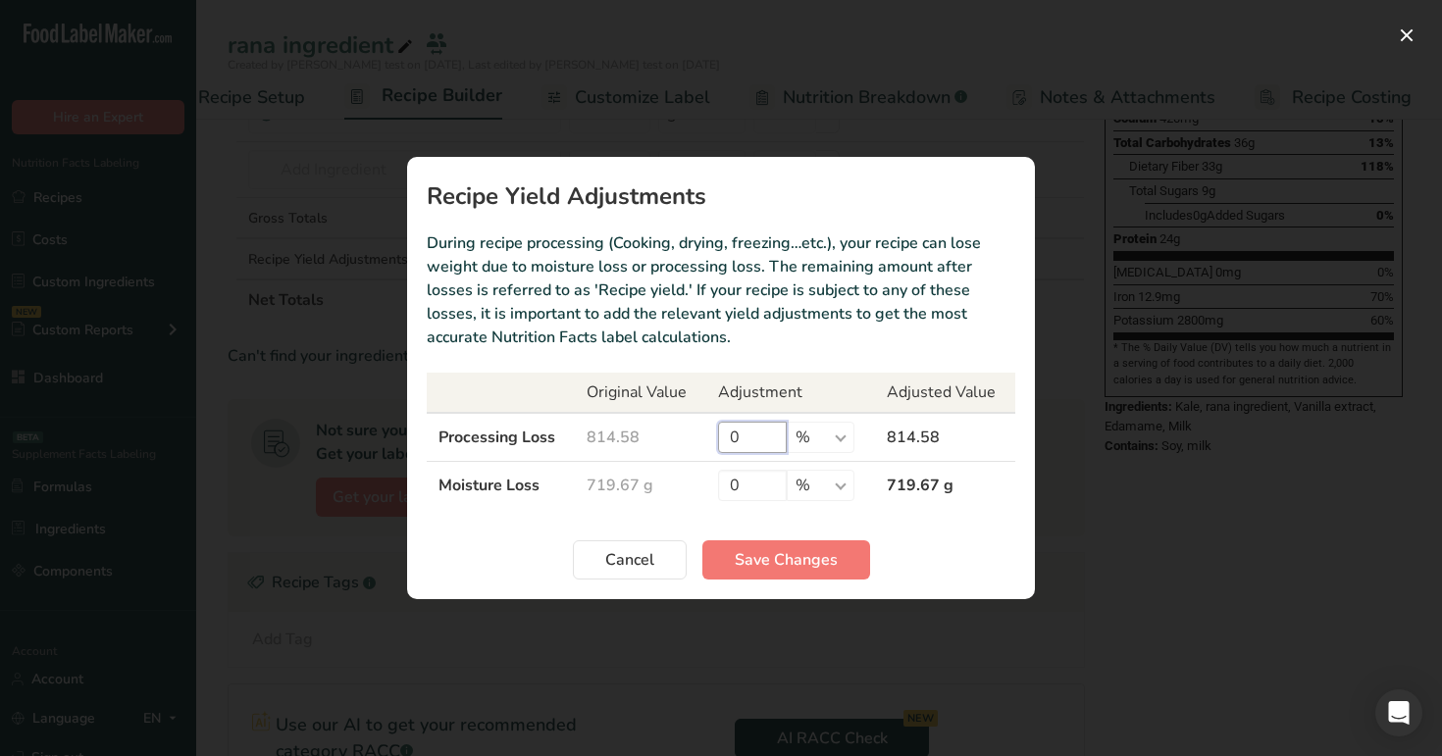
click at [723, 444] on input "0" at bounding box center [752, 437] width 69 height 31
type input "100"
click at [822, 571] on span "Save Changes" at bounding box center [786, 560] width 103 height 24
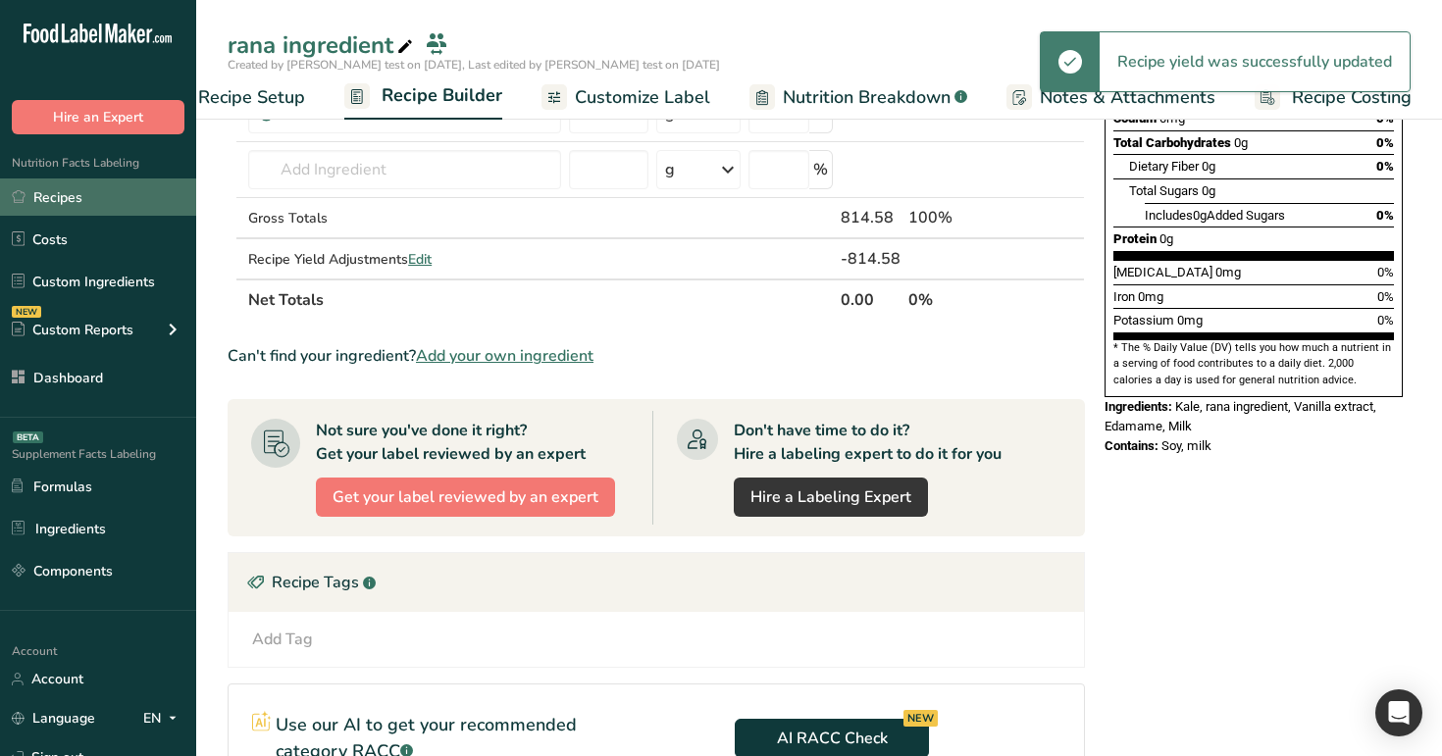
click at [93, 191] on link "Recipes" at bounding box center [98, 197] width 196 height 37
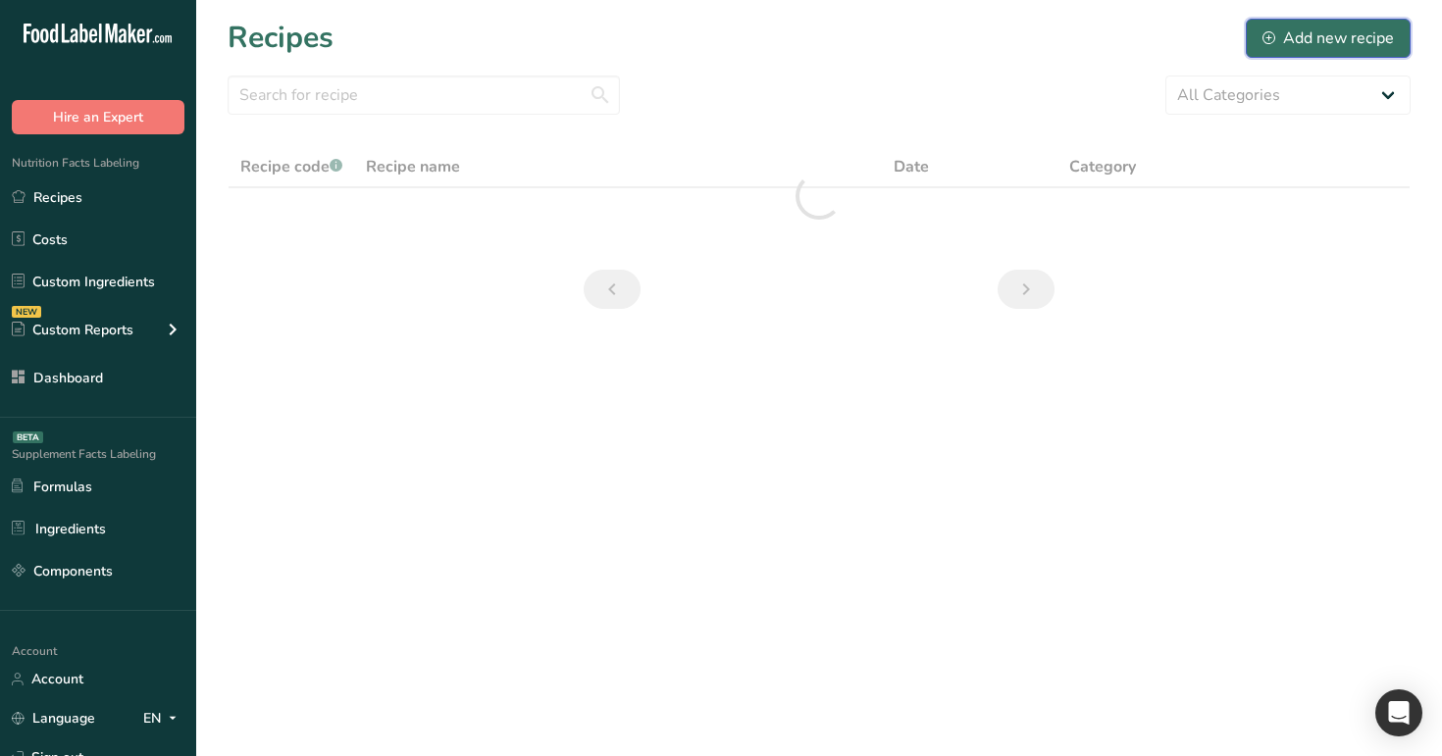
click at [1368, 28] on div "Add new recipe" at bounding box center [1328, 38] width 131 height 24
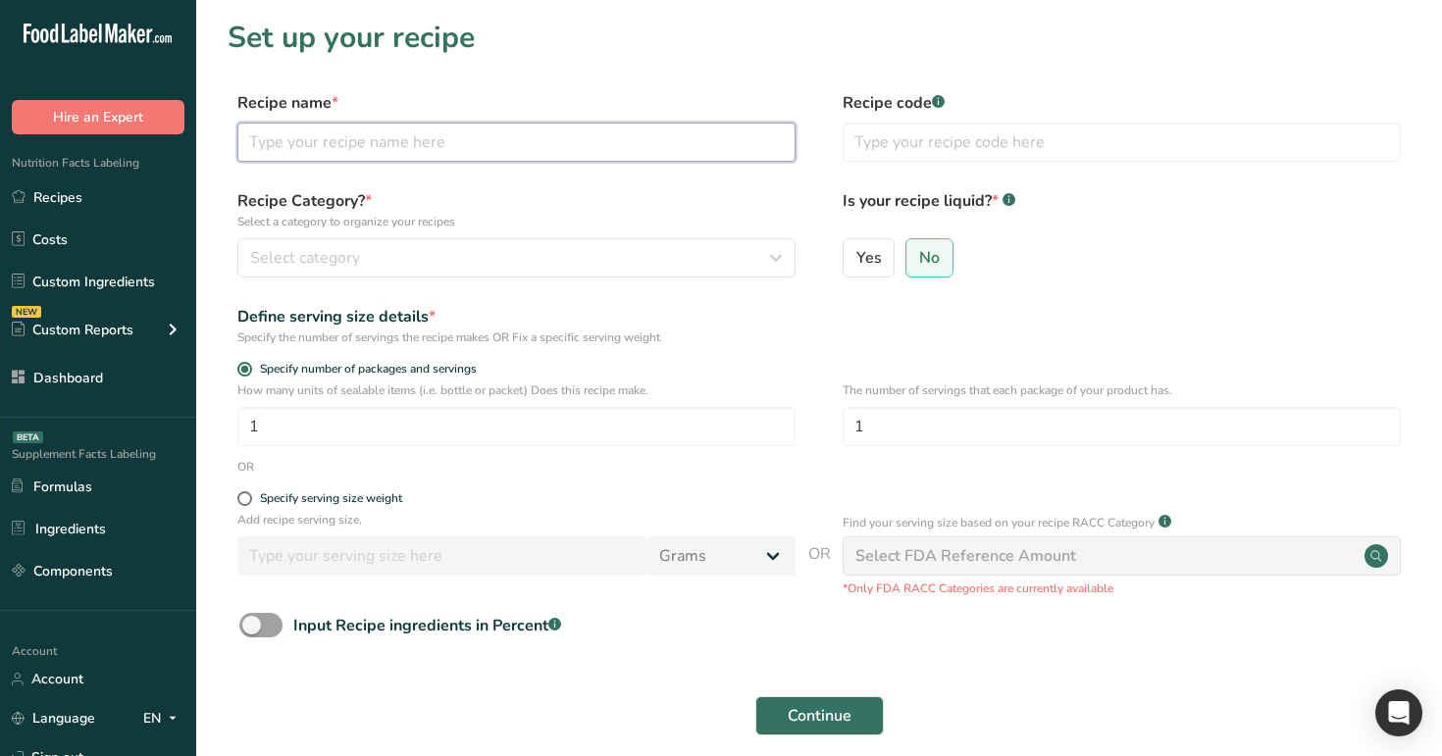
click at [548, 144] on input "text" at bounding box center [516, 142] width 558 height 39
type input "e"
type input "water1"
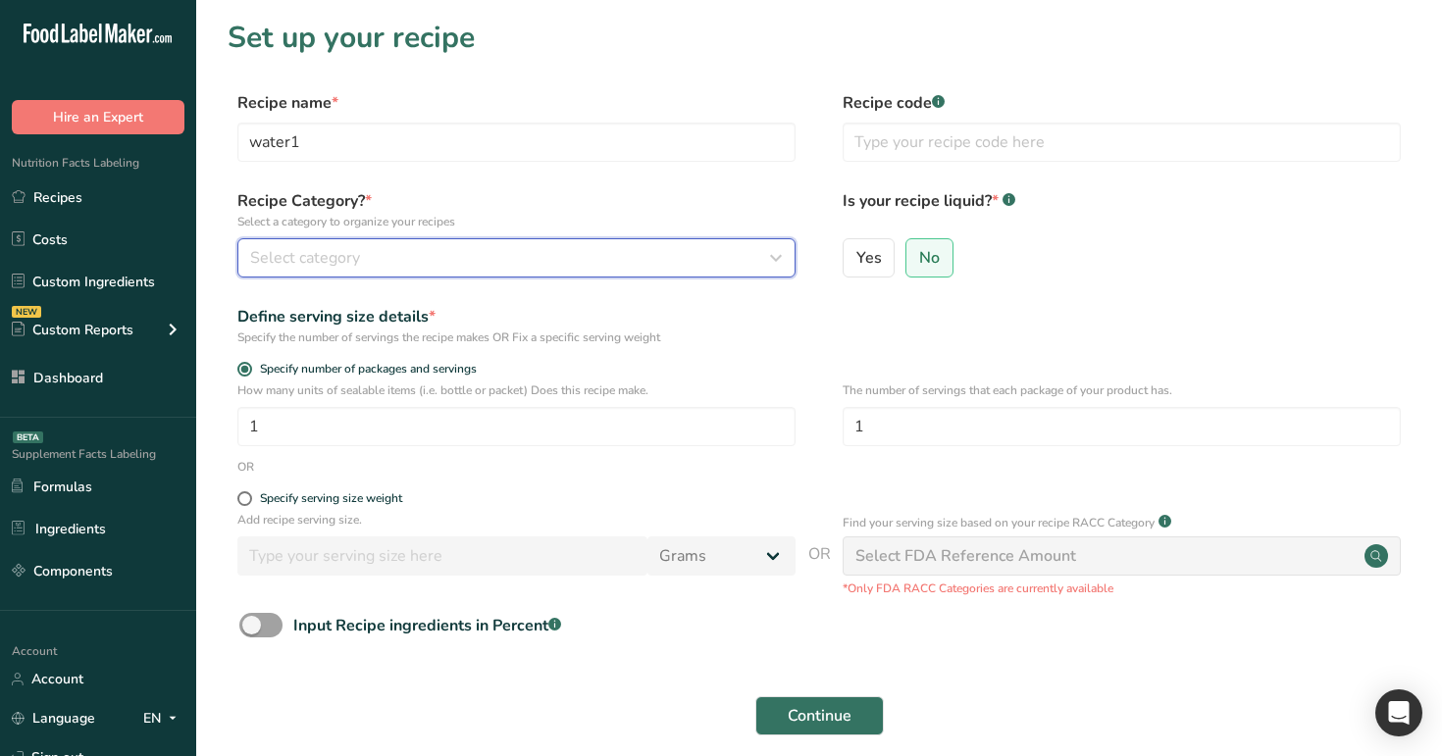
click at [506, 267] on div "Select category" at bounding box center [510, 258] width 521 height 24
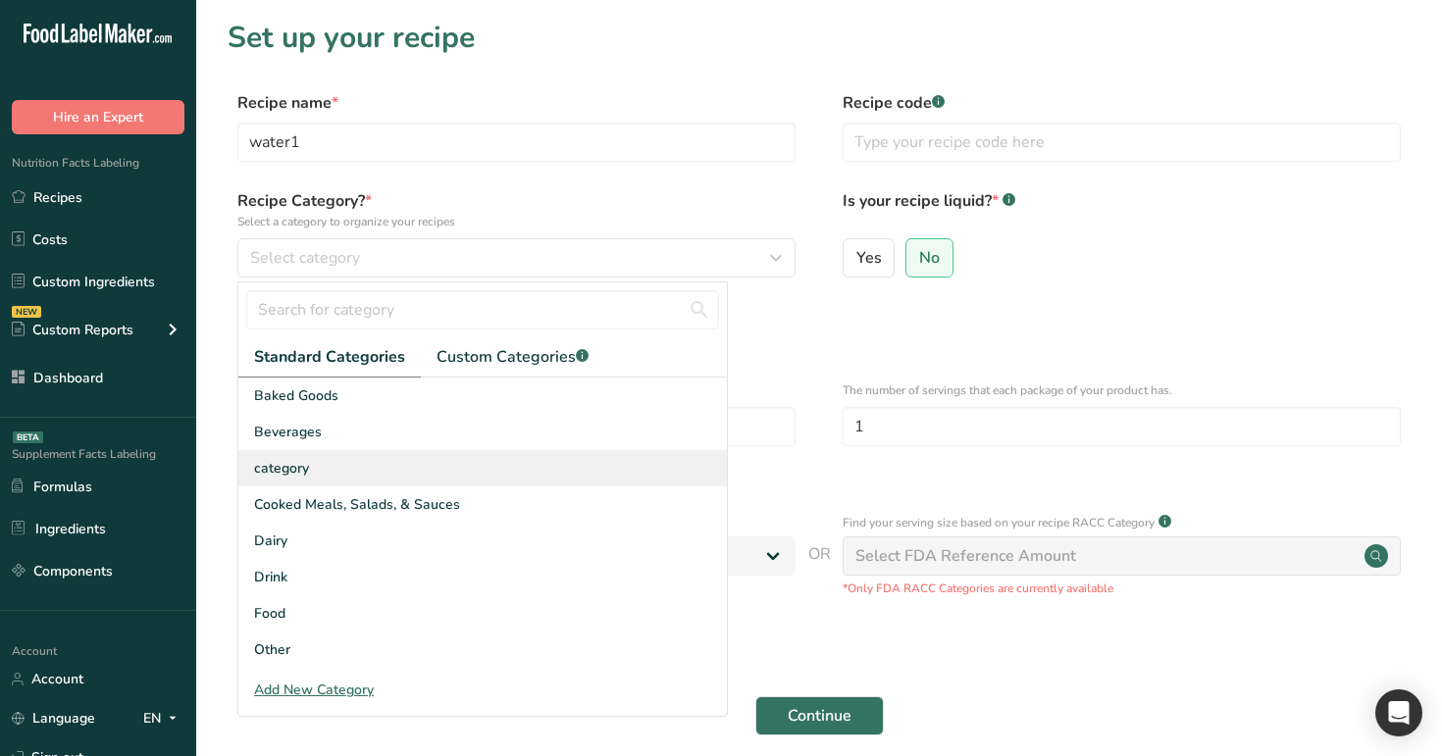
click at [470, 477] on div "category" at bounding box center [482, 468] width 489 height 36
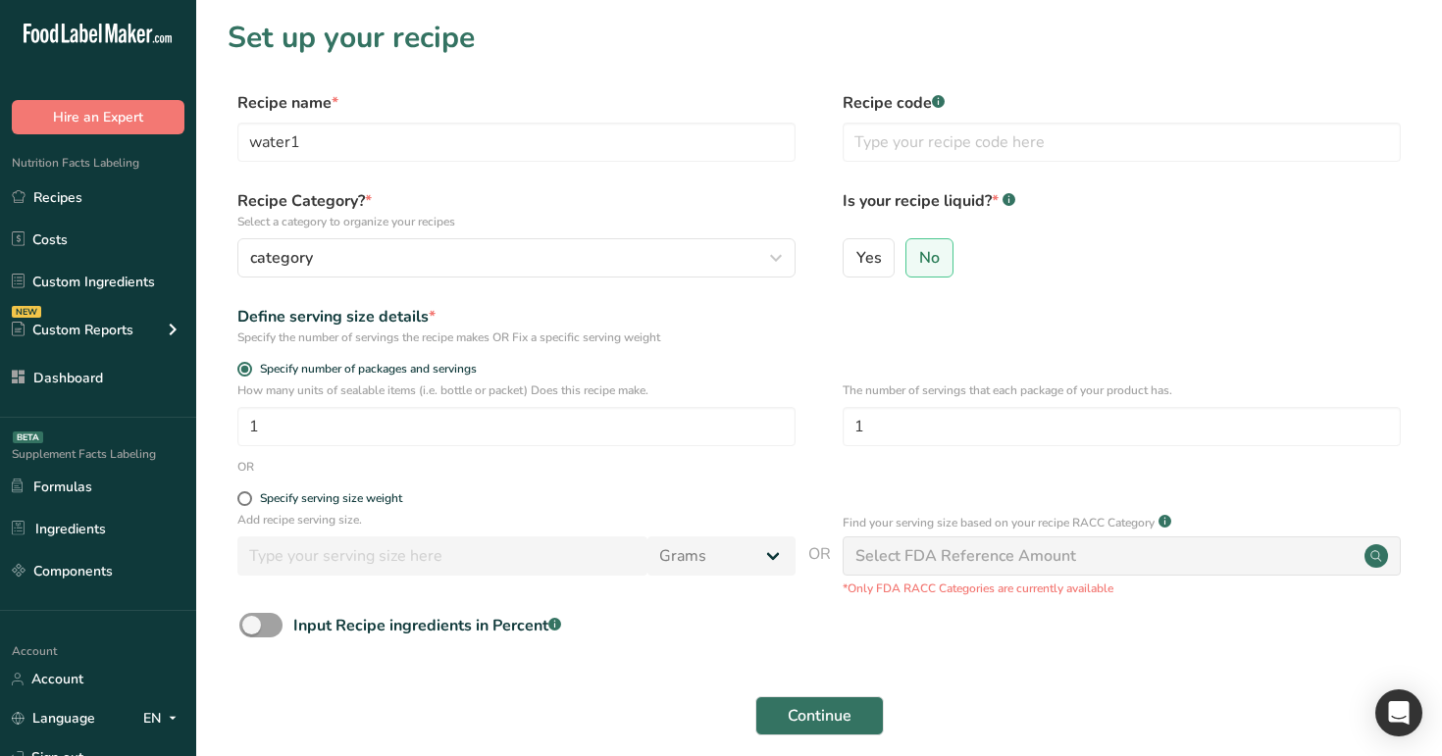
scroll to position [125, 0]
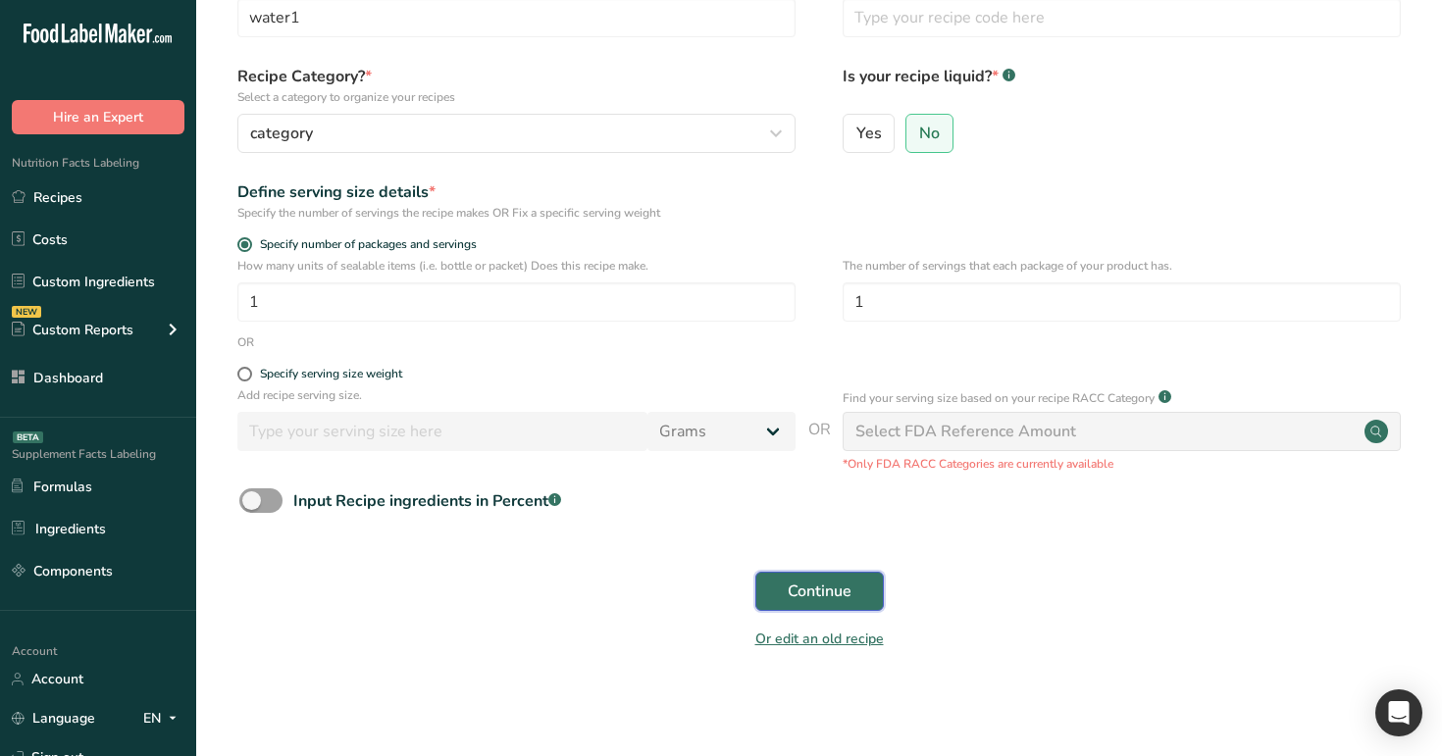
click at [811, 579] on button "Continue" at bounding box center [820, 591] width 129 height 39
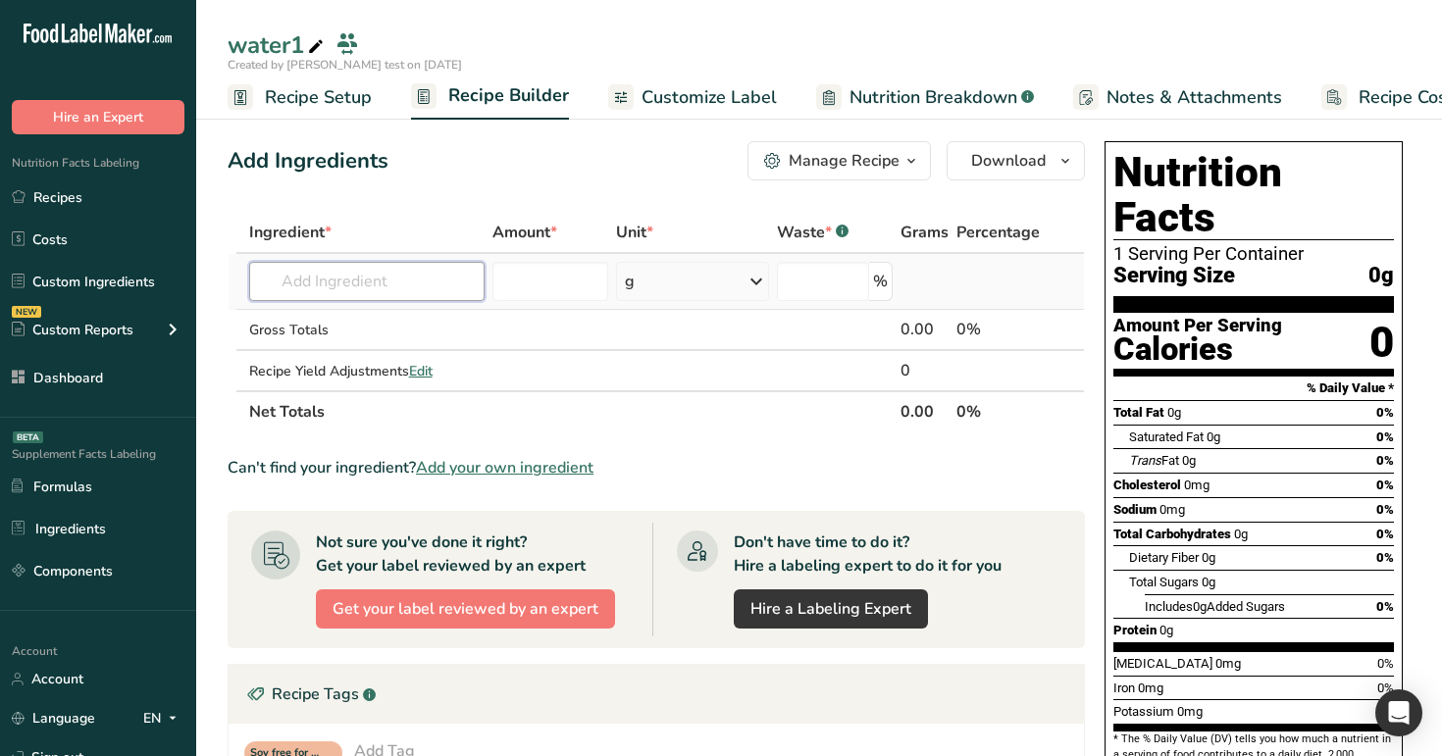
click at [331, 268] on input "text" at bounding box center [367, 281] width 236 height 39
type input "m"
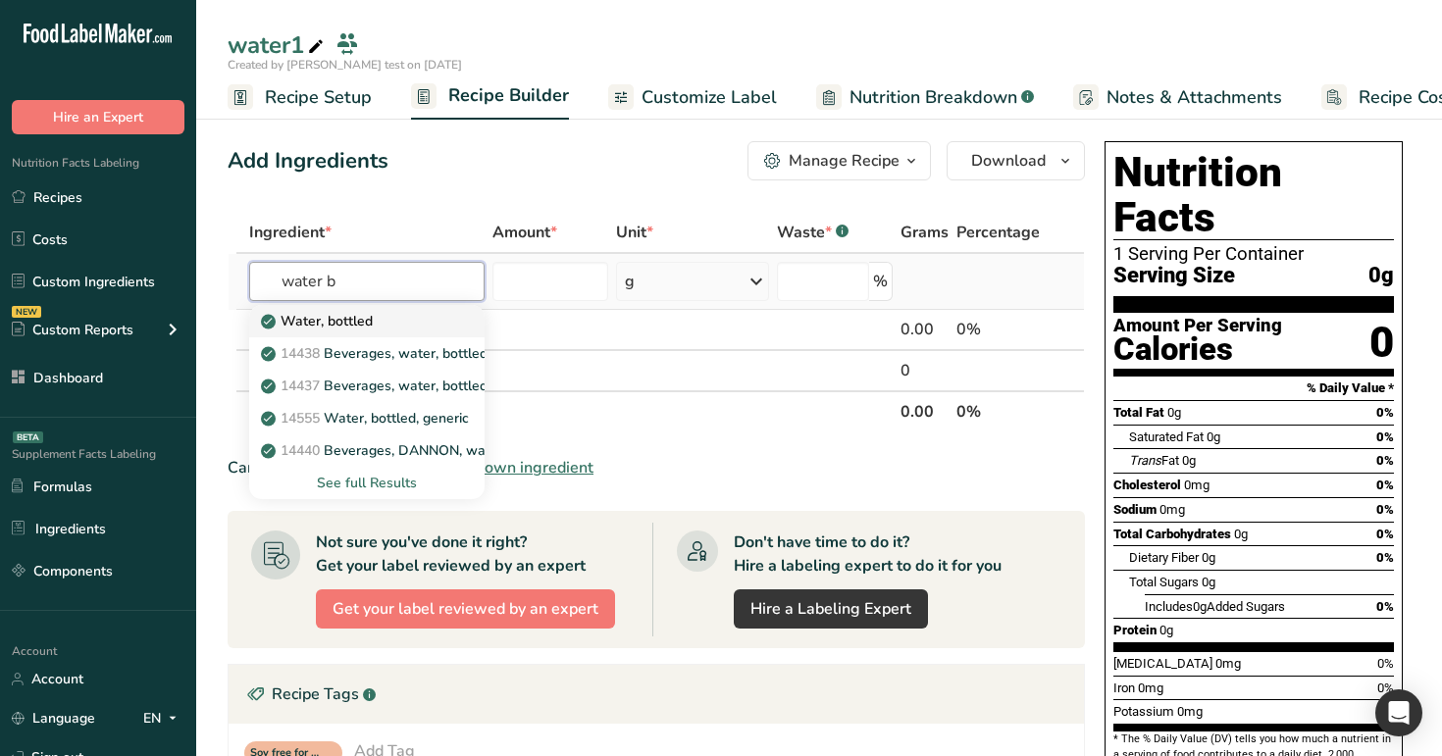
type input "water b"
click at [357, 328] on p "Water, bottled" at bounding box center [319, 321] width 108 height 21
type input "Water, bottled"
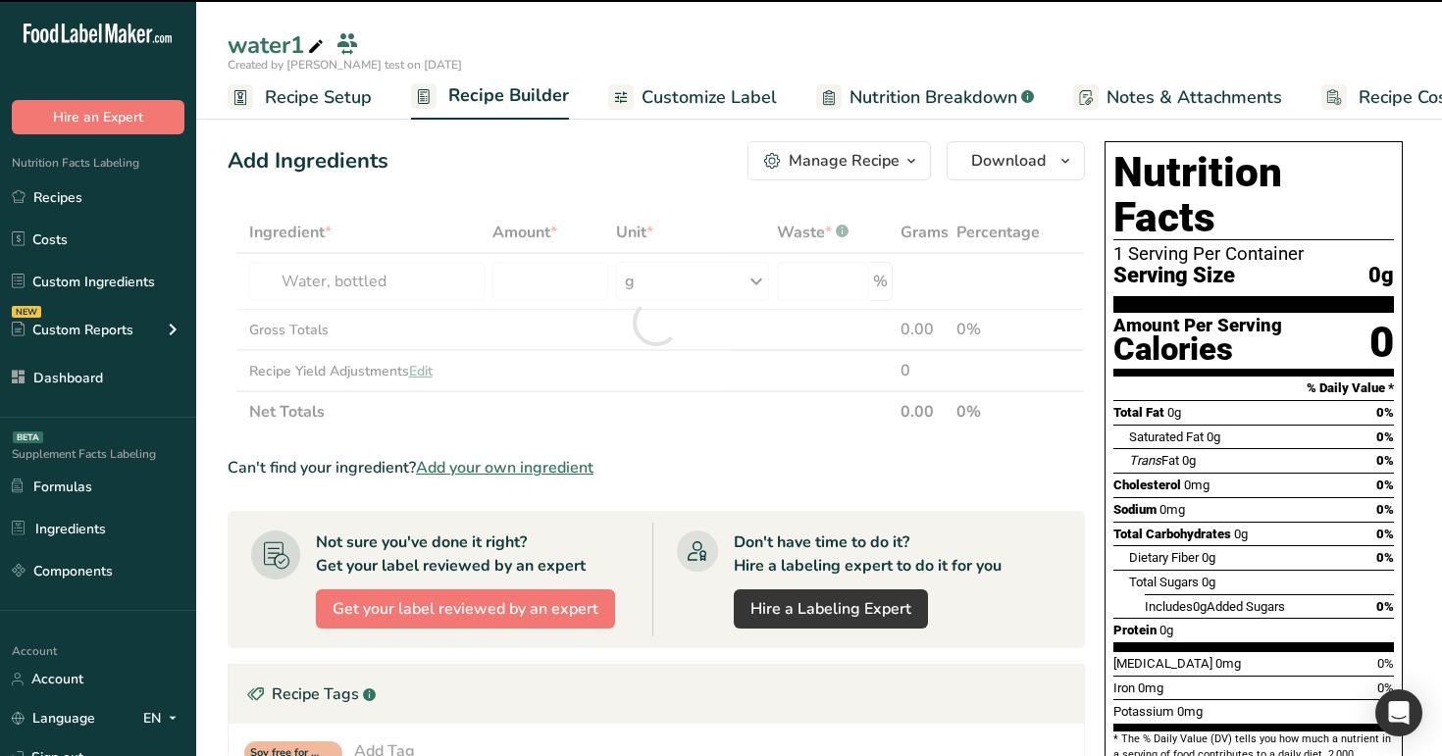
type input "0"
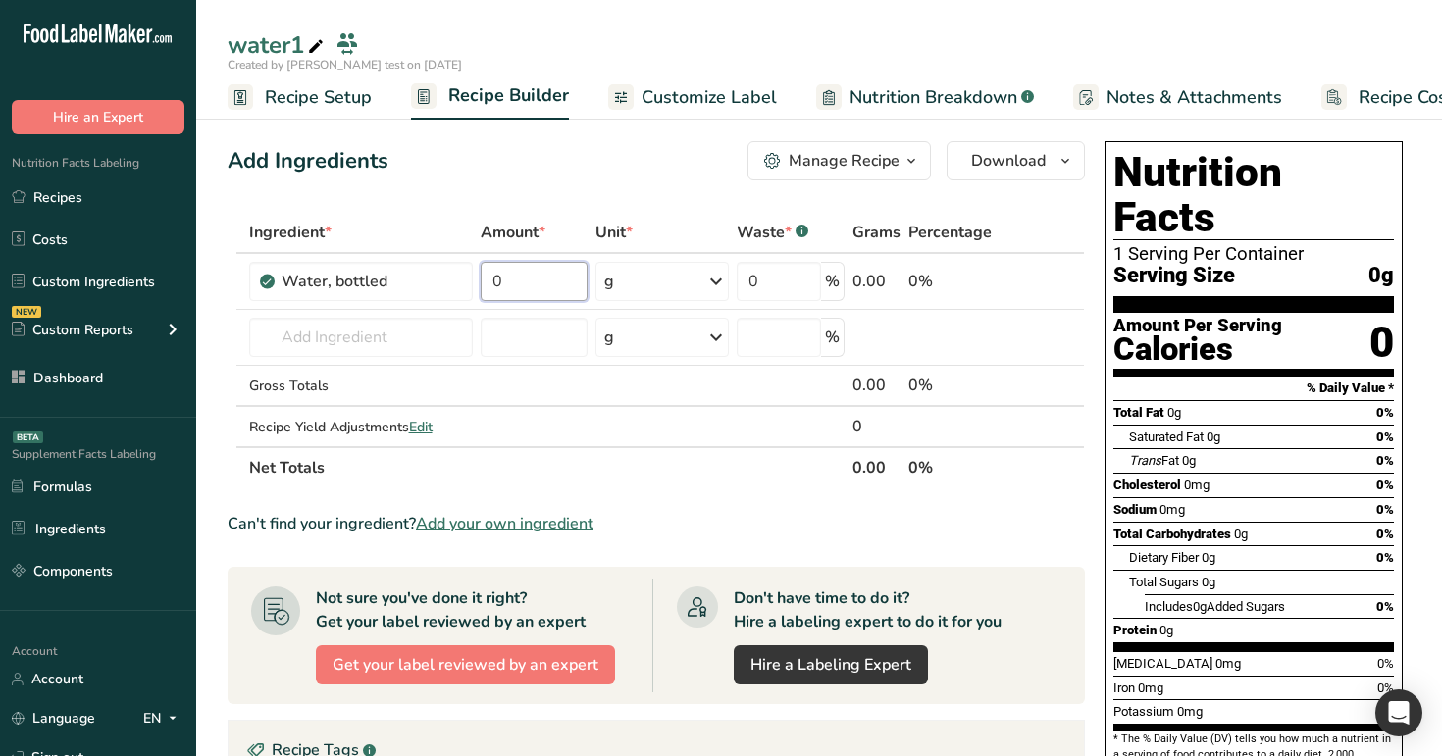
click at [504, 284] on input "0" at bounding box center [534, 281] width 107 height 39
type input "10"
click at [619, 202] on div "Add Ingredients Manage Recipe Delete Recipe Duplicate Recipe Scale Recipe Save …" at bounding box center [662, 669] width 869 height 1072
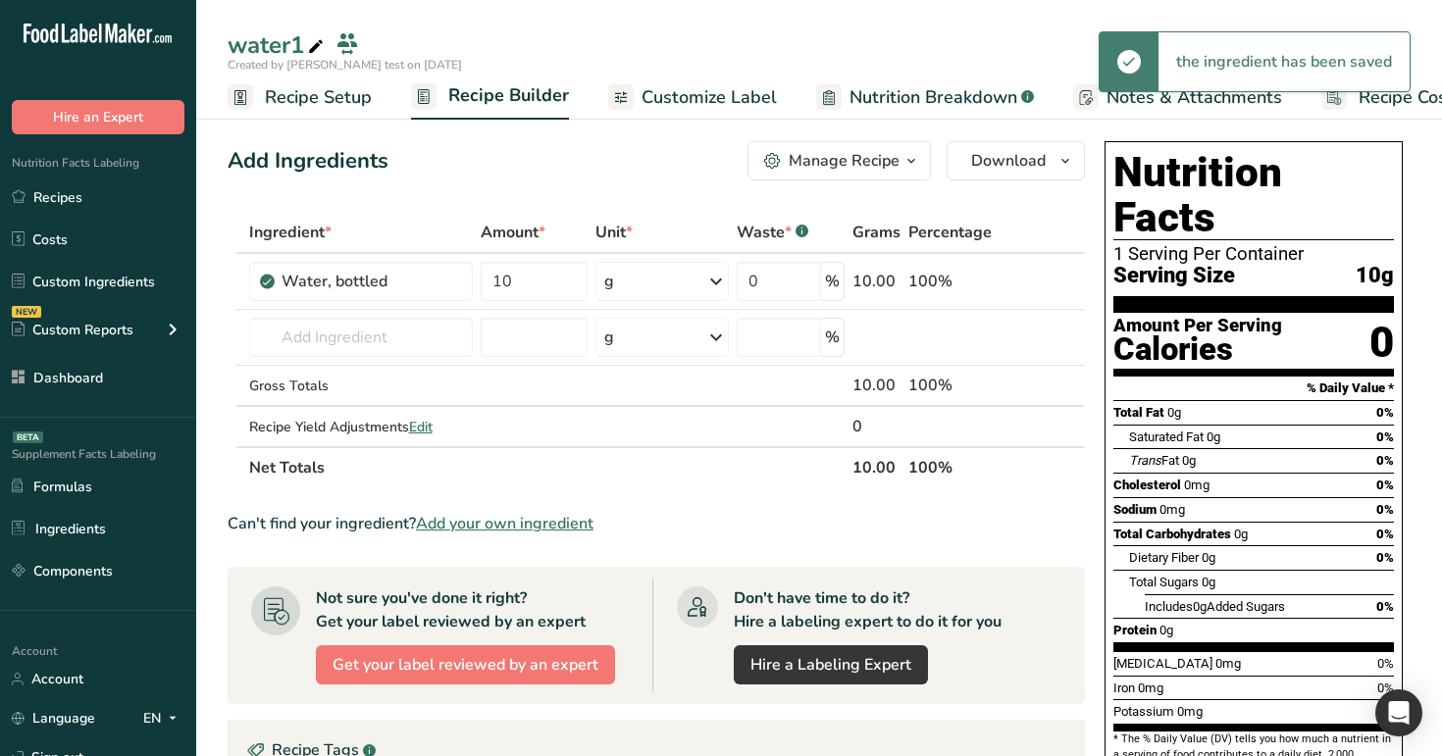
click at [657, 278] on div "g" at bounding box center [662, 281] width 133 height 39
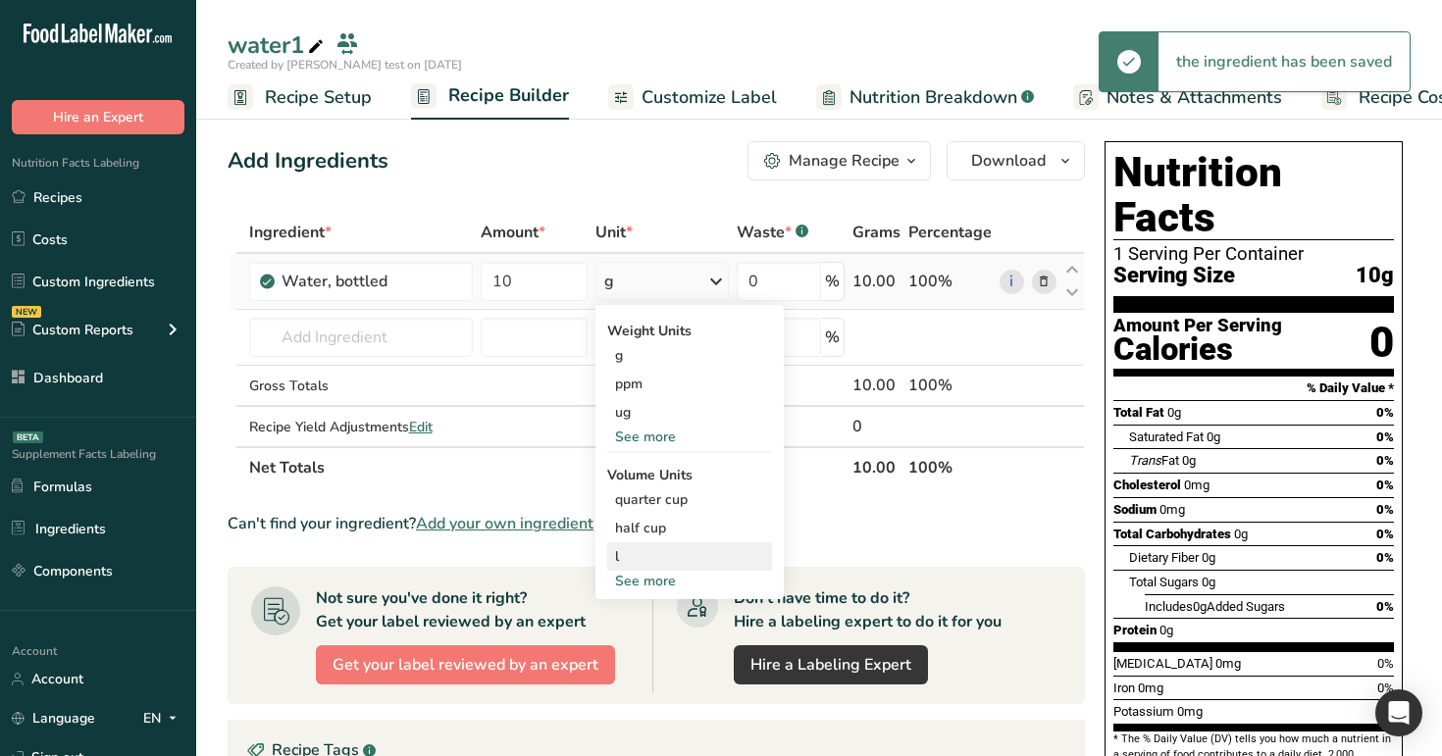
click at [648, 556] on div "l" at bounding box center [689, 557] width 149 height 21
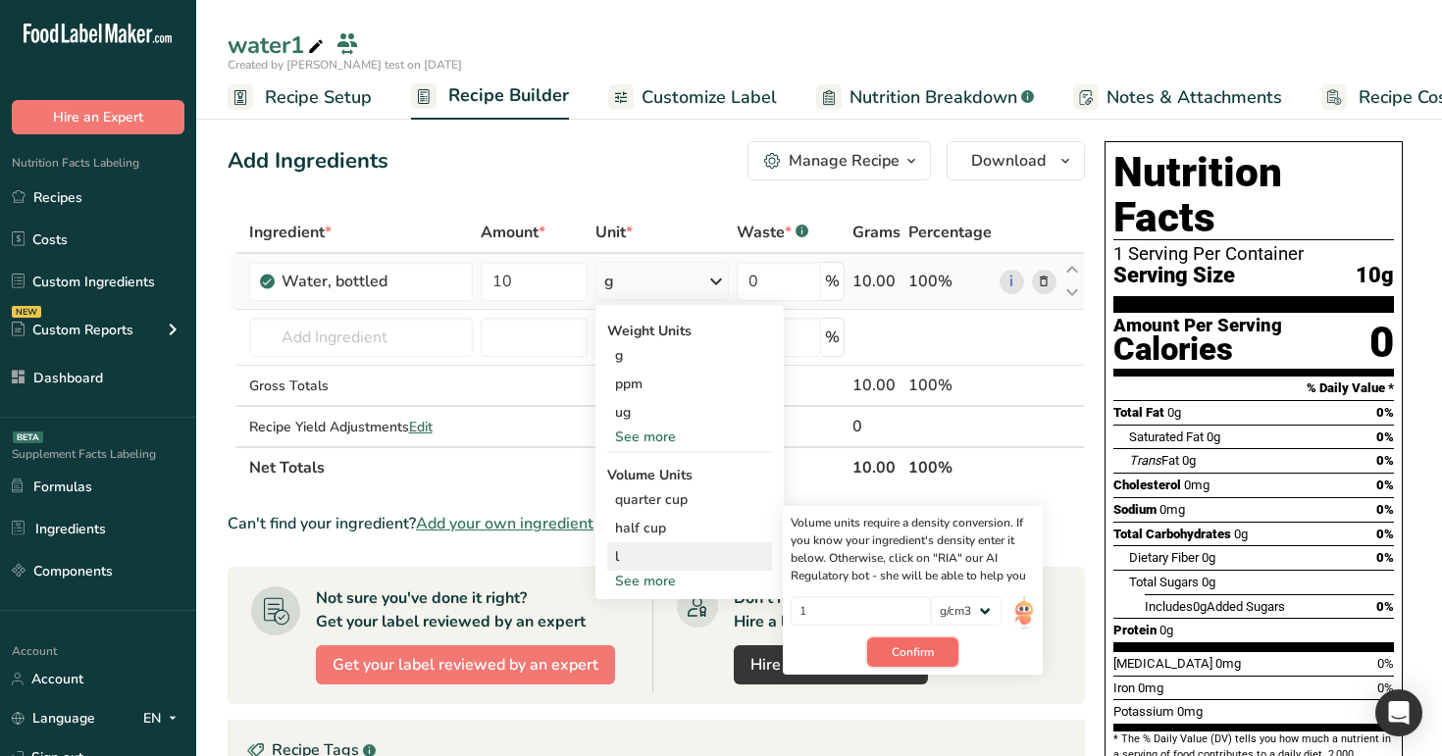
click at [925, 645] on span "Confirm" at bounding box center [913, 653] width 42 height 18
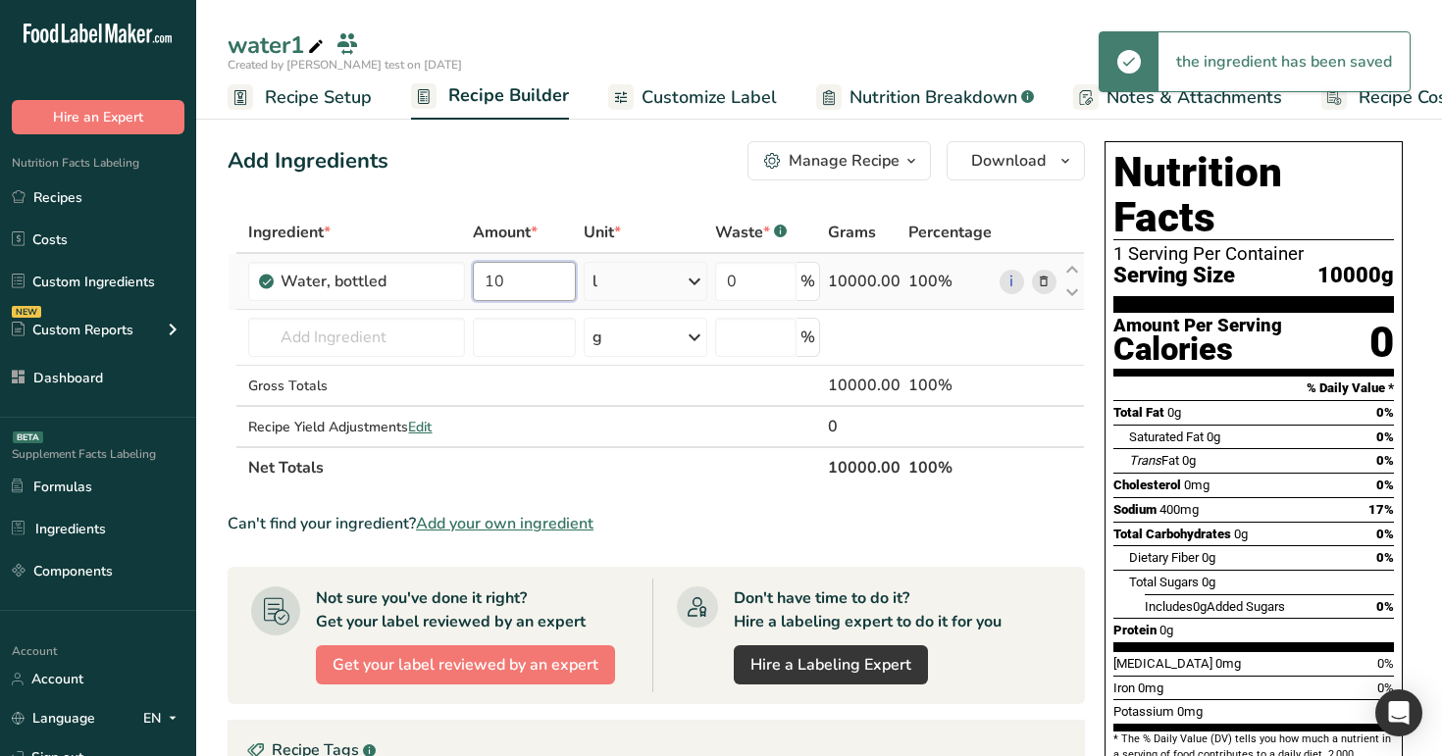
click at [520, 285] on input "10" at bounding box center [524, 281] width 102 height 39
click at [421, 429] on div "Ingredient * Amount * Unit * Waste * .a-a{fill:#347362;}.b-a{fill:#fff;} Grams …" at bounding box center [657, 350] width 858 height 277
click at [424, 419] on span "Edit" at bounding box center [420, 427] width 24 height 19
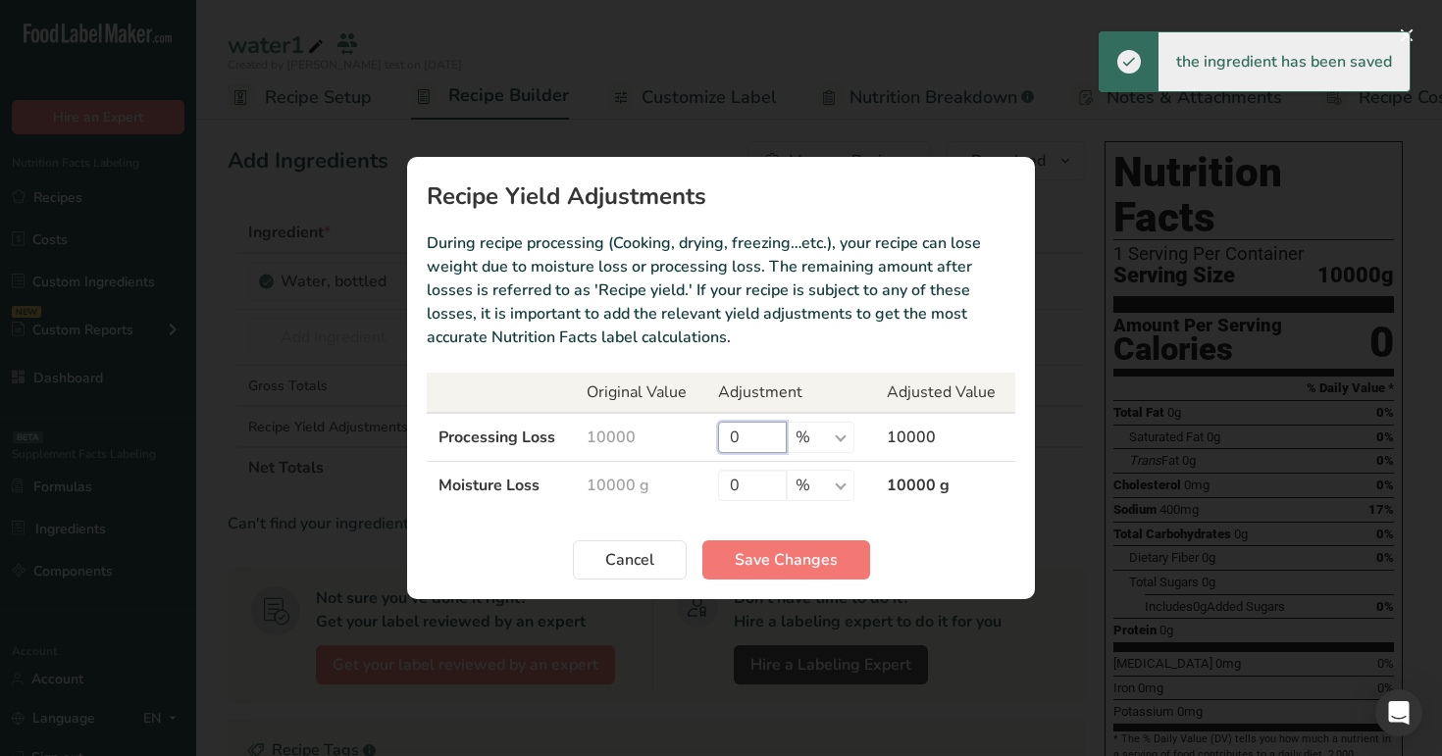
click at [736, 432] on input "0" at bounding box center [752, 437] width 69 height 31
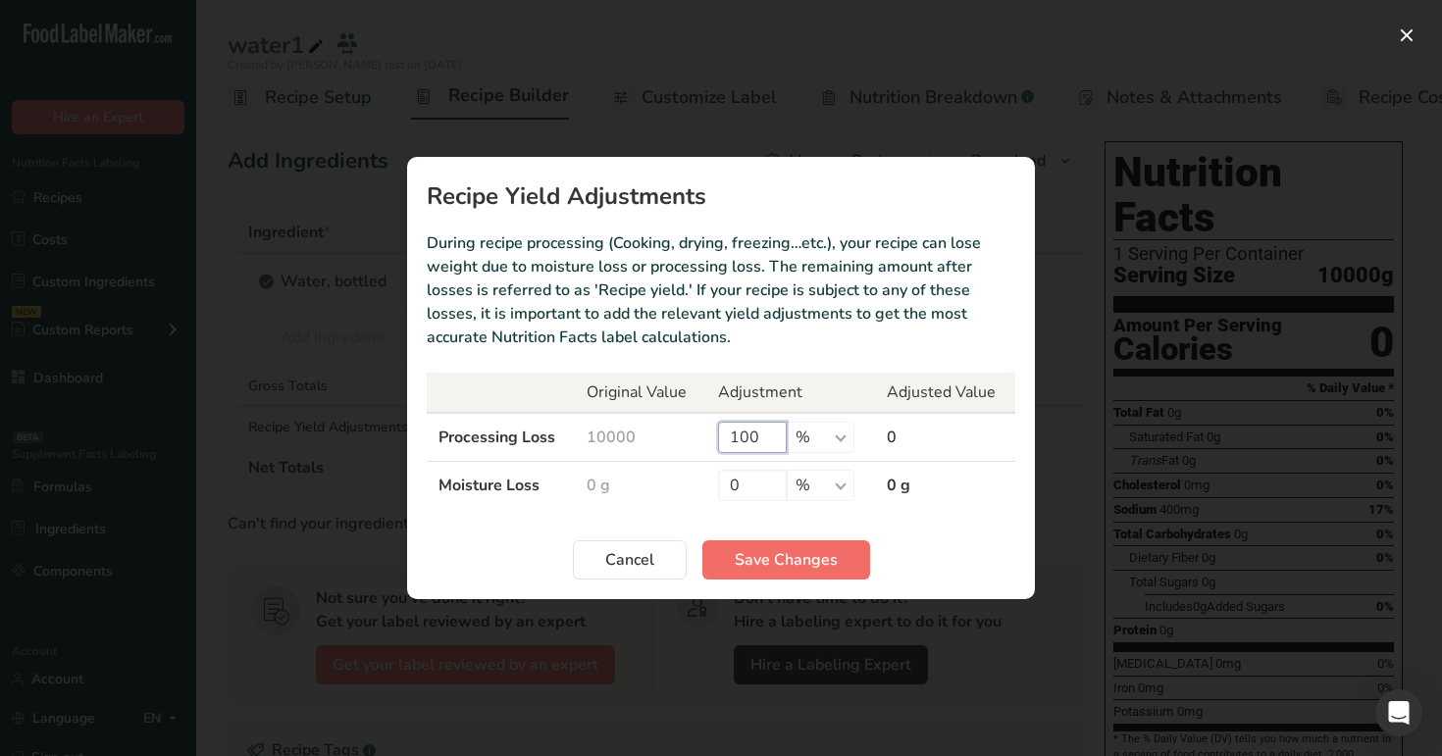
type input "100"
click at [785, 573] on button "Save Changes" at bounding box center [787, 560] width 168 height 39
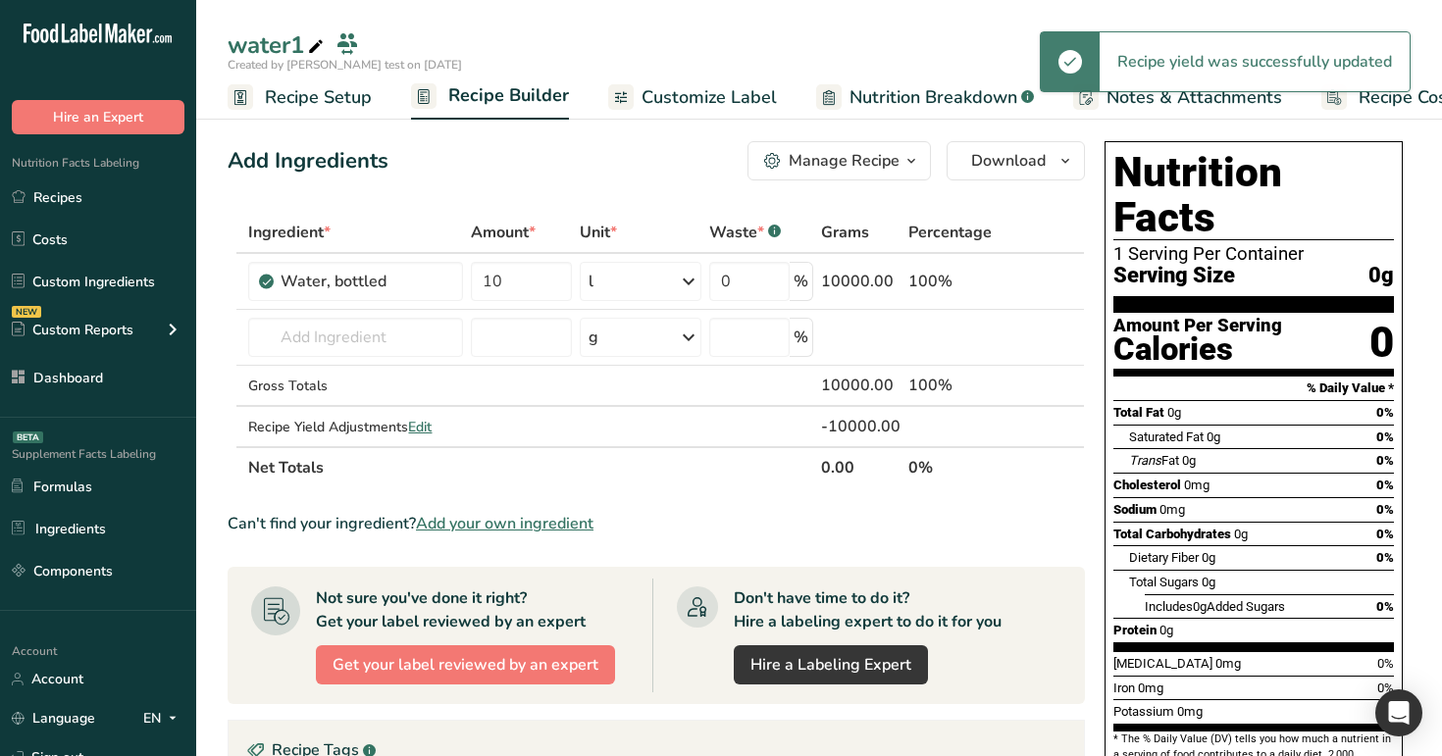
click at [755, 105] on span "Customize Label" at bounding box center [709, 97] width 135 height 26
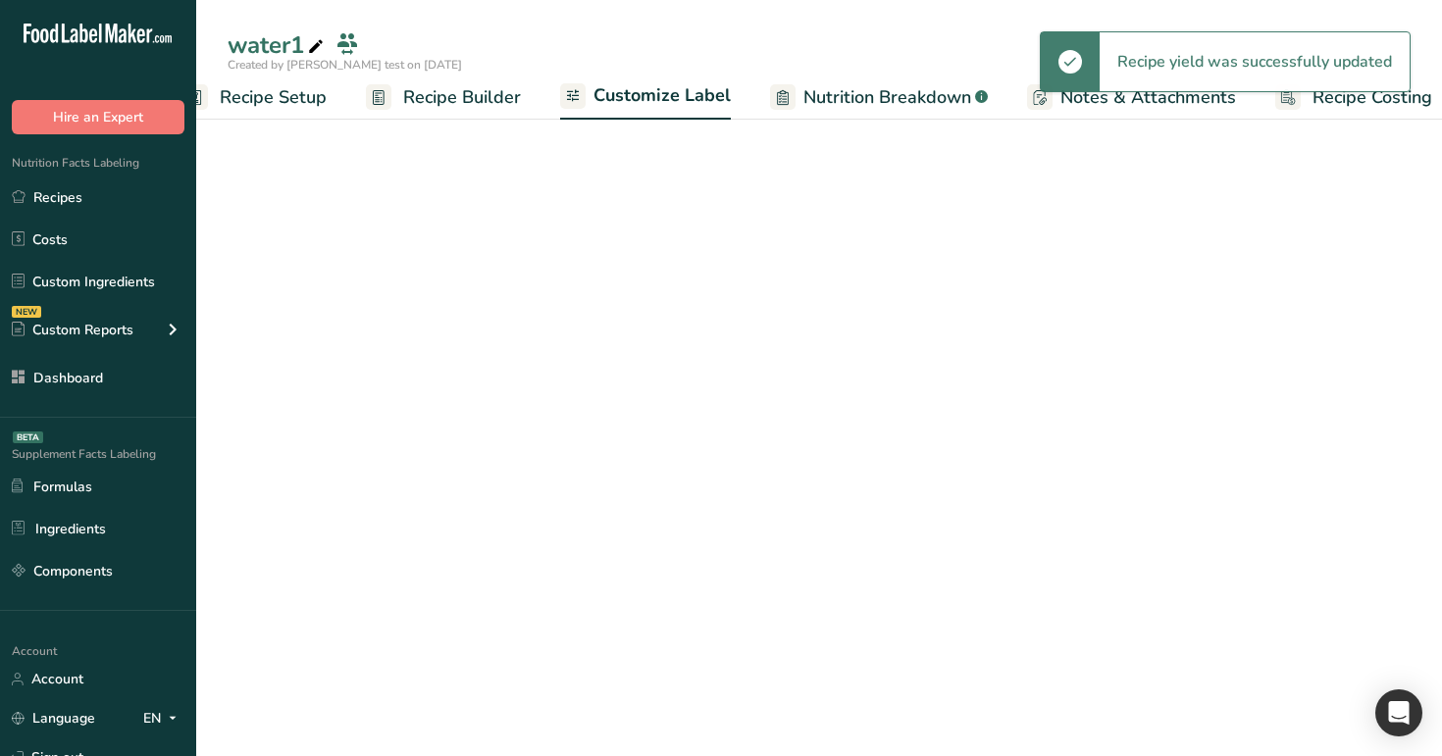
scroll to position [0, 67]
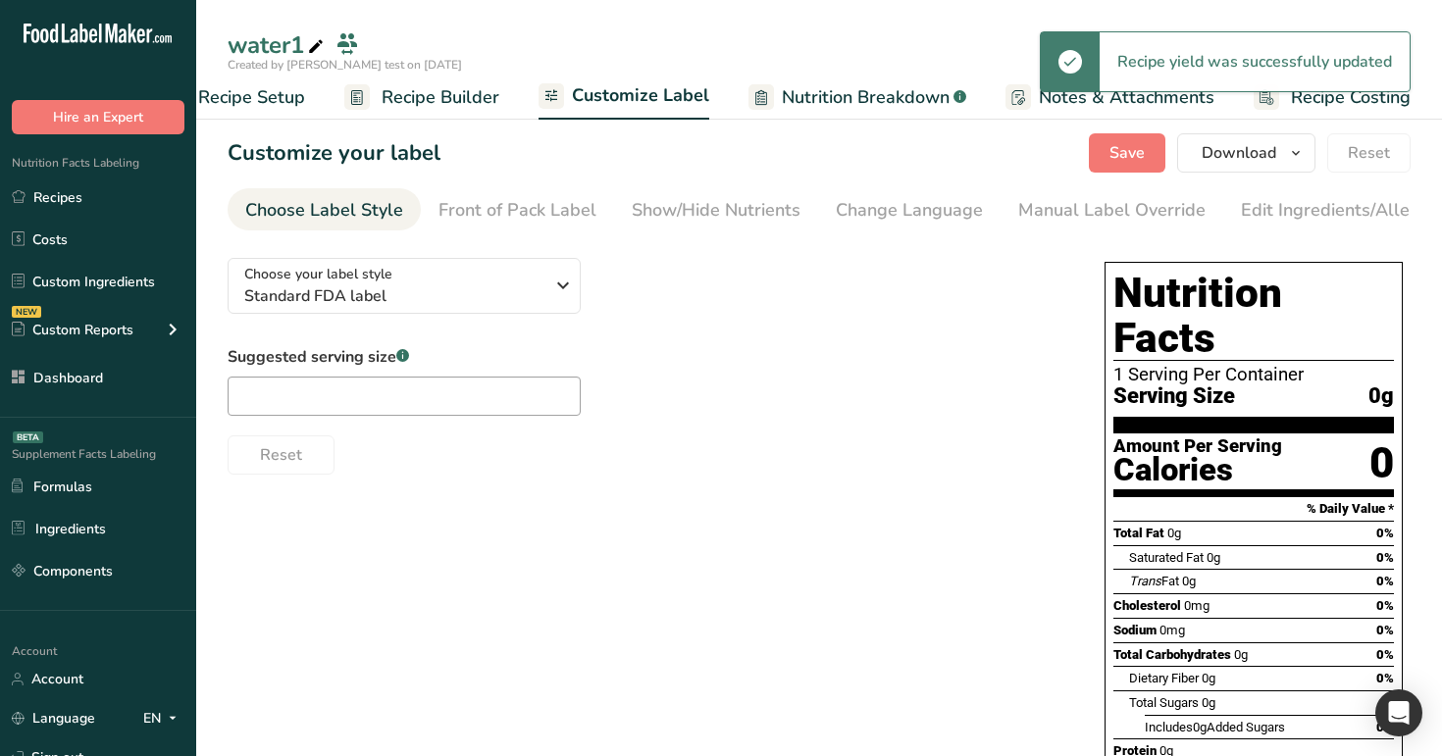
click at [840, 79] on link "Nutrition Breakdown .a-a{fill:#347362;}.b-a{fill:#fff;}" at bounding box center [858, 98] width 218 height 44
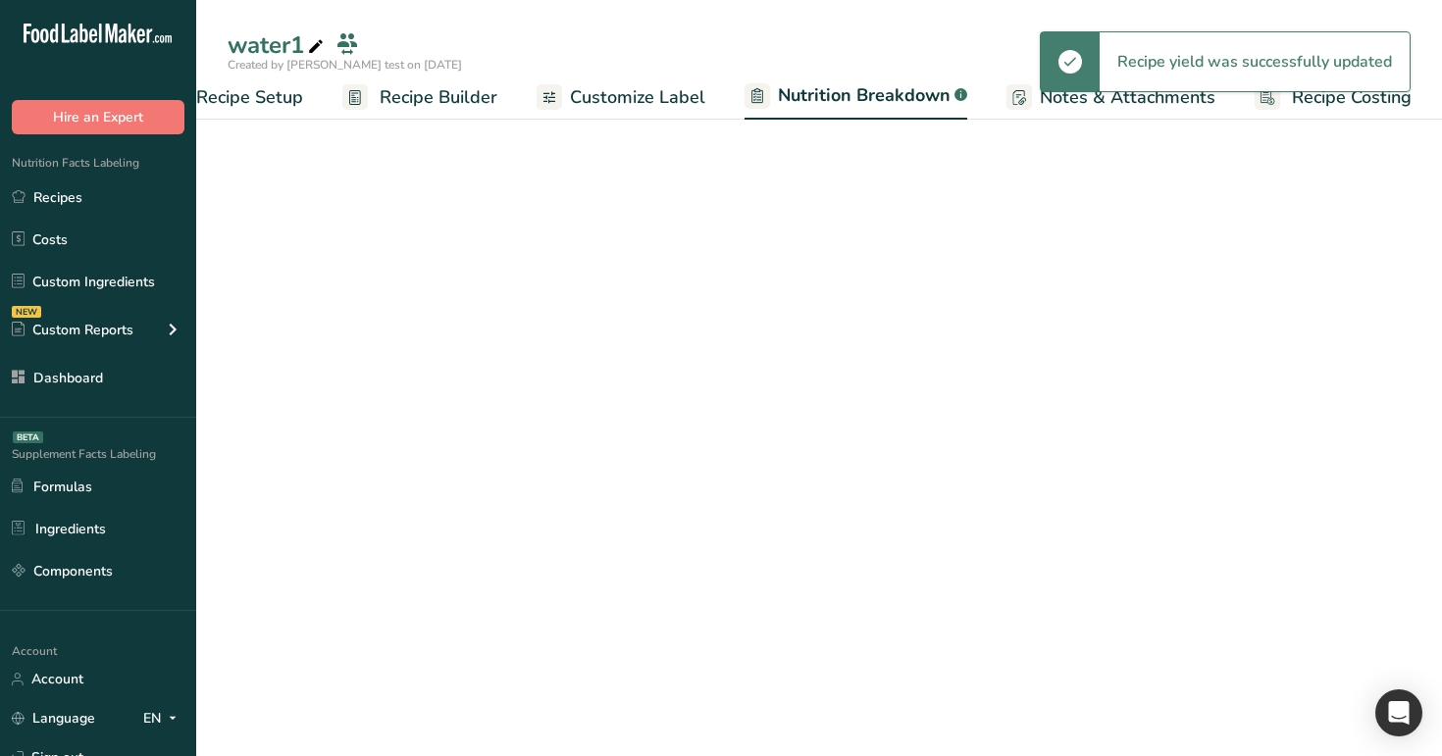
select select "Calories"
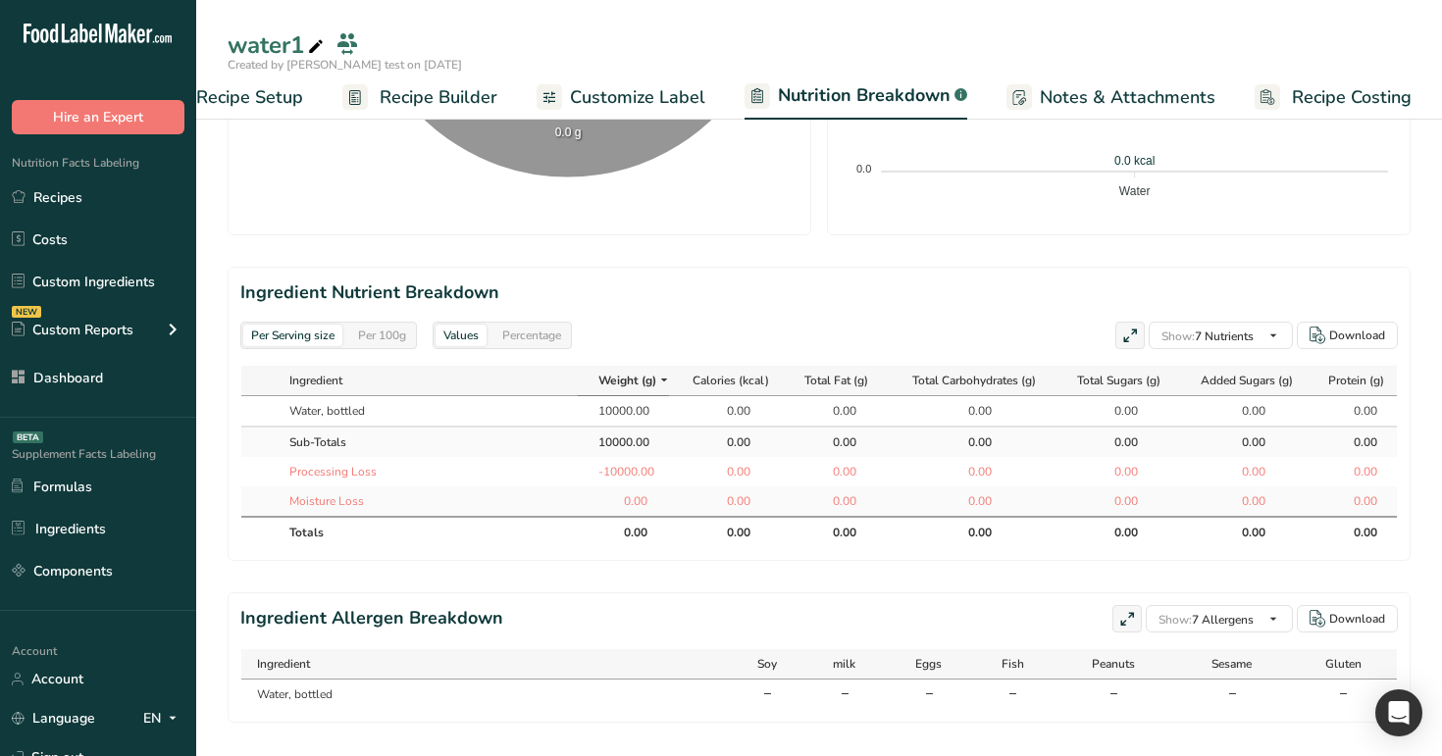
scroll to position [739, 0]
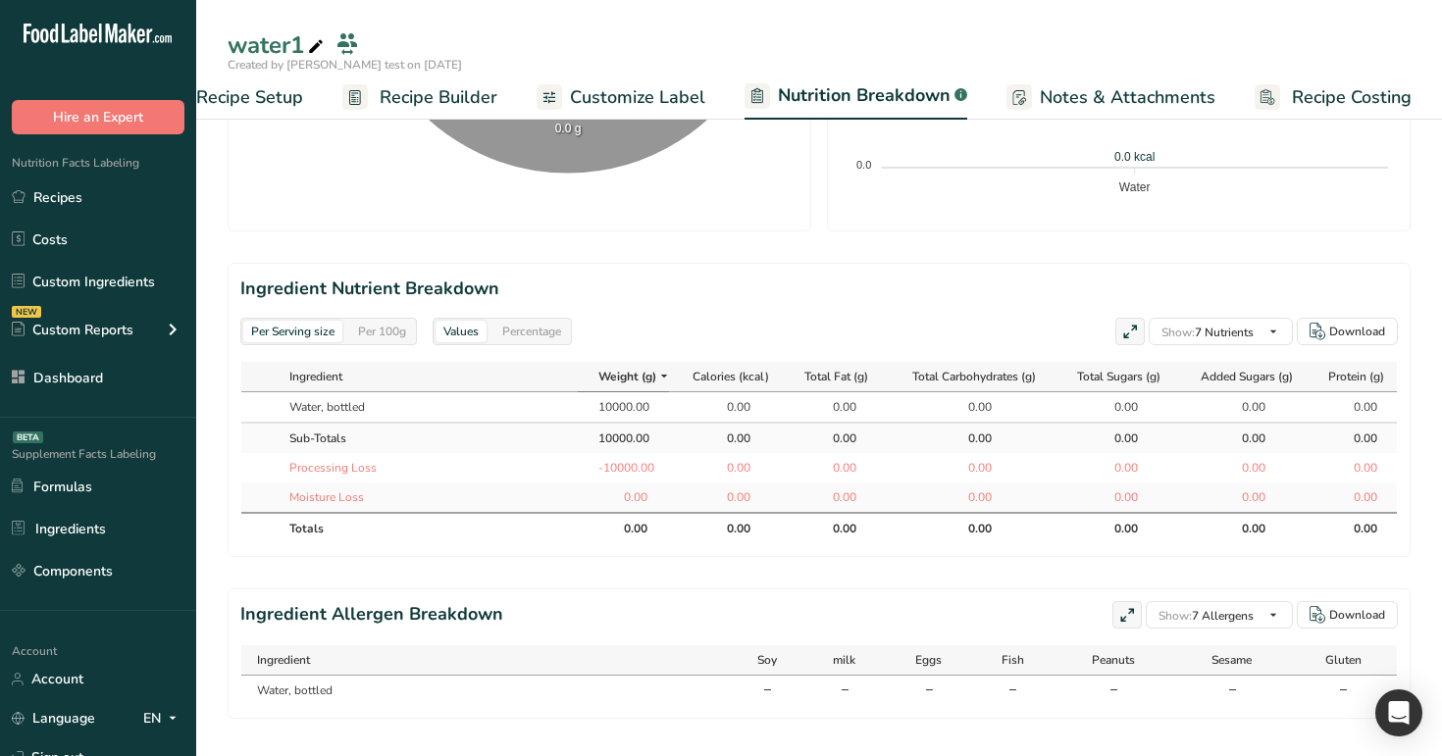
click at [387, 323] on div "Per 100g" at bounding box center [382, 332] width 64 height 22
click at [526, 335] on div "Percentage" at bounding box center [532, 332] width 75 height 22
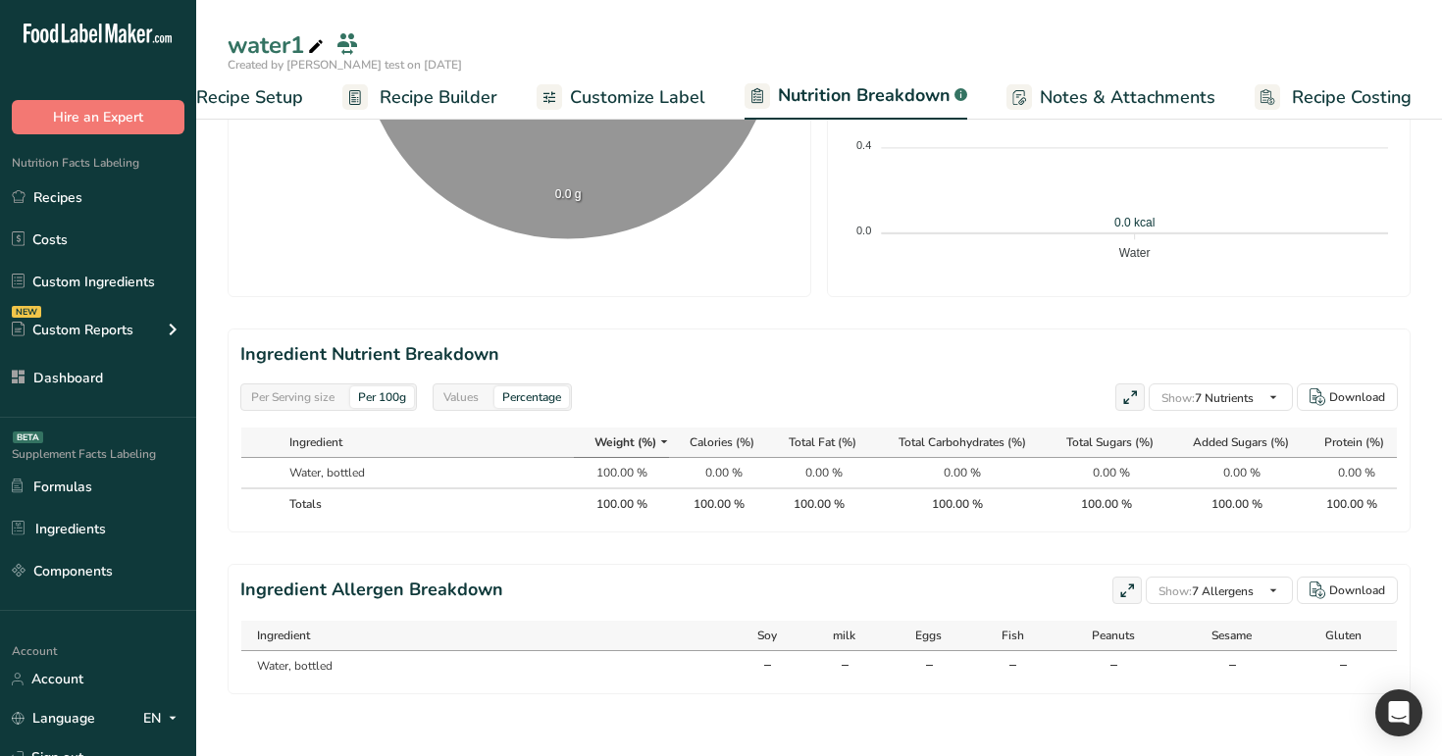
click at [465, 397] on div "Values" at bounding box center [461, 398] width 51 height 22
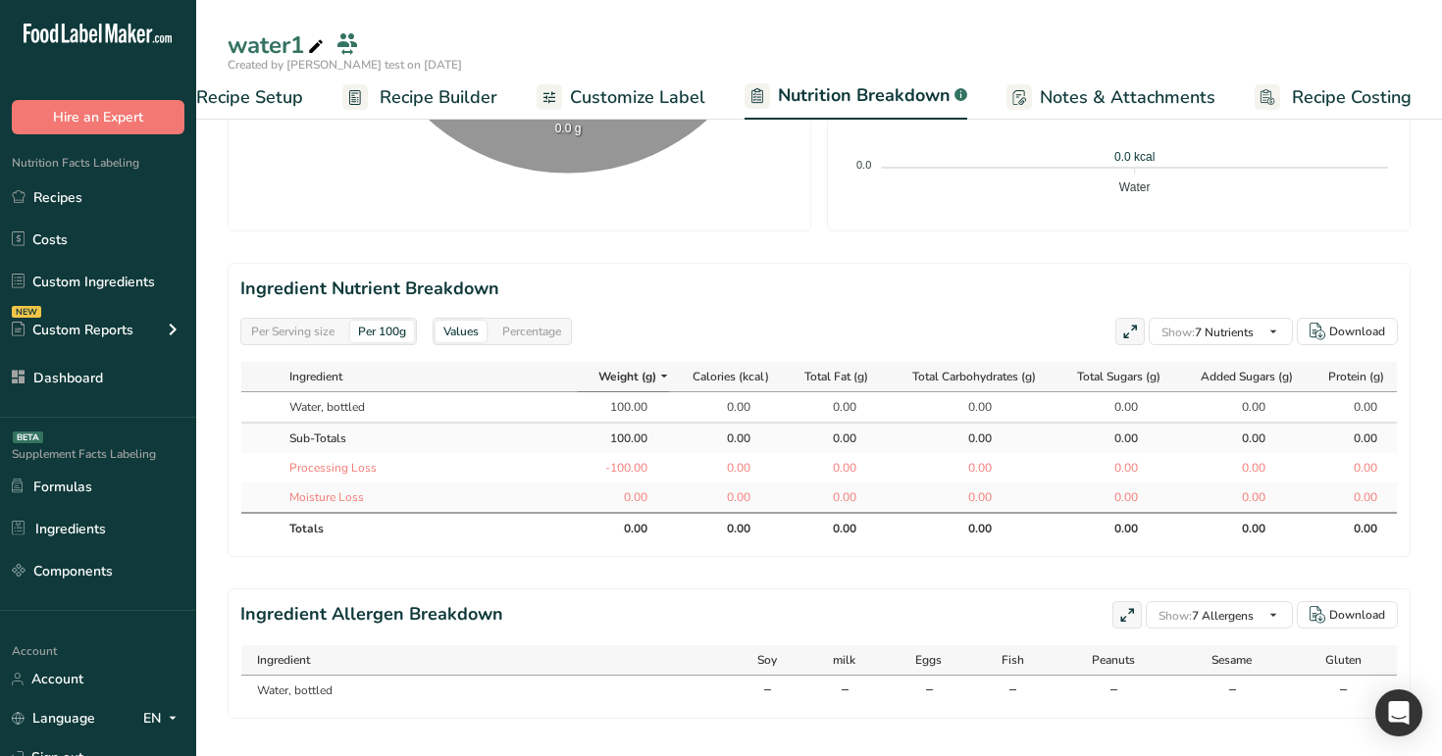
click at [311, 326] on div "Per Serving size" at bounding box center [292, 332] width 99 height 22
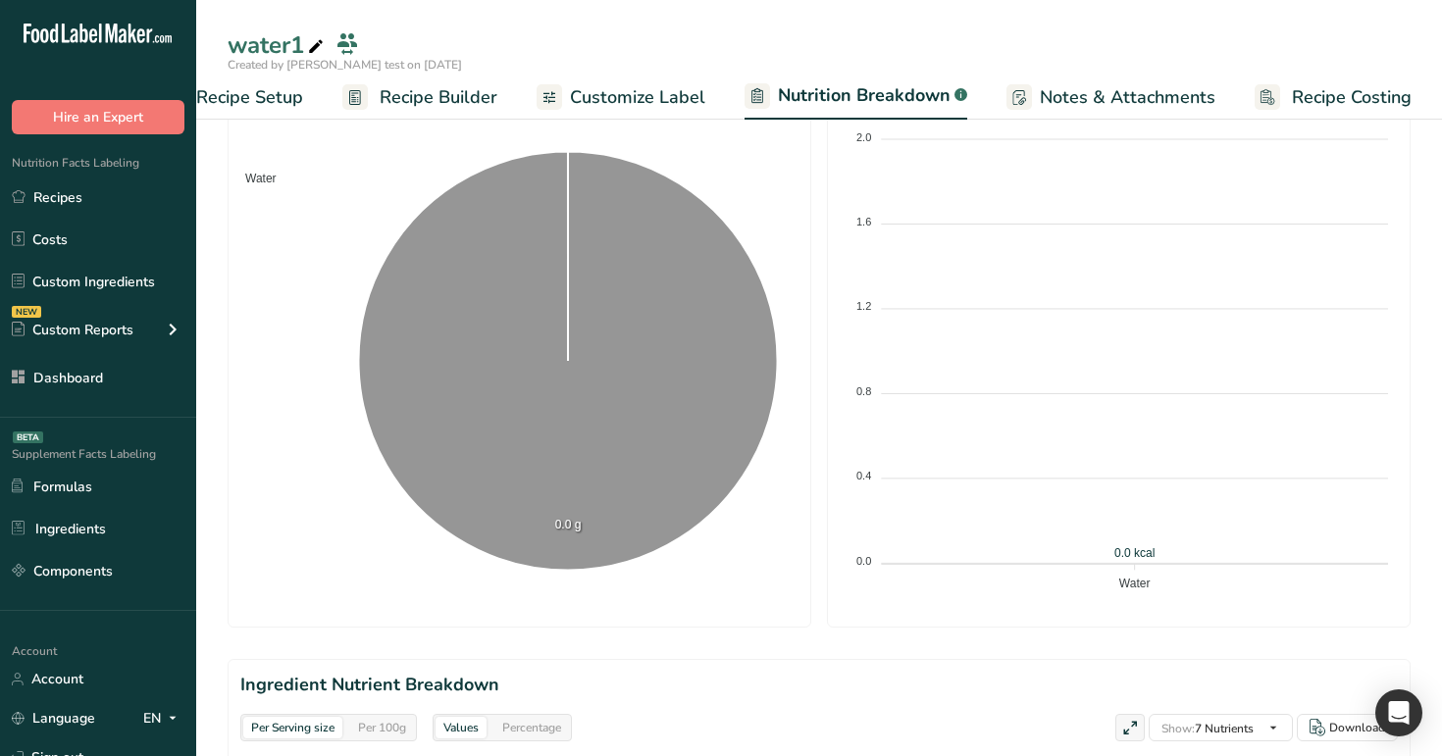
scroll to position [42, 0]
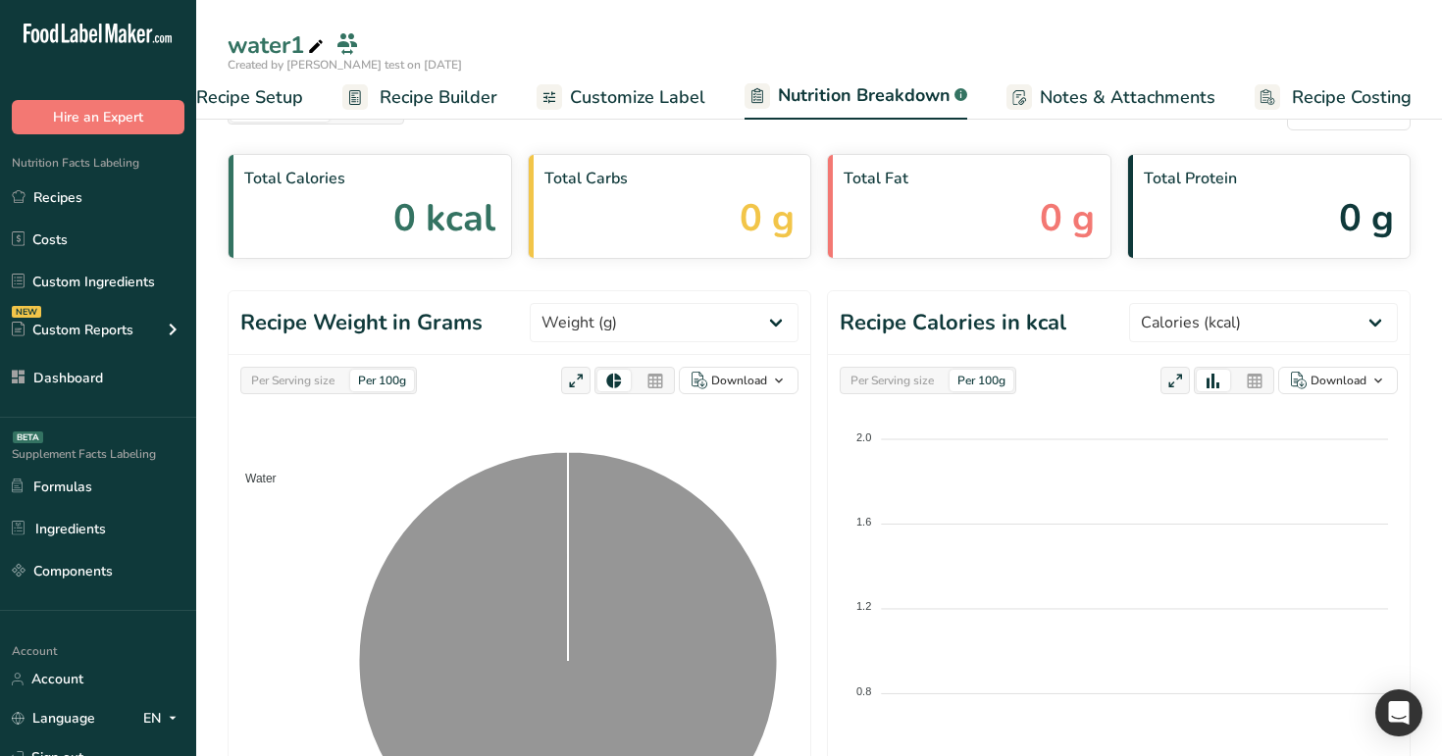
click at [309, 371] on div "Per Serving size" at bounding box center [292, 381] width 99 height 22
click at [869, 386] on div "Per Serving size" at bounding box center [892, 381] width 99 height 22
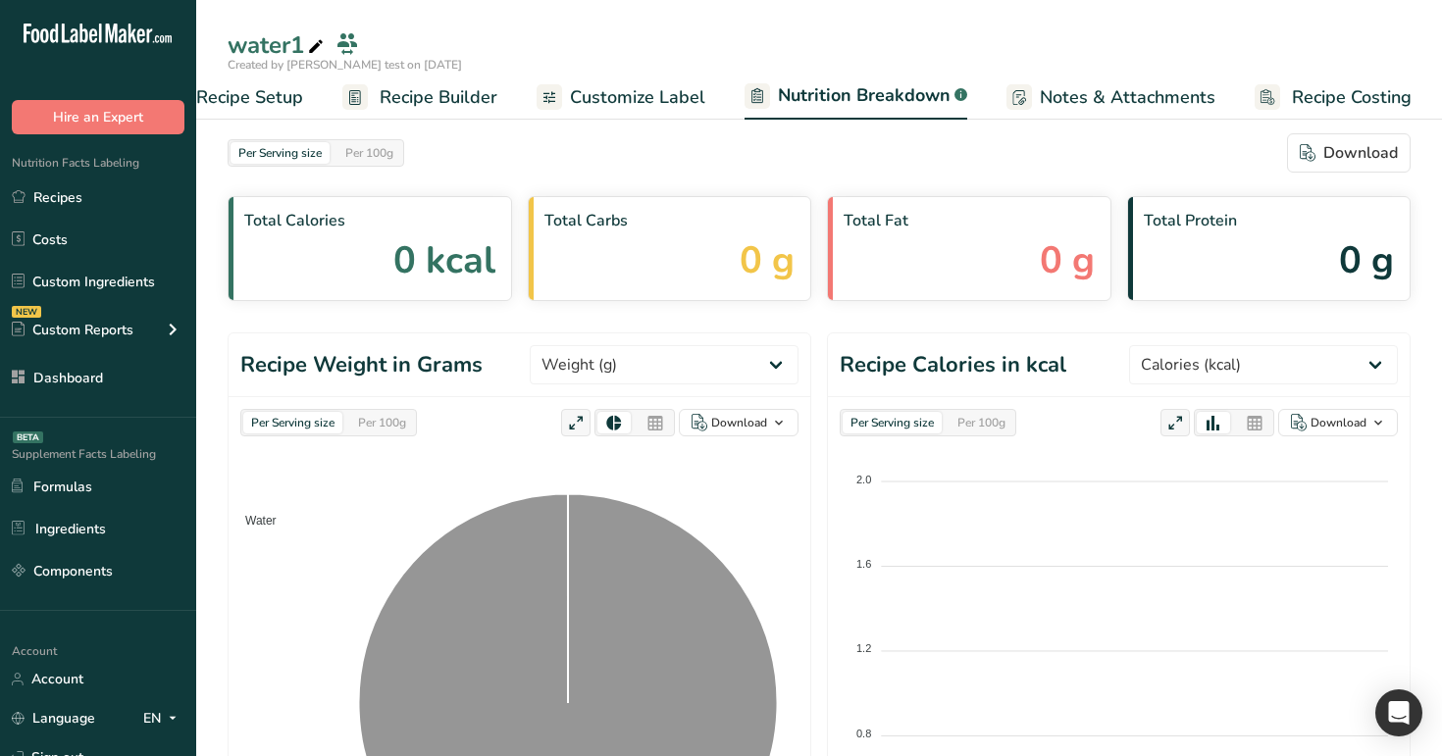
click at [672, 85] on span "Customize Label" at bounding box center [637, 97] width 135 height 26
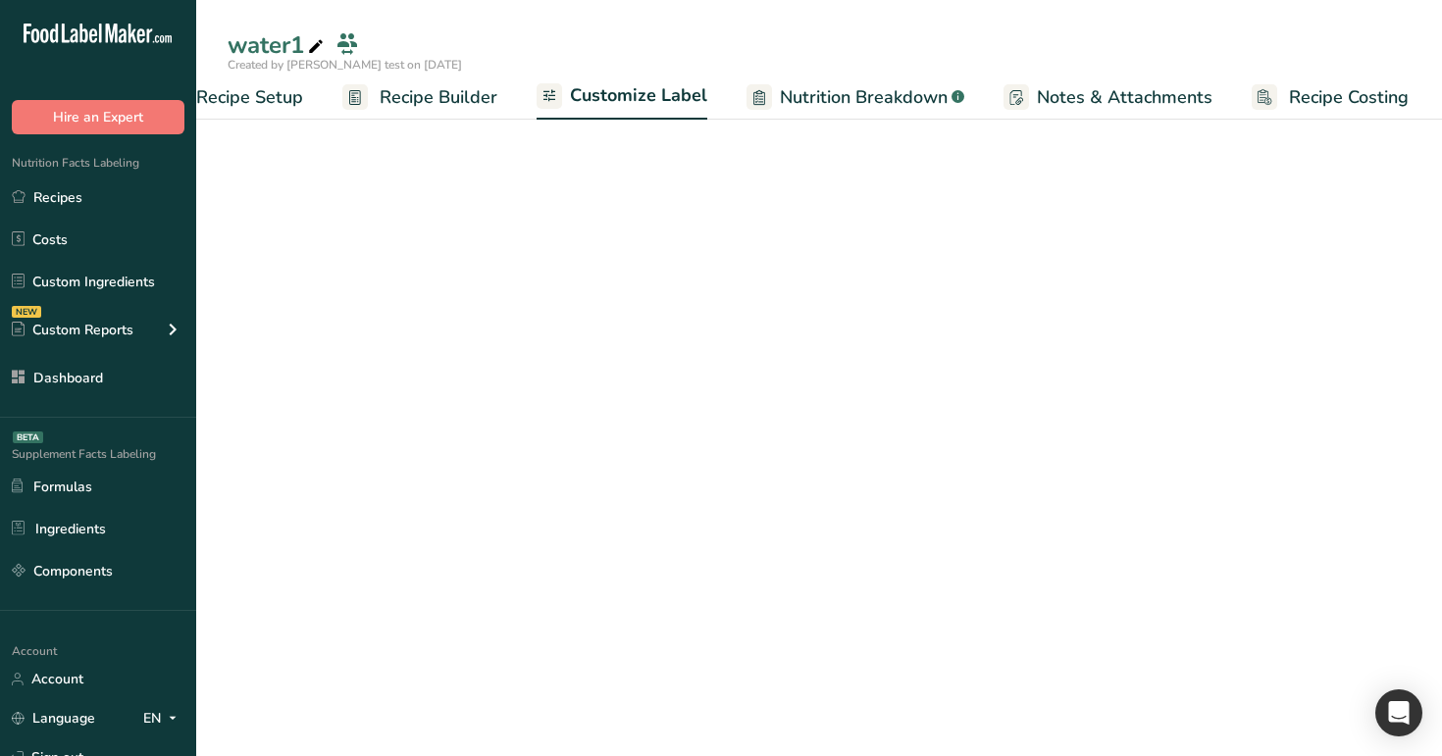
scroll to position [0, 67]
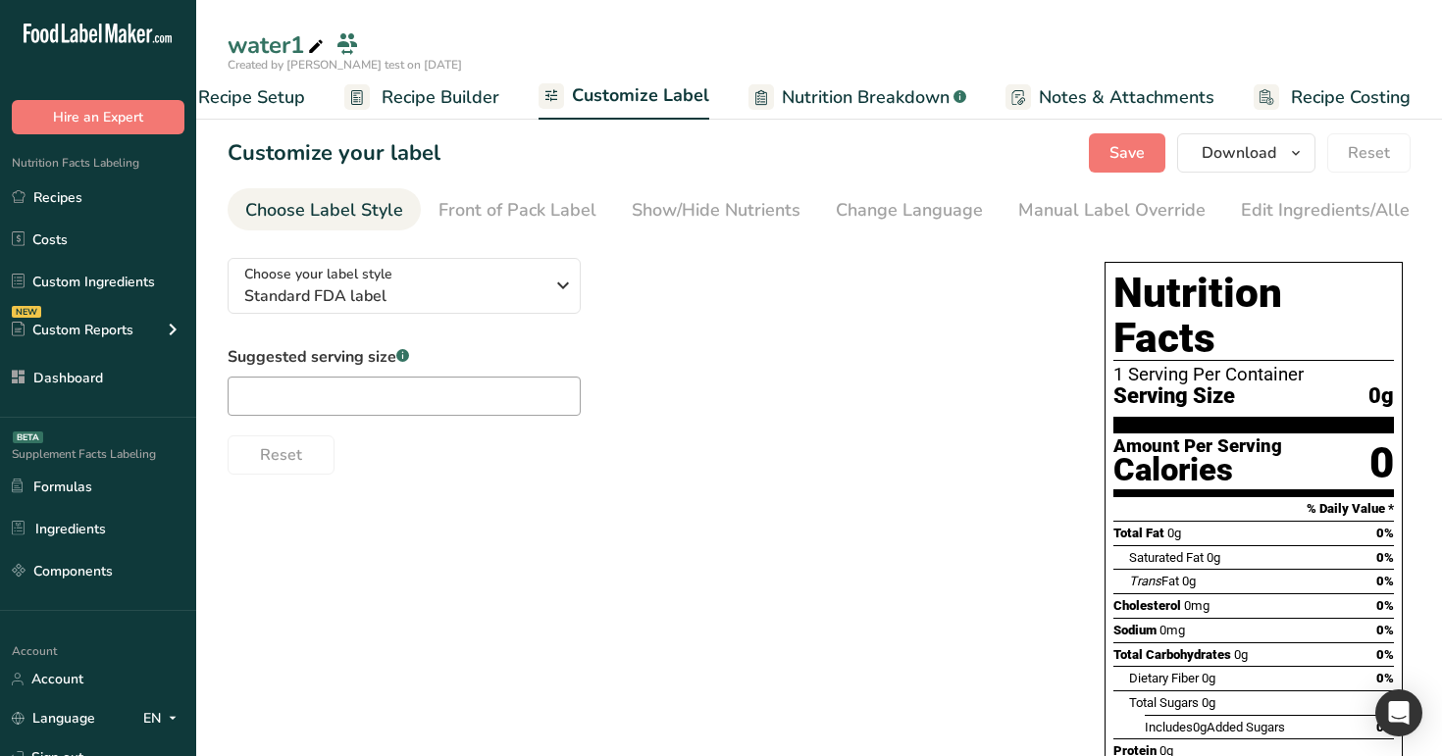
click at [421, 95] on span "Recipe Builder" at bounding box center [441, 97] width 118 height 26
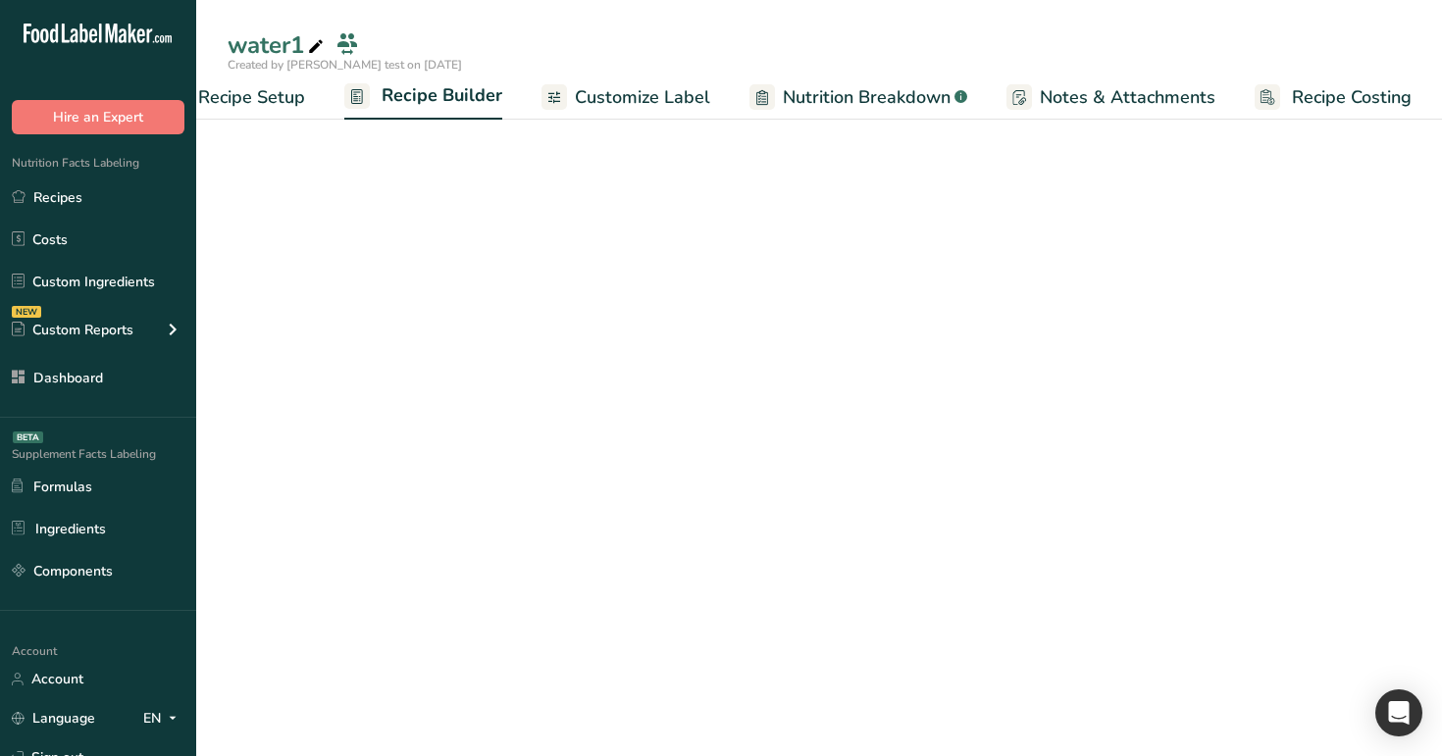
scroll to position [0, 67]
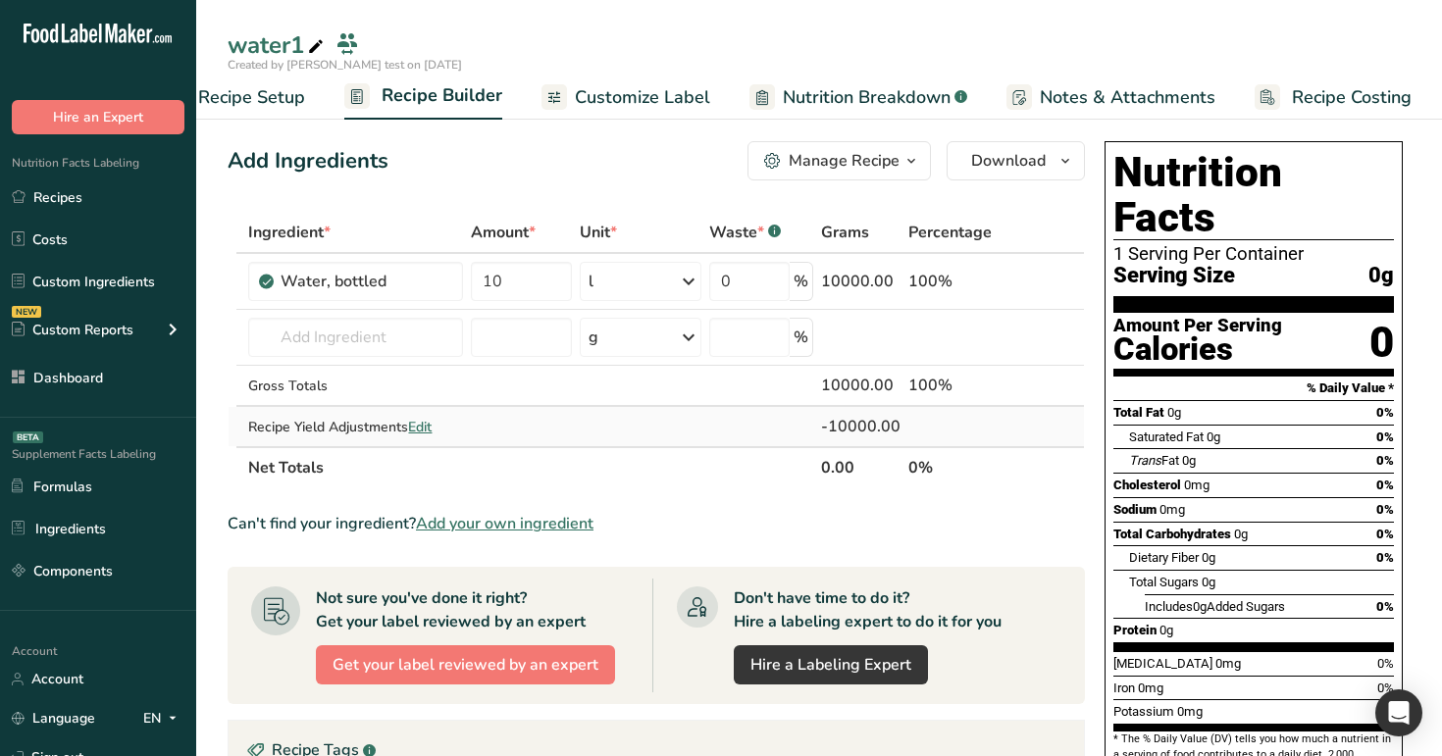
click at [424, 424] on span "Edit" at bounding box center [420, 427] width 24 height 19
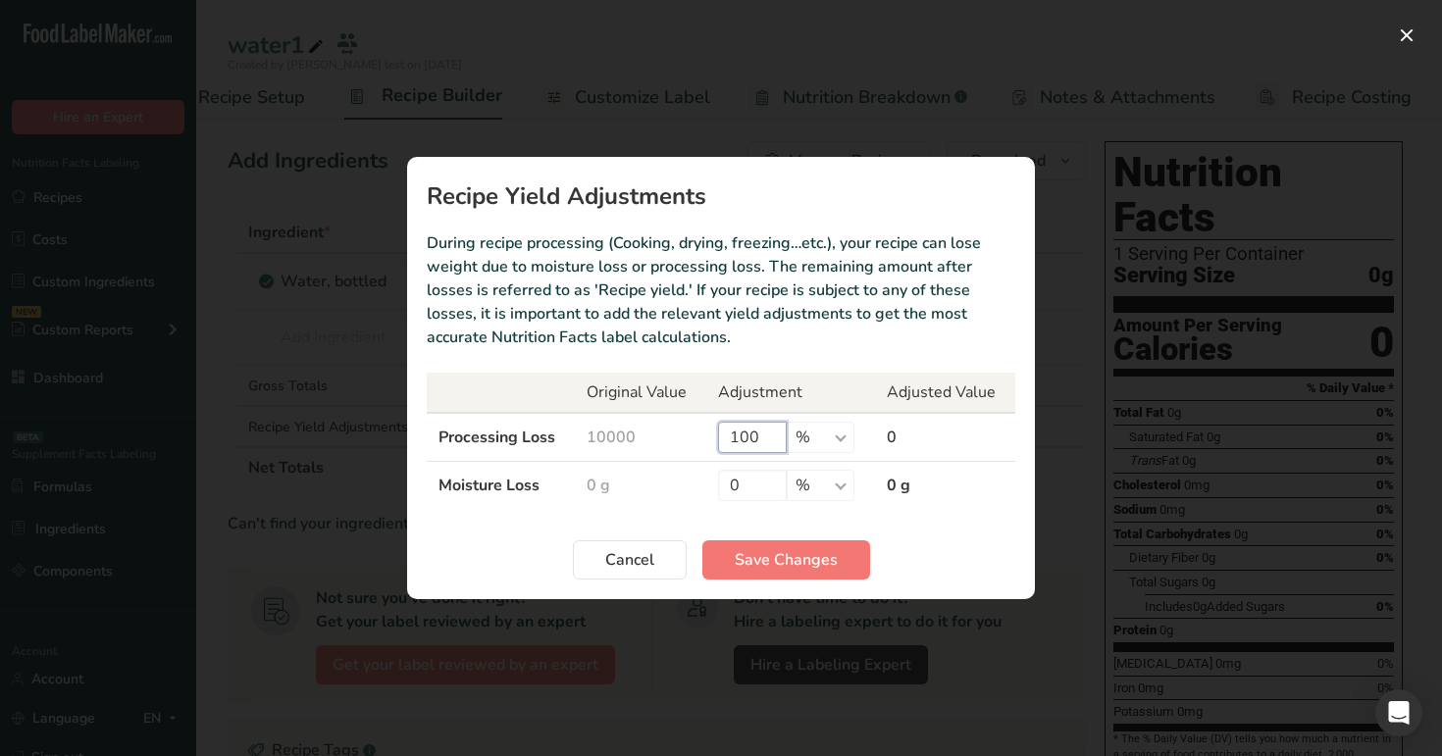
drag, startPoint x: 768, startPoint y: 428, endPoint x: 725, endPoint y: 444, distance: 46.3
click at [725, 445] on input "100" at bounding box center [752, 437] width 69 height 31
click at [751, 487] on input "0" at bounding box center [752, 485] width 69 height 31
type input "100"
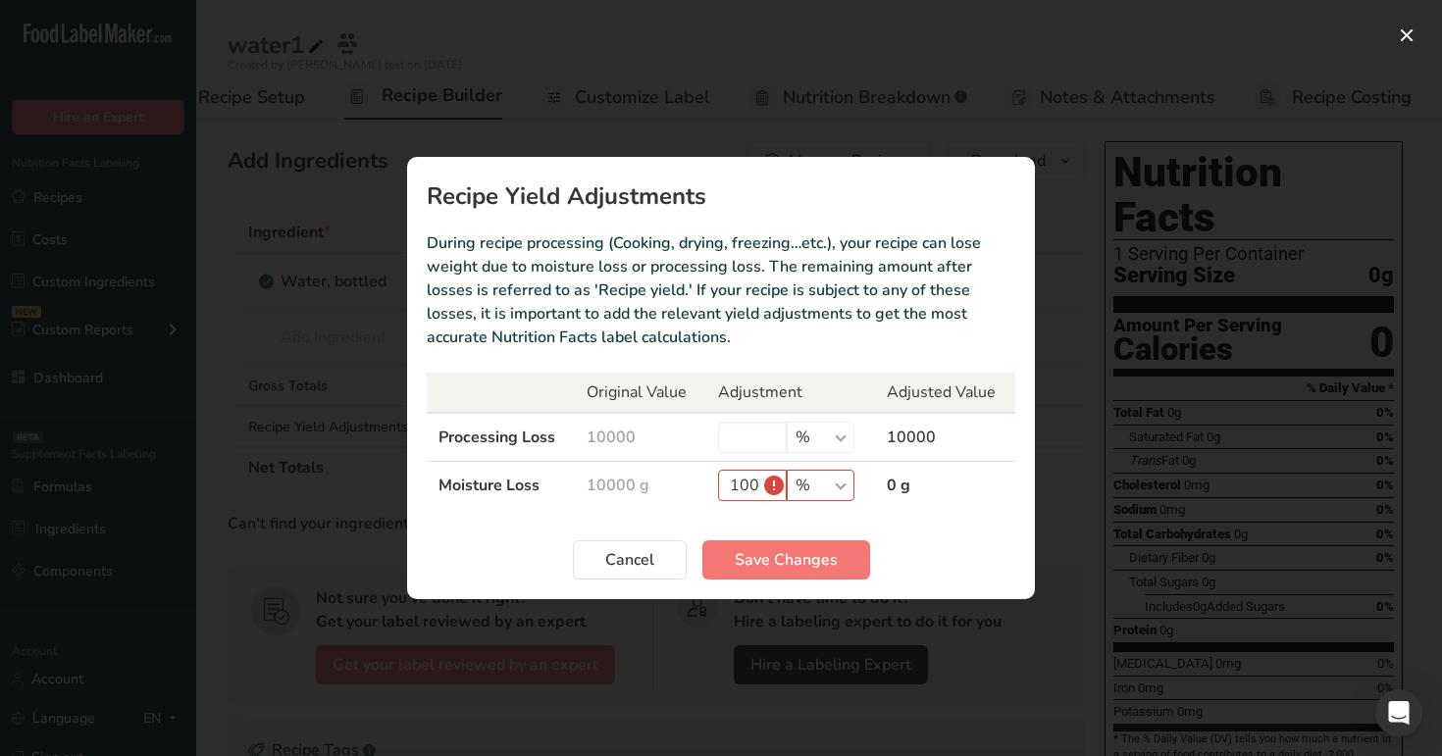
click at [787, 520] on section "Recipe Yield Adjustments During recipe processing (Cooking, drying, freezing…et…" at bounding box center [721, 378] width 628 height 443
click at [792, 560] on span "Save Changes" at bounding box center [786, 560] width 103 height 24
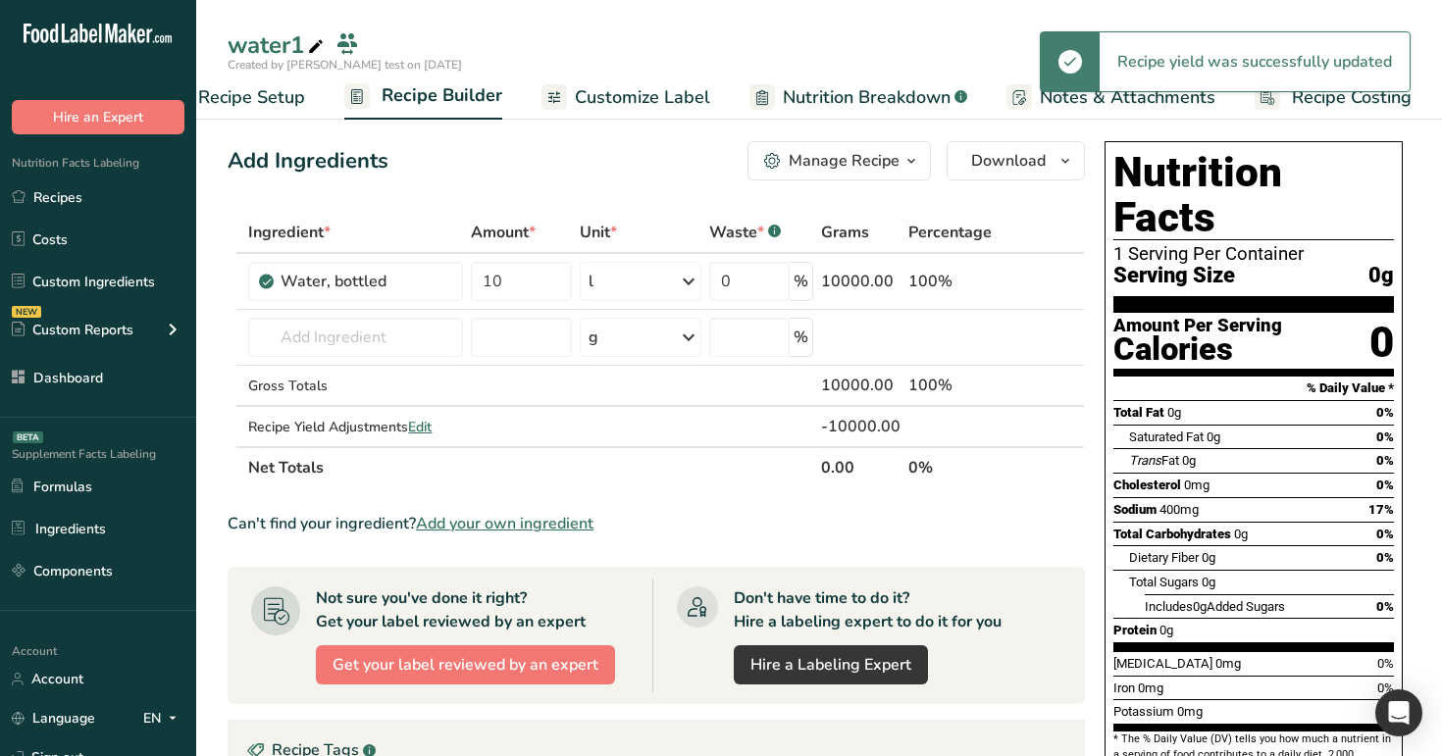
click at [796, 105] on span "Nutrition Breakdown" at bounding box center [867, 97] width 168 height 26
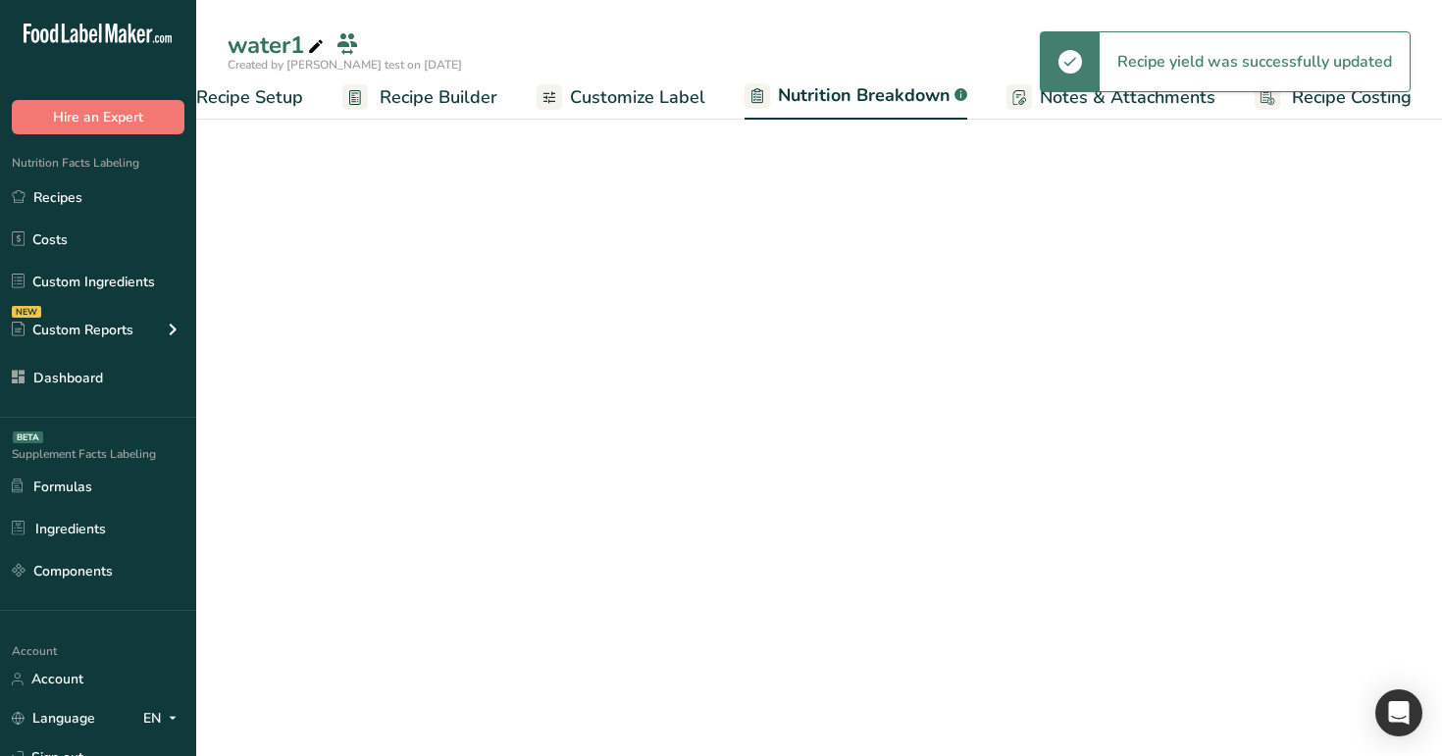
select select "Calories"
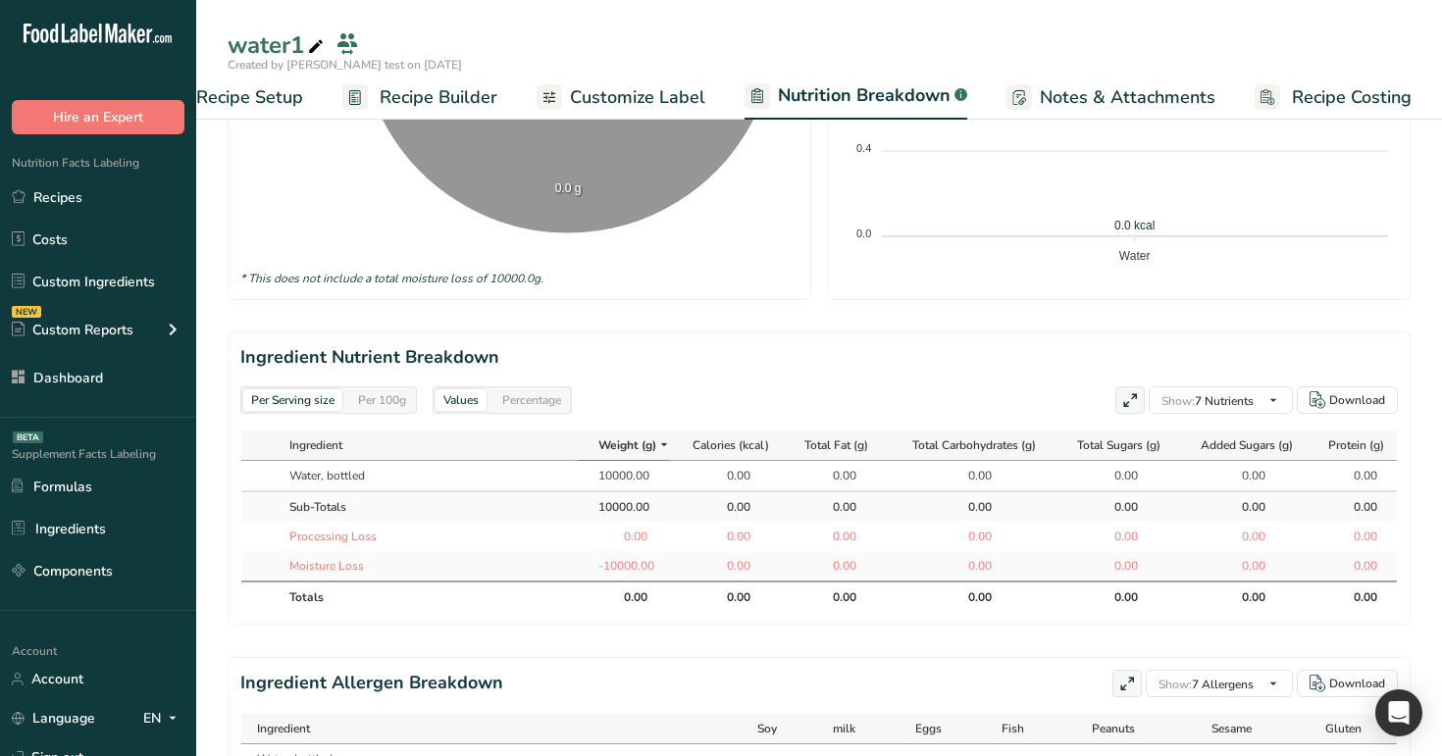
scroll to position [706, 0]
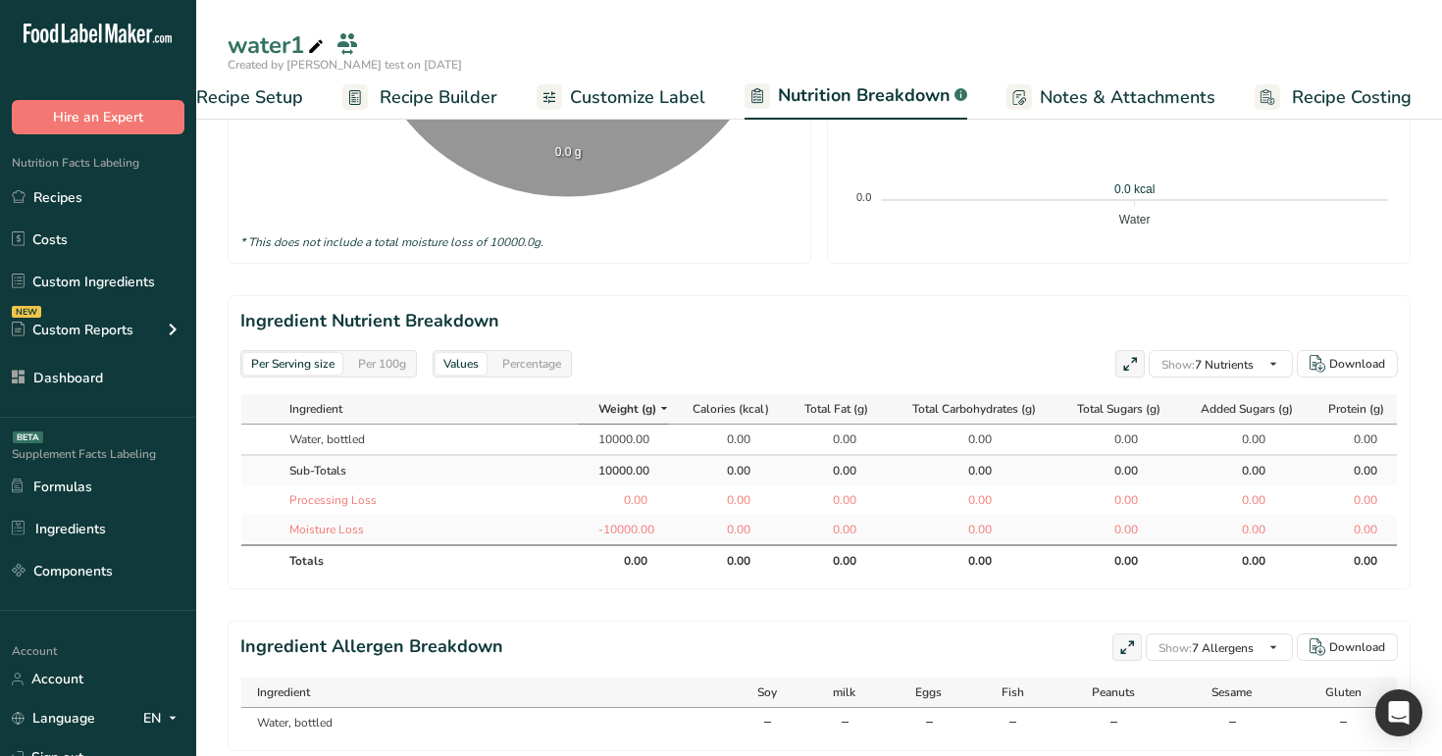
click at [382, 364] on div "Per 100g" at bounding box center [382, 364] width 64 height 22
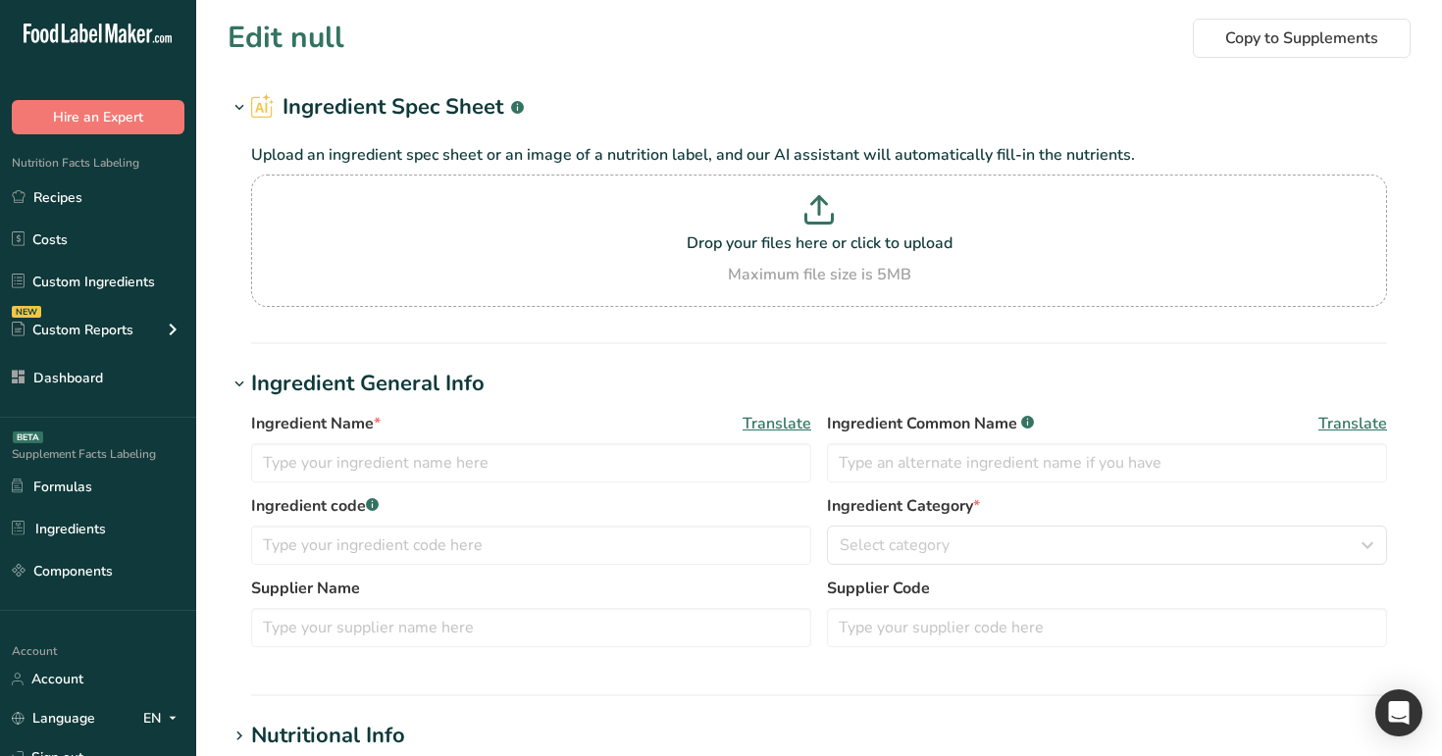
type input "rana ingredient"
type input "1"
select select "28"
select select "29"
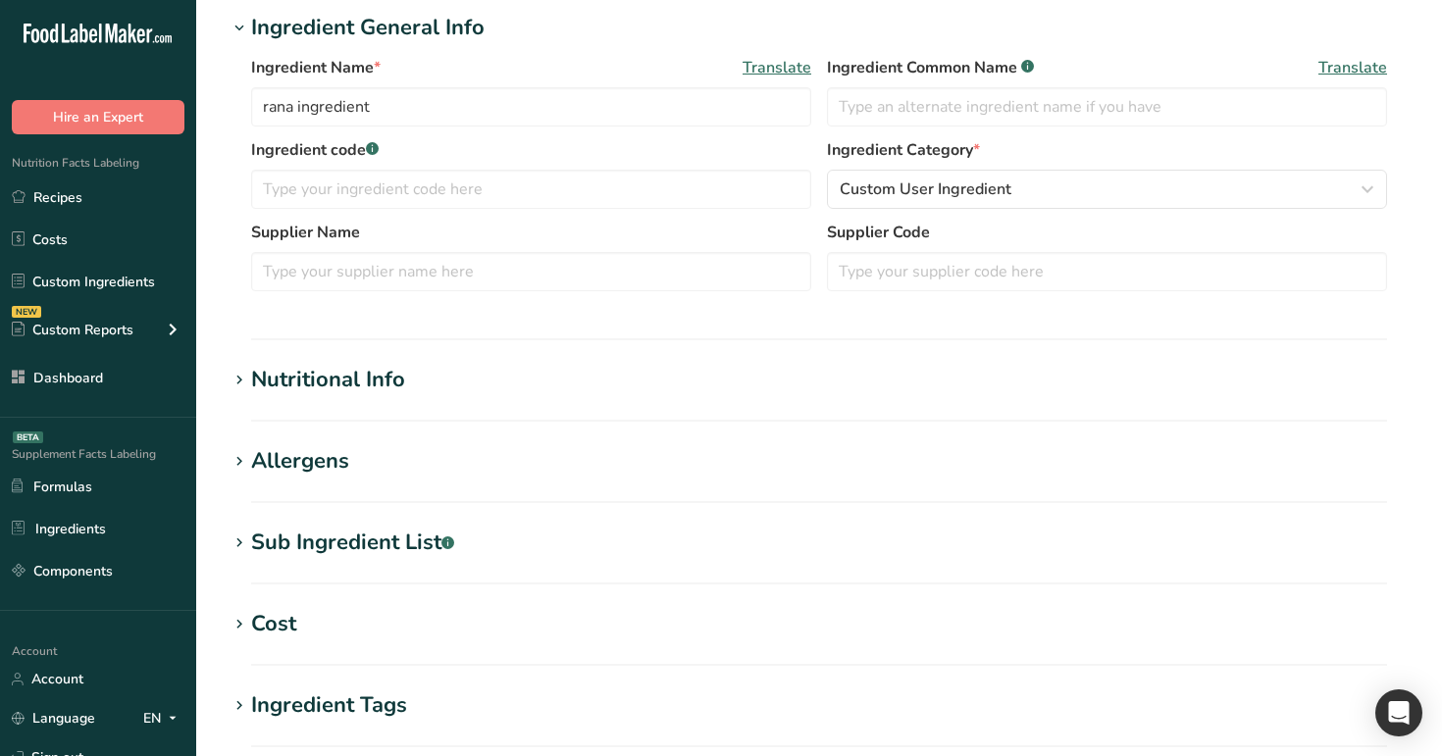
scroll to position [465, 0]
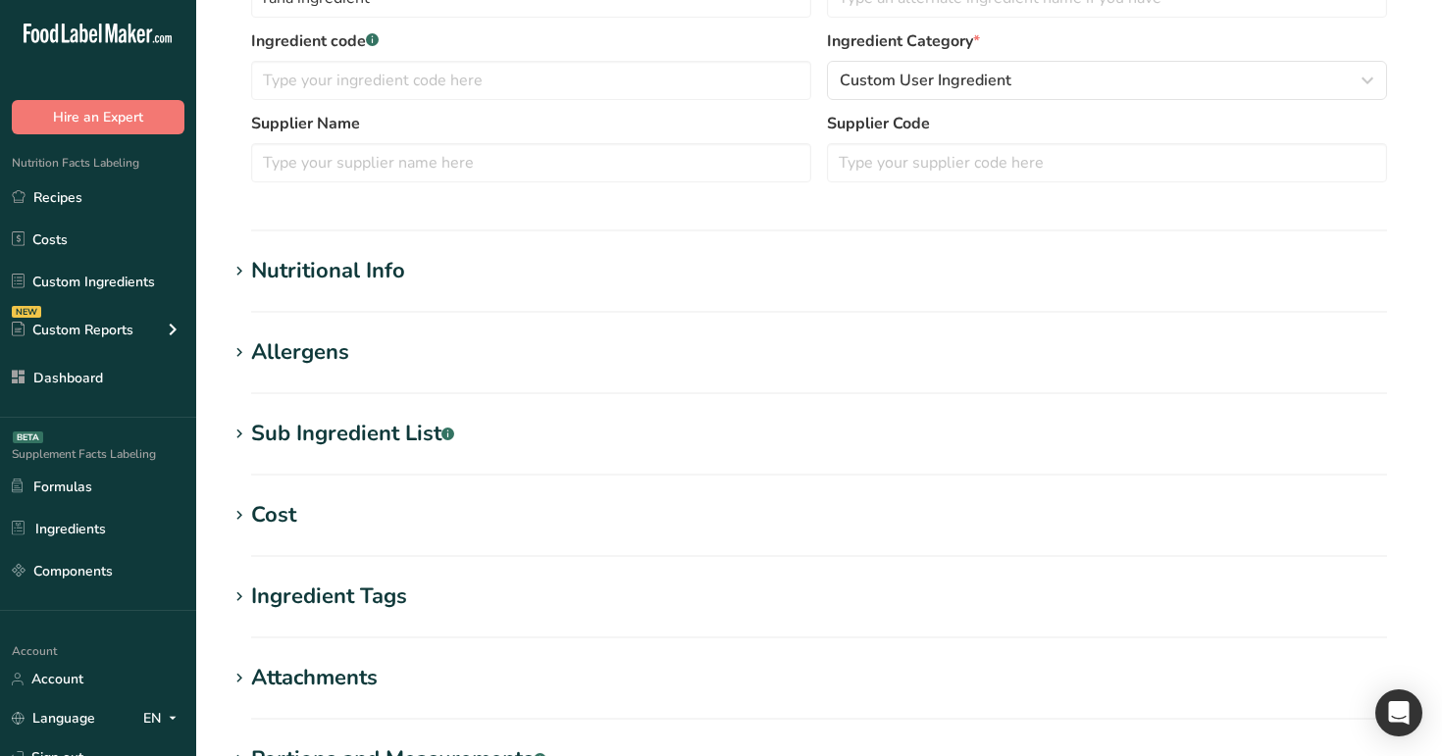
click at [391, 281] on div "Nutritional Info" at bounding box center [328, 271] width 154 height 32
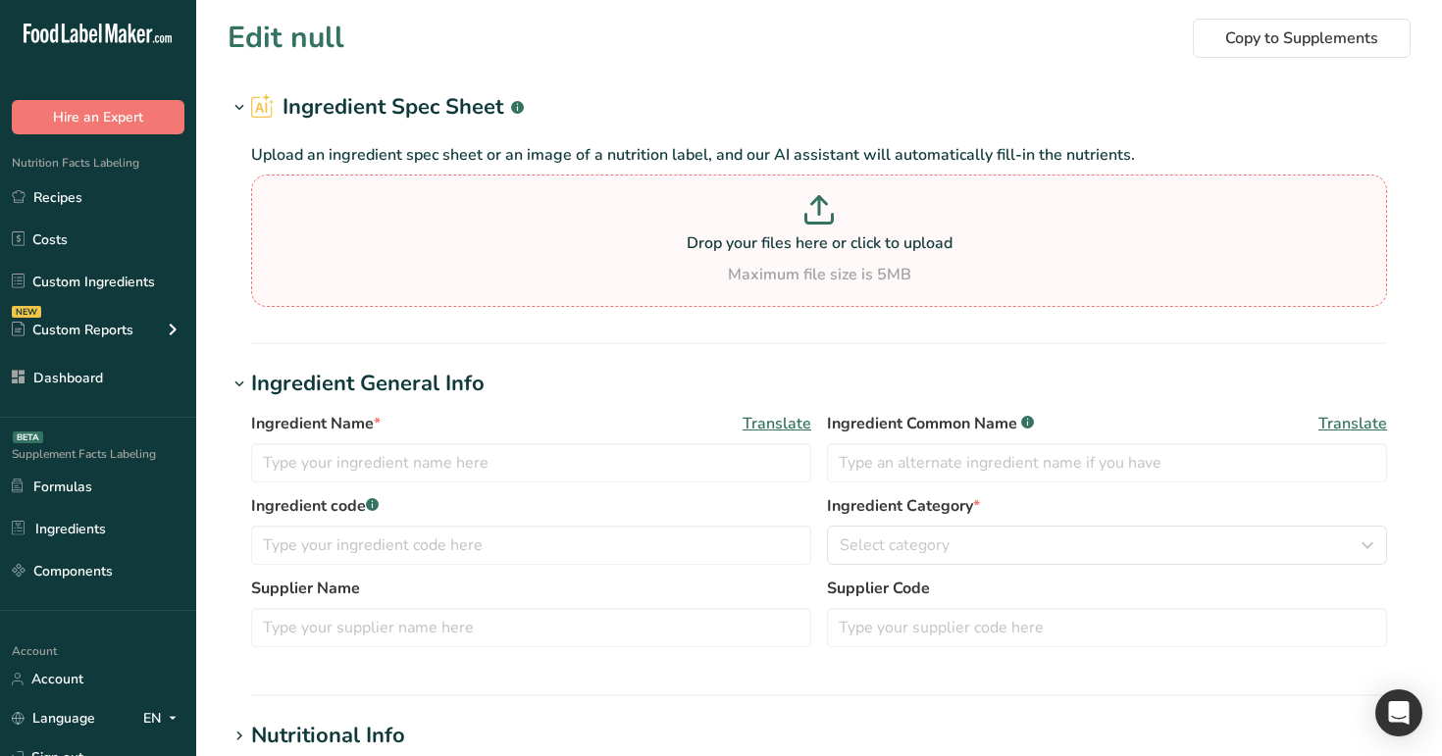
type input "Edamame, frozen, prepared"
type input "Edamame"
type input "100"
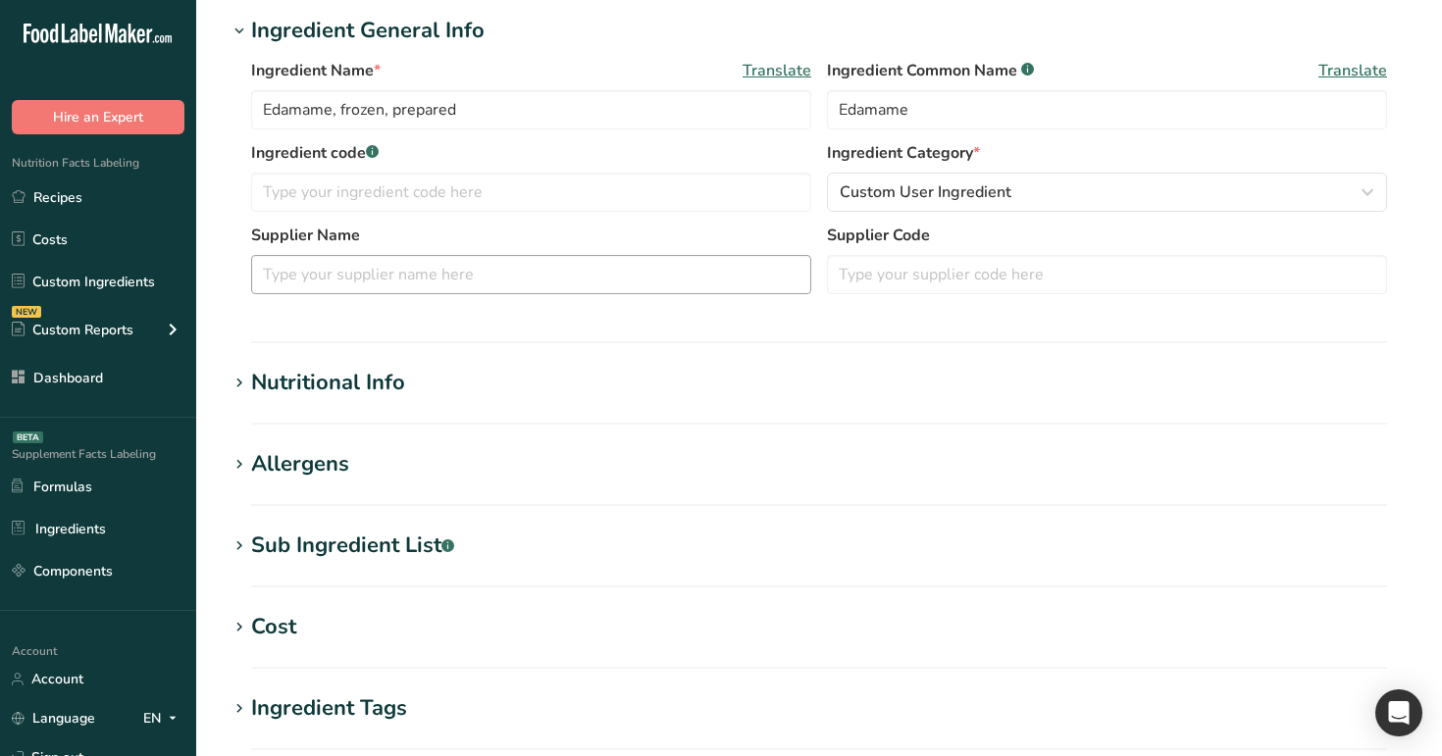
type input "121"
type KJ "506.3"
type Fat "5.2"
type Fat "0.62"
type Fat "0.01"
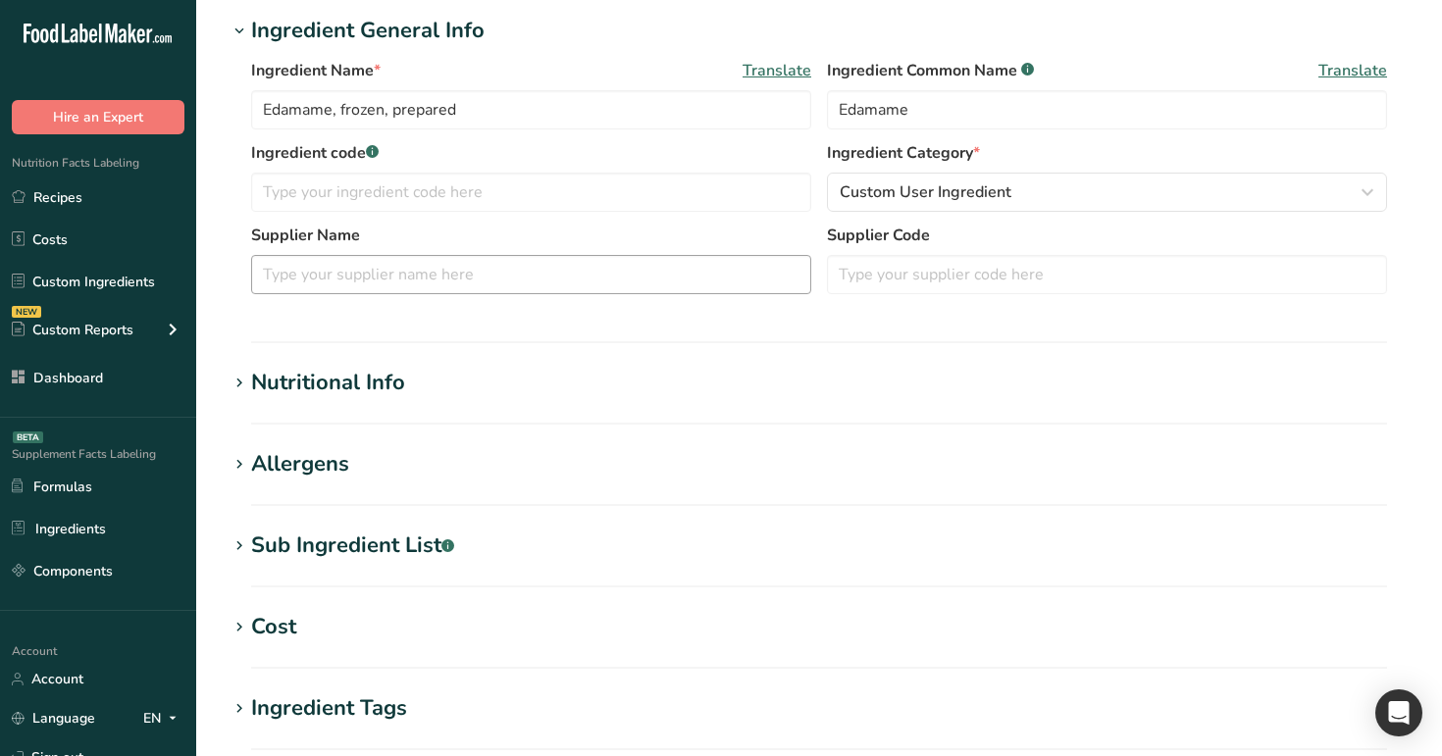
type input "0"
type input "6"
type Carbohydrates "8.91"
type Fiber "5.2"
type Sugars "2.18"
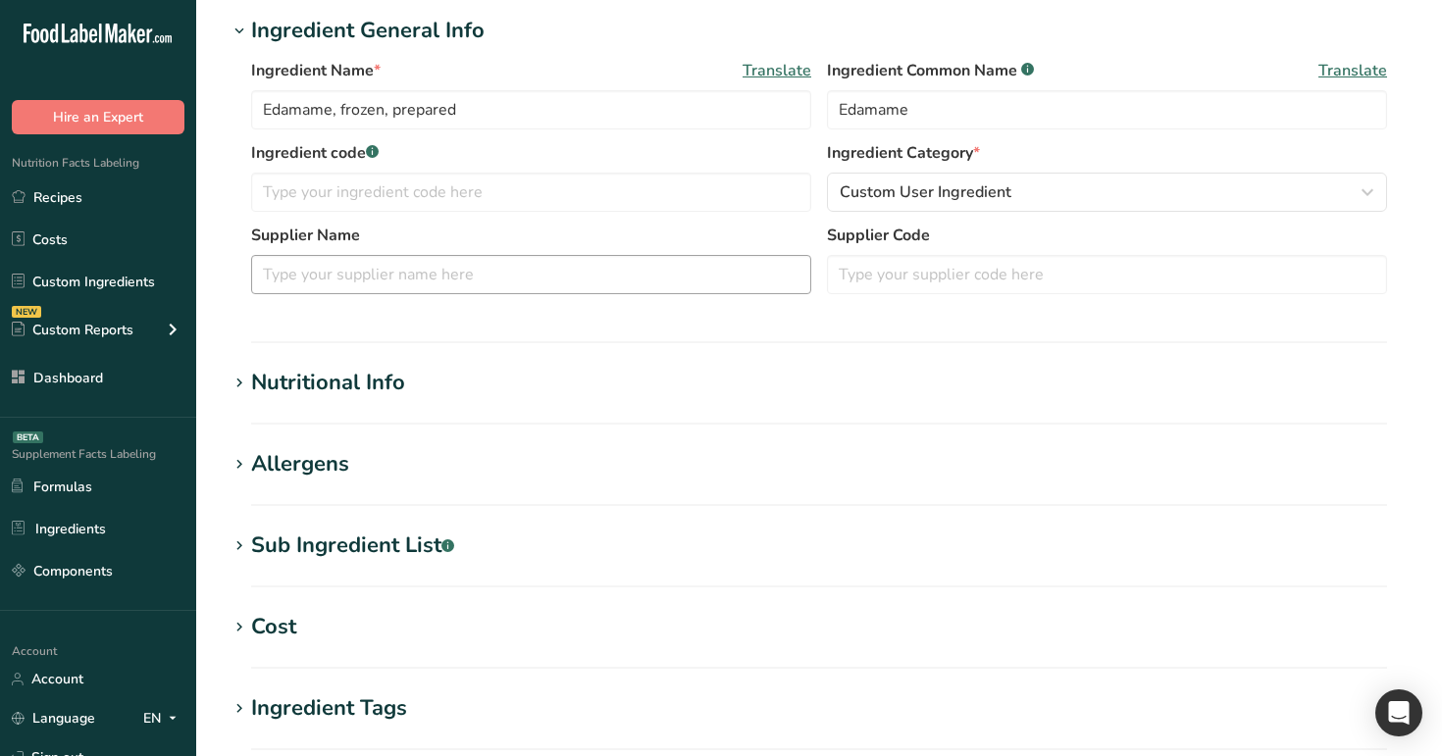
type Sugars "0"
type input "11.91"
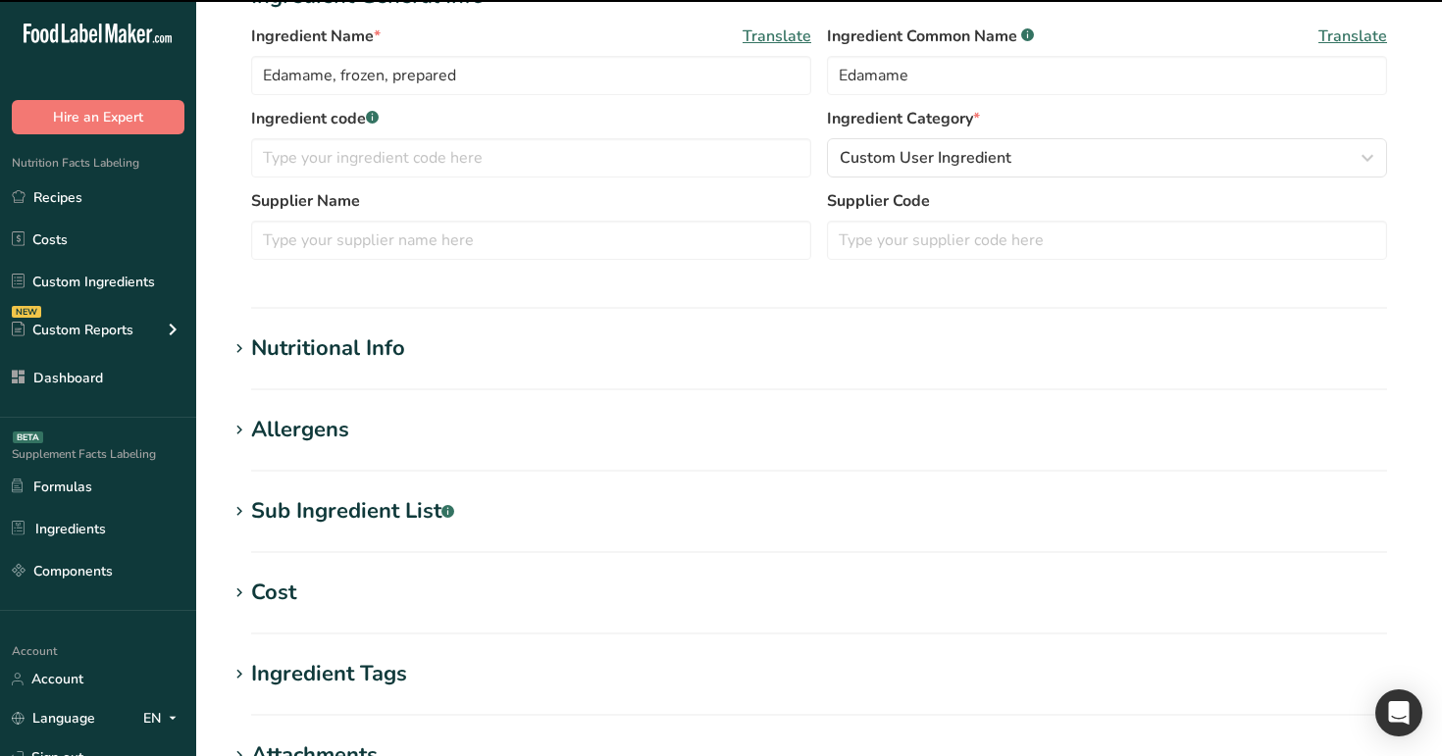
click at [407, 334] on h1 "Nutritional Info" at bounding box center [819, 349] width 1183 height 32
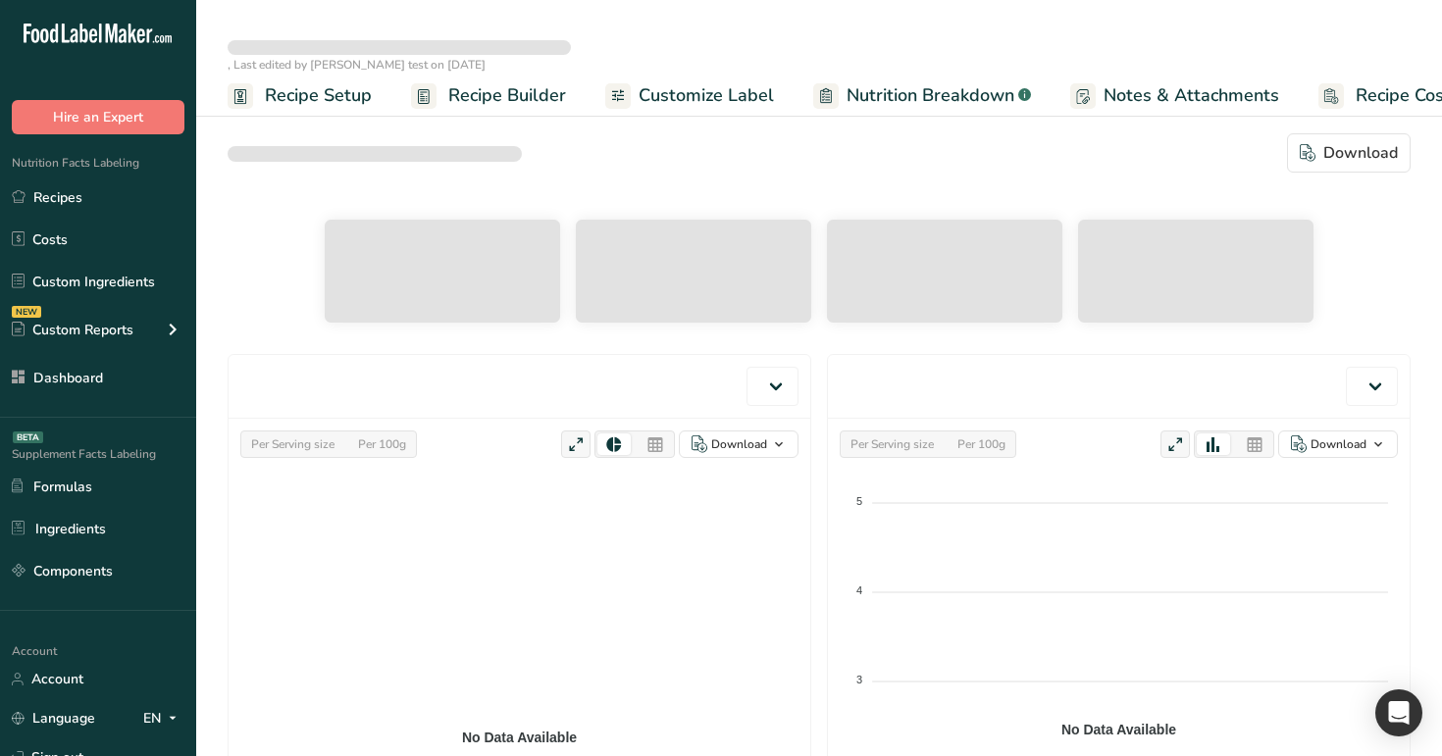
select select "Calories"
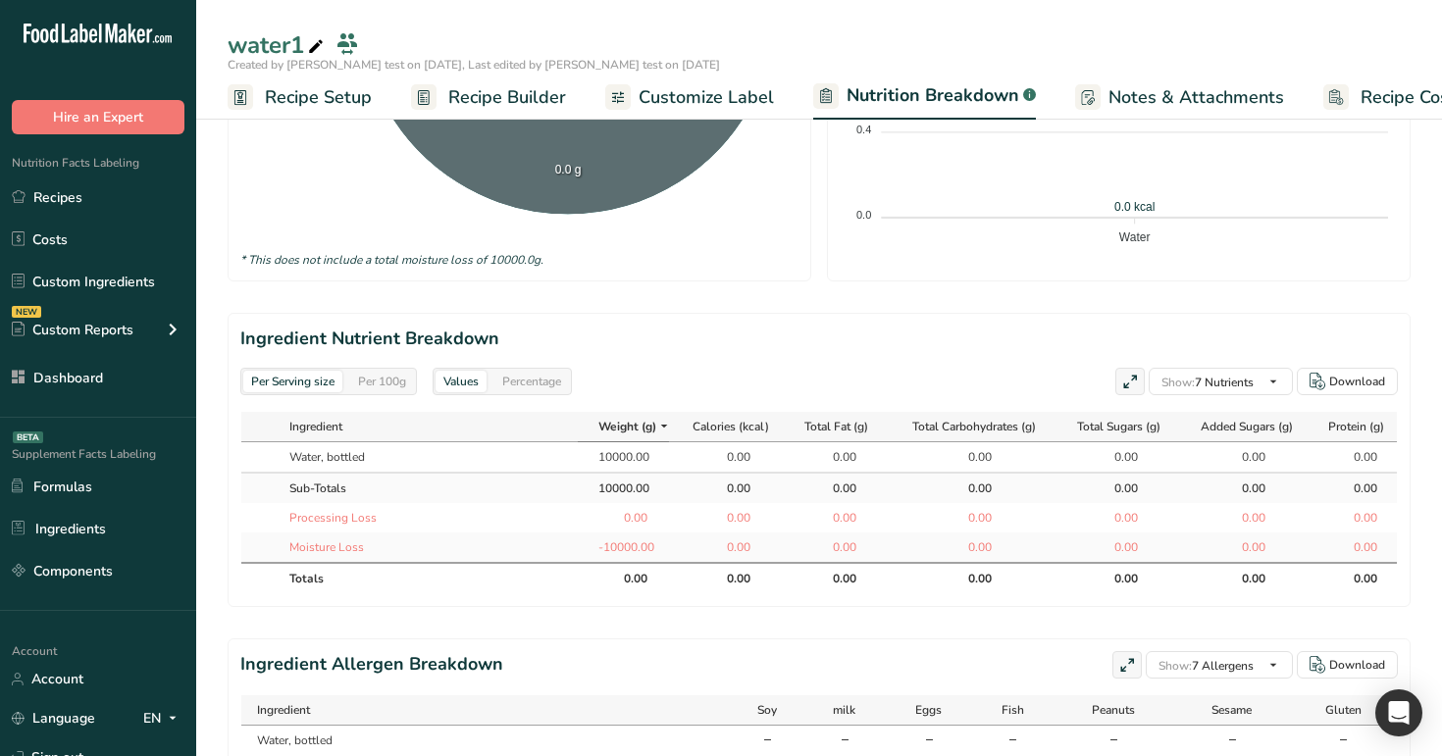
scroll to position [763, 0]
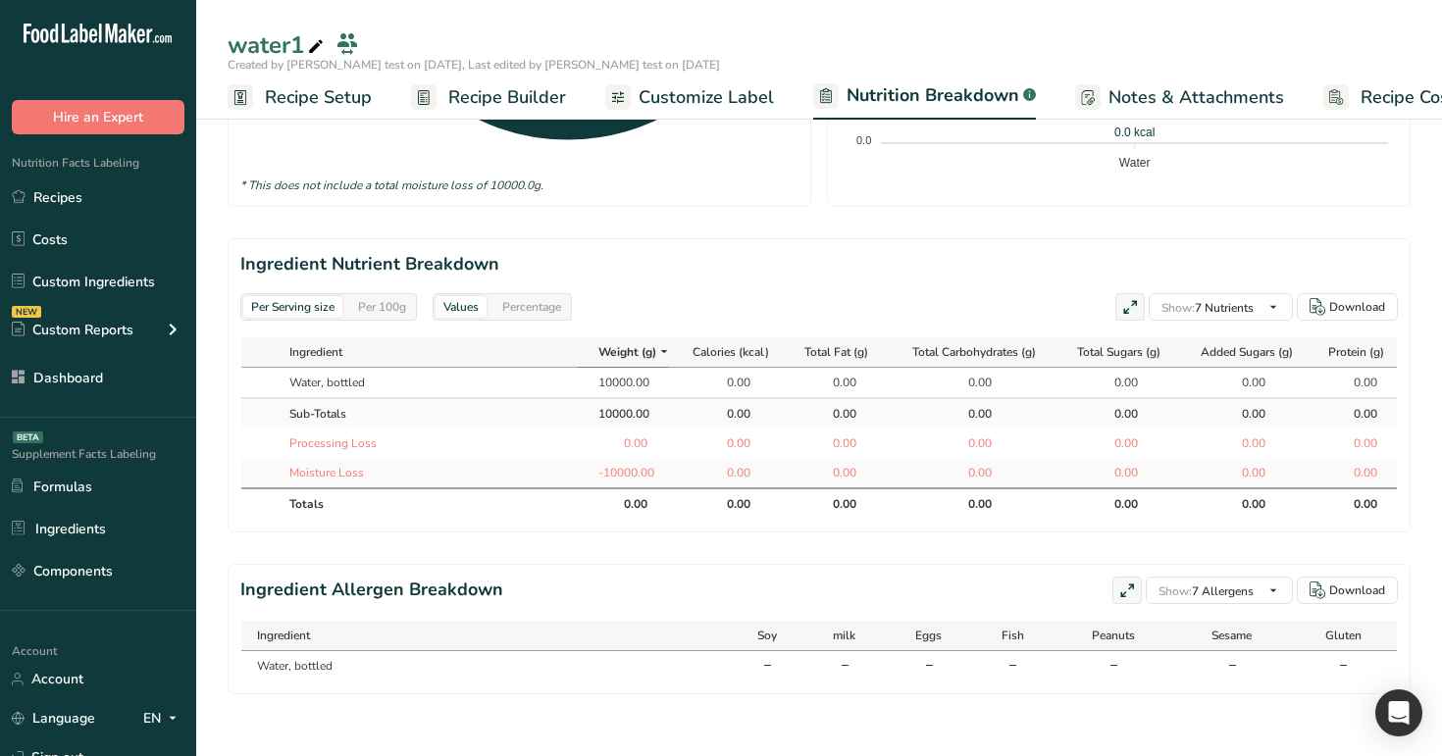
click at [370, 307] on div "Per 100g" at bounding box center [382, 307] width 64 height 22
